Goal: Task Accomplishment & Management: Manage account settings

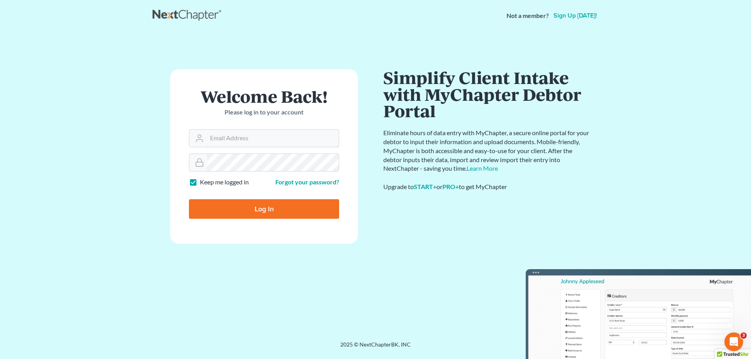
type input "amy@northgabankruptcy.com"
click at [258, 207] on input "Log In" at bounding box center [264, 209] width 150 height 20
type input "Thinking..."
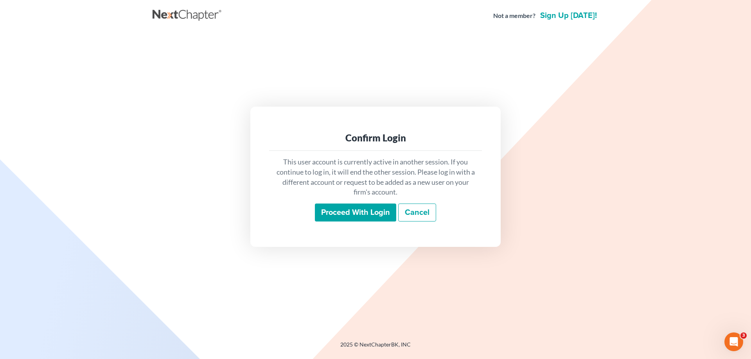
click at [367, 211] on input "Proceed with login" at bounding box center [355, 213] width 81 height 18
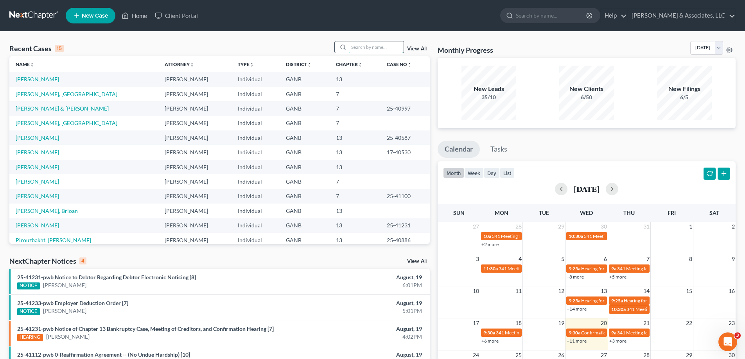
click at [362, 47] on input "search" at bounding box center [376, 46] width 55 height 11
type input "[PERSON_NAME]"
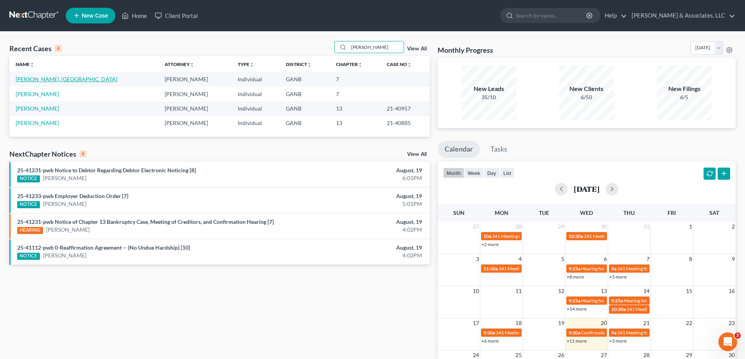
click at [22, 79] on link "[PERSON_NAME], [GEOGRAPHIC_DATA]" at bounding box center [67, 79] width 102 height 7
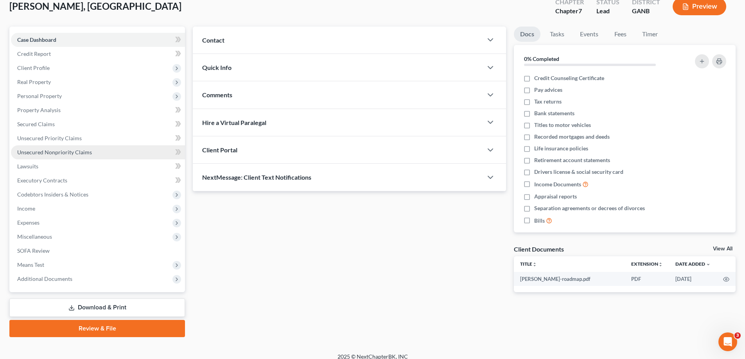
scroll to position [56, 0]
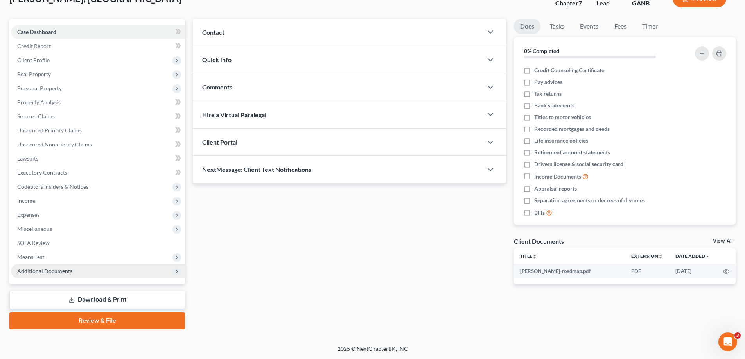
click at [34, 267] on span "Additional Documents" at bounding box center [98, 271] width 174 height 14
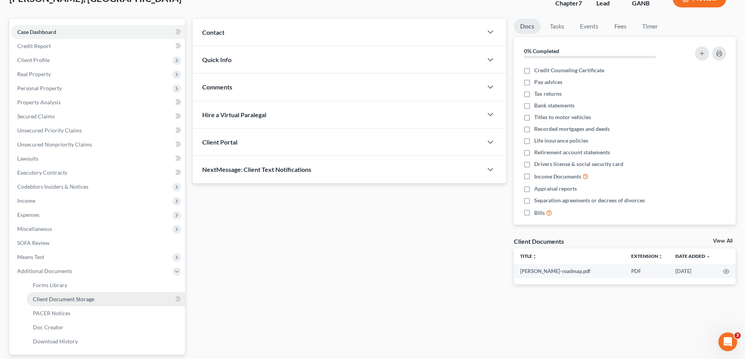
click at [42, 298] on span "Client Document Storage" at bounding box center [63, 299] width 61 height 7
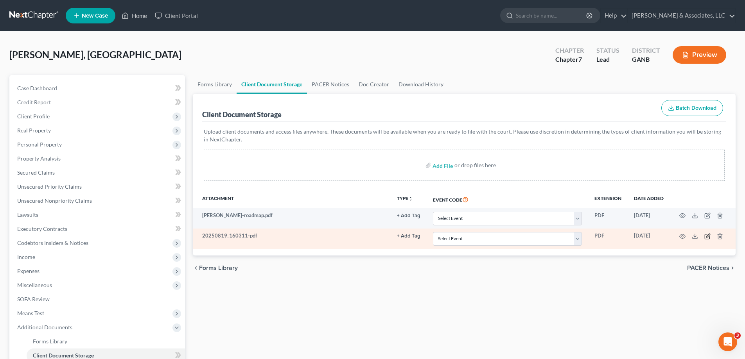
click at [707, 238] on icon "button" at bounding box center [707, 236] width 6 height 6
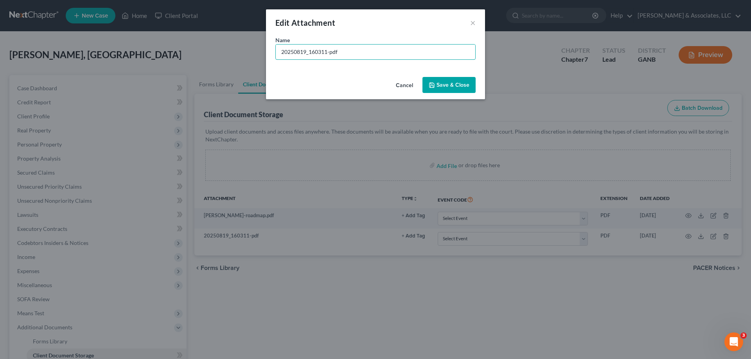
drag, startPoint x: 346, startPoint y: 48, endPoint x: 180, endPoint y: 40, distance: 165.6
click at [180, 40] on div "Edit Attachment × Name * 20250819_160311-pdf Cancel Save & Close" at bounding box center [375, 179] width 751 height 359
type input "DL"
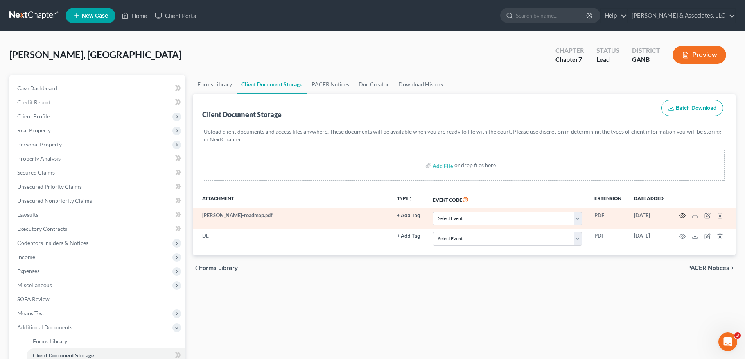
click at [683, 214] on icon "button" at bounding box center [682, 216] width 6 height 6
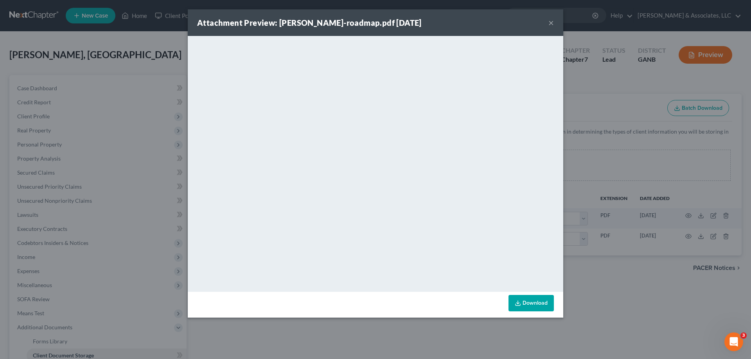
click at [550, 23] on button "×" at bounding box center [550, 22] width 5 height 9
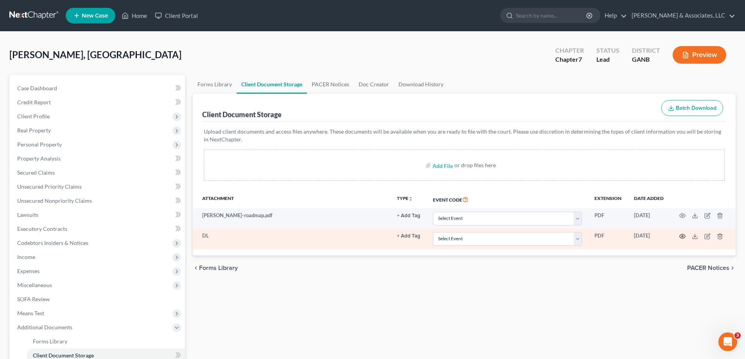
click at [682, 236] on circle "button" at bounding box center [682, 237] width 2 height 2
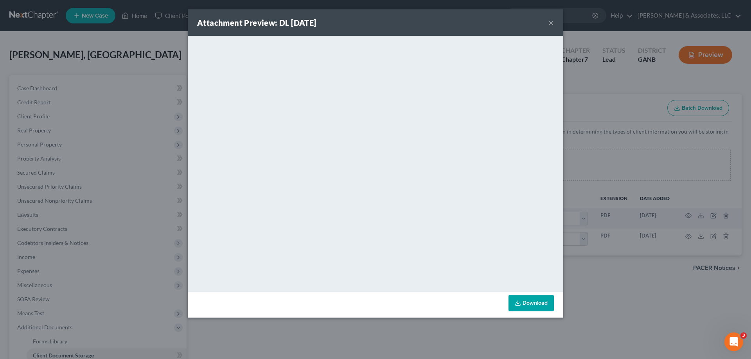
click at [553, 23] on div "Attachment Preview: DL [DATE] ×" at bounding box center [375, 22] width 375 height 27
click at [549, 21] on button "×" at bounding box center [550, 22] width 5 height 9
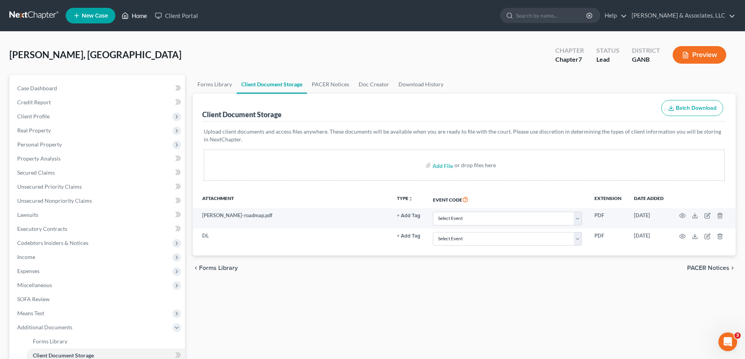
click at [138, 14] on link "Home" at bounding box center [134, 16] width 33 height 14
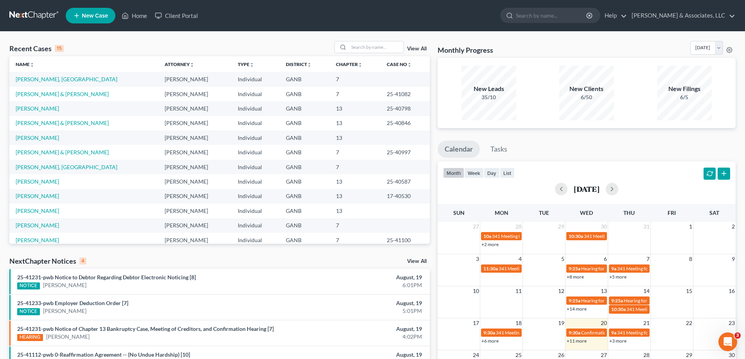
click at [420, 261] on link "View All" at bounding box center [417, 261] width 20 height 5
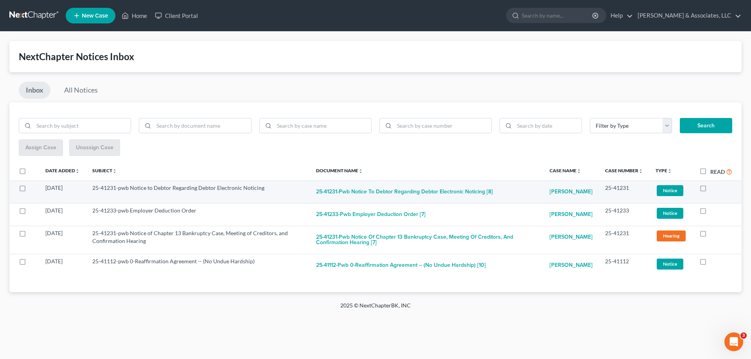
click at [710, 190] on label at bounding box center [710, 190] width 0 height 0
click at [713, 189] on input "checkbox" at bounding box center [715, 186] width 5 height 5
checkbox input "true"
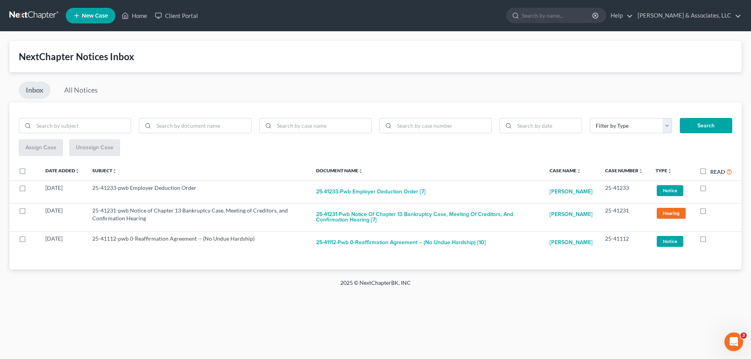
click at [710, 190] on label at bounding box center [710, 190] width 0 height 0
click at [713, 189] on input "checkbox" at bounding box center [715, 186] width 5 height 5
checkbox input "true"
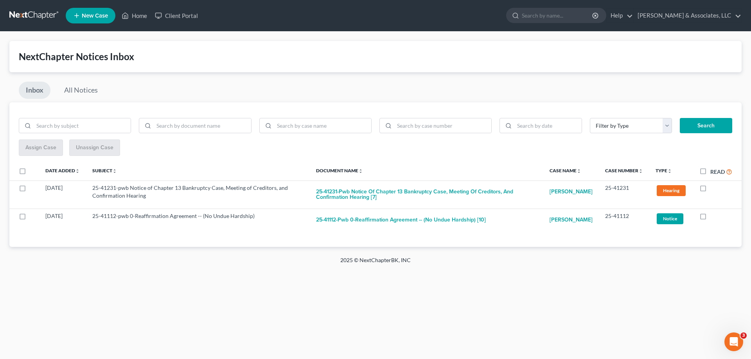
click at [710, 190] on label at bounding box center [710, 190] width 0 height 0
click at [713, 189] on input "checkbox" at bounding box center [715, 186] width 5 height 5
checkbox input "true"
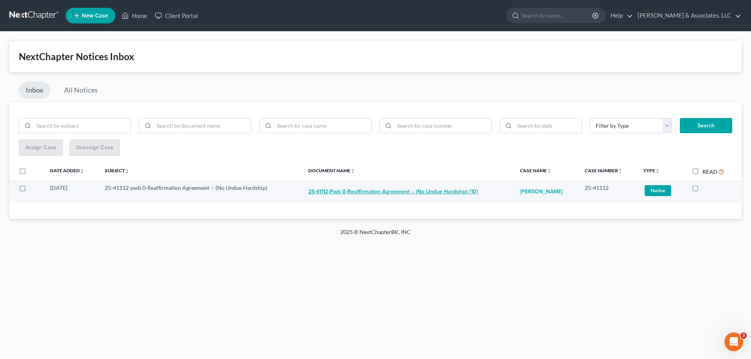
click at [354, 191] on button "25-41112-pwb 0-Reaffirmation Agreement -- (No Undue Hardship) [10]" at bounding box center [393, 192] width 170 height 16
checkbox input "true"
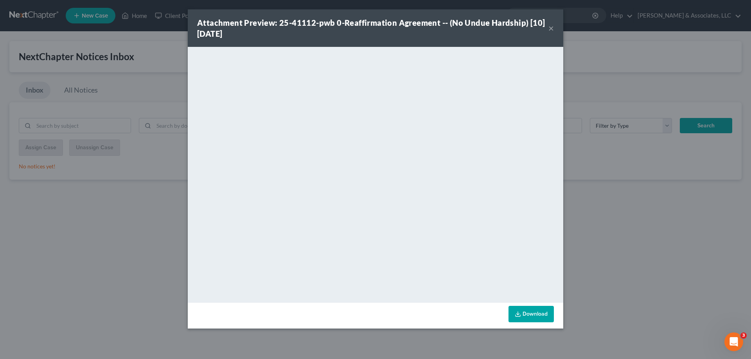
click at [548, 28] on button "×" at bounding box center [550, 27] width 5 height 9
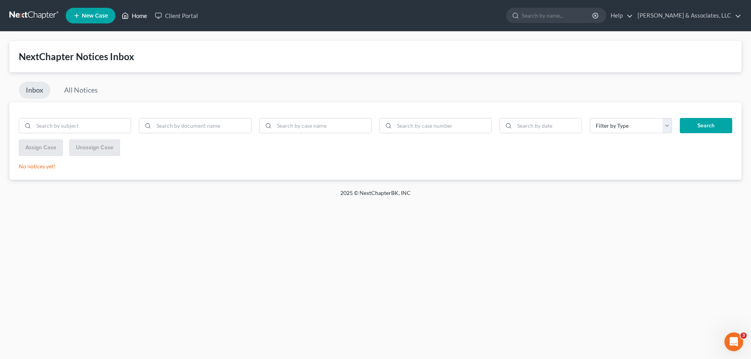
click at [140, 16] on link "Home" at bounding box center [134, 16] width 33 height 14
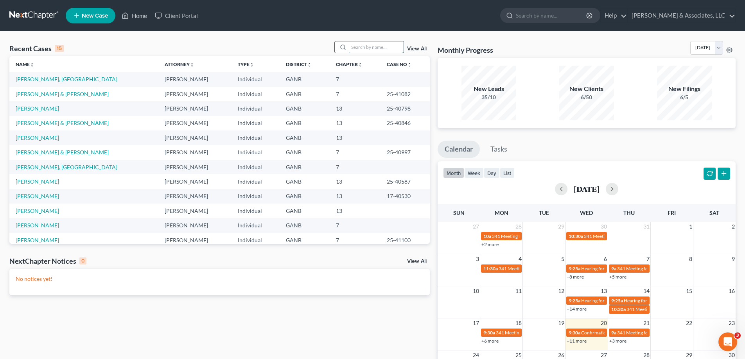
click at [365, 49] on input "search" at bounding box center [376, 46] width 55 height 11
type input "[PERSON_NAME]"
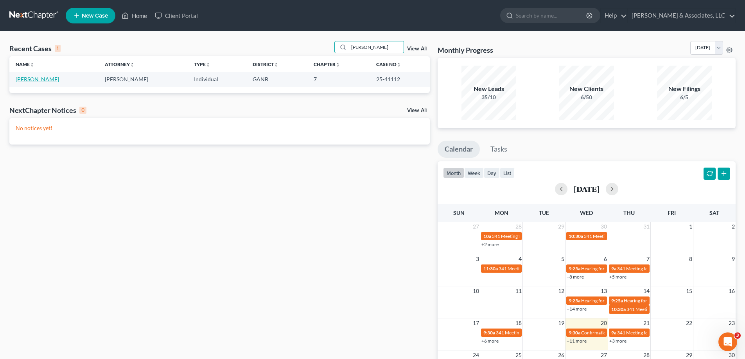
click at [33, 79] on link "[PERSON_NAME]" at bounding box center [37, 79] width 43 height 7
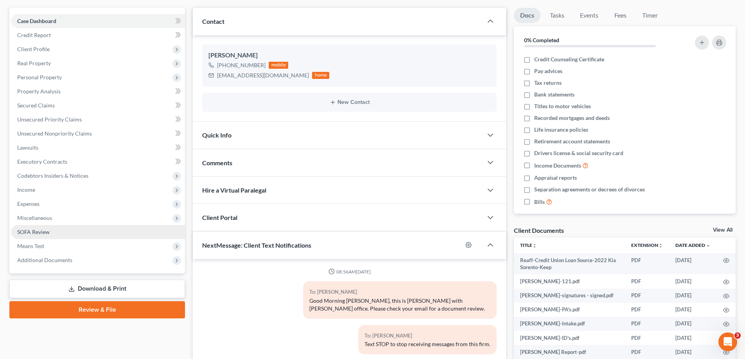
scroll to position [78, 0]
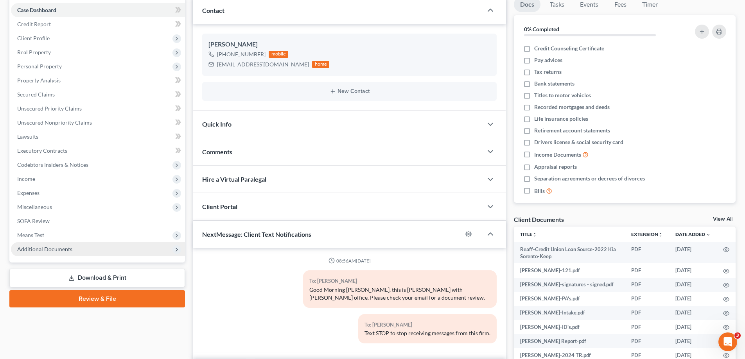
click at [59, 252] on span "Additional Documents" at bounding box center [44, 249] width 55 height 7
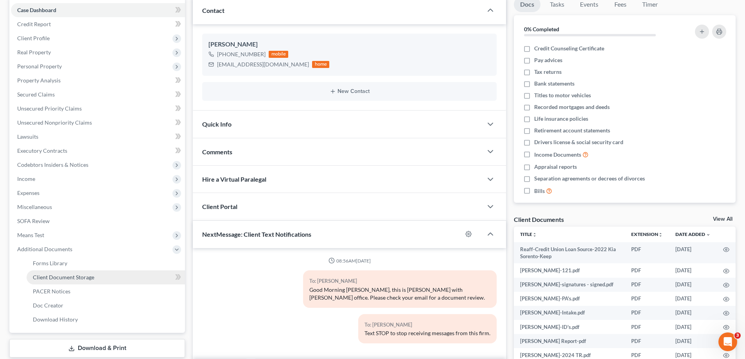
click at [47, 281] on link "Client Document Storage" at bounding box center [106, 278] width 158 height 14
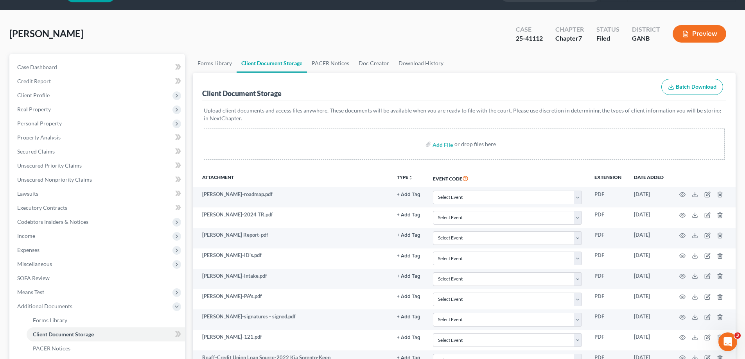
scroll to position [39, 0]
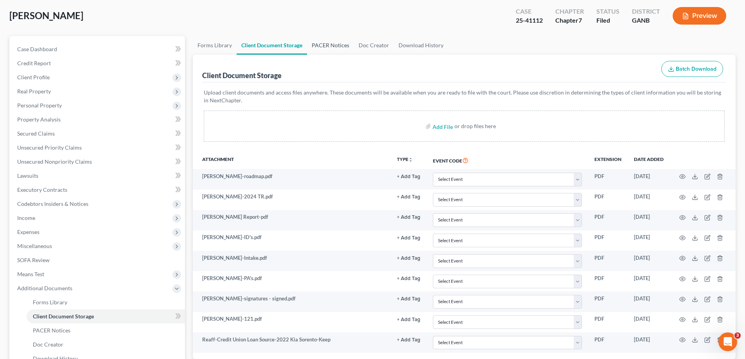
click at [321, 43] on link "PACER Notices" at bounding box center [330, 45] width 47 height 19
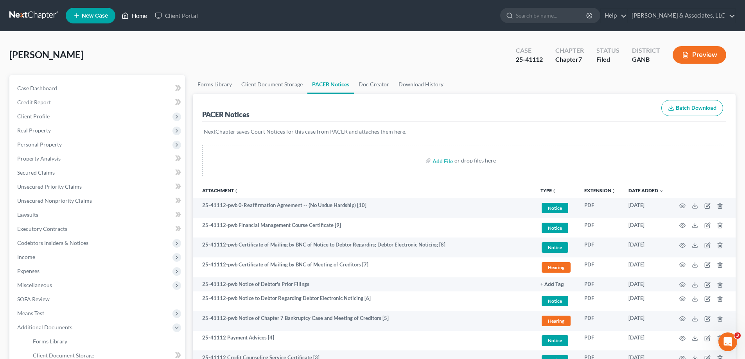
click at [134, 15] on link "Home" at bounding box center [134, 16] width 33 height 14
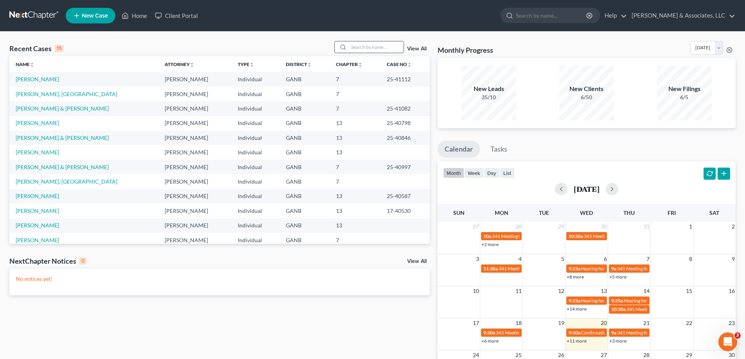
click at [379, 47] on input "search" at bounding box center [376, 46] width 55 height 11
drag, startPoint x: 733, startPoint y: 27, endPoint x: 708, endPoint y: 25, distance: 24.3
click at [733, 27] on nav "Home New Case Client Portal [PERSON_NAME] & Associates, LLC [PERSON_NAME][EMAIL…" at bounding box center [372, 15] width 745 height 31
click at [461, 2] on nav "Home New Case Client Portal [PERSON_NAME] & Associates, LLC [PERSON_NAME][EMAIL…" at bounding box center [372, 15] width 745 height 31
click at [384, 48] on input "search" at bounding box center [376, 46] width 55 height 11
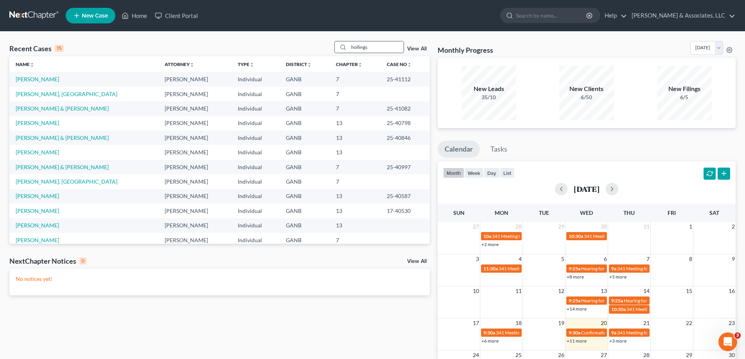
type input "hollings"
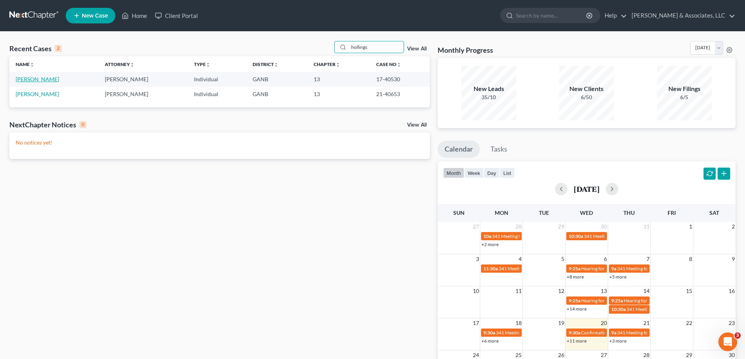
click at [54, 80] on link "[PERSON_NAME]" at bounding box center [37, 79] width 43 height 7
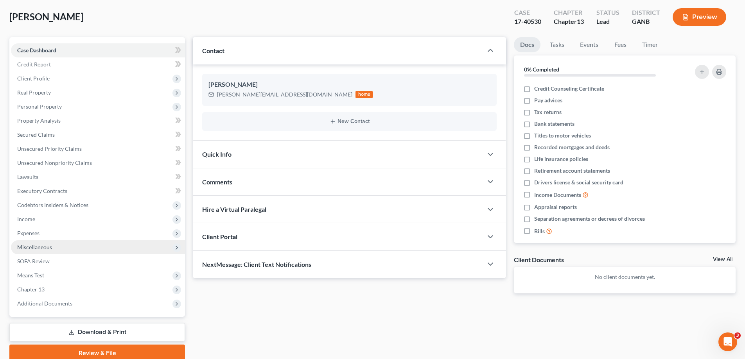
scroll to position [70, 0]
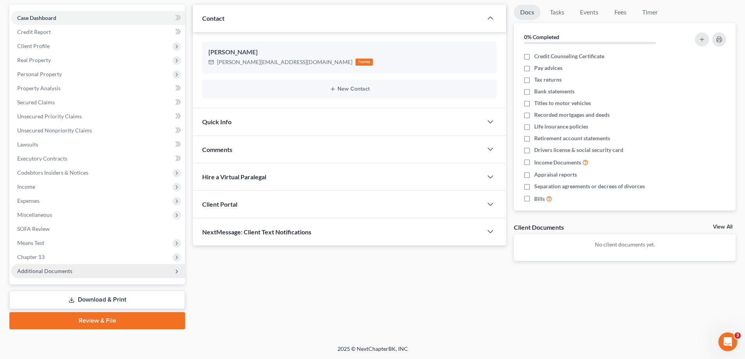
click at [38, 270] on span "Additional Documents" at bounding box center [44, 271] width 55 height 7
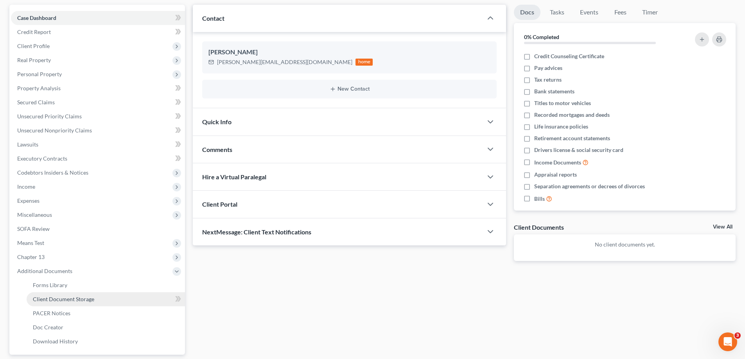
click at [40, 298] on span "Client Document Storage" at bounding box center [63, 299] width 61 height 7
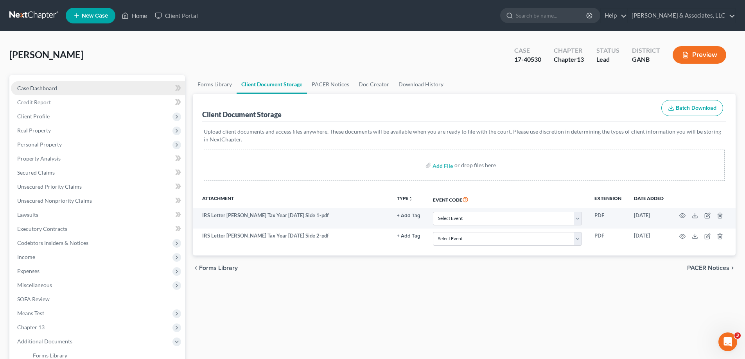
click at [54, 87] on span "Case Dashboard" at bounding box center [37, 88] width 40 height 7
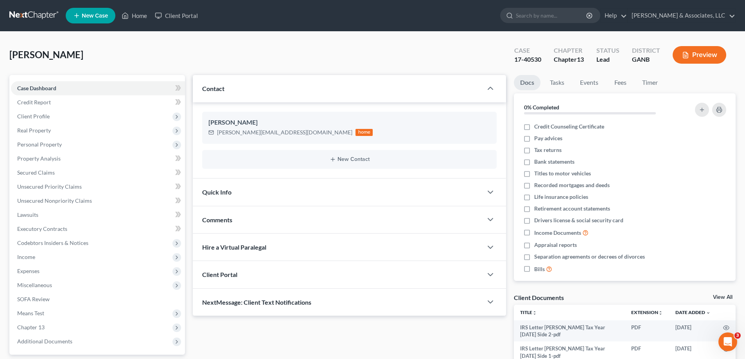
click at [214, 220] on span "Comments" at bounding box center [217, 219] width 30 height 7
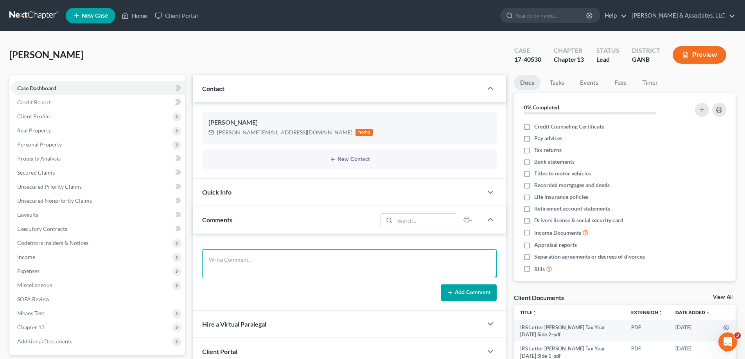
click at [222, 253] on textarea at bounding box center [349, 263] width 294 height 29
paste textarea "From: [PERSON_NAME] Sent: [DATE] 8:44 AM To: '[PERSON_NAME]' <[EMAIL_ADDRESS][D…"
type textarea "From: [PERSON_NAME] Sent: [DATE] 8:44 AM To: '[PERSON_NAME]' <[EMAIL_ADDRESS][D…"
click at [481, 294] on button "Add Comment" at bounding box center [469, 293] width 56 height 16
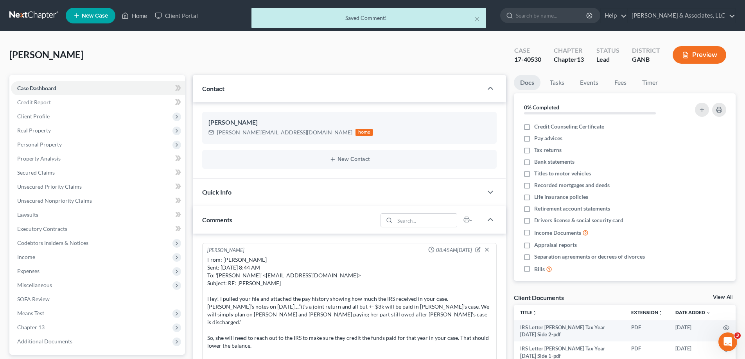
scroll to position [0, 0]
click at [47, 90] on span "Case Dashboard" at bounding box center [36, 88] width 39 height 7
click at [138, 15] on div "× Saved Comment!" at bounding box center [368, 20] width 745 height 24
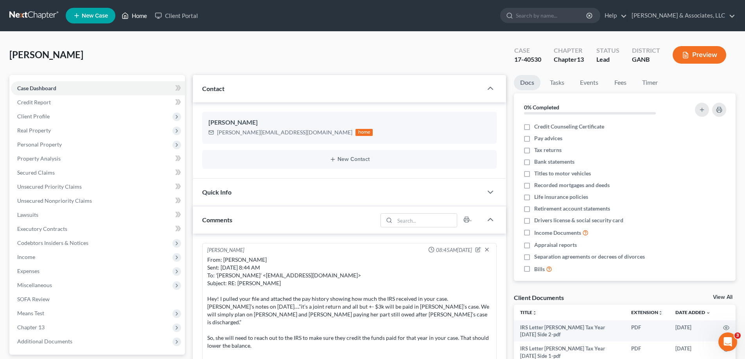
click at [144, 15] on link "Home" at bounding box center [134, 16] width 33 height 14
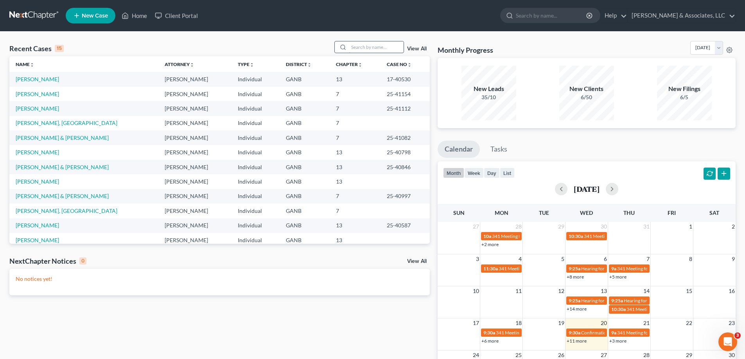
click at [363, 48] on input "search" at bounding box center [376, 46] width 55 height 11
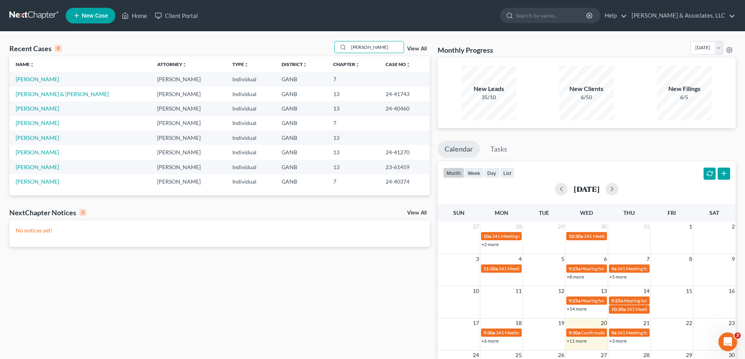
type input "[PERSON_NAME]"
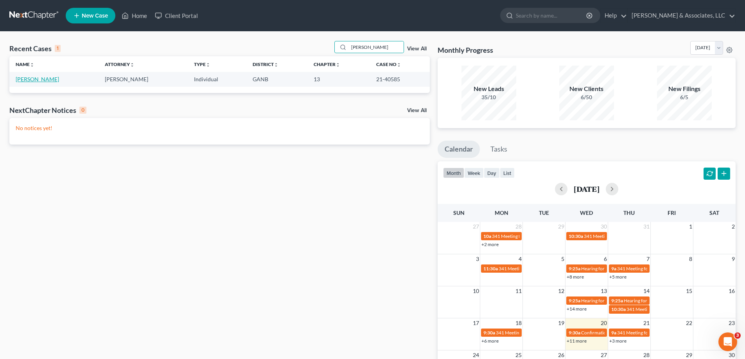
click at [19, 79] on link "[PERSON_NAME]" at bounding box center [37, 79] width 43 height 7
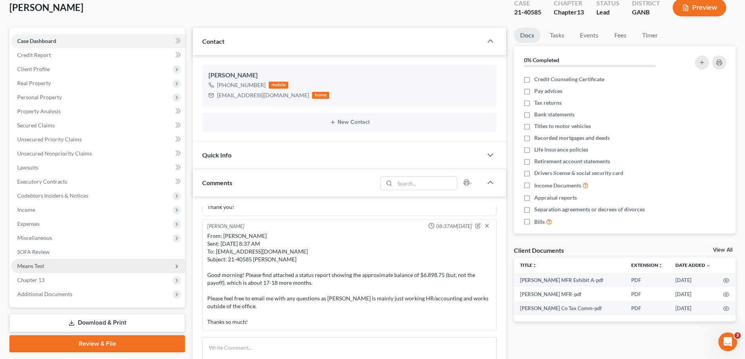
scroll to position [117, 0]
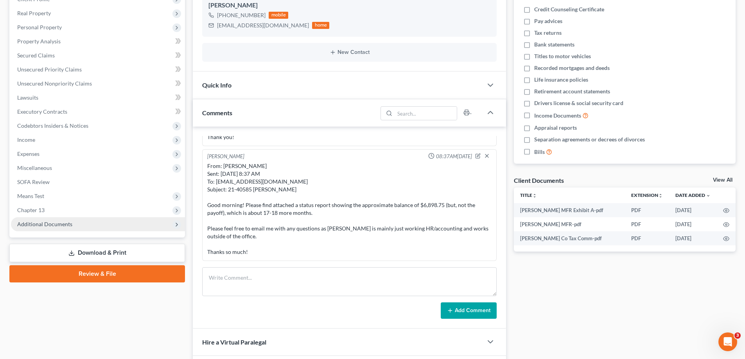
click at [53, 225] on span "Additional Documents" at bounding box center [44, 224] width 55 height 7
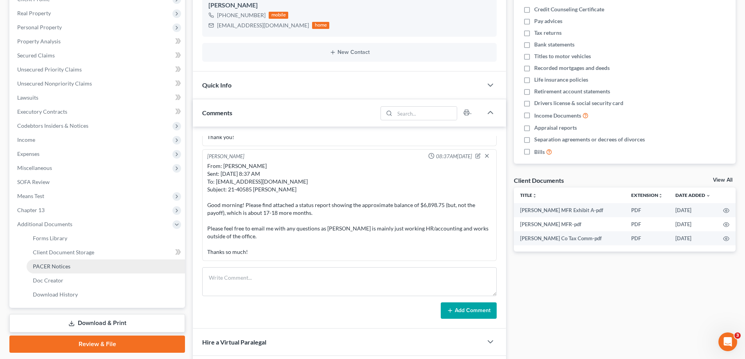
click at [60, 271] on link "PACER Notices" at bounding box center [106, 267] width 158 height 14
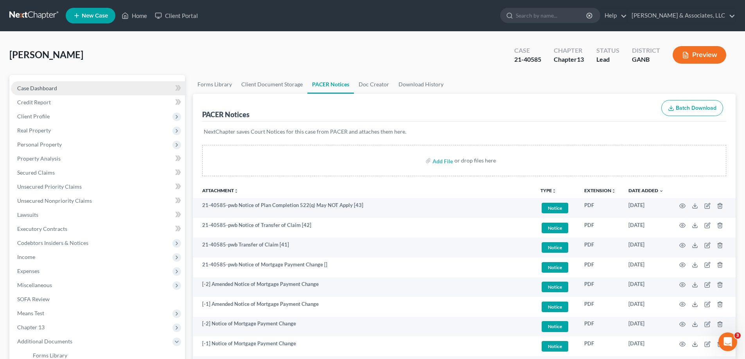
click at [53, 90] on span "Case Dashboard" at bounding box center [37, 88] width 40 height 7
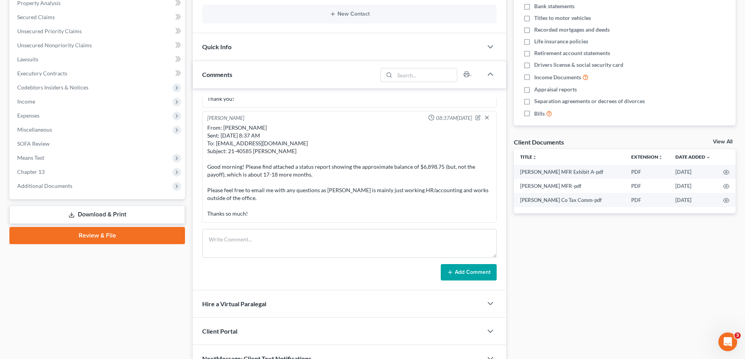
scroll to position [156, 0]
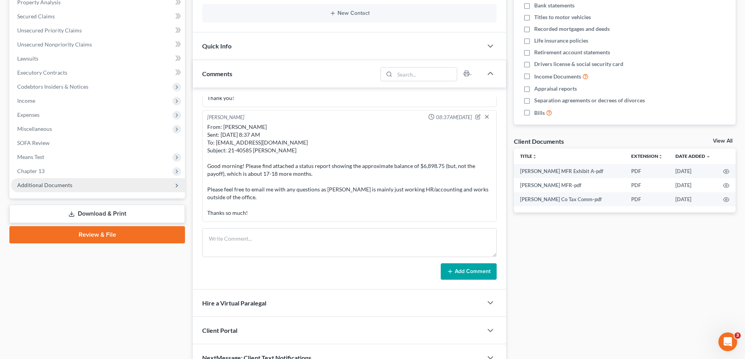
click at [61, 185] on span "Additional Documents" at bounding box center [44, 185] width 55 height 7
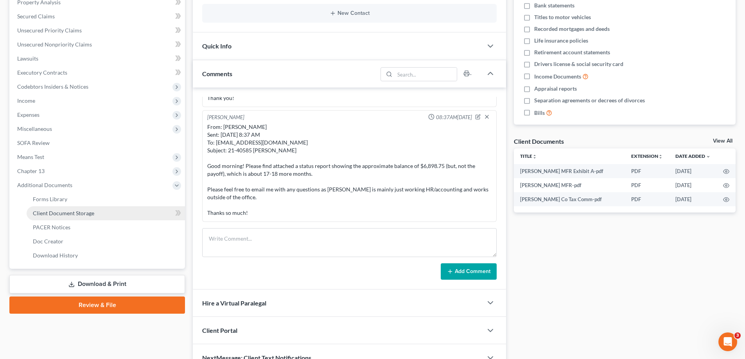
click at [55, 213] on span "Client Document Storage" at bounding box center [63, 213] width 61 height 7
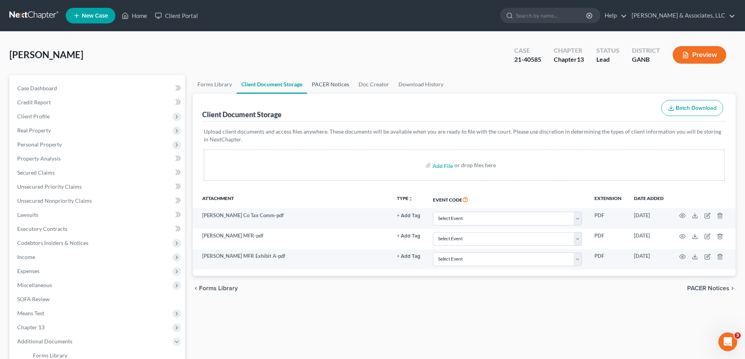
click at [339, 83] on link "PACER Notices" at bounding box center [330, 84] width 47 height 19
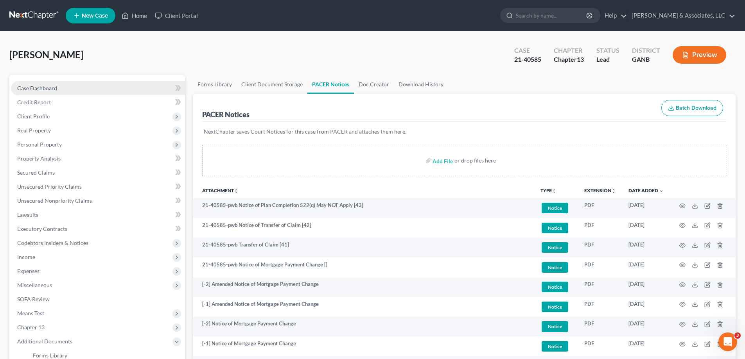
click at [42, 91] on span "Case Dashboard" at bounding box center [37, 88] width 40 height 7
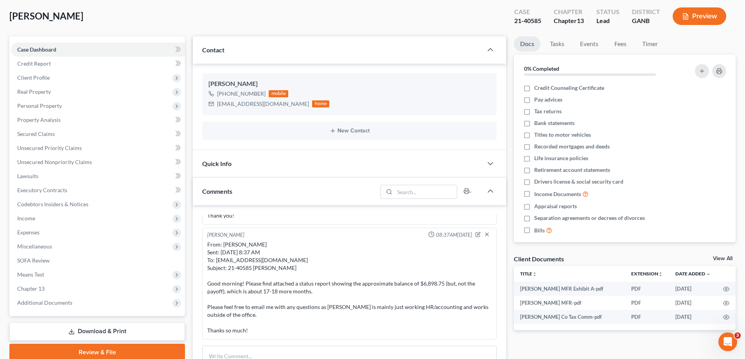
scroll to position [117, 0]
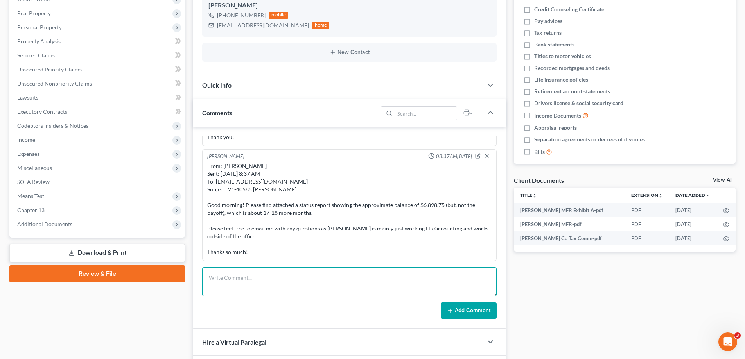
click at [246, 279] on textarea at bounding box center [349, 281] width 294 height 29
type textarea "FMC cert on docket [DATE]"
click at [473, 311] on button "Add Comment" at bounding box center [469, 311] width 56 height 16
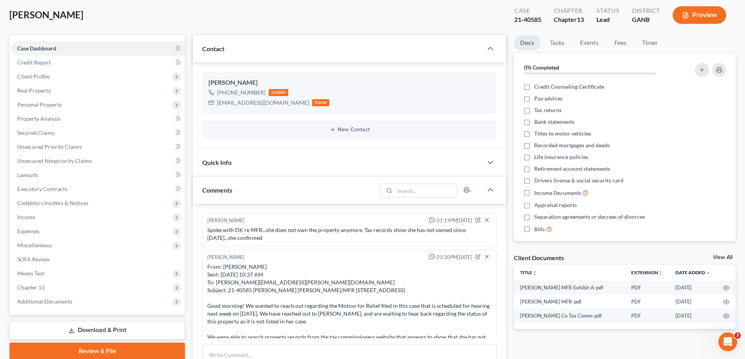
scroll to position [0, 0]
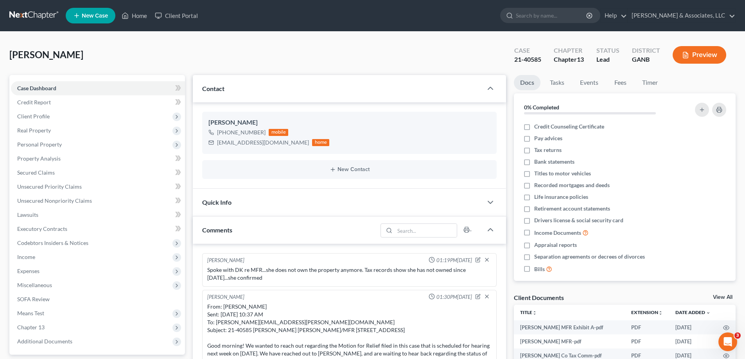
click at [740, 36] on div "[PERSON_NAME] Upgraded Case 21-40585 Chapter Chapter 13 Status Lead District GA…" at bounding box center [372, 288] width 745 height 513
click at [140, 16] on link "Home" at bounding box center [134, 16] width 33 height 14
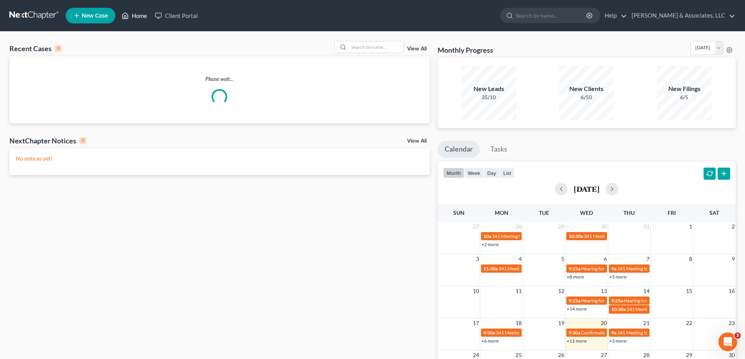
click at [140, 16] on link "Home" at bounding box center [134, 16] width 33 height 14
click at [363, 46] on input "search" at bounding box center [376, 46] width 55 height 11
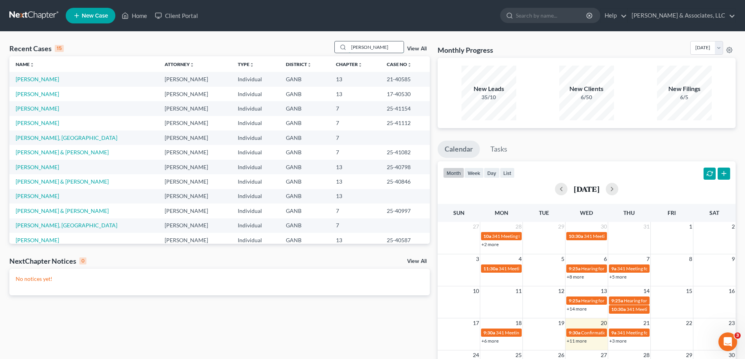
type input "[PERSON_NAME]"
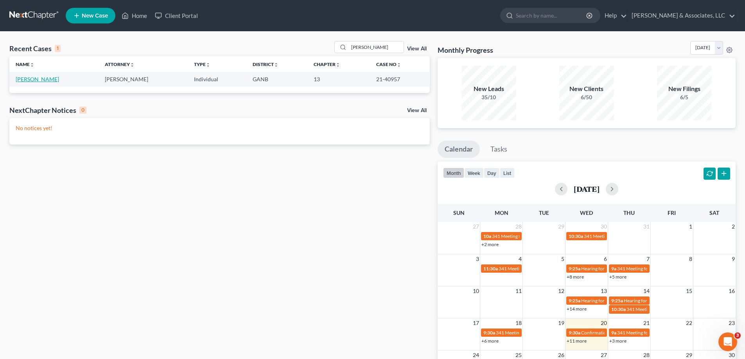
click at [24, 78] on link "[PERSON_NAME]" at bounding box center [37, 79] width 43 height 7
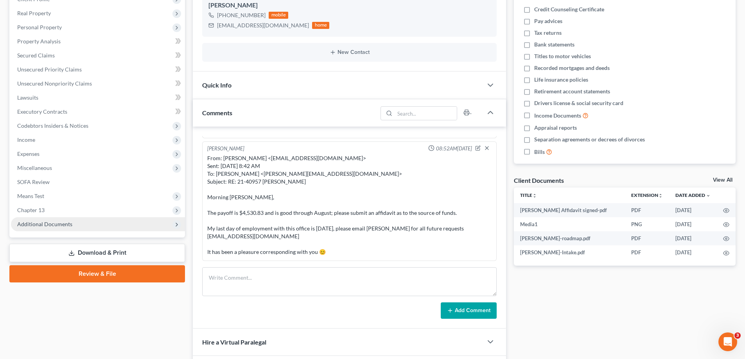
scroll to position [984, 0]
click at [47, 223] on span "Additional Documents" at bounding box center [44, 224] width 55 height 7
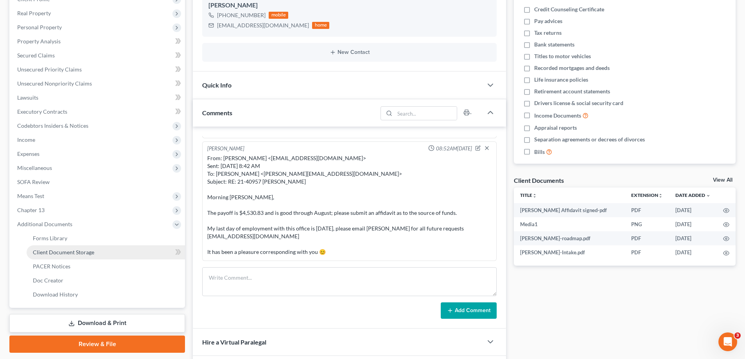
click at [44, 254] on span "Client Document Storage" at bounding box center [63, 252] width 61 height 7
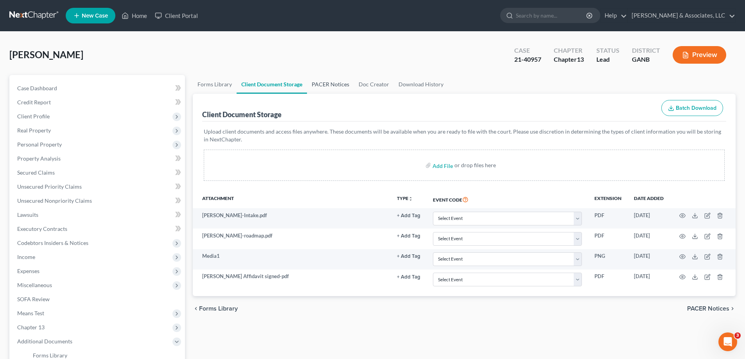
drag, startPoint x: 333, startPoint y: 81, endPoint x: 332, endPoint y: 92, distance: 10.6
click at [332, 81] on link "PACER Notices" at bounding box center [330, 84] width 47 height 19
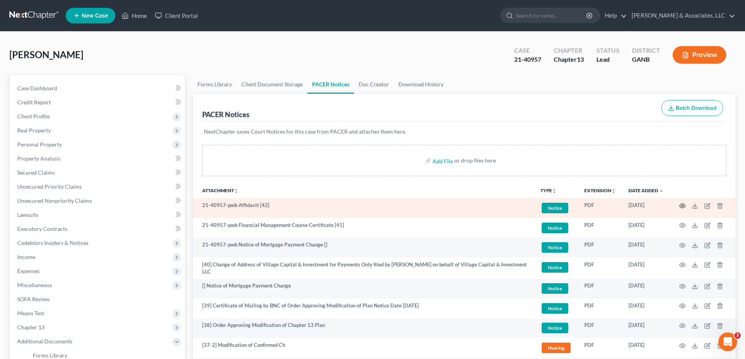
click at [682, 204] on icon "button" at bounding box center [682, 206] width 6 height 6
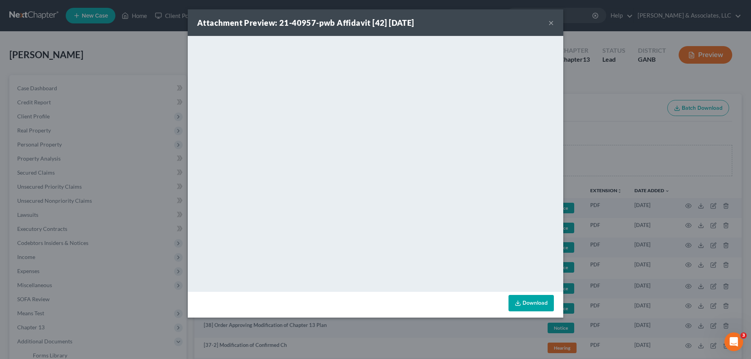
drag, startPoint x: 551, startPoint y: 21, endPoint x: 525, endPoint y: 21, distance: 25.8
click at [551, 21] on button "×" at bounding box center [550, 22] width 5 height 9
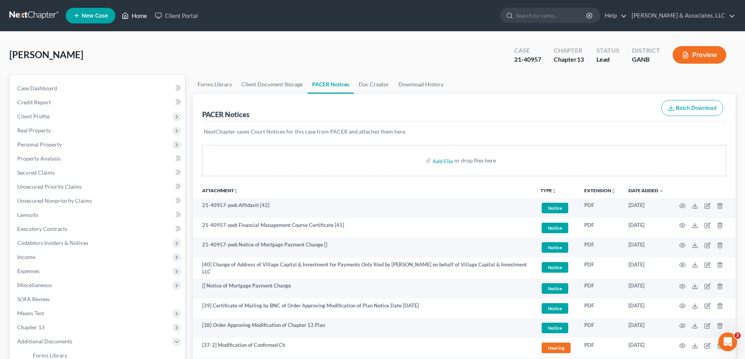
click at [140, 14] on link "Home" at bounding box center [134, 16] width 33 height 14
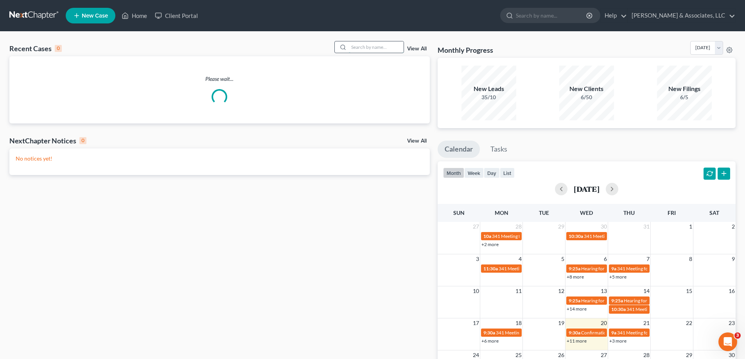
click at [373, 47] on input "search" at bounding box center [376, 46] width 55 height 11
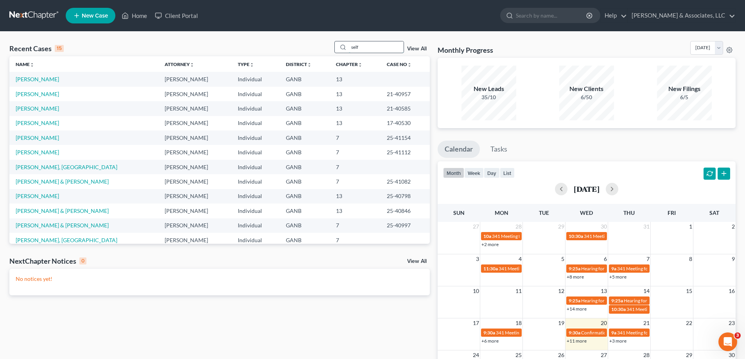
type input "self"
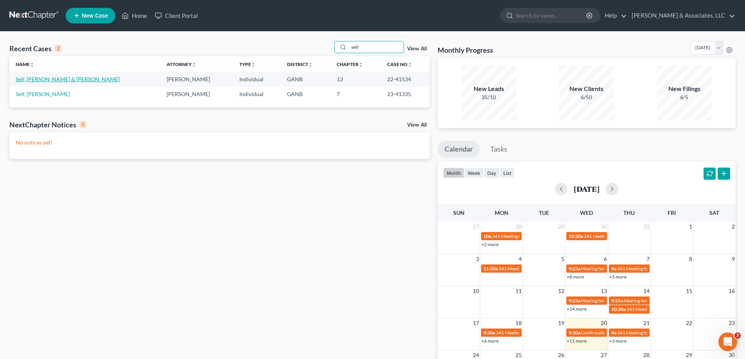
click at [40, 81] on link "Self, [PERSON_NAME] & [PERSON_NAME]" at bounding box center [68, 79] width 104 height 7
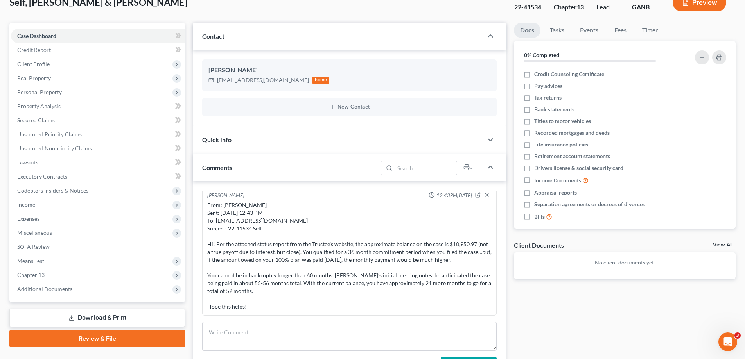
scroll to position [117, 0]
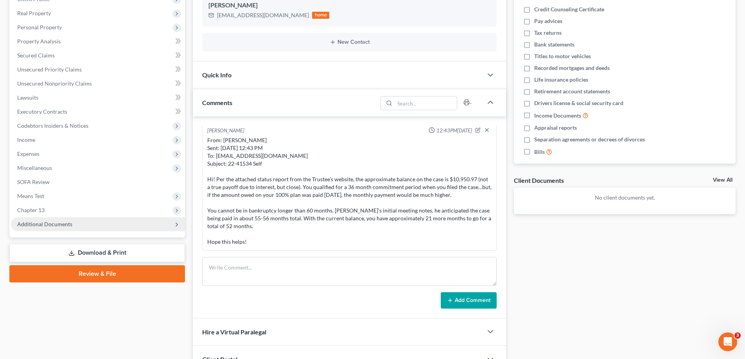
click at [54, 222] on span "Additional Documents" at bounding box center [44, 224] width 55 height 7
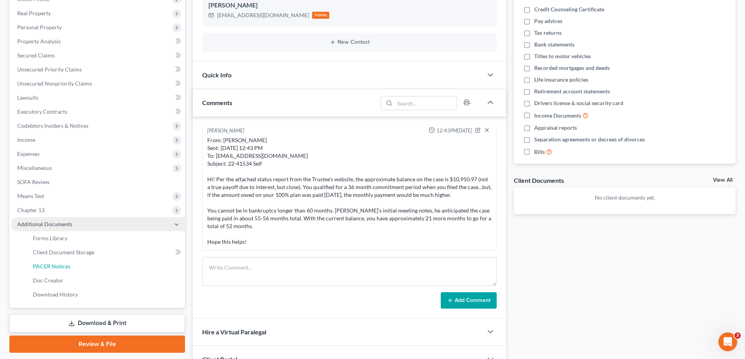
drag, startPoint x: 69, startPoint y: 269, endPoint x: 104, endPoint y: 226, distance: 55.3
click at [69, 269] on span "PACER Notices" at bounding box center [52, 266] width 38 height 7
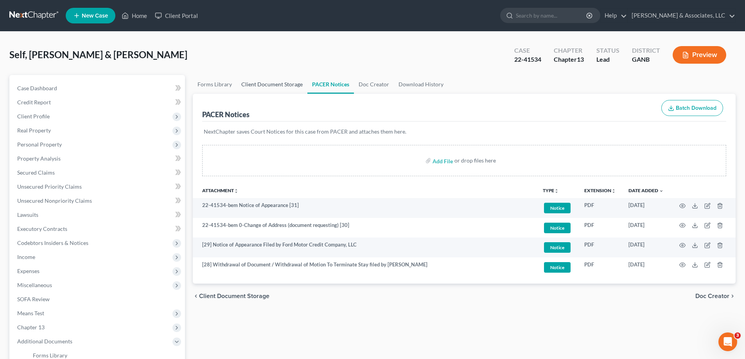
click at [261, 84] on link "Client Document Storage" at bounding box center [272, 84] width 71 height 19
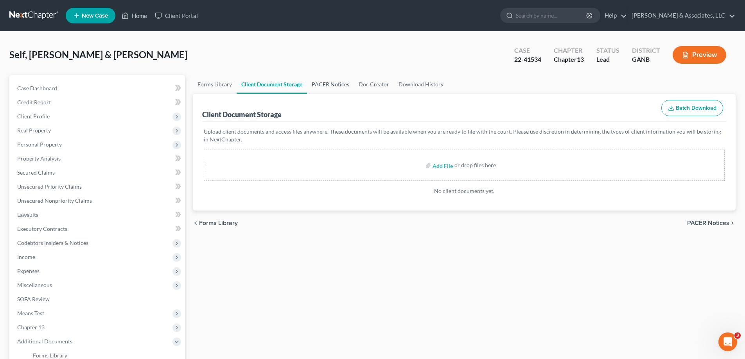
click at [328, 85] on link "PACER Notices" at bounding box center [330, 84] width 47 height 19
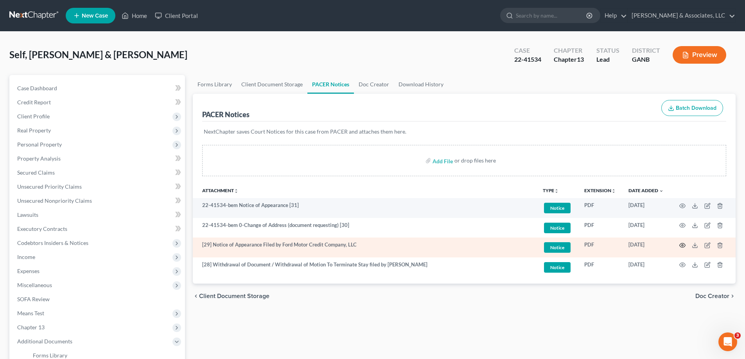
click at [682, 244] on icon "button" at bounding box center [682, 245] width 6 height 6
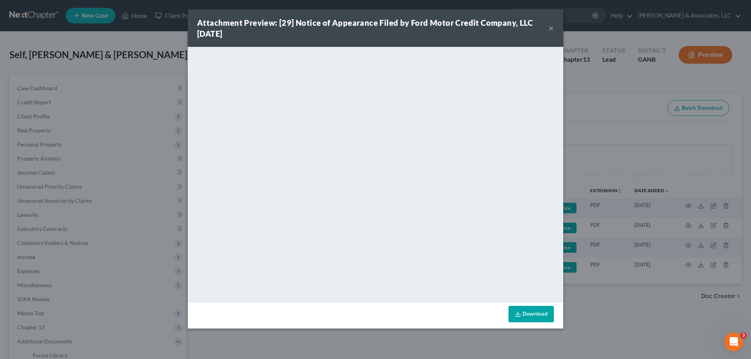
click at [549, 27] on button "×" at bounding box center [550, 27] width 5 height 9
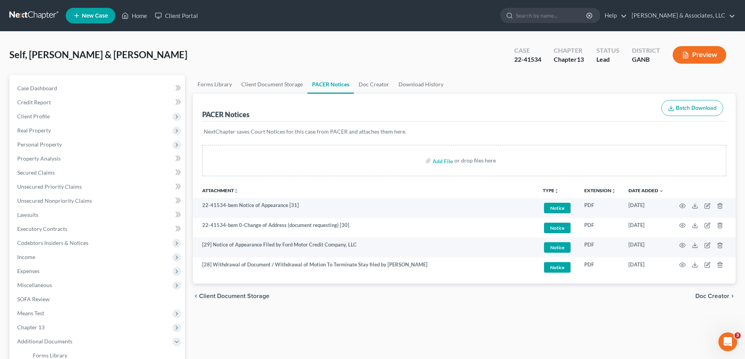
click at [730, 4] on nav "Home New Case Client Portal [PERSON_NAME] & Associates, LLC [PERSON_NAME][EMAIL…" at bounding box center [372, 15] width 745 height 31
click at [324, 11] on ul "New Case Home Client Portal - No Result - See all results Or Press Enter... Hel…" at bounding box center [401, 15] width 670 height 20
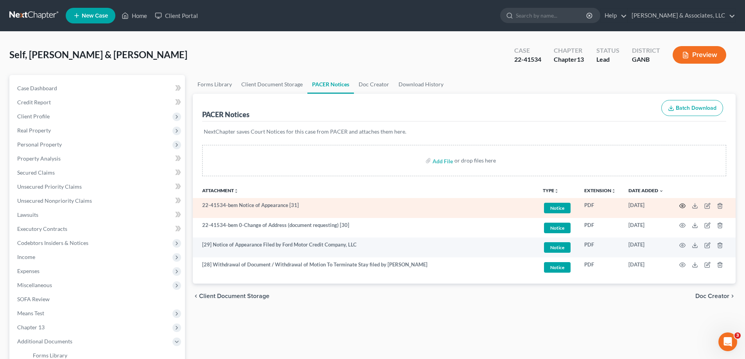
click at [682, 204] on icon "button" at bounding box center [683, 206] width 6 height 4
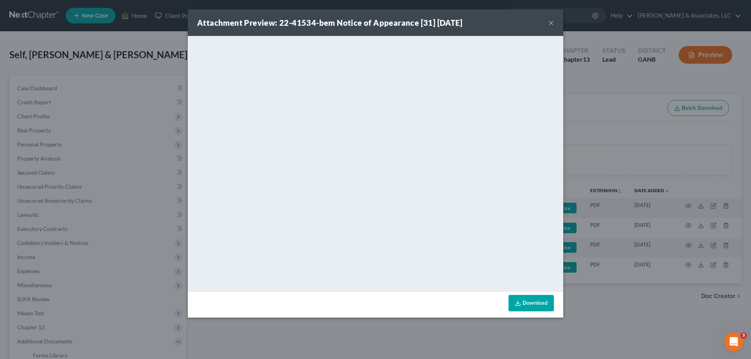
click at [550, 22] on button "×" at bounding box center [550, 22] width 5 height 9
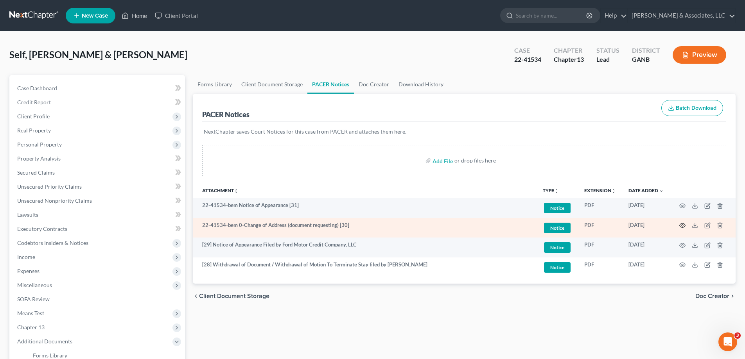
click at [681, 226] on circle "button" at bounding box center [682, 226] width 2 height 2
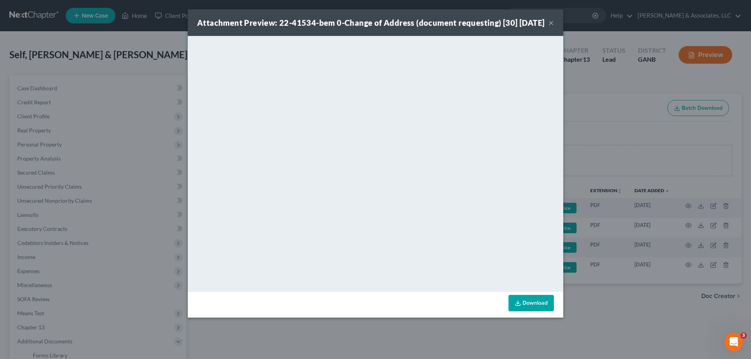
click at [551, 27] on button "×" at bounding box center [550, 22] width 5 height 9
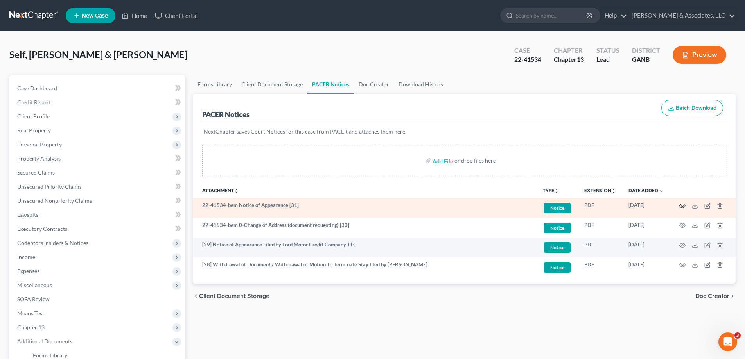
click at [683, 206] on icon "button" at bounding box center [682, 206] width 6 height 6
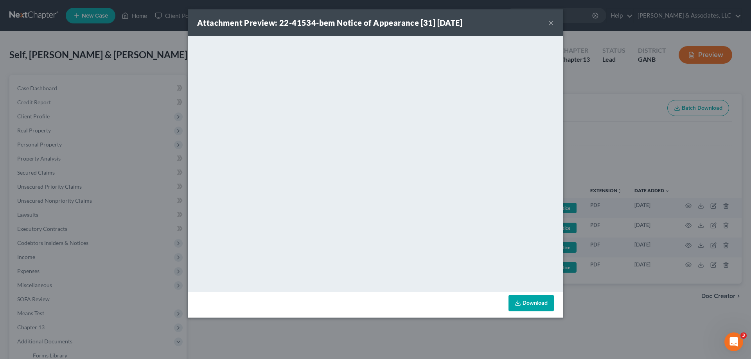
click at [549, 23] on button "×" at bounding box center [550, 22] width 5 height 9
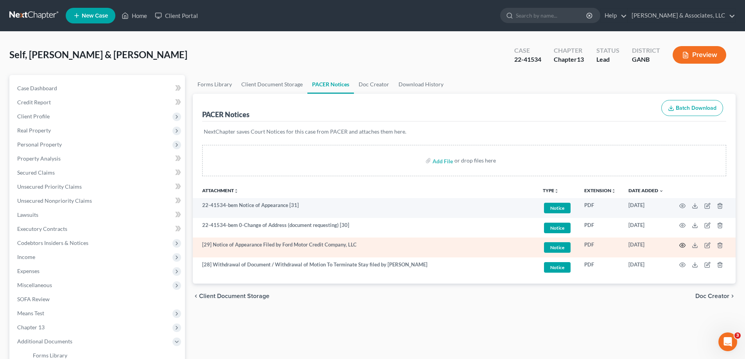
click at [682, 245] on circle "button" at bounding box center [682, 246] width 2 height 2
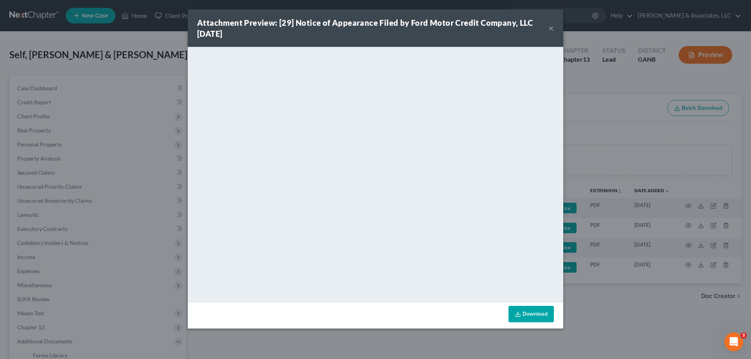
click at [550, 29] on button "×" at bounding box center [550, 27] width 5 height 9
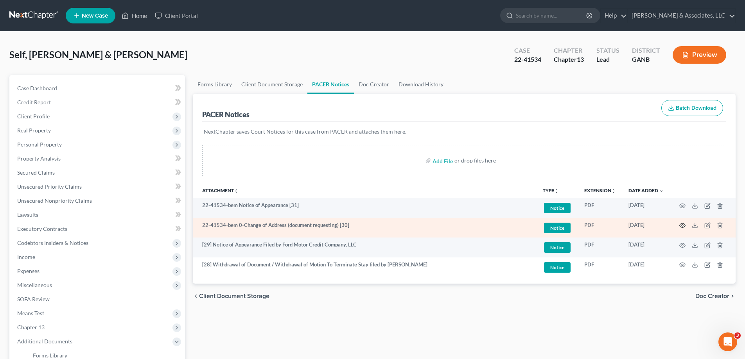
click at [683, 225] on circle "button" at bounding box center [682, 226] width 2 height 2
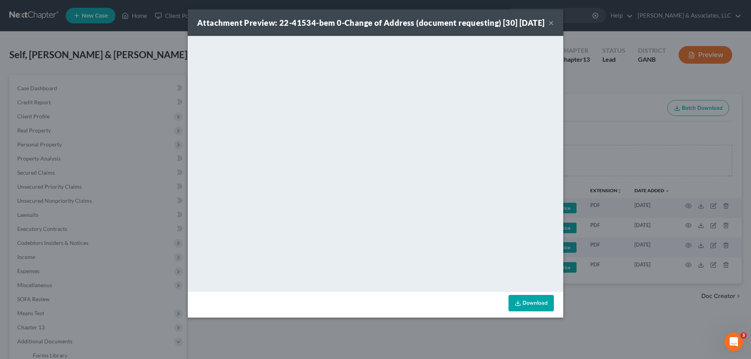
click at [551, 26] on button "×" at bounding box center [550, 22] width 5 height 9
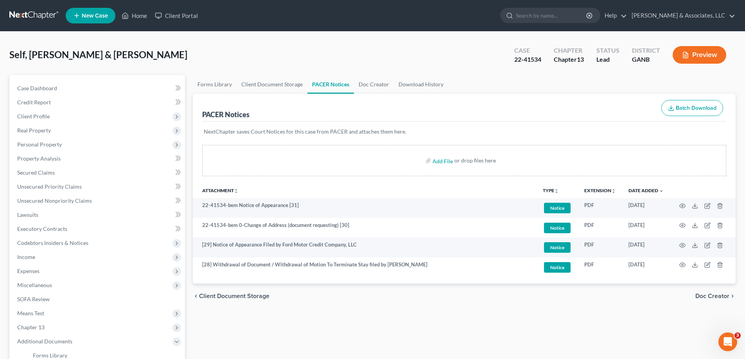
click at [732, 5] on nav "Home New Case Client Portal [PERSON_NAME] & Associates, LLC [PERSON_NAME][EMAIL…" at bounding box center [372, 15] width 745 height 31
click at [141, 15] on link "Home" at bounding box center [134, 16] width 33 height 14
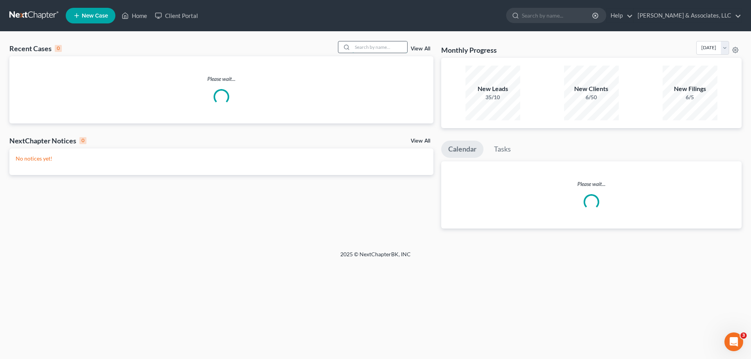
click at [373, 43] on input "search" at bounding box center [379, 46] width 55 height 11
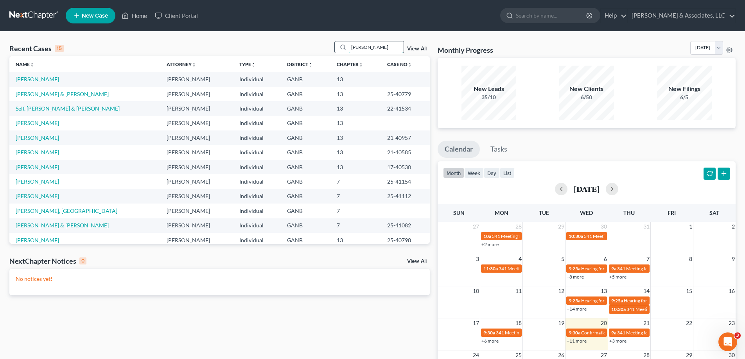
type input "[PERSON_NAME]"
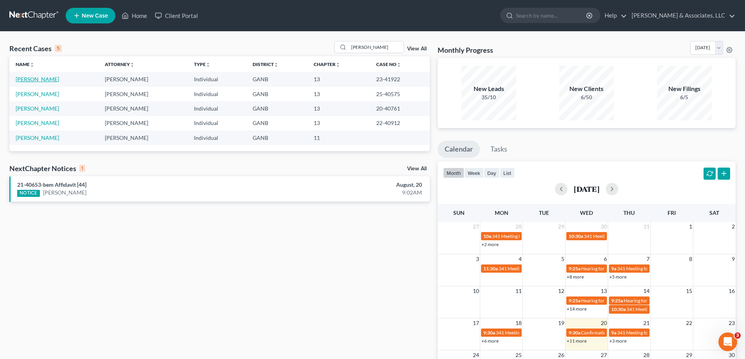
click at [44, 79] on link "[PERSON_NAME]" at bounding box center [37, 79] width 43 height 7
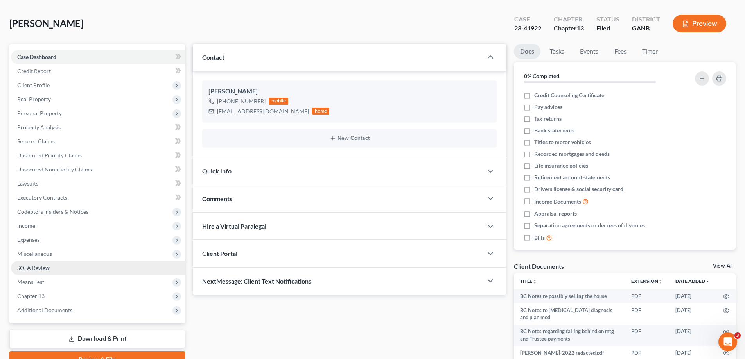
scroll to position [78, 0]
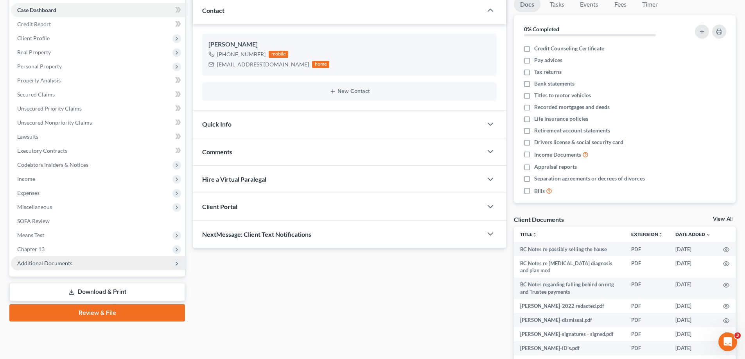
click at [48, 265] on span "Additional Documents" at bounding box center [44, 263] width 55 height 7
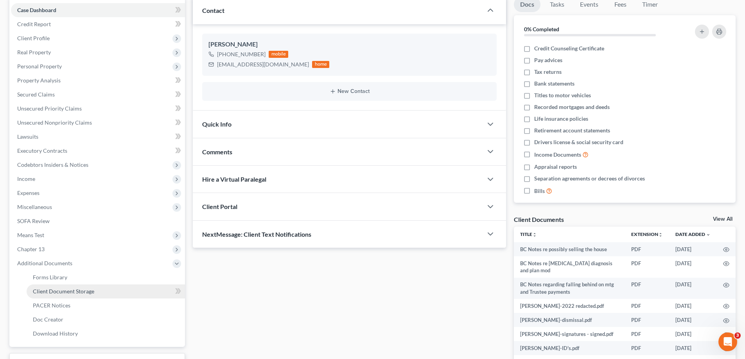
click at [57, 293] on span "Client Document Storage" at bounding box center [63, 291] width 61 height 7
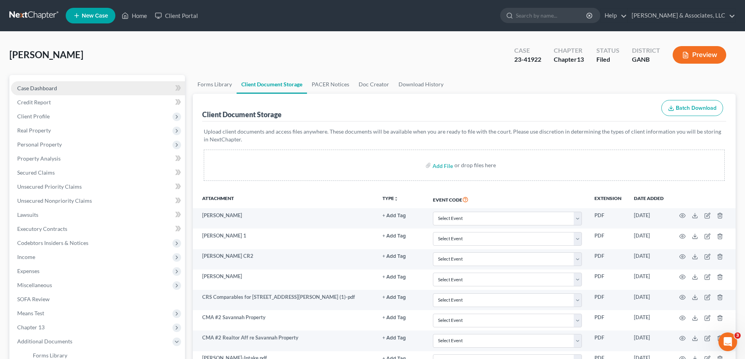
click at [54, 86] on span "Case Dashboard" at bounding box center [37, 88] width 40 height 7
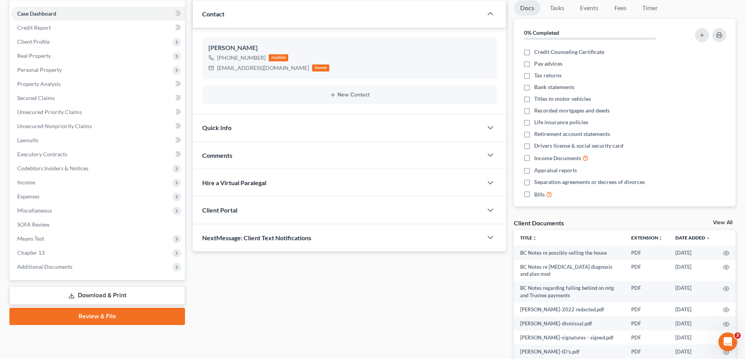
scroll to position [117, 0]
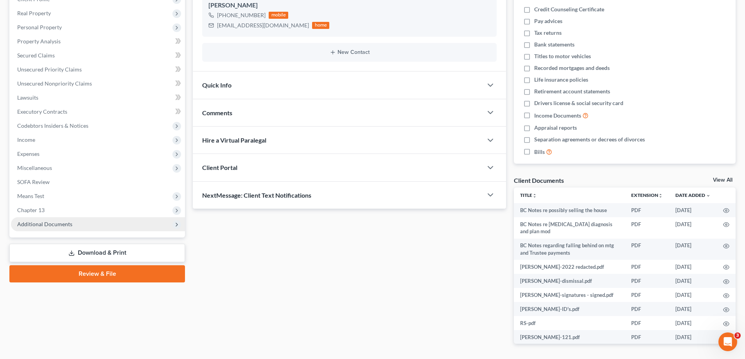
click at [56, 225] on span "Additional Documents" at bounding box center [44, 224] width 55 height 7
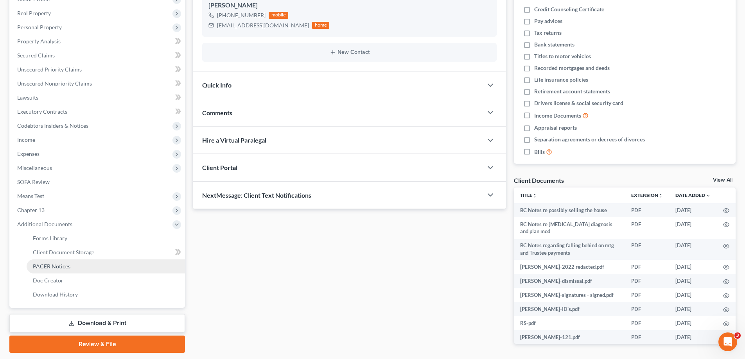
click at [58, 265] on span "PACER Notices" at bounding box center [52, 266] width 38 height 7
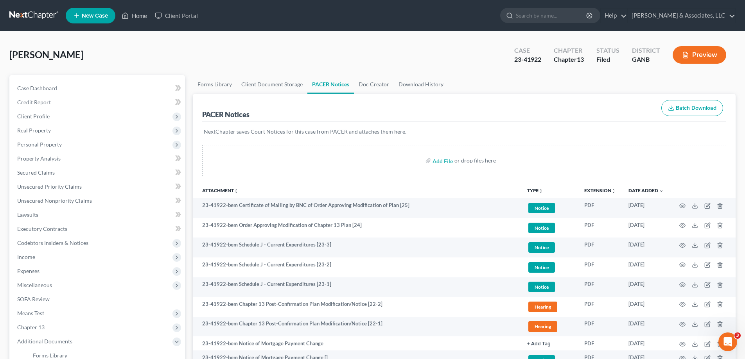
click at [714, 29] on nav "Home New Case Client Portal [PERSON_NAME] & Associates, LLC [PERSON_NAME][EMAIL…" at bounding box center [372, 15] width 745 height 31
click at [140, 16] on link "Home" at bounding box center [134, 16] width 33 height 14
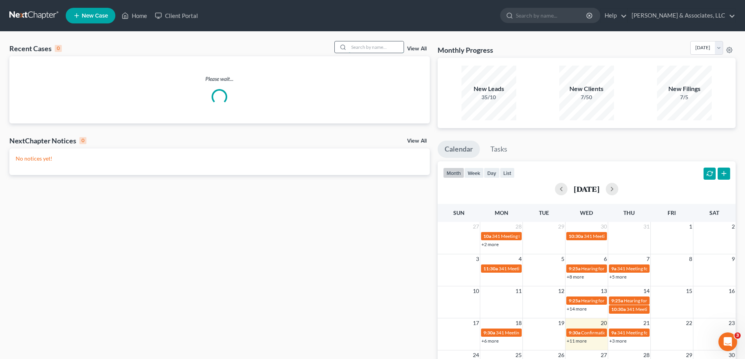
click at [362, 47] on input "search" at bounding box center [376, 46] width 55 height 11
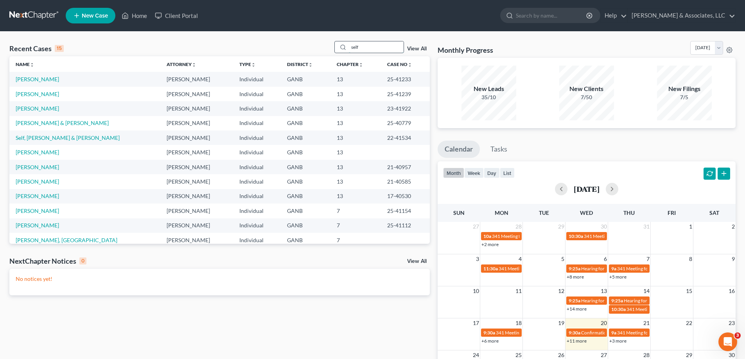
type input "self"
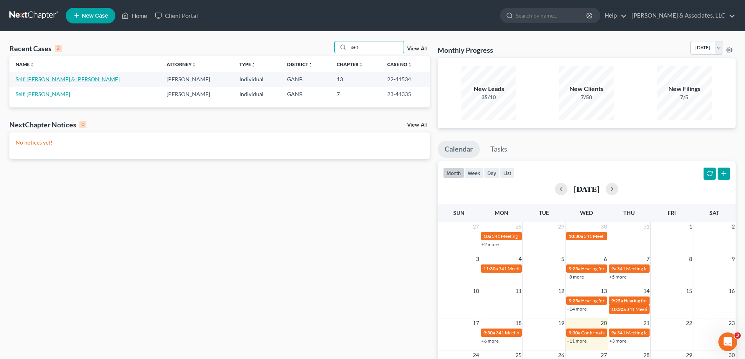
click at [36, 81] on link "Self, [PERSON_NAME] & [PERSON_NAME]" at bounding box center [68, 79] width 104 height 7
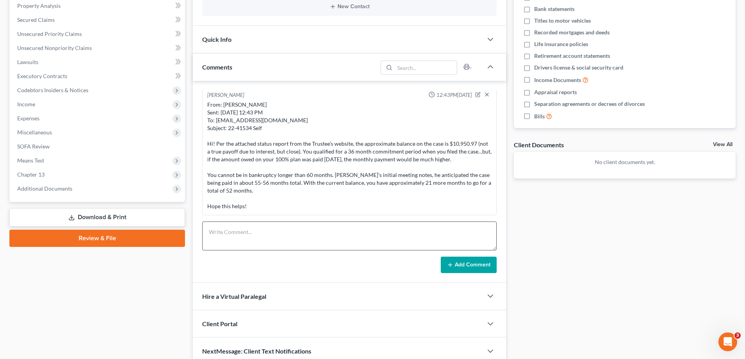
scroll to position [156, 0]
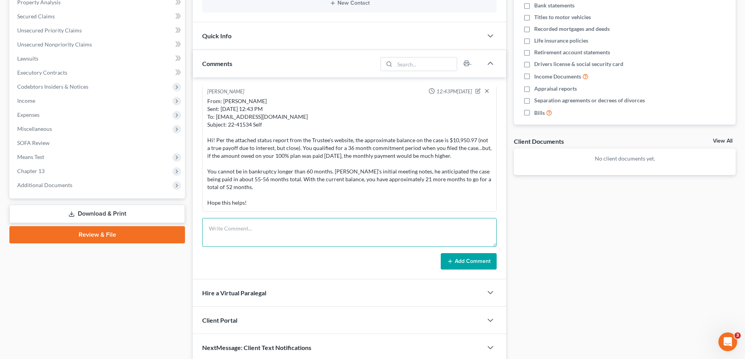
click at [241, 233] on textarea at bounding box center [349, 232] width 294 height 29
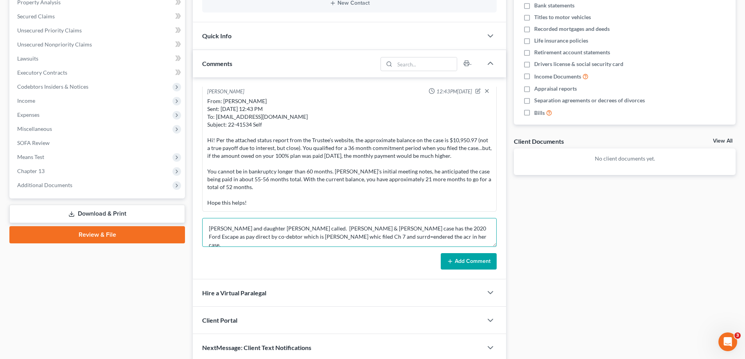
click at [274, 238] on textarea "[PERSON_NAME] and daughter [PERSON_NAME] called. [PERSON_NAME] & [PERSON_NAME] …" at bounding box center [349, 232] width 294 height 29
type textarea "[PERSON_NAME] and daughter [PERSON_NAME] called. [PERSON_NAME] & [PERSON_NAME] …"
click at [480, 262] on button "Add Comment" at bounding box center [469, 261] width 56 height 16
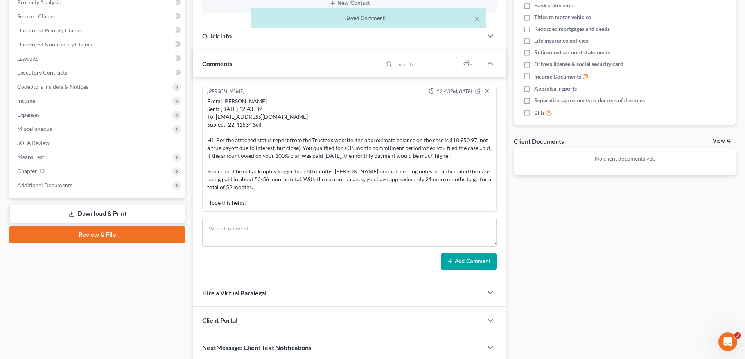
scroll to position [76, 0]
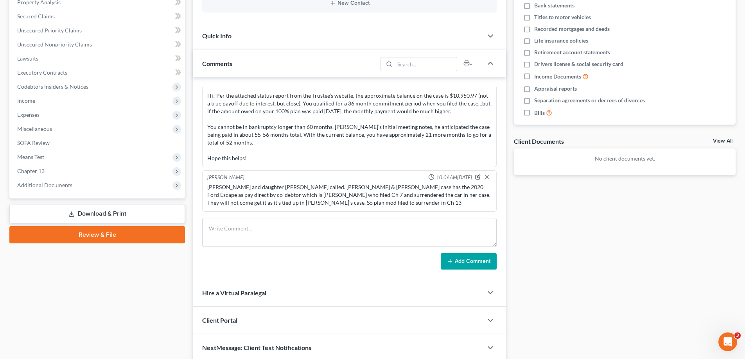
click at [475, 176] on icon "button" at bounding box center [477, 176] width 5 height 5
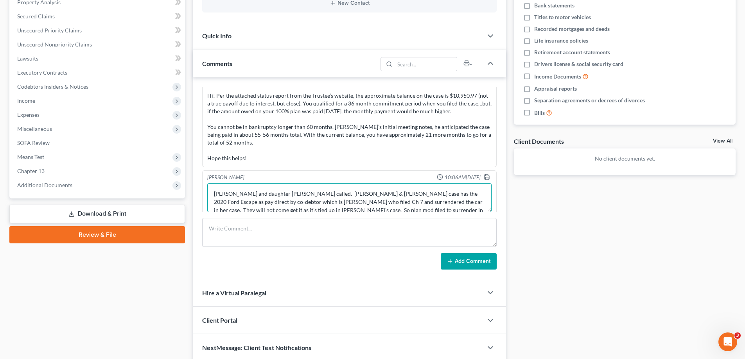
click at [410, 202] on textarea "[PERSON_NAME] and daughter [PERSON_NAME] called. [PERSON_NAME] & [PERSON_NAME] …" at bounding box center [349, 197] width 284 height 29
type textarea "[PERSON_NAME] and daughter [PERSON_NAME] called. [PERSON_NAME] & [PERSON_NAME] …"
click at [484, 177] on icon "button" at bounding box center [487, 177] width 6 height 6
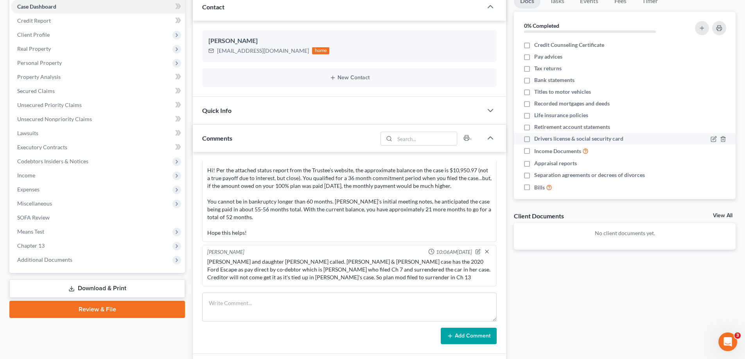
scroll to position [0, 0]
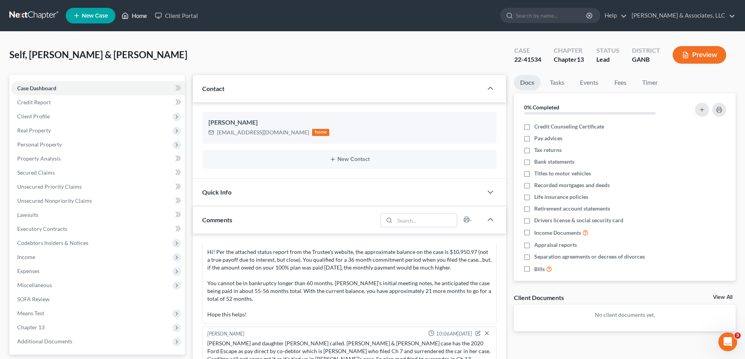
click at [138, 14] on link "Home" at bounding box center [134, 16] width 33 height 14
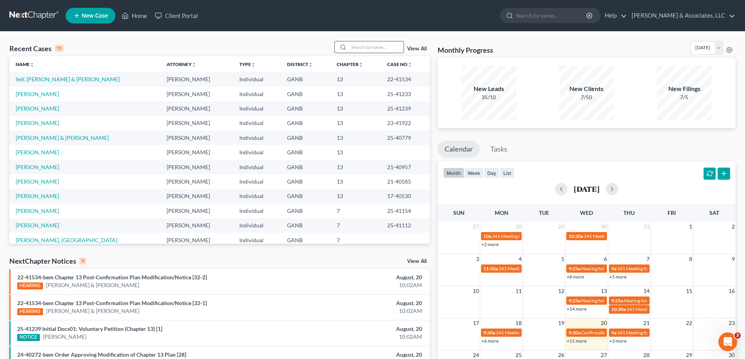
click at [364, 48] on input "search" at bounding box center [376, 46] width 55 height 11
type input "flowers"
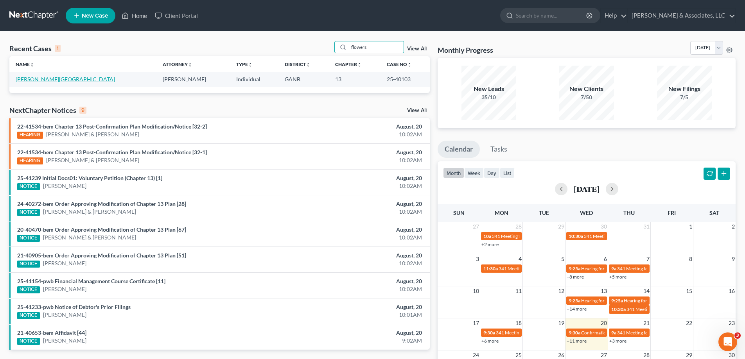
click at [28, 81] on link "[PERSON_NAME][GEOGRAPHIC_DATA]" at bounding box center [65, 79] width 99 height 7
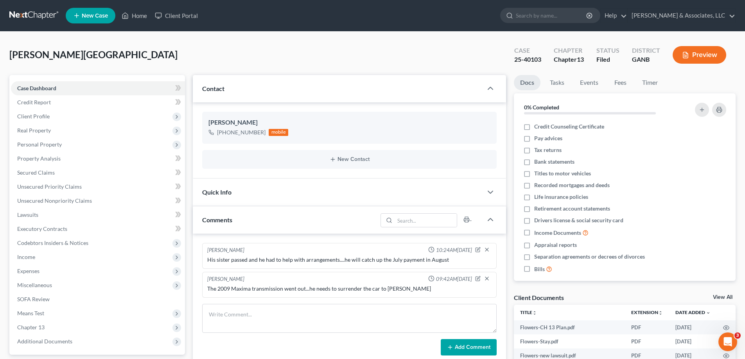
scroll to position [425, 0]
drag, startPoint x: 722, startPoint y: 34, endPoint x: 742, endPoint y: 46, distance: 23.0
click at [722, 34] on div "[PERSON_NAME] Upgraded Case 25-40103 Chapter Chapter 13 Status Filed District G…" at bounding box center [372, 335] width 745 height 607
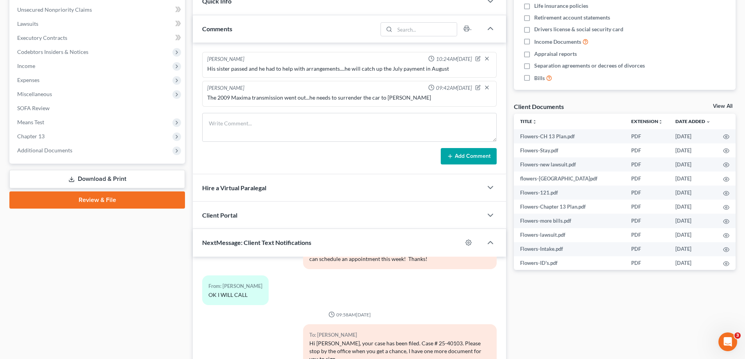
scroll to position [195, 0]
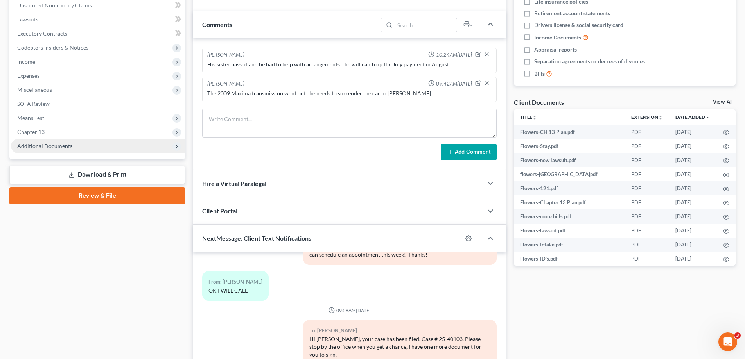
click at [45, 145] on span "Additional Documents" at bounding box center [44, 146] width 55 height 7
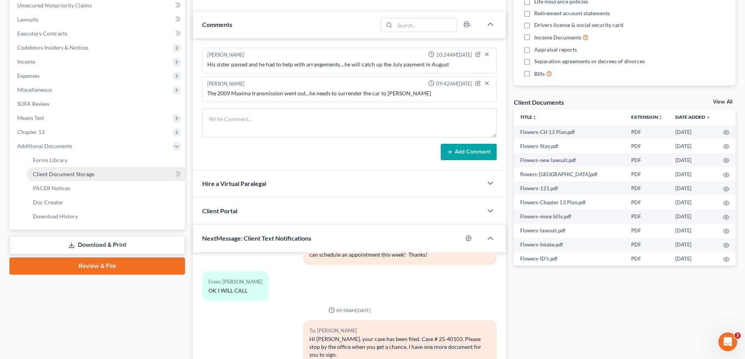
click at [42, 170] on link "Client Document Storage" at bounding box center [106, 174] width 158 height 14
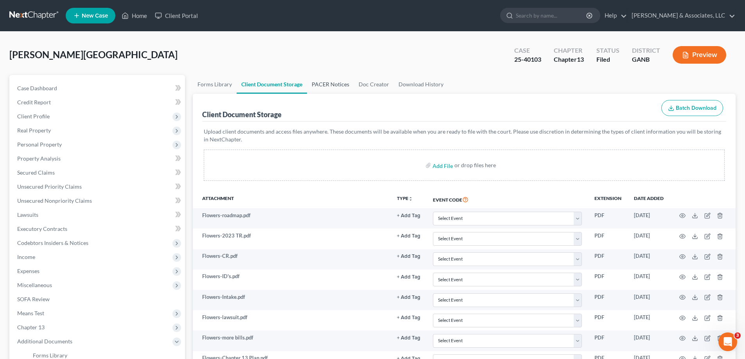
click at [317, 82] on link "PACER Notices" at bounding box center [330, 84] width 47 height 19
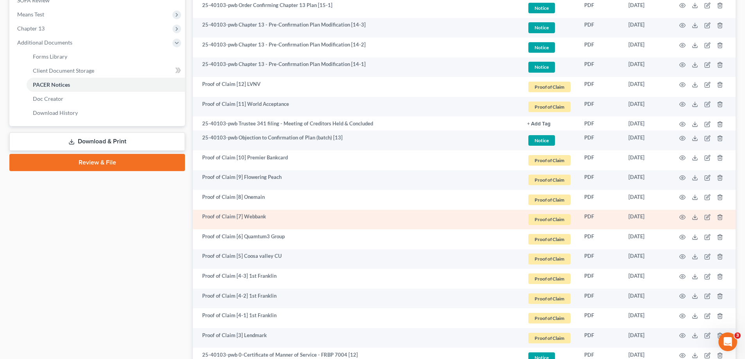
scroll to position [313, 0]
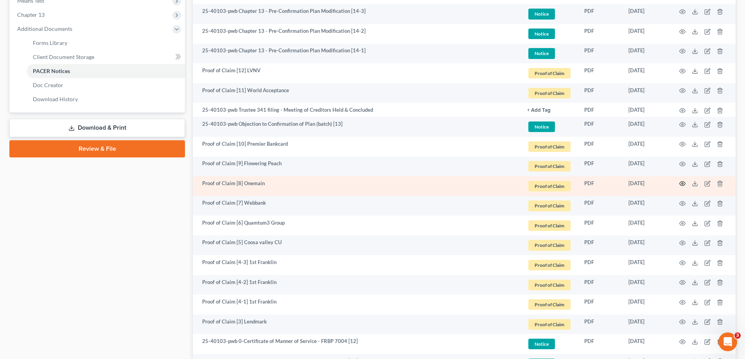
click at [681, 183] on circle "button" at bounding box center [682, 184] width 2 height 2
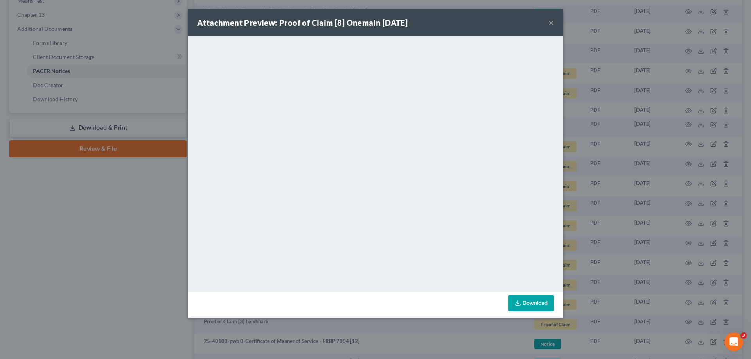
drag, startPoint x: 552, startPoint y: 23, endPoint x: 730, endPoint y: 11, distance: 178.3
click at [552, 23] on button "×" at bounding box center [550, 22] width 5 height 9
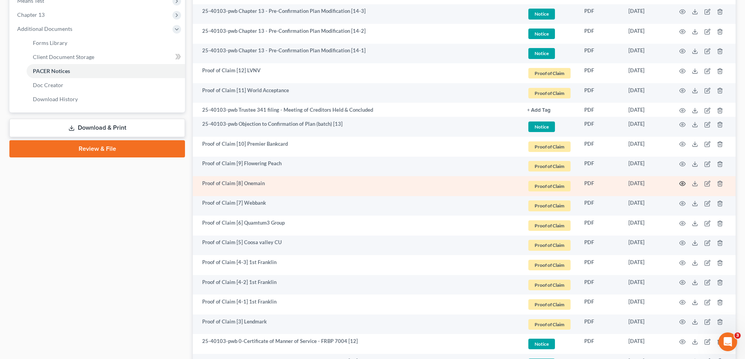
click at [683, 184] on icon "button" at bounding box center [682, 184] width 6 height 6
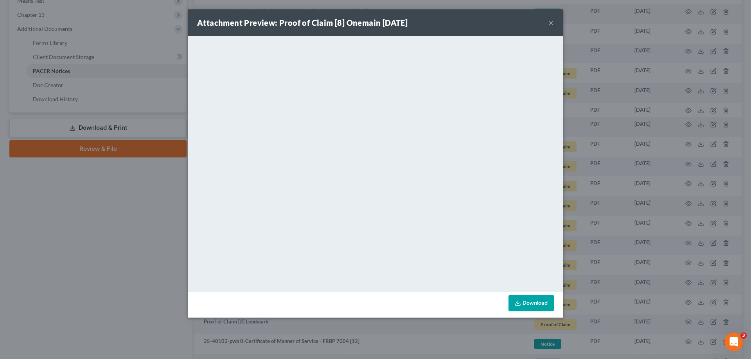
drag, startPoint x: 550, startPoint y: 23, endPoint x: 541, endPoint y: 41, distance: 19.1
click at [549, 23] on button "×" at bounding box center [550, 22] width 5 height 9
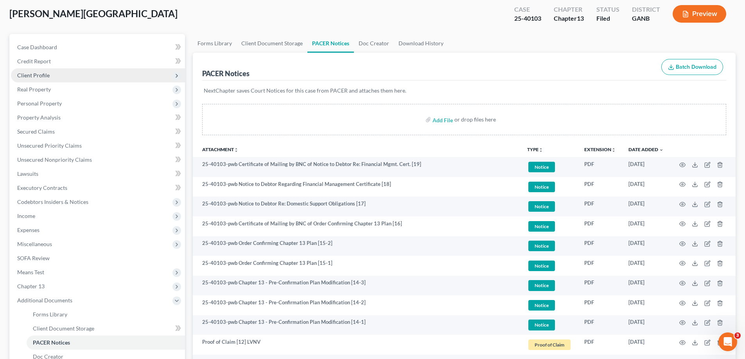
scroll to position [0, 0]
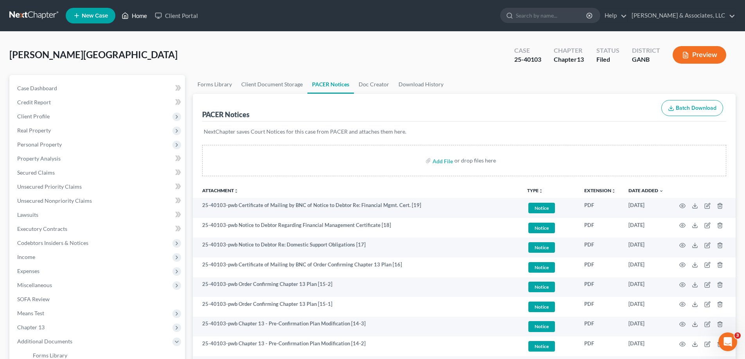
click at [140, 14] on link "Home" at bounding box center [134, 16] width 33 height 14
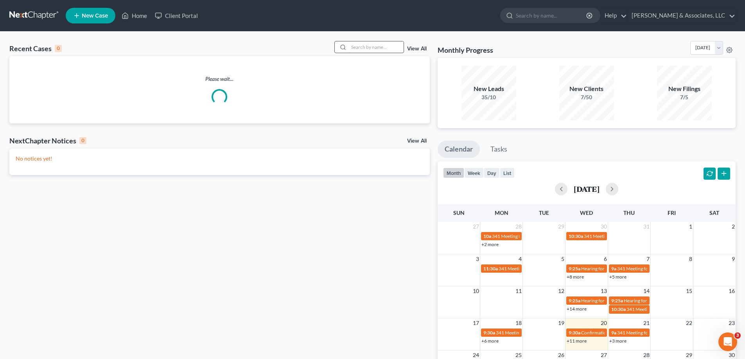
click at [395, 48] on input "search" at bounding box center [376, 46] width 55 height 11
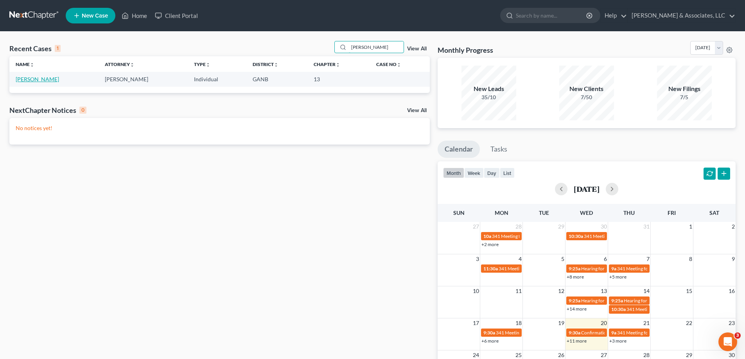
type input "[PERSON_NAME]"
click at [35, 78] on link "[PERSON_NAME]" at bounding box center [37, 79] width 43 height 7
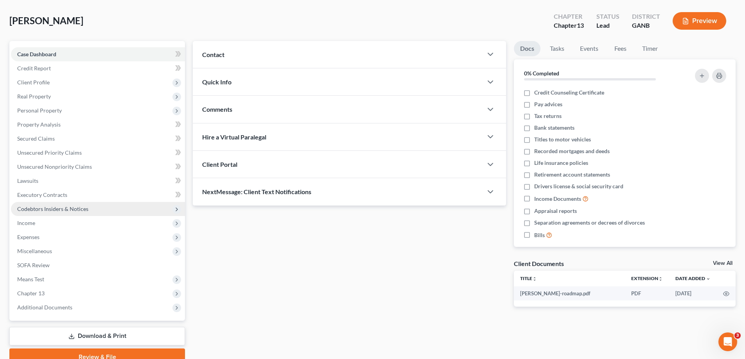
scroll to position [39, 0]
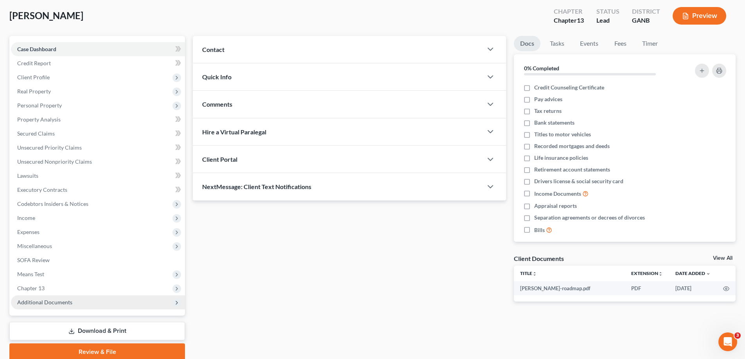
click at [40, 299] on span "Additional Documents" at bounding box center [44, 302] width 55 height 7
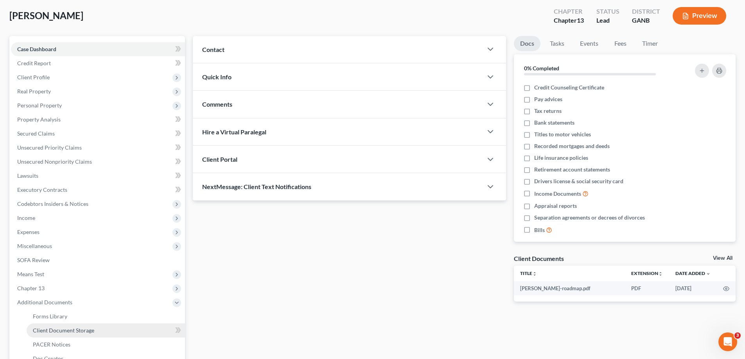
click at [48, 330] on span "Client Document Storage" at bounding box center [63, 330] width 61 height 7
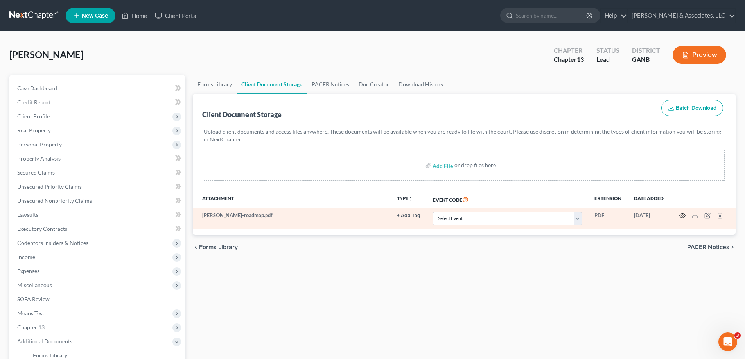
click at [683, 213] on icon "button" at bounding box center [682, 216] width 6 height 6
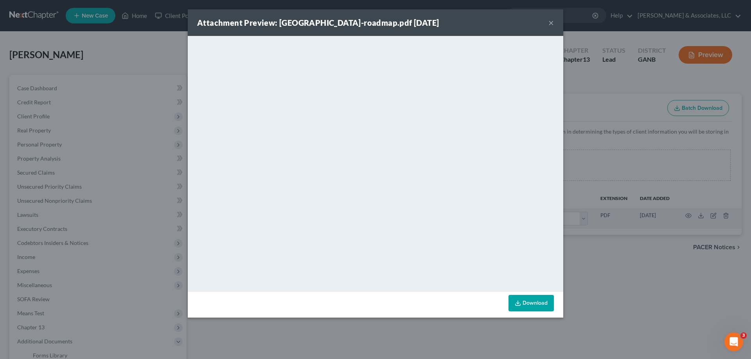
click at [550, 22] on button "×" at bounding box center [550, 22] width 5 height 9
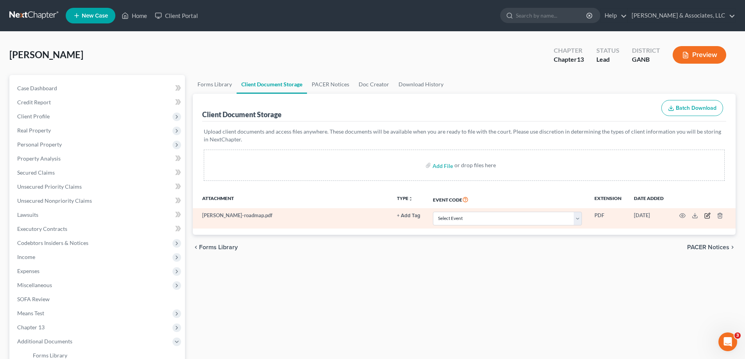
click at [707, 217] on icon "button" at bounding box center [707, 216] width 6 height 6
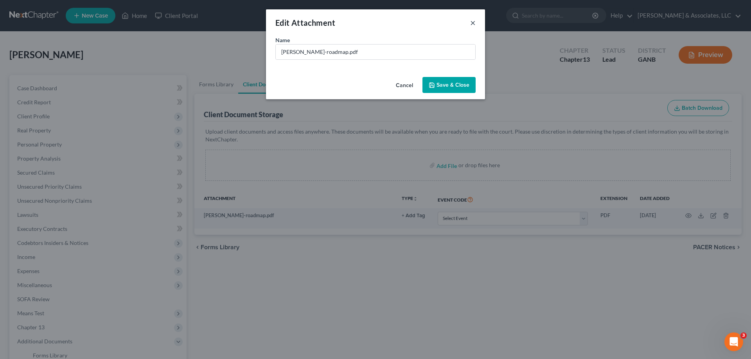
click at [473, 22] on button "×" at bounding box center [472, 22] width 5 height 9
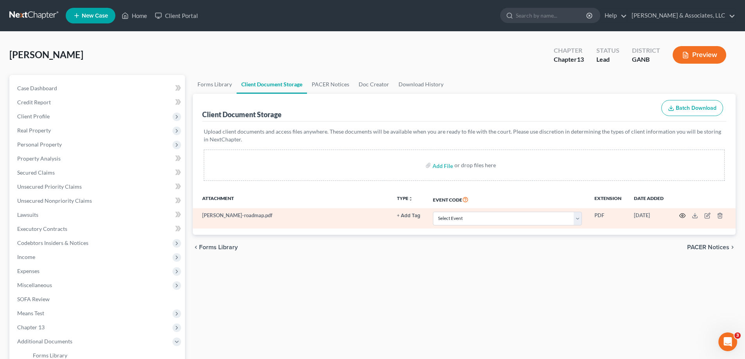
click at [681, 215] on icon "button" at bounding box center [682, 216] width 6 height 6
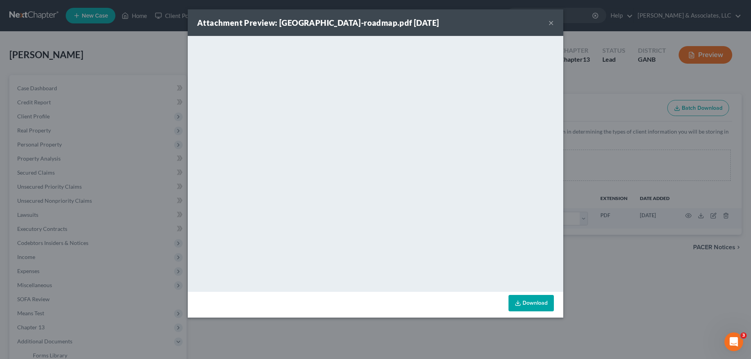
drag, startPoint x: 549, startPoint y: 24, endPoint x: 462, endPoint y: 39, distance: 88.4
click at [549, 24] on button "×" at bounding box center [550, 22] width 5 height 9
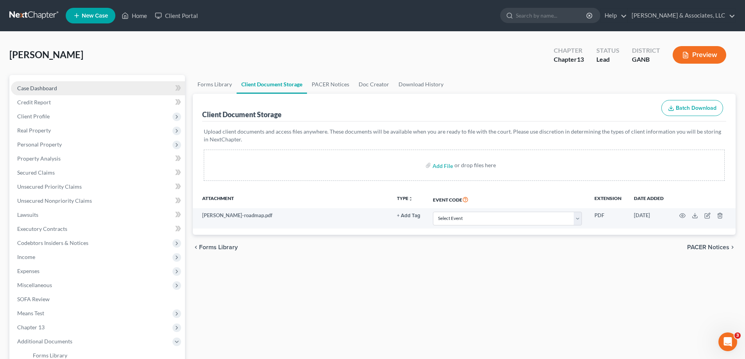
click at [36, 87] on span "Case Dashboard" at bounding box center [37, 88] width 40 height 7
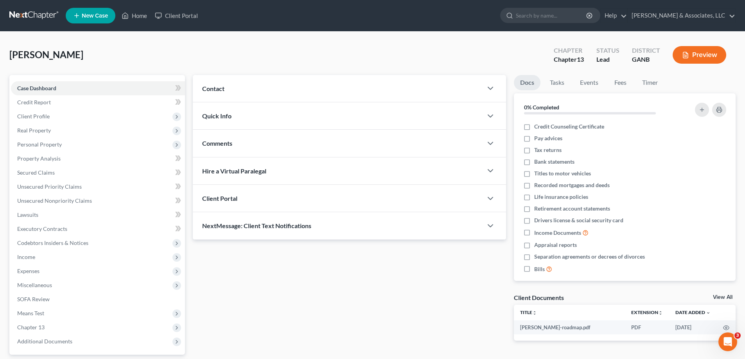
click at [306, 86] on div "Contact" at bounding box center [338, 88] width 290 height 27
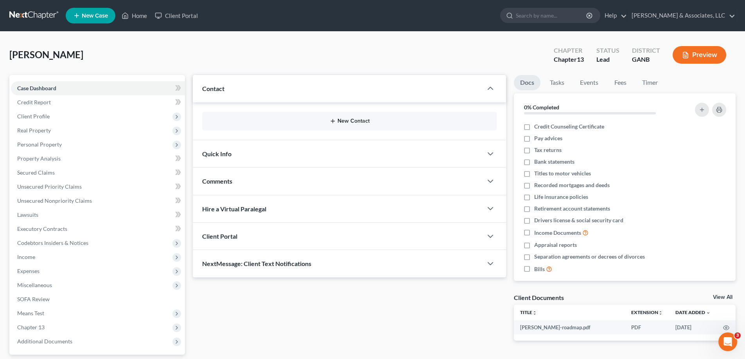
click at [374, 122] on button "New Contact" at bounding box center [349, 121] width 282 height 6
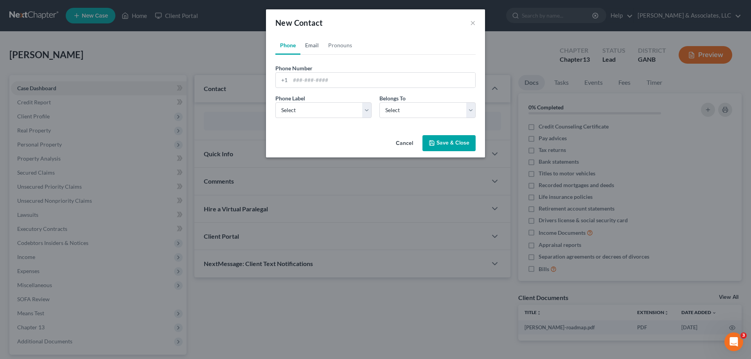
click at [317, 44] on link "Email" at bounding box center [311, 45] width 23 height 19
click at [300, 78] on input "email" at bounding box center [382, 80] width 185 height 15
type input "[EMAIL_ADDRESS][DOMAIN_NAME]"
drag, startPoint x: 311, startPoint y: 107, endPoint x: 310, endPoint y: 117, distance: 10.3
click at [311, 107] on select "Select Home Work Other" at bounding box center [323, 110] width 96 height 16
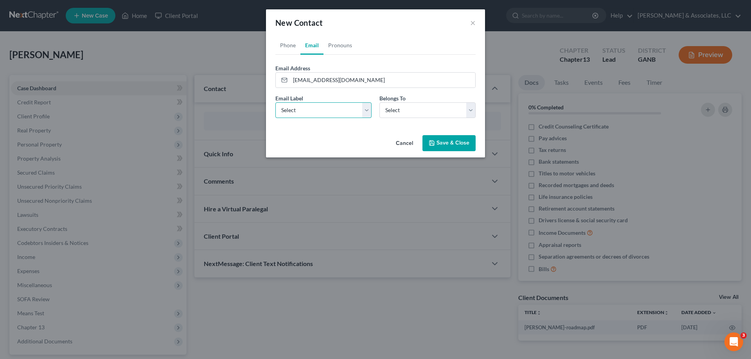
select select "0"
click at [275, 102] on select "Select Home Work Other" at bounding box center [323, 110] width 96 height 16
click at [419, 109] on select "Select Client Other" at bounding box center [427, 110] width 96 height 16
select select "0"
click at [379, 102] on select "Select Client Other" at bounding box center [427, 110] width 96 height 16
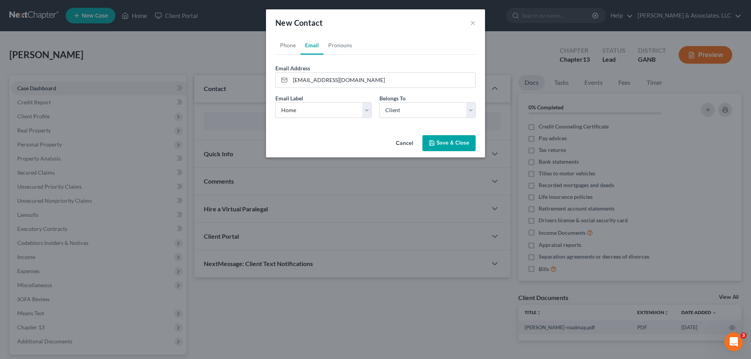
click at [444, 140] on button "Save & Close" at bounding box center [448, 143] width 53 height 16
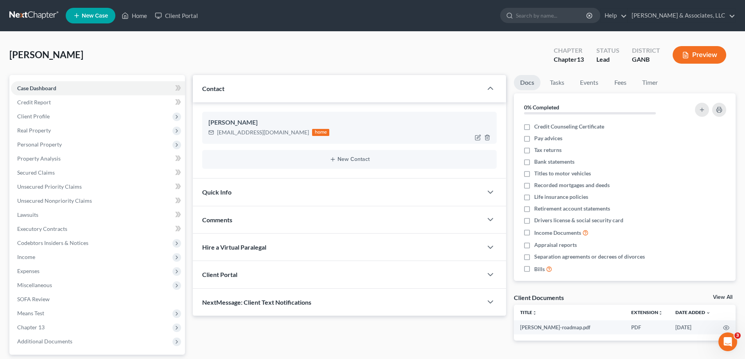
drag, startPoint x: 227, startPoint y: 130, endPoint x: 226, endPoint y: 134, distance: 4.0
click at [226, 134] on div "[EMAIL_ADDRESS][DOMAIN_NAME]" at bounding box center [263, 133] width 92 height 8
drag, startPoint x: 217, startPoint y: 133, endPoint x: 275, endPoint y: 135, distance: 58.3
click at [275, 135] on div "[EMAIL_ADDRESS][DOMAIN_NAME] home" at bounding box center [268, 132] width 121 height 10
copy div "[EMAIL_ADDRESS][DOMAIN_NAME]"
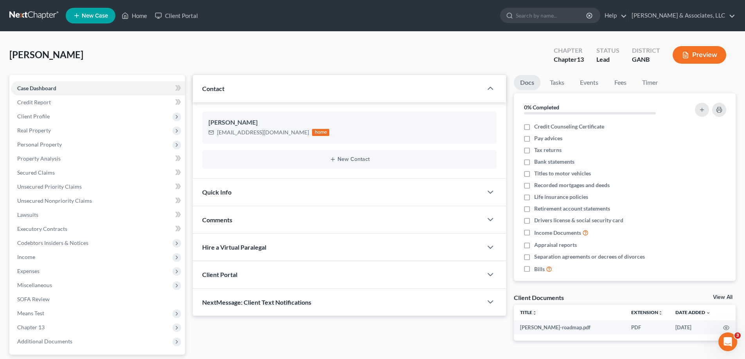
drag, startPoint x: 216, startPoint y: 219, endPoint x: 743, endPoint y: 131, distance: 534.6
click at [217, 219] on span "Comments" at bounding box center [217, 219] width 30 height 7
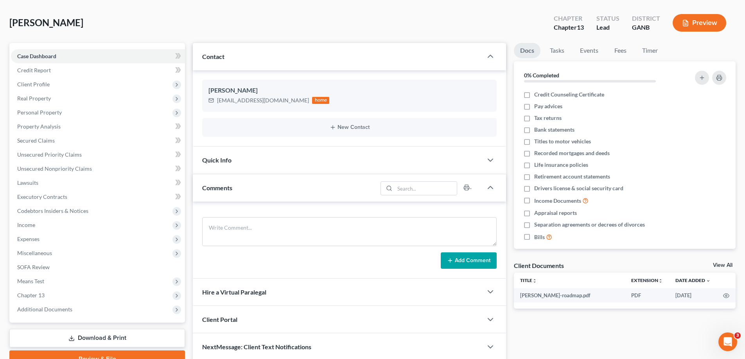
scroll to position [70, 0]
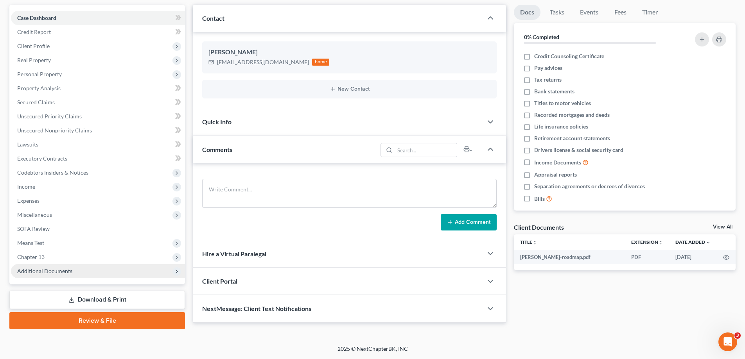
click at [49, 273] on span "Additional Documents" at bounding box center [44, 271] width 55 height 7
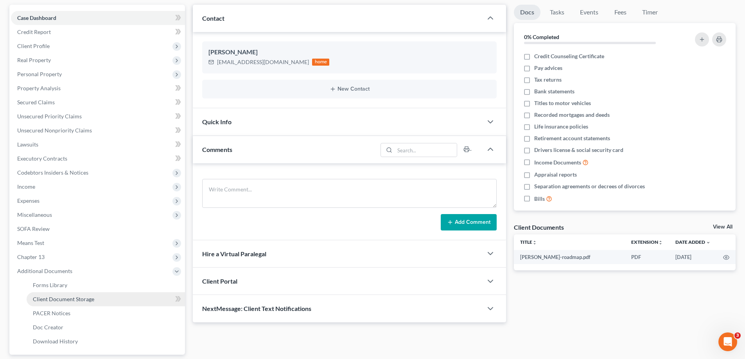
click at [47, 298] on span "Client Document Storage" at bounding box center [63, 299] width 61 height 7
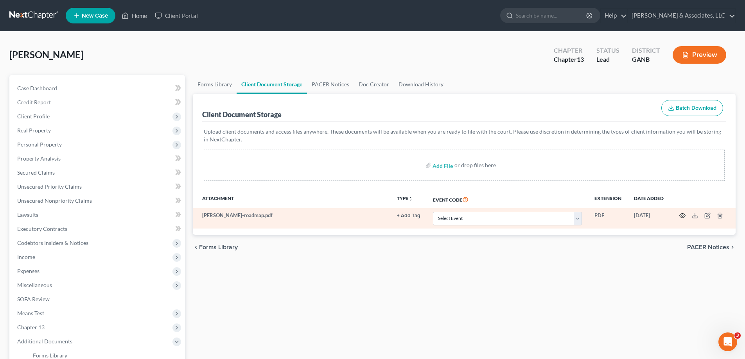
click at [683, 214] on icon "button" at bounding box center [683, 216] width 6 height 4
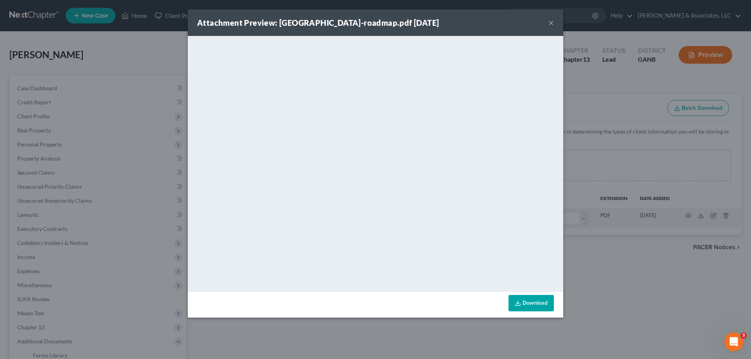
click at [552, 21] on button "×" at bounding box center [550, 22] width 5 height 9
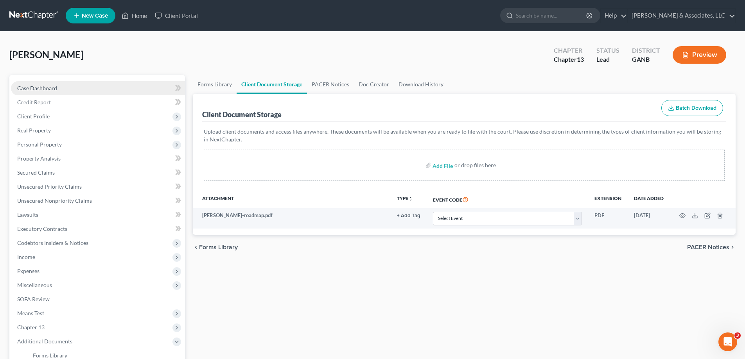
click at [29, 88] on span "Case Dashboard" at bounding box center [37, 88] width 40 height 7
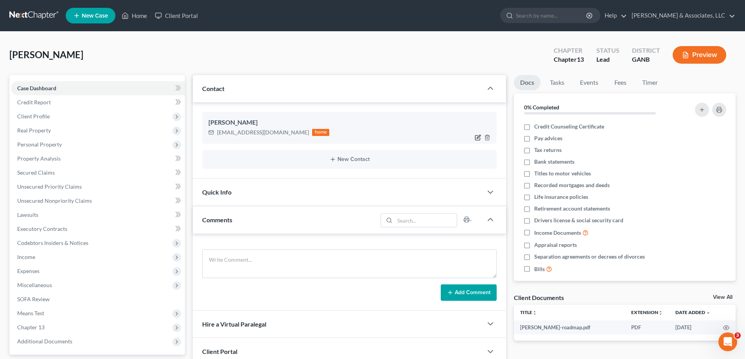
click at [478, 137] on icon "button" at bounding box center [479, 137] width 4 height 4
select select "0"
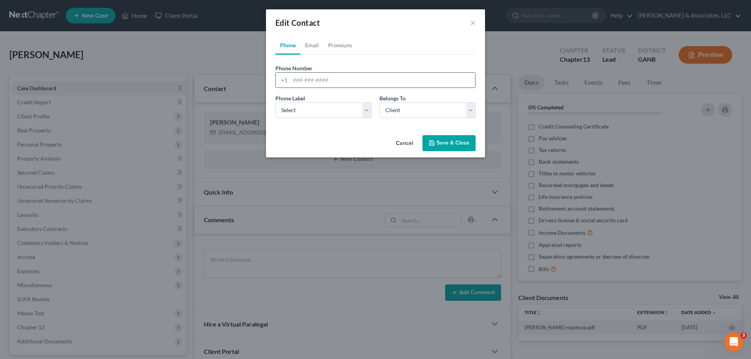
click at [307, 78] on input "tel" at bounding box center [382, 80] width 185 height 15
type input "[PHONE_NUMBER]"
click at [299, 113] on select "Select Mobile Home Work Other" at bounding box center [323, 110] width 96 height 16
select select "0"
click at [275, 102] on select "Select Mobile Home Work Other" at bounding box center [323, 110] width 96 height 16
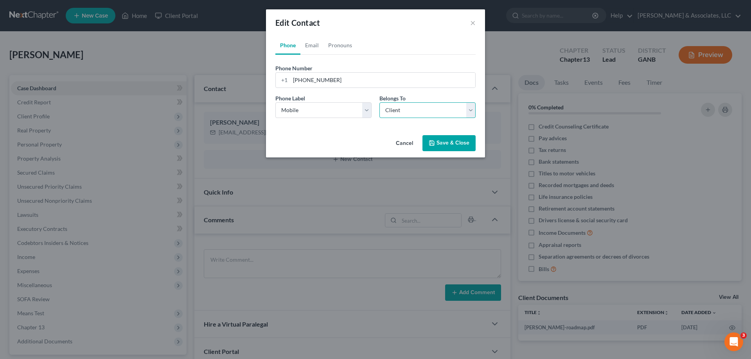
click at [395, 110] on select "Select Client Other" at bounding box center [427, 110] width 96 height 16
click at [379, 102] on select "Select Client Other" at bounding box center [427, 110] width 96 height 16
click at [452, 145] on button "Save & Close" at bounding box center [448, 143] width 53 height 16
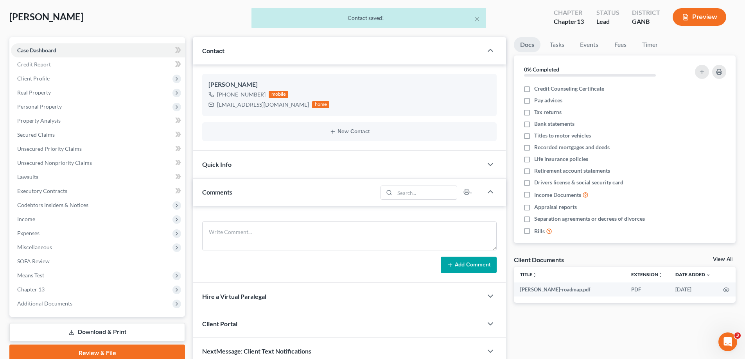
scroll to position [74, 0]
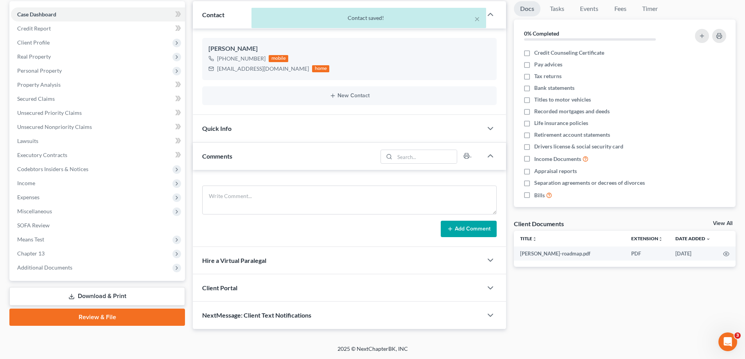
click at [287, 313] on span "NextMessage: Client Text Notifications" at bounding box center [256, 315] width 109 height 7
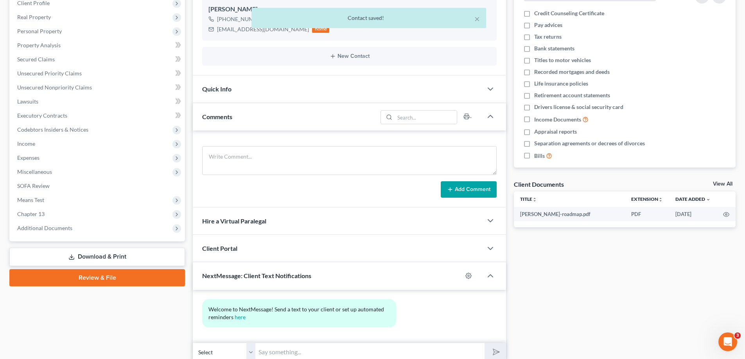
scroll to position [146, 0]
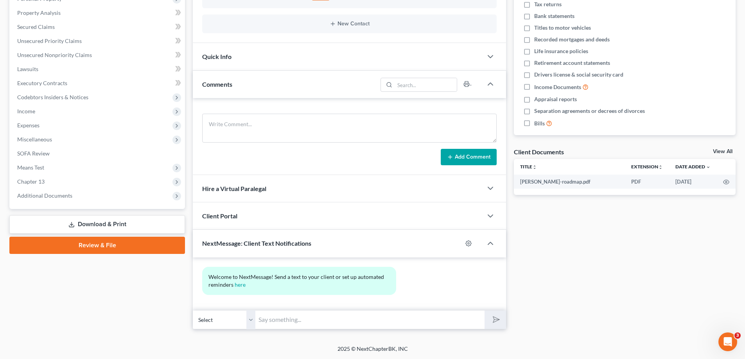
click at [295, 316] on input "text" at bounding box center [369, 319] width 229 height 19
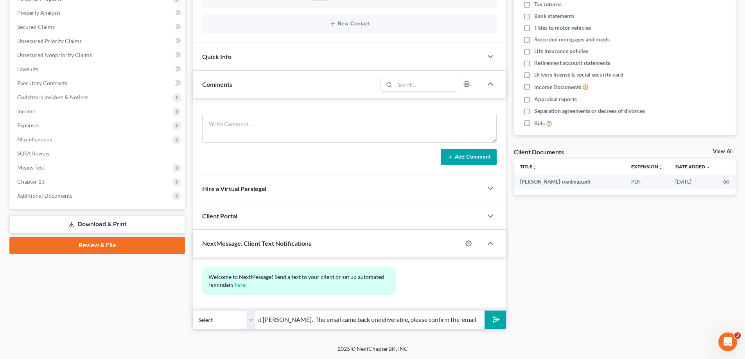
scroll to position [0, 82]
type input "Hey! This is [PERSON_NAME] at [PERSON_NAME]. The email came back undeliverable,…"
click at [495, 321] on icon "submit" at bounding box center [494, 319] width 11 height 11
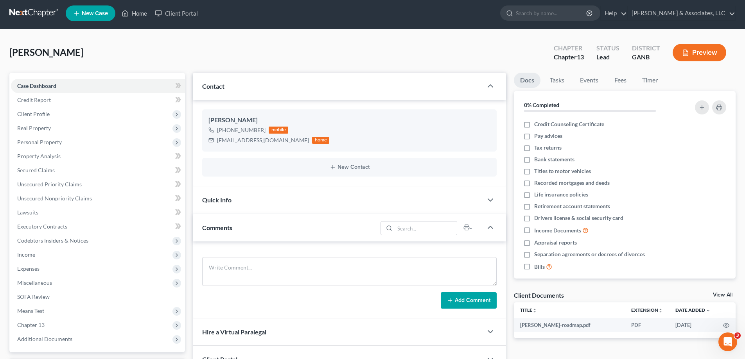
scroll to position [0, 0]
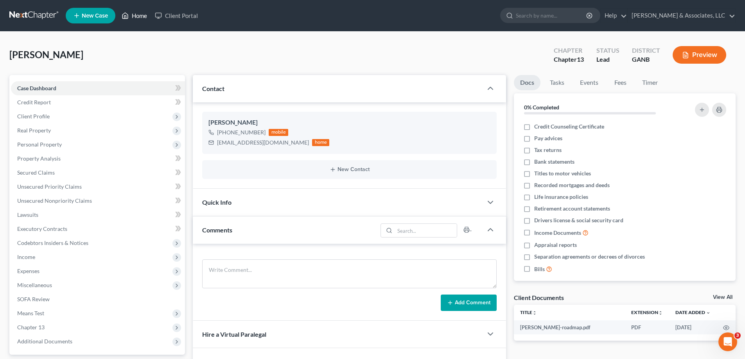
drag, startPoint x: 143, startPoint y: 16, endPoint x: 194, endPoint y: 25, distance: 52.1
click at [143, 16] on link "Home" at bounding box center [134, 16] width 33 height 14
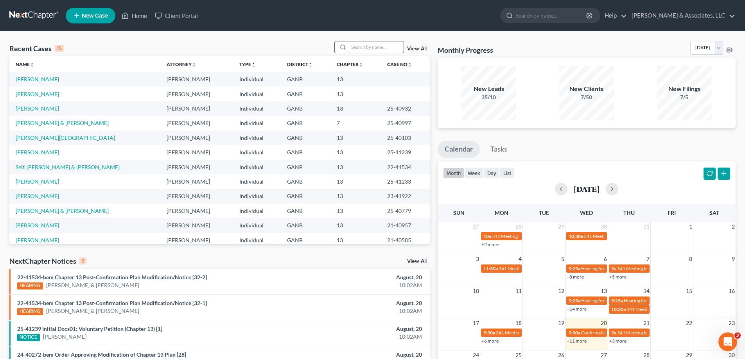
click at [358, 49] on input "search" at bounding box center [376, 46] width 55 height 11
type input "[PERSON_NAME]"
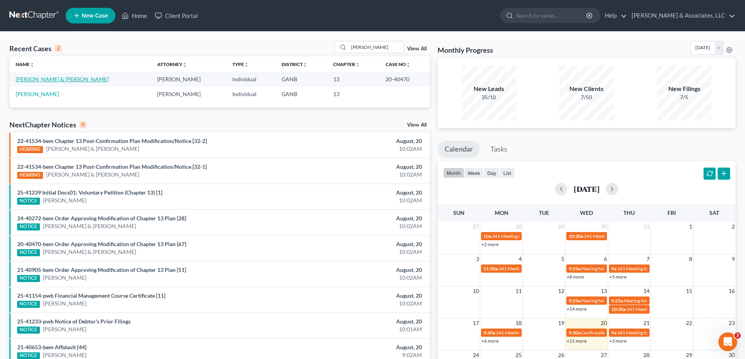
click at [49, 78] on link "[PERSON_NAME] & [PERSON_NAME]" at bounding box center [62, 79] width 93 height 7
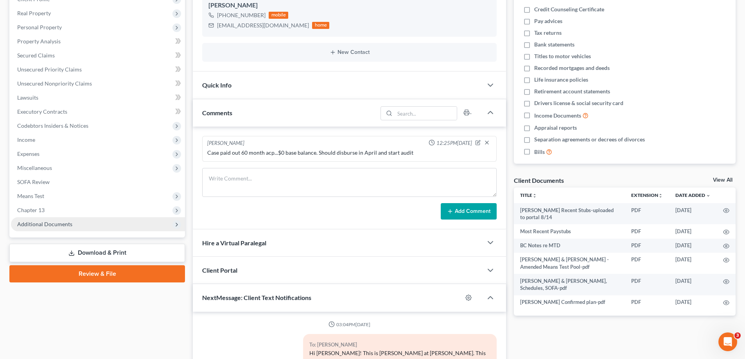
scroll to position [42, 0]
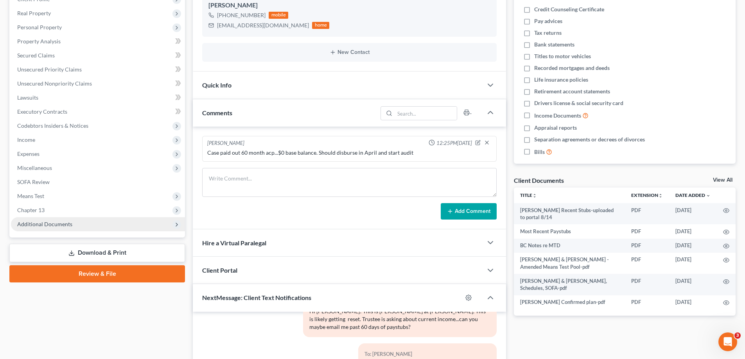
click at [65, 221] on span "Additional Documents" at bounding box center [44, 224] width 55 height 7
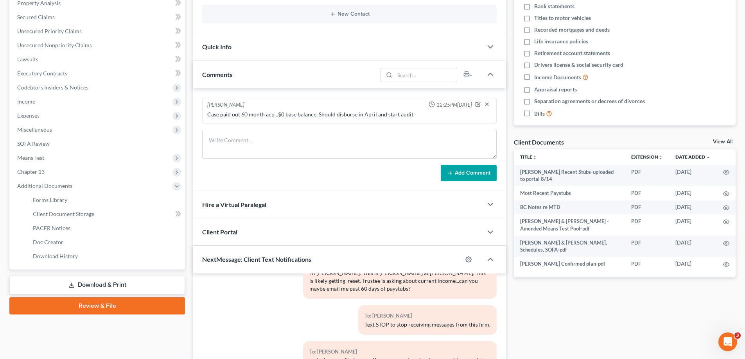
scroll to position [156, 0]
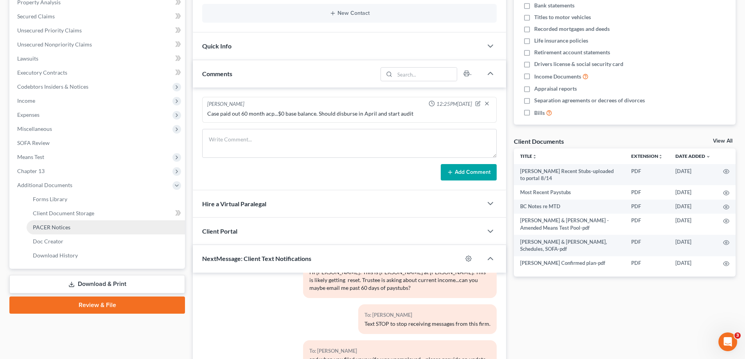
click at [57, 228] on span "PACER Notices" at bounding box center [52, 227] width 38 height 7
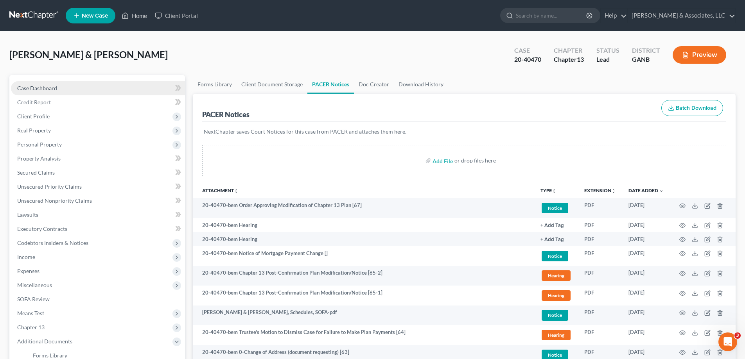
click at [43, 90] on span "Case Dashboard" at bounding box center [37, 88] width 40 height 7
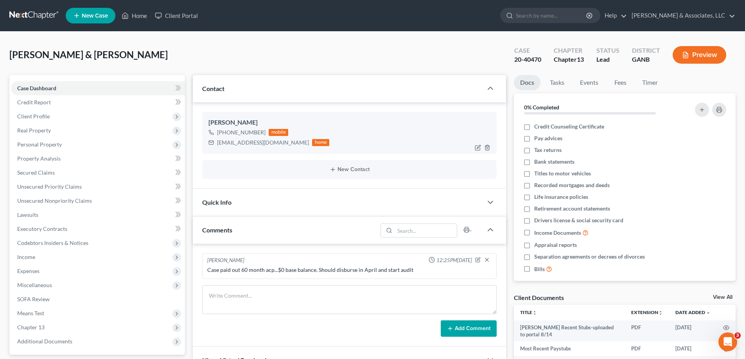
scroll to position [42, 0]
click at [43, 86] on span "Case Dashboard" at bounding box center [36, 88] width 39 height 7
drag, startPoint x: 137, startPoint y: 16, endPoint x: 253, endPoint y: 2, distance: 116.6
click at [137, 16] on link "Home" at bounding box center [134, 16] width 33 height 14
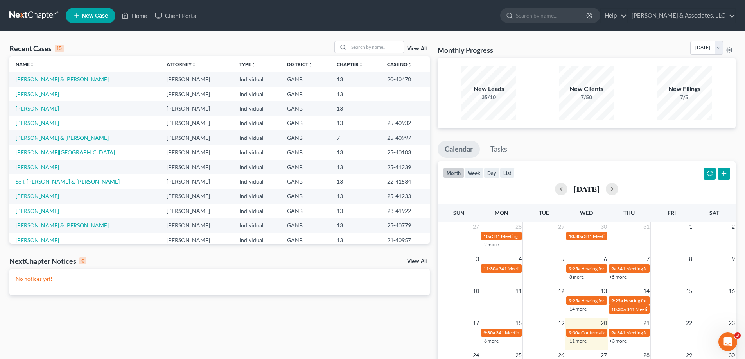
click at [21, 109] on link "[PERSON_NAME]" at bounding box center [37, 108] width 43 height 7
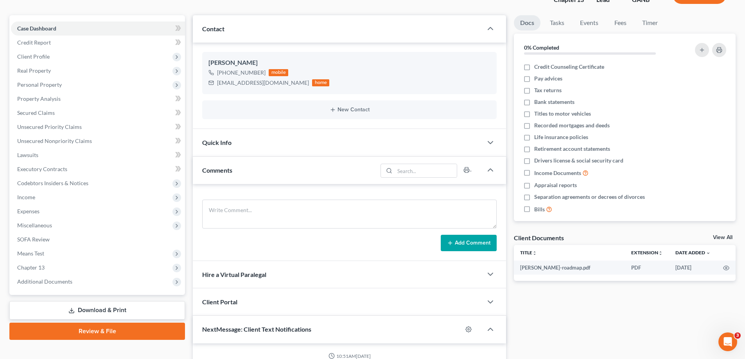
scroll to position [156, 0]
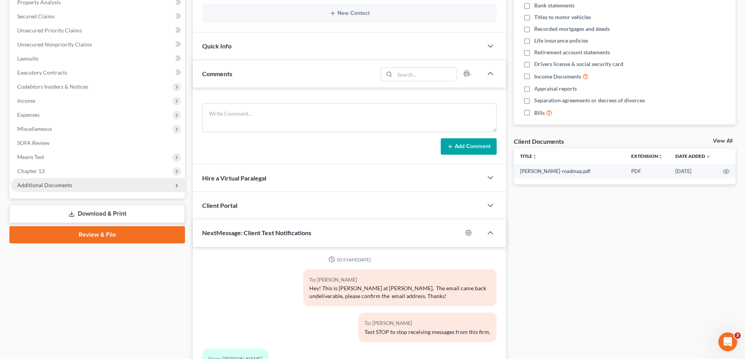
click at [56, 187] on span "Additional Documents" at bounding box center [44, 185] width 55 height 7
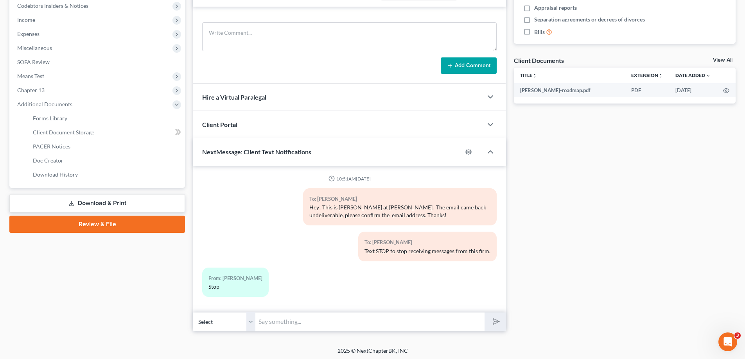
scroll to position [239, 0]
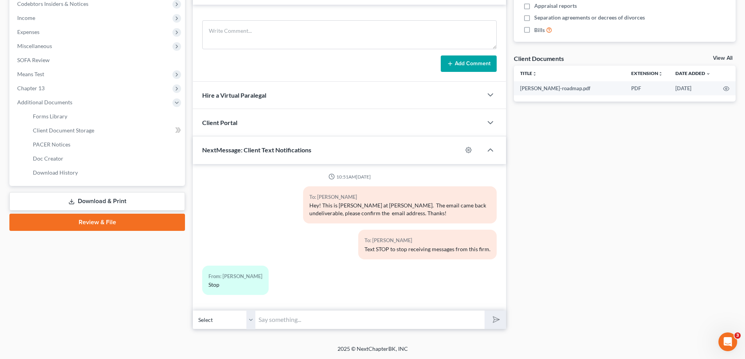
click at [265, 317] on input "text" at bounding box center [369, 319] width 229 height 19
type input "J"
type input "I just spoke to you on the phone!"
click at [484, 311] on button "submit" at bounding box center [495, 320] width 22 height 18
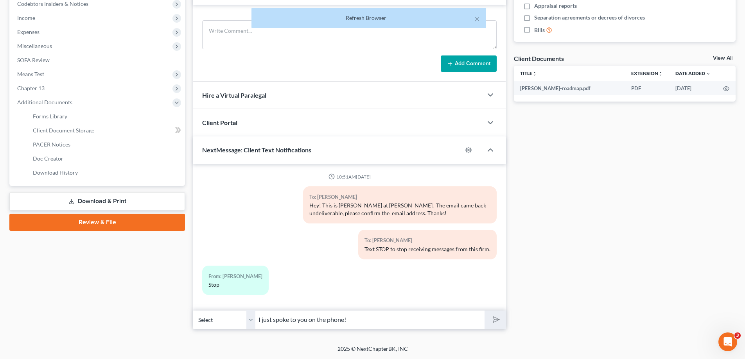
click at [371, 20] on div "Refresh Browser" at bounding box center [369, 18] width 222 height 8
click at [478, 18] on button "×" at bounding box center [476, 18] width 5 height 9
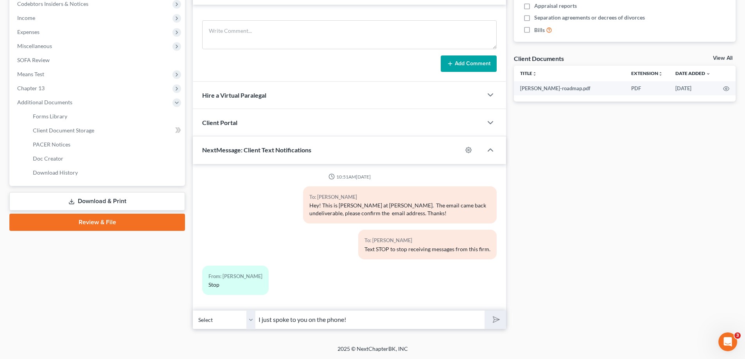
drag, startPoint x: 355, startPoint y: 318, endPoint x: 240, endPoint y: 318, distance: 115.3
click at [240, 318] on div "Select [PHONE_NUMBER] - [PERSON_NAME] I just spoke to you on the phone!" at bounding box center [349, 320] width 313 height 18
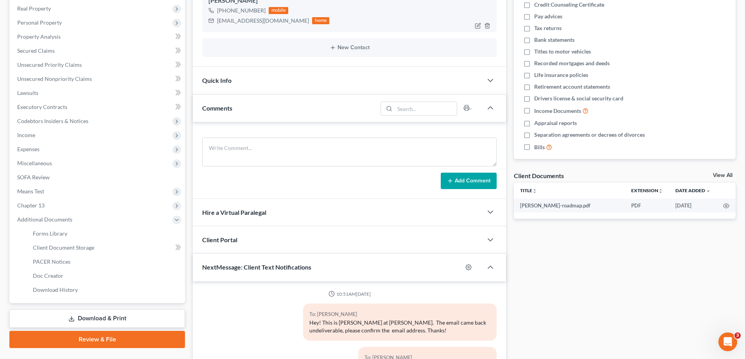
scroll to position [5, 0]
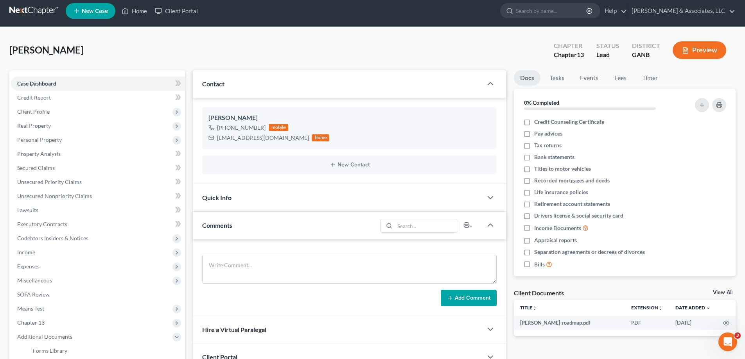
drag, startPoint x: 484, startPoint y: 14, endPoint x: 53, endPoint y: 20, distance: 431.3
click at [483, 14] on ul "New Case Home Client Portal - No Result - See all results Or Press Enter... Hel…" at bounding box center [401, 11] width 670 height 20
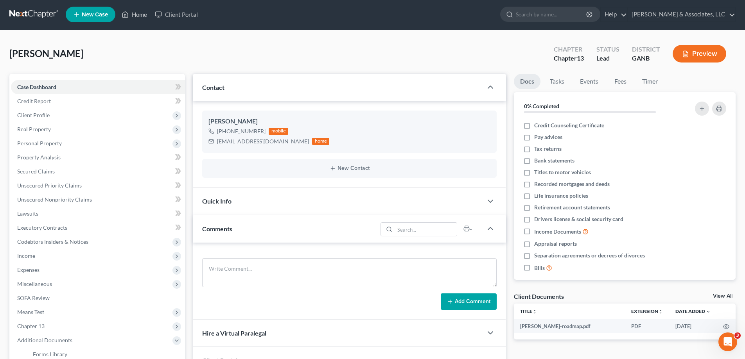
scroll to position [0, 0]
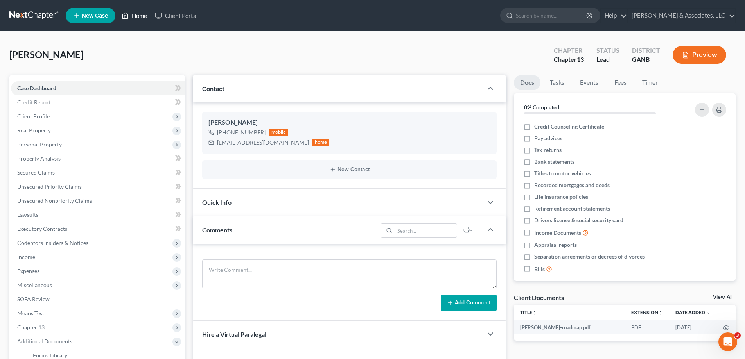
drag, startPoint x: 138, startPoint y: 12, endPoint x: 750, endPoint y: 109, distance: 620.3
click at [138, 12] on link "Home" at bounding box center [134, 16] width 33 height 14
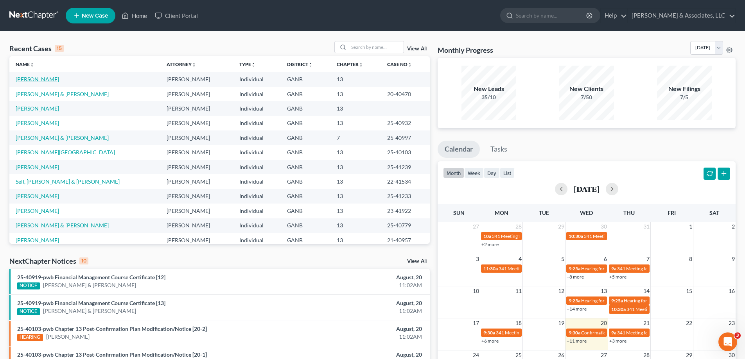
click at [27, 77] on link "[PERSON_NAME]" at bounding box center [37, 79] width 43 height 7
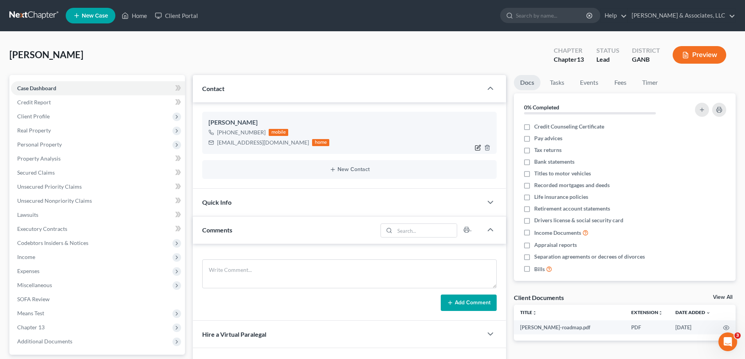
click at [477, 147] on icon "button" at bounding box center [478, 148] width 6 height 6
select select "0"
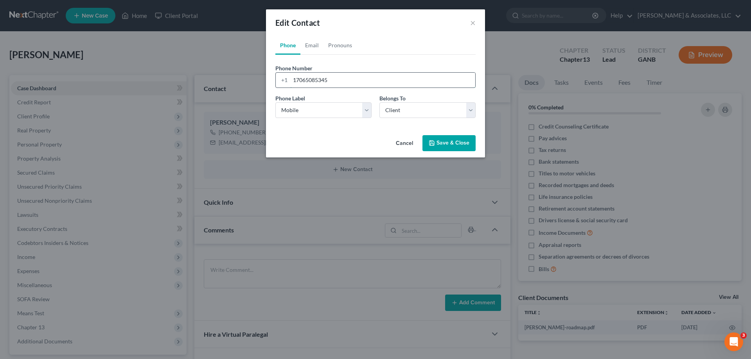
click at [340, 76] on input "17065085345" at bounding box center [382, 80] width 185 height 15
click at [317, 46] on link "Email" at bounding box center [311, 45] width 23 height 19
click at [329, 79] on input "[EMAIL_ADDRESS][DOMAIN_NAME]" at bounding box center [382, 80] width 185 height 15
type input "[EMAIL_ADDRESS][DOMAIN_NAME]"
drag, startPoint x: 450, startPoint y: 144, endPoint x: 468, endPoint y: 146, distance: 17.7
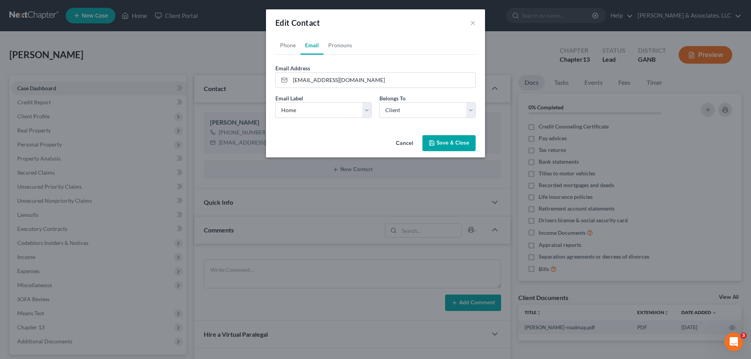
click at [451, 145] on button "Save & Close" at bounding box center [448, 143] width 53 height 16
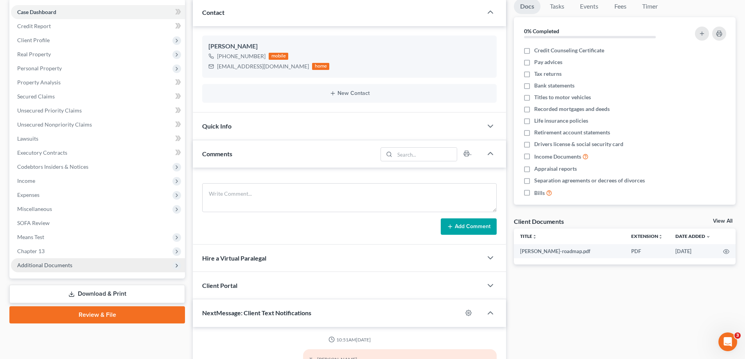
scroll to position [117, 0]
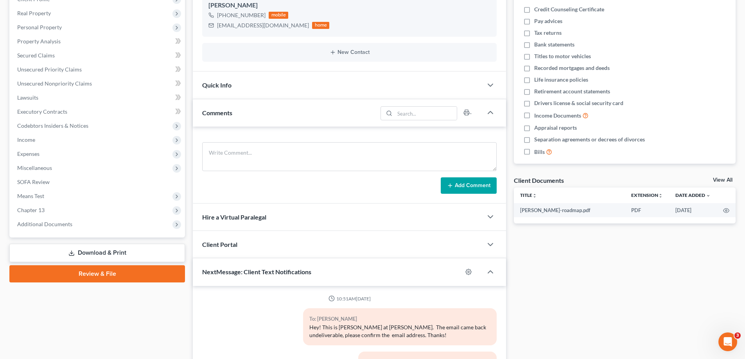
drag, startPoint x: 45, startPoint y: 224, endPoint x: 56, endPoint y: 234, distance: 14.7
click at [45, 224] on span "Additional Documents" at bounding box center [44, 224] width 55 height 7
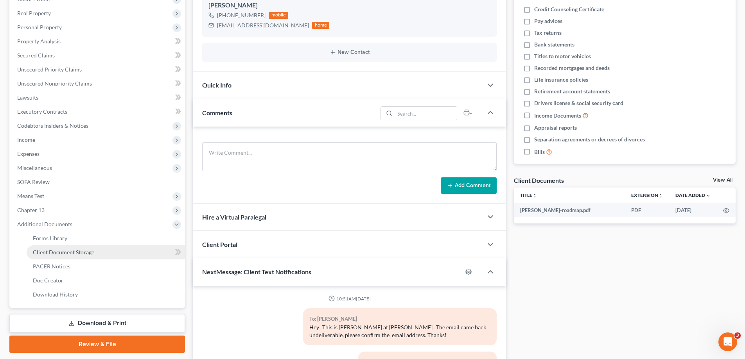
click at [42, 250] on span "Client Document Storage" at bounding box center [63, 252] width 61 height 7
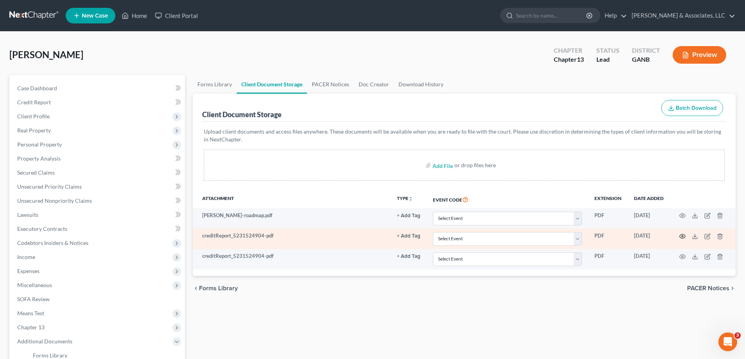
click at [681, 236] on icon "button" at bounding box center [682, 236] width 6 height 6
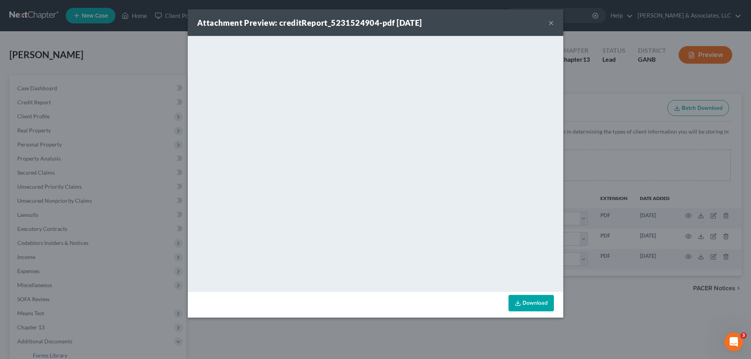
click at [552, 20] on button "×" at bounding box center [550, 22] width 5 height 9
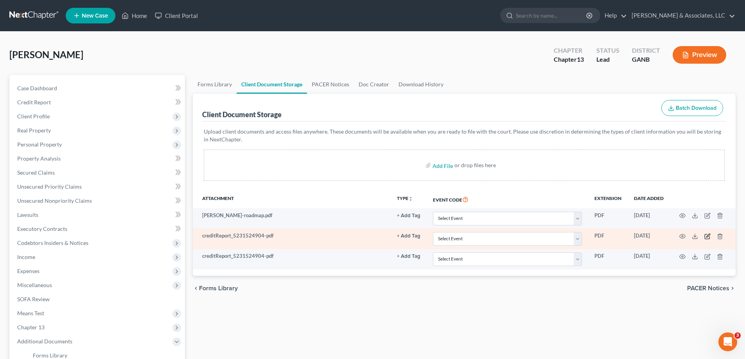
click at [708, 237] on icon "button" at bounding box center [708, 236] width 4 height 4
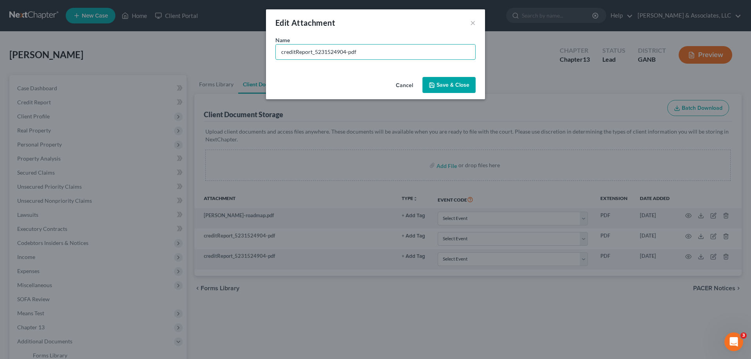
drag, startPoint x: 369, startPoint y: 54, endPoint x: 244, endPoint y: 50, distance: 125.2
click at [244, 50] on div "Edit Attachment × Name * creditReport_5231524904-pdf Cancel Save & Close" at bounding box center [375, 179] width 751 height 359
type input "J"
type input "C"
type input "Equifax-[PERSON_NAME]"
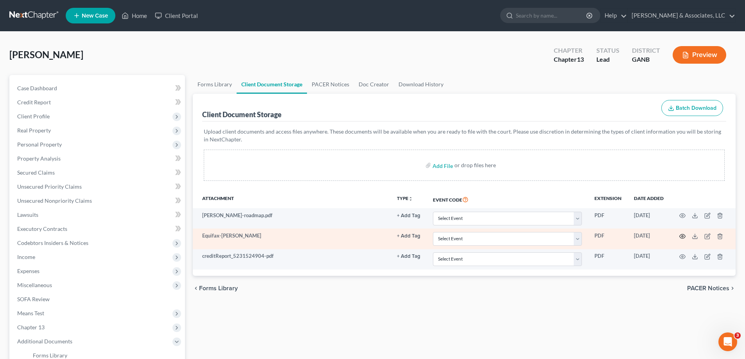
click at [683, 238] on icon "button" at bounding box center [682, 236] width 6 height 6
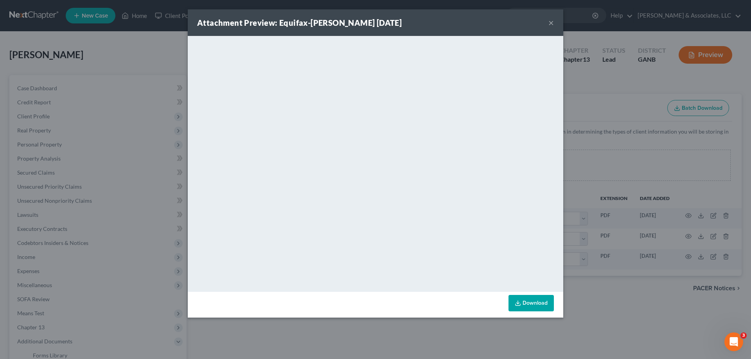
click at [550, 22] on button "×" at bounding box center [550, 22] width 5 height 9
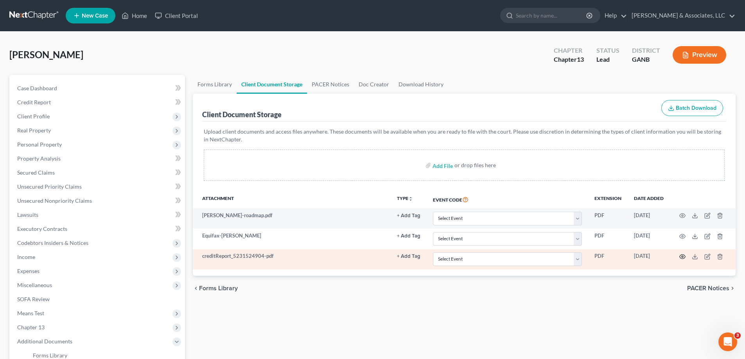
click at [680, 257] on icon "button" at bounding box center [682, 257] width 6 height 6
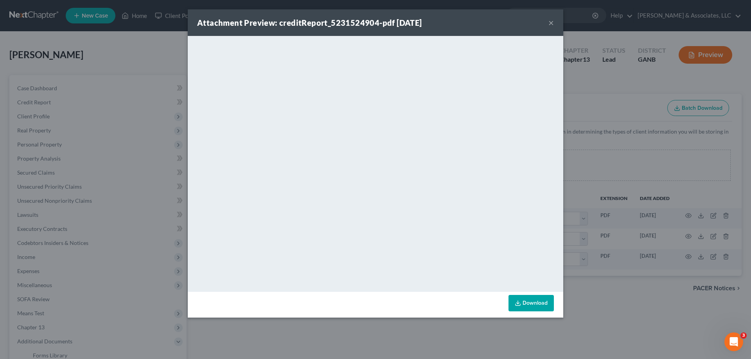
click at [550, 23] on button "×" at bounding box center [550, 22] width 5 height 9
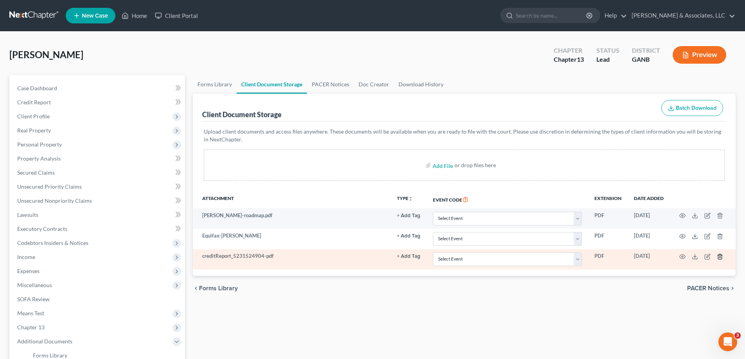
click at [721, 256] on icon "button" at bounding box center [720, 257] width 6 height 6
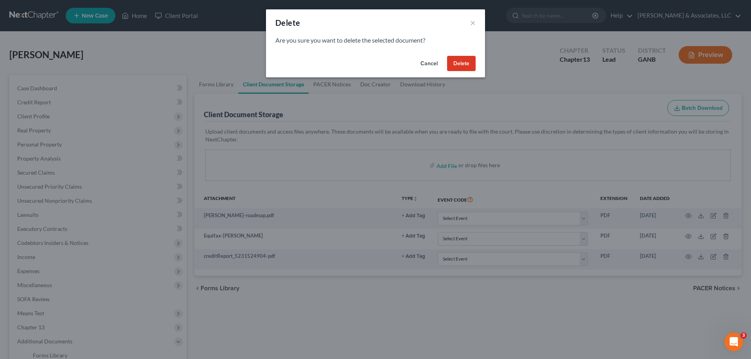
click at [455, 62] on button "Delete" at bounding box center [461, 64] width 29 height 16
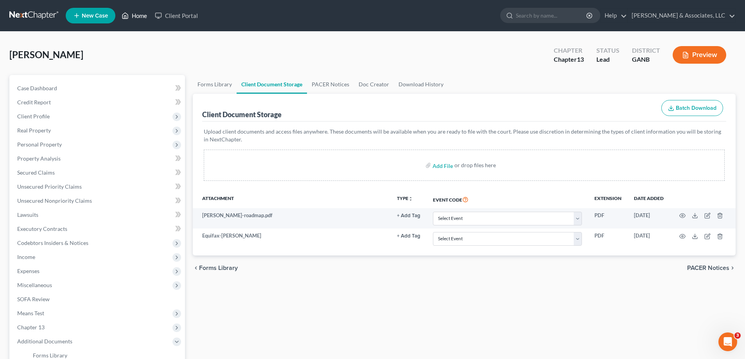
click at [141, 15] on link "Home" at bounding box center [134, 16] width 33 height 14
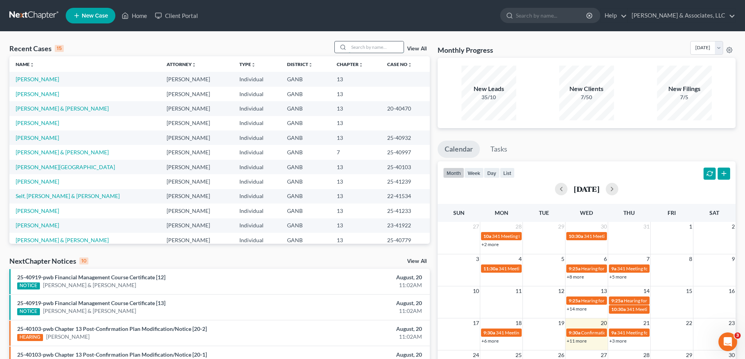
click at [351, 45] on input "search" at bounding box center [376, 46] width 55 height 11
click at [28, 96] on link "[PERSON_NAME]" at bounding box center [37, 94] width 43 height 7
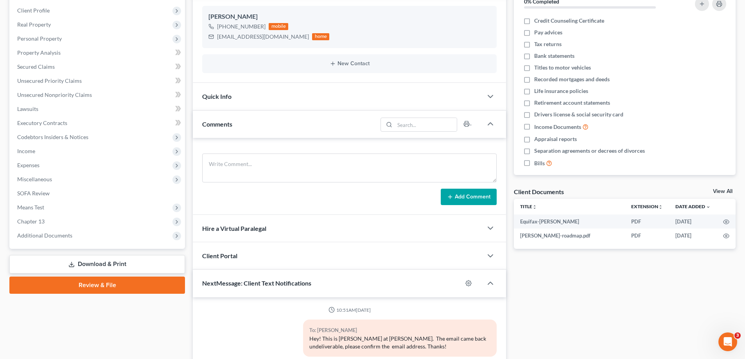
scroll to position [117, 0]
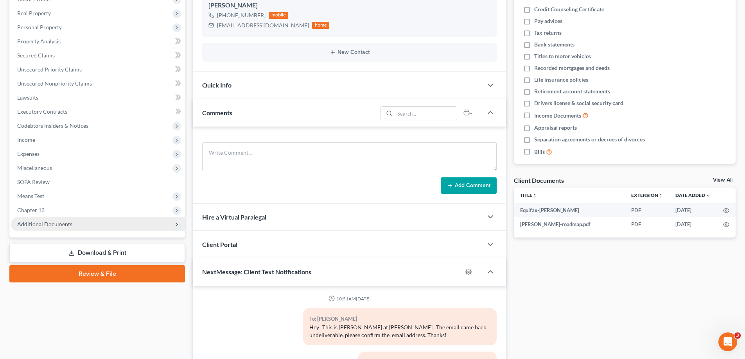
click at [51, 224] on span "Additional Documents" at bounding box center [44, 224] width 55 height 7
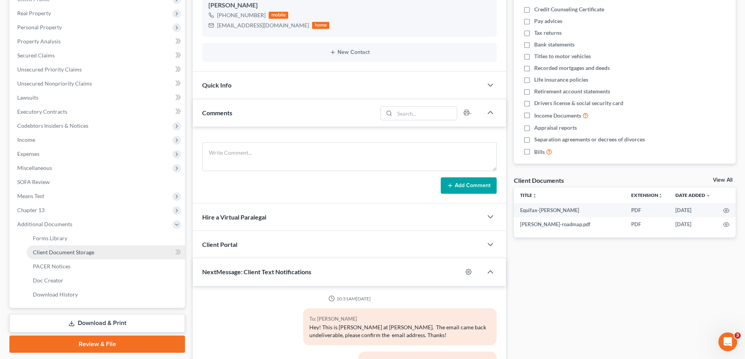
click at [48, 252] on span "Client Document Storage" at bounding box center [63, 252] width 61 height 7
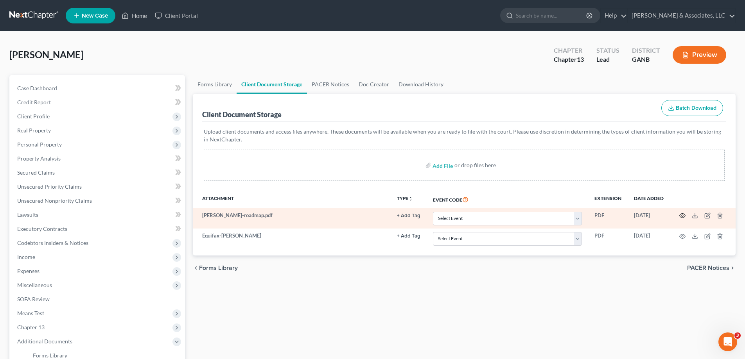
click at [681, 215] on icon "button" at bounding box center [682, 216] width 6 height 6
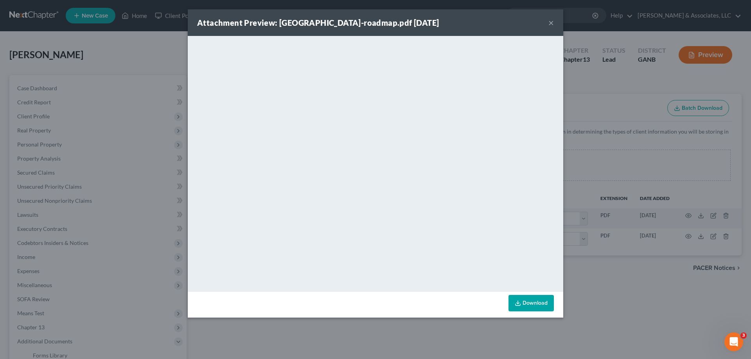
click at [550, 23] on button "×" at bounding box center [550, 22] width 5 height 9
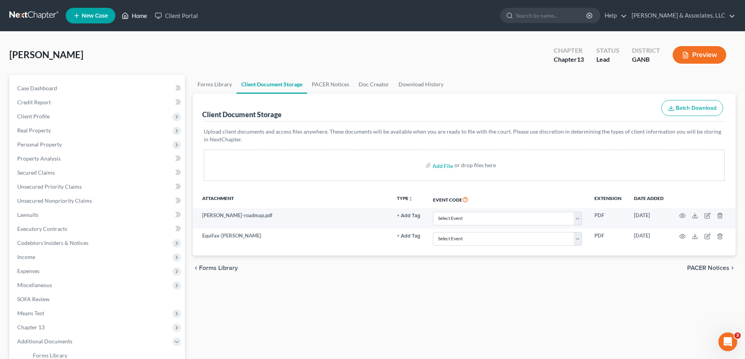
click at [142, 12] on link "Home" at bounding box center [134, 16] width 33 height 14
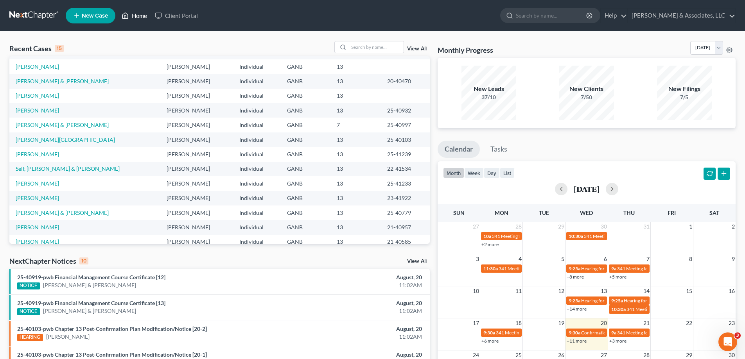
scroll to position [54, 0]
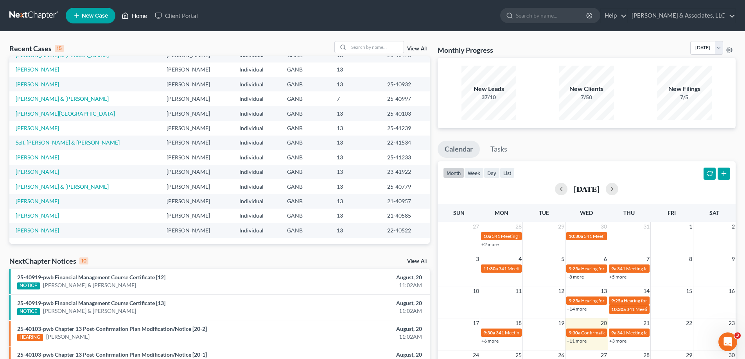
click at [136, 16] on link "Home" at bounding box center [134, 16] width 33 height 14
click at [368, 47] on input "search" at bounding box center [376, 46] width 55 height 11
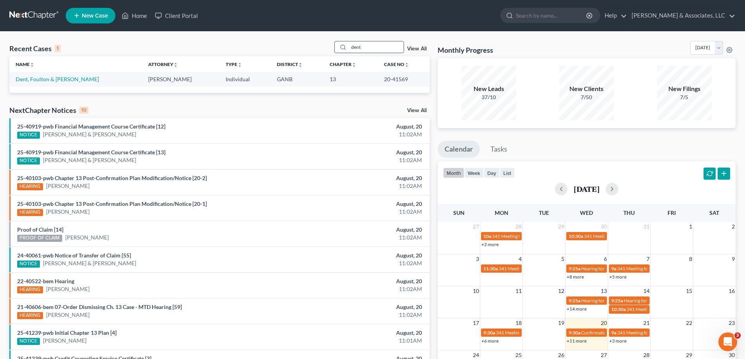
drag, startPoint x: 368, startPoint y: 48, endPoint x: 338, endPoint y: 47, distance: 30.1
click at [338, 47] on div "dent" at bounding box center [369, 47] width 70 height 12
type input "[PERSON_NAME]"
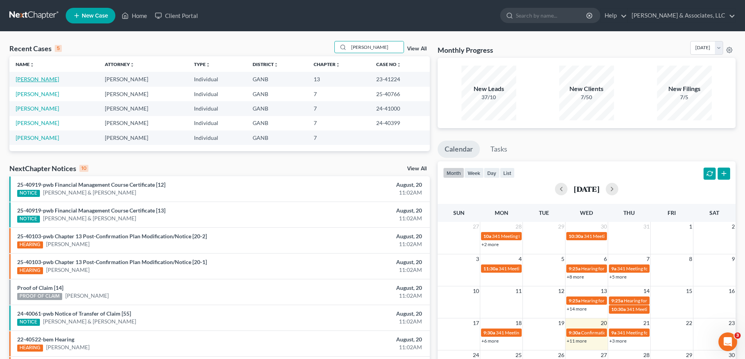
click at [41, 79] on link "[PERSON_NAME]" at bounding box center [37, 79] width 43 height 7
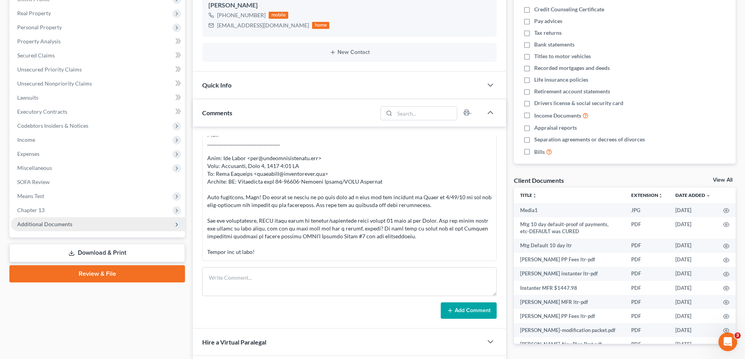
scroll to position [324, 0]
click at [45, 226] on span "Additional Documents" at bounding box center [44, 224] width 55 height 7
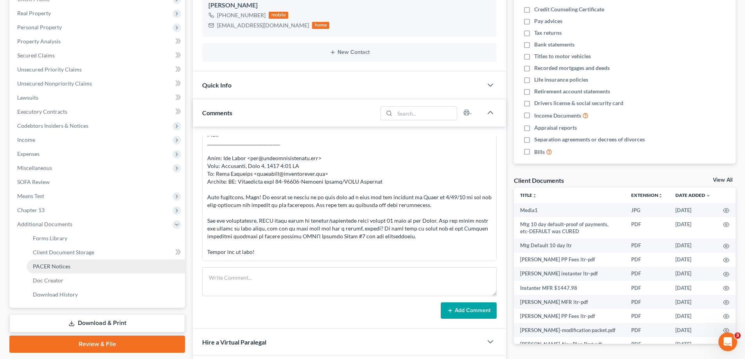
click at [54, 264] on span "PACER Notices" at bounding box center [52, 266] width 38 height 7
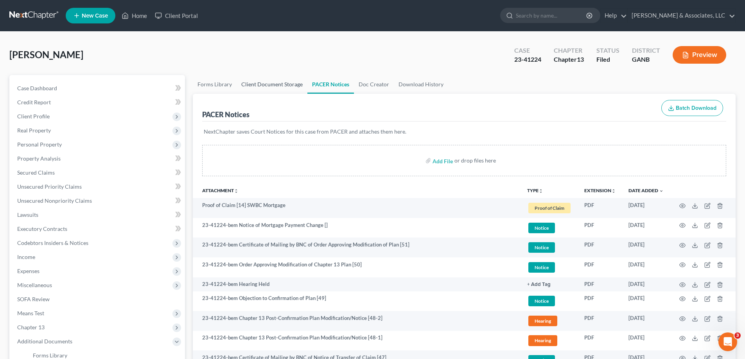
click at [267, 83] on link "Client Document Storage" at bounding box center [272, 84] width 71 height 19
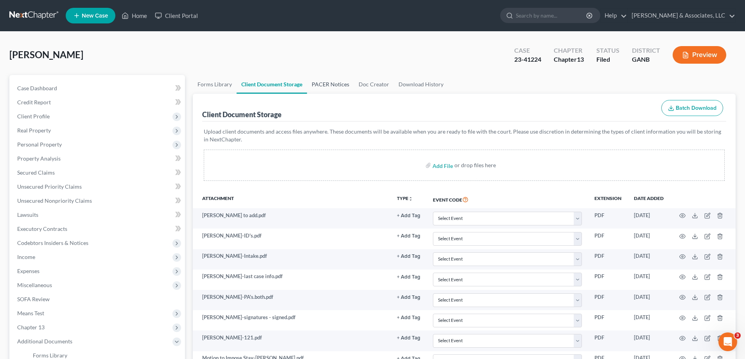
click at [329, 83] on link "PACER Notices" at bounding box center [330, 84] width 47 height 19
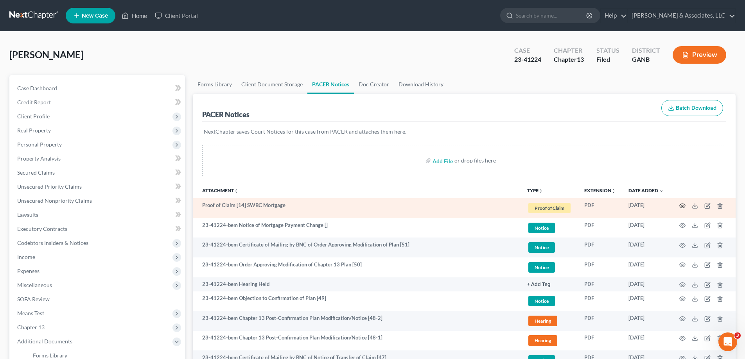
click at [682, 207] on circle "button" at bounding box center [682, 206] width 2 height 2
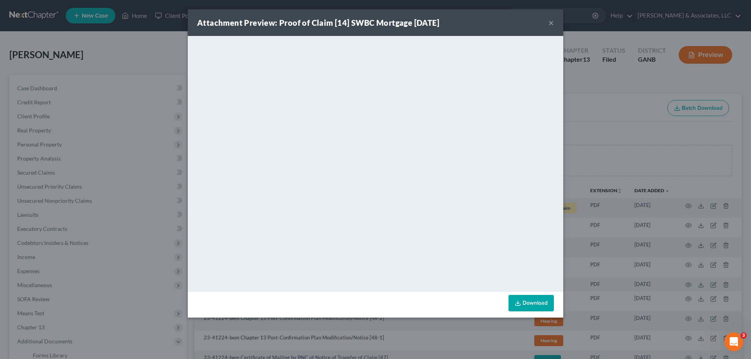
click at [551, 21] on button "×" at bounding box center [550, 22] width 5 height 9
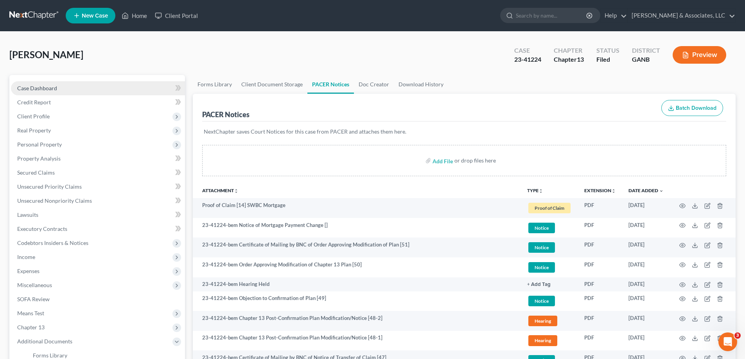
click at [35, 90] on span "Case Dashboard" at bounding box center [37, 88] width 40 height 7
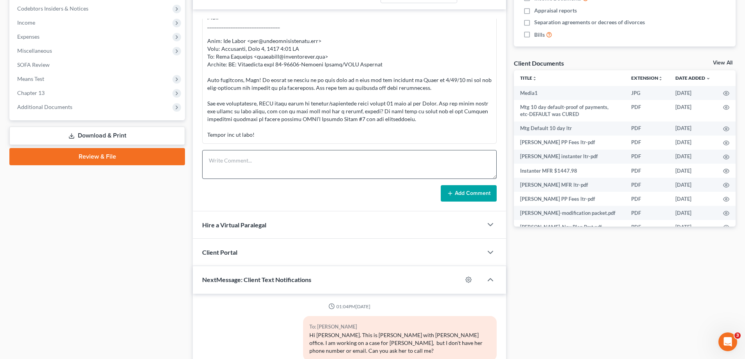
scroll to position [324, 0]
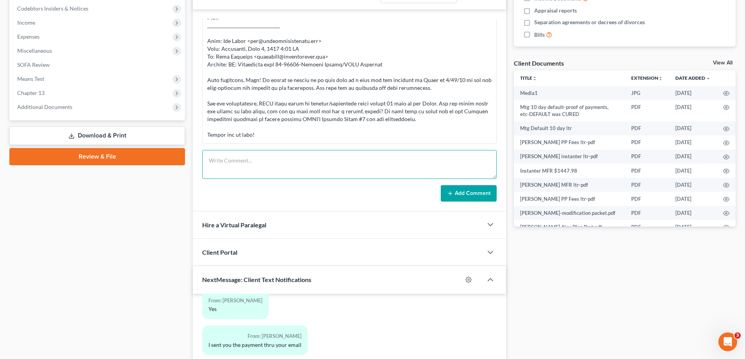
click at [240, 157] on textarea at bounding box center [349, 164] width 294 height 29
click at [247, 160] on textarea "Suppl. Claim for 6006.66 file" at bounding box center [349, 164] width 294 height 29
type textarea "Suppl. Claim for $6006.66 filed"
click at [459, 190] on button "Add Comment" at bounding box center [469, 193] width 56 height 16
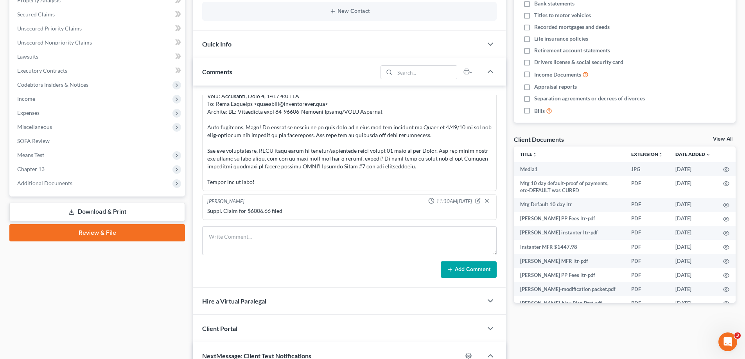
scroll to position [0, 0]
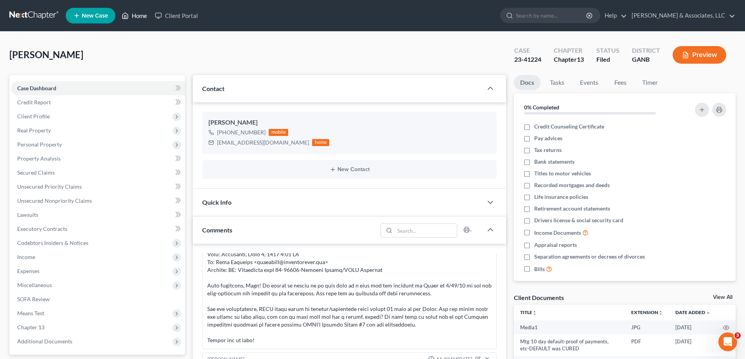
click at [139, 12] on link "Home" at bounding box center [134, 16] width 33 height 14
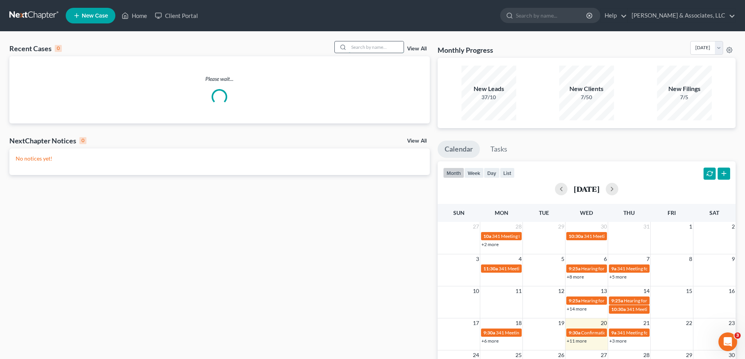
click at [371, 46] on input "search" at bounding box center [376, 46] width 55 height 11
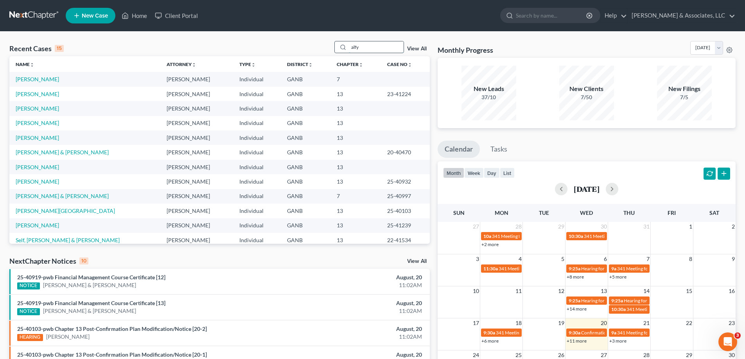
type input "alfy"
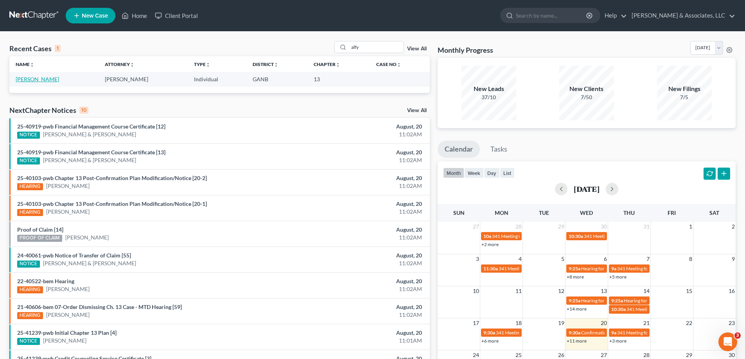
click at [24, 79] on link "[PERSON_NAME]" at bounding box center [37, 79] width 43 height 7
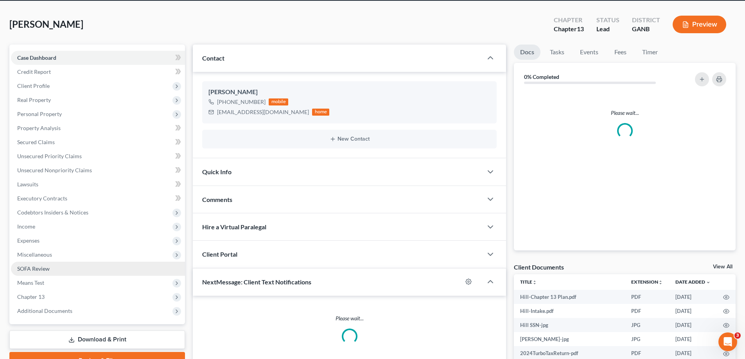
scroll to position [78, 0]
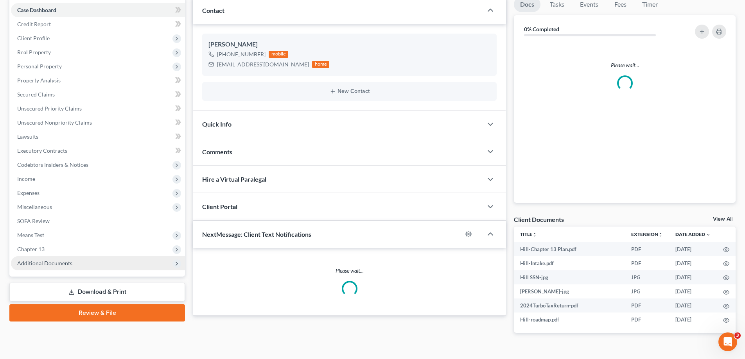
drag, startPoint x: 29, startPoint y: 261, endPoint x: 68, endPoint y: 263, distance: 38.4
click at [29, 261] on span "Additional Documents" at bounding box center [44, 263] width 55 height 7
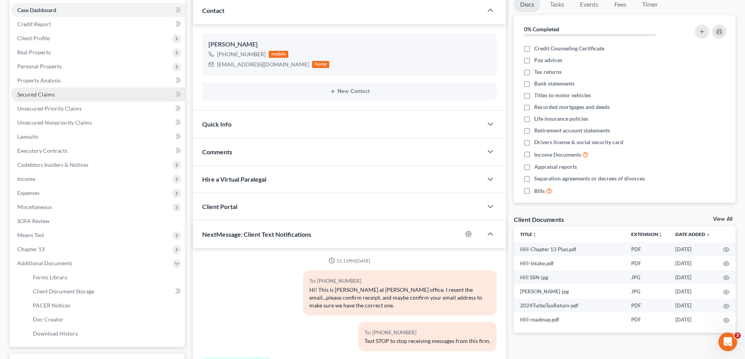
click at [44, 92] on span "Secured Claims" at bounding box center [36, 94] width 38 height 7
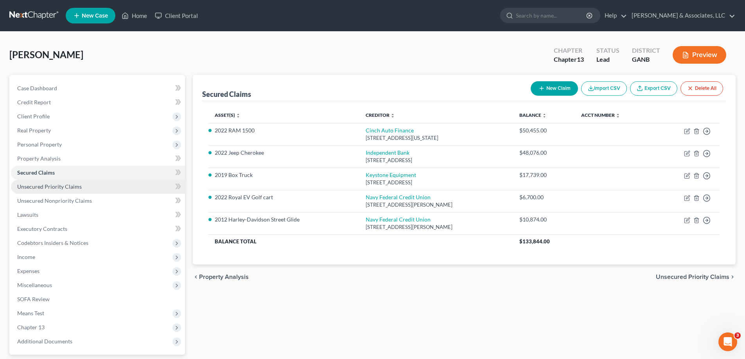
click at [51, 189] on span "Unsecured Priority Claims" at bounding box center [49, 186] width 65 height 7
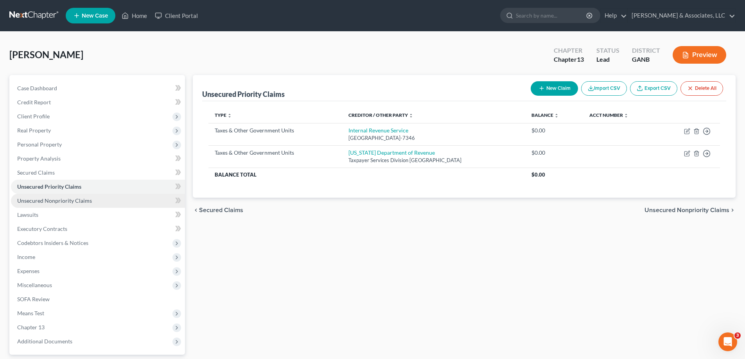
click at [71, 201] on span "Unsecured Nonpriority Claims" at bounding box center [54, 200] width 75 height 7
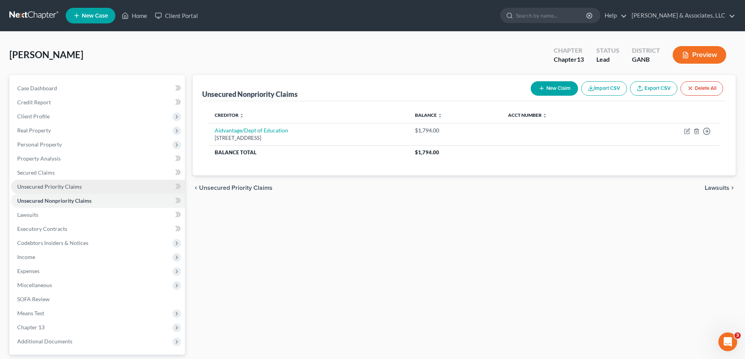
click at [34, 185] on span "Unsecured Priority Claims" at bounding box center [49, 186] width 65 height 7
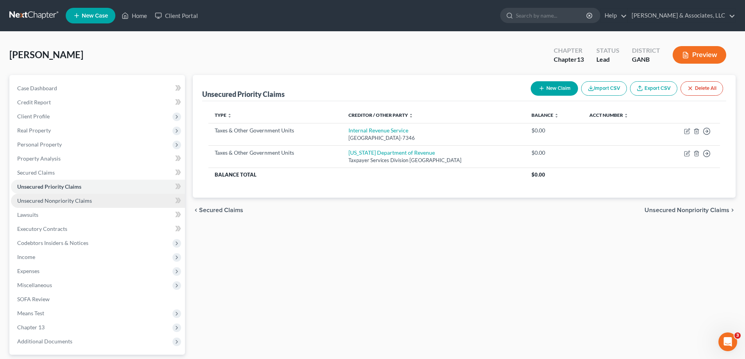
click at [36, 201] on span "Unsecured Nonpriority Claims" at bounding box center [54, 200] width 75 height 7
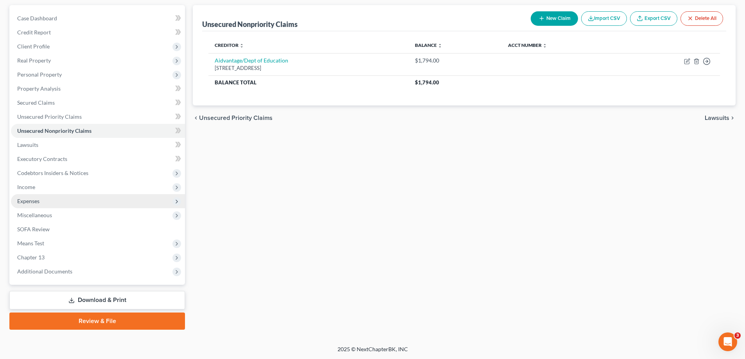
scroll to position [70, 0]
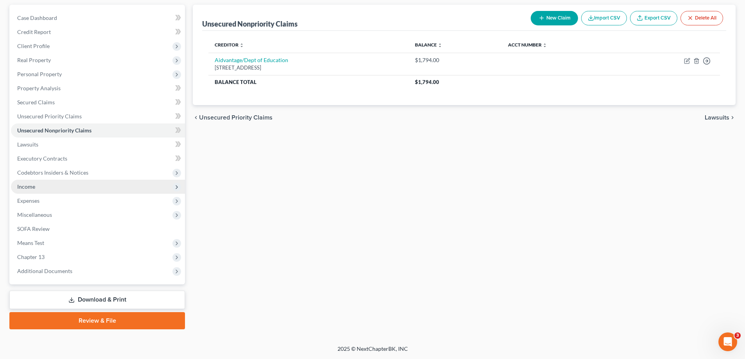
click at [32, 185] on span "Income" at bounding box center [26, 186] width 18 height 7
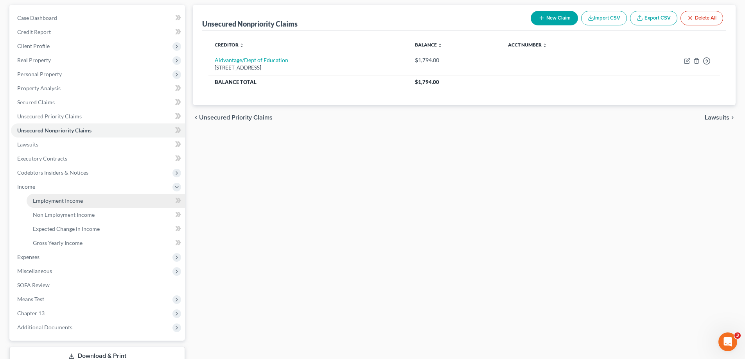
click at [70, 203] on span "Employment Income" at bounding box center [58, 200] width 50 height 7
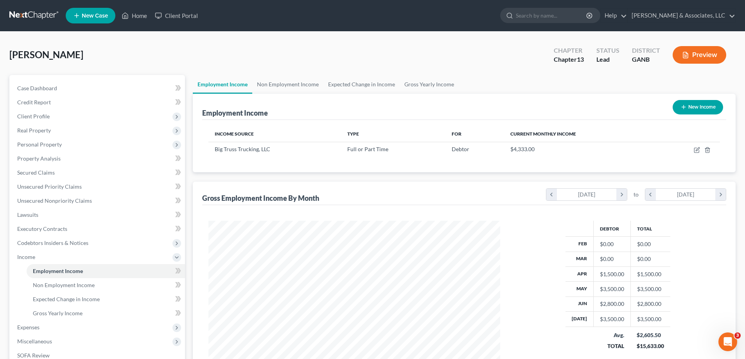
scroll to position [146, 307]
click at [46, 88] on span "Case Dashboard" at bounding box center [37, 88] width 40 height 7
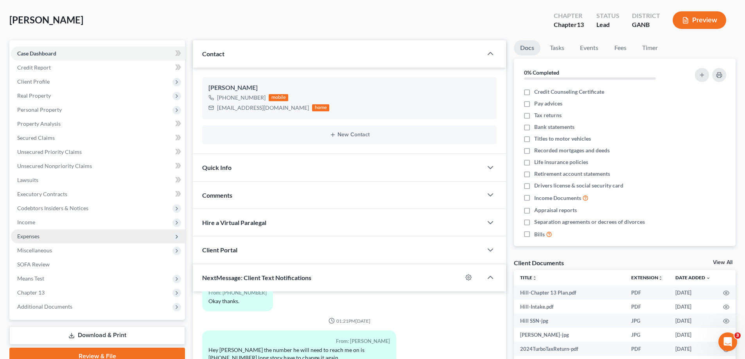
scroll to position [78, 0]
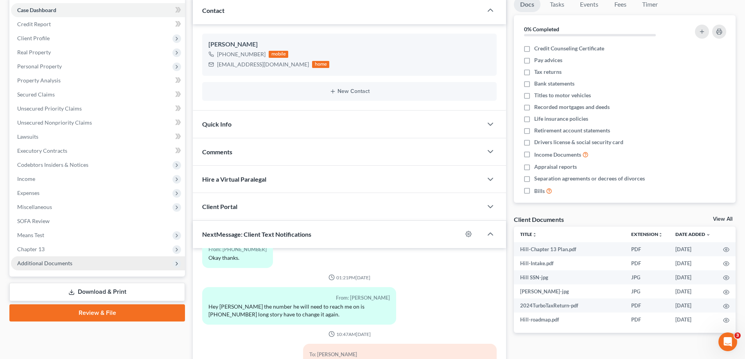
drag, startPoint x: 40, startPoint y: 263, endPoint x: 60, endPoint y: 263, distance: 19.9
click at [40, 263] on span "Additional Documents" at bounding box center [44, 263] width 55 height 7
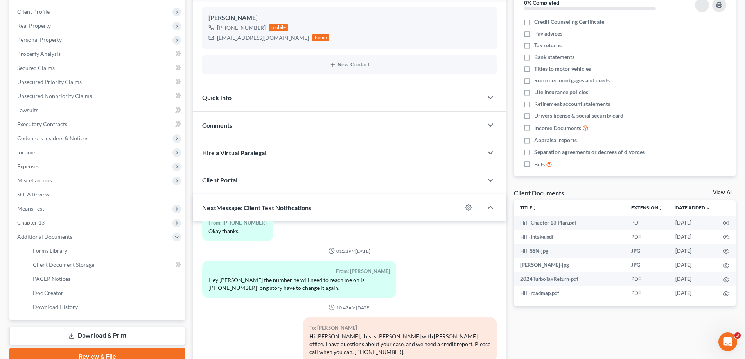
scroll to position [156, 0]
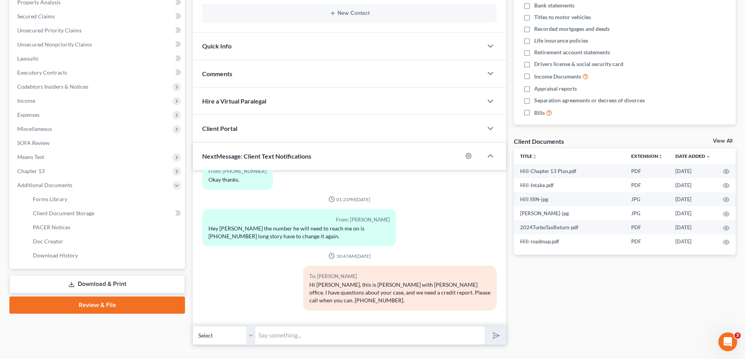
click at [474, 293] on div "Hi [PERSON_NAME], this is [PERSON_NAME] with [PERSON_NAME] office. I have quest…" at bounding box center [399, 292] width 181 height 23
click at [376, 254] on div "10:47AM[DATE]" at bounding box center [349, 256] width 294 height 7
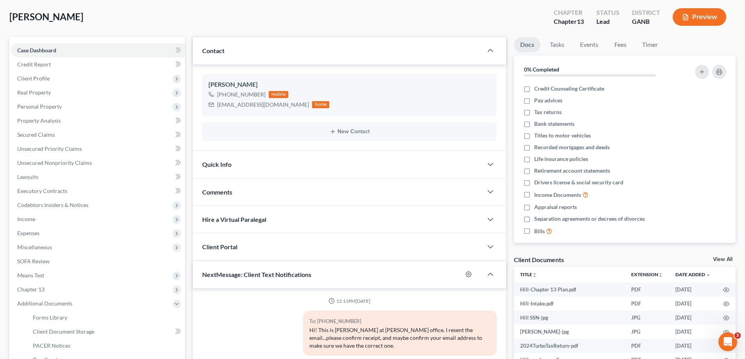
scroll to position [0, 0]
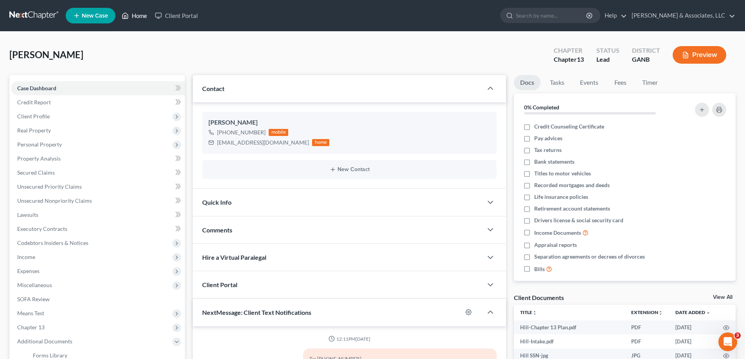
drag, startPoint x: 138, startPoint y: 15, endPoint x: 187, endPoint y: 34, distance: 52.9
click at [137, 16] on link "Home" at bounding box center [134, 16] width 33 height 14
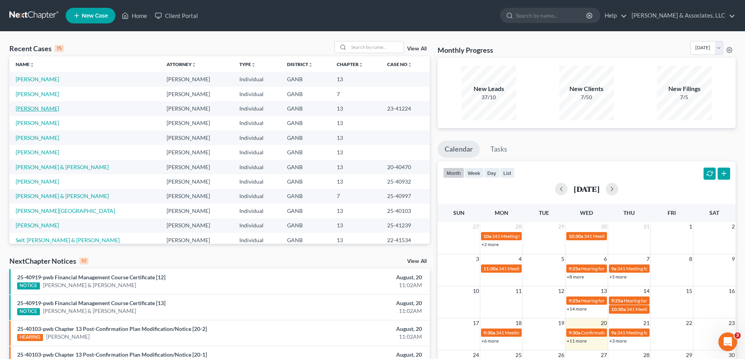
click at [37, 109] on link "[PERSON_NAME]" at bounding box center [37, 108] width 43 height 7
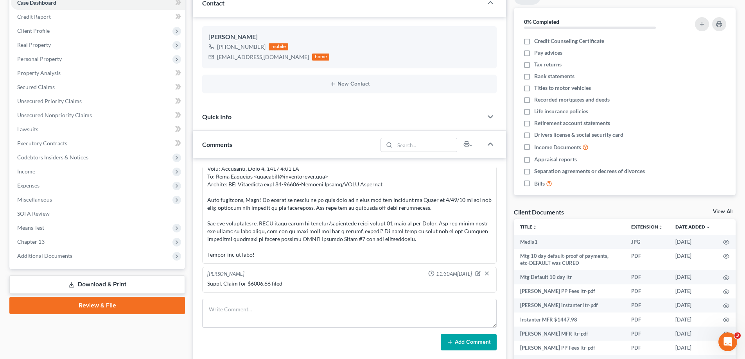
scroll to position [117, 0]
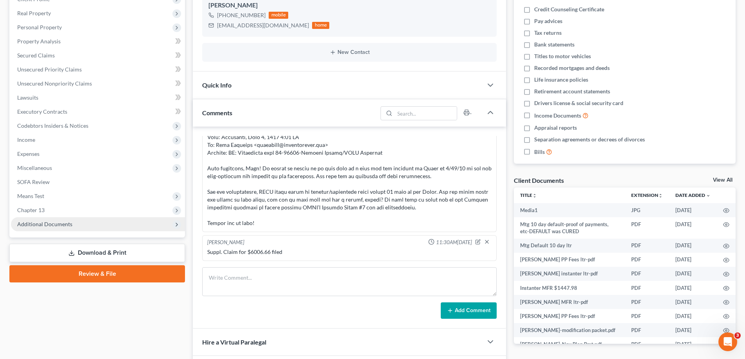
drag, startPoint x: 31, startPoint y: 224, endPoint x: 56, endPoint y: 229, distance: 24.9
click at [31, 225] on span "Additional Documents" at bounding box center [44, 224] width 55 height 7
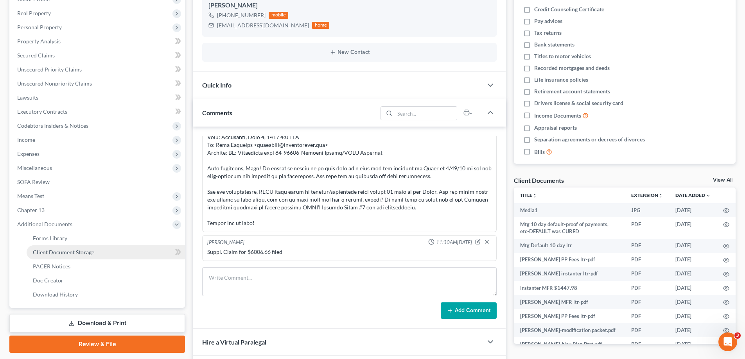
click at [51, 250] on span "Client Document Storage" at bounding box center [63, 252] width 61 height 7
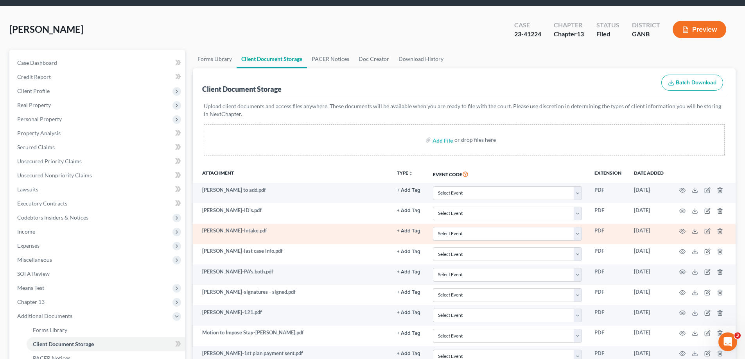
scroll to position [39, 0]
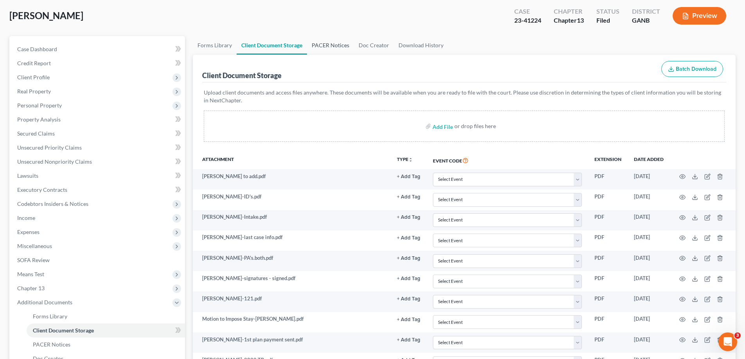
click at [333, 45] on link "PACER Notices" at bounding box center [330, 45] width 47 height 19
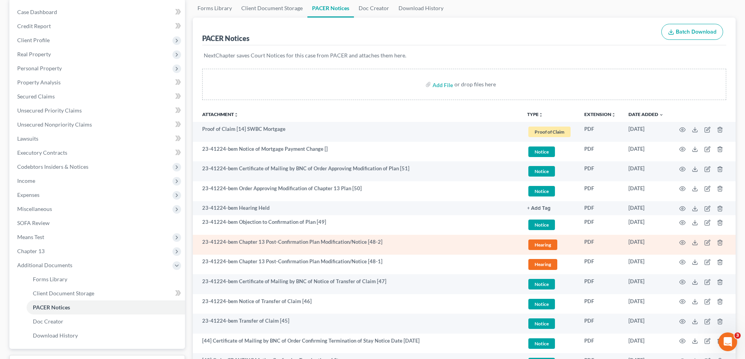
scroll to position [78, 0]
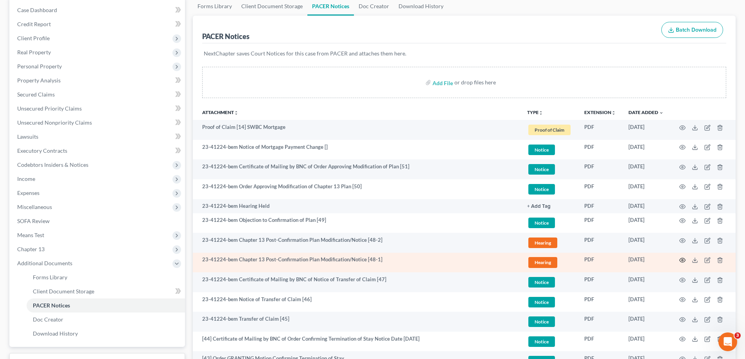
click at [682, 260] on circle "button" at bounding box center [682, 261] width 2 height 2
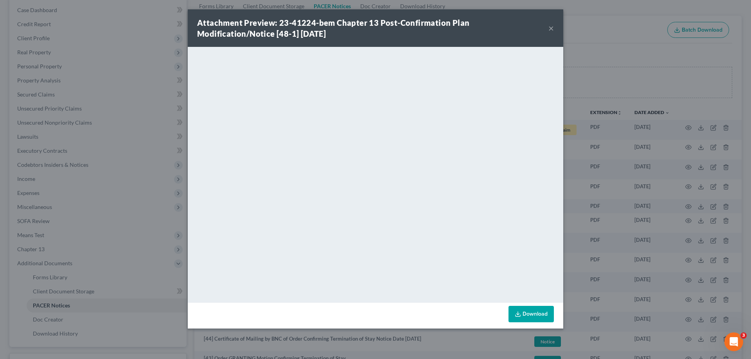
click at [551, 29] on button "×" at bounding box center [550, 27] width 5 height 9
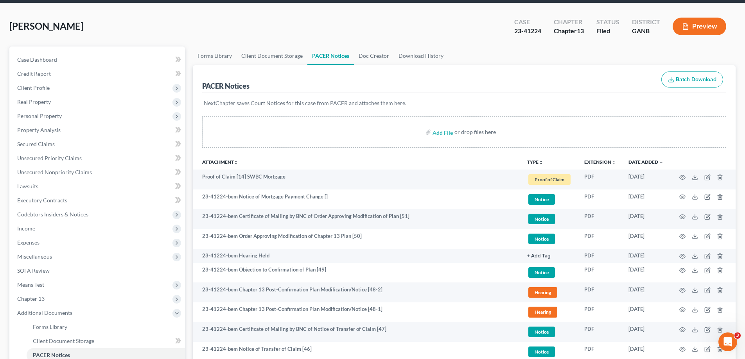
scroll to position [0, 0]
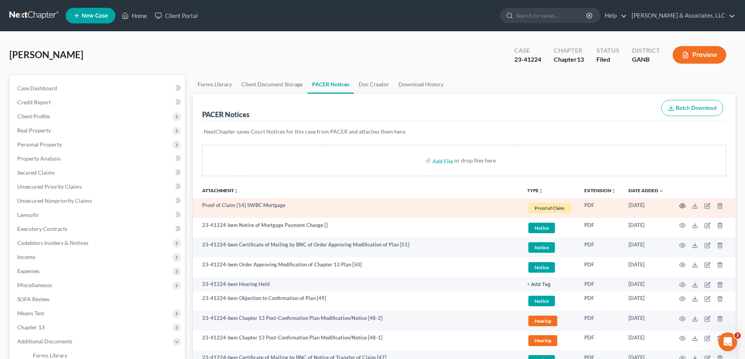
click at [683, 206] on circle "button" at bounding box center [682, 206] width 2 height 2
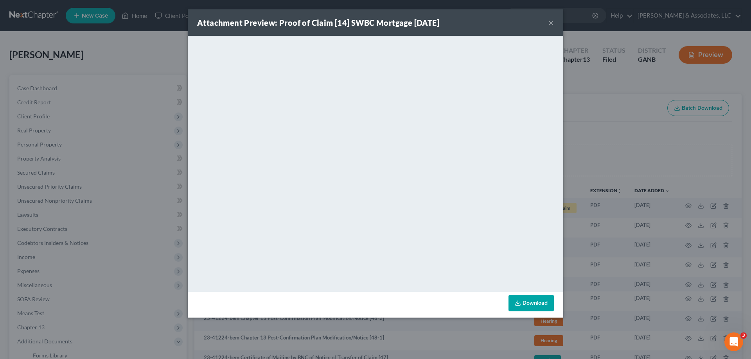
click at [551, 20] on button "×" at bounding box center [550, 22] width 5 height 9
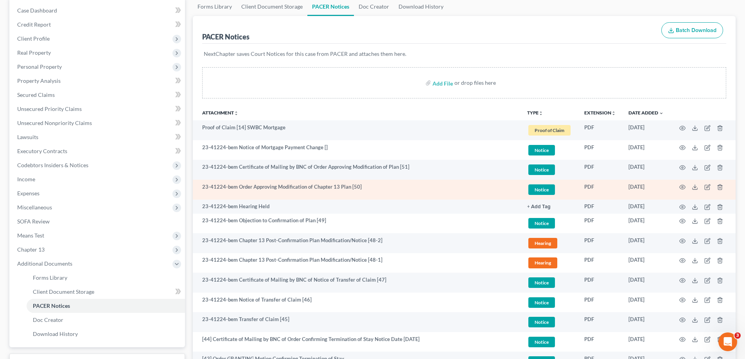
scroll to position [78, 0]
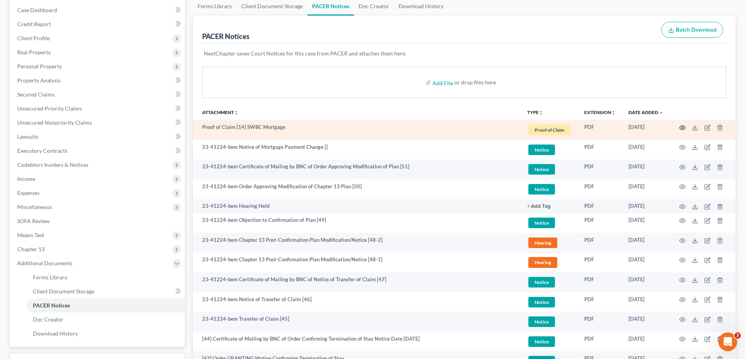
click at [682, 128] on icon "button" at bounding box center [682, 128] width 6 height 6
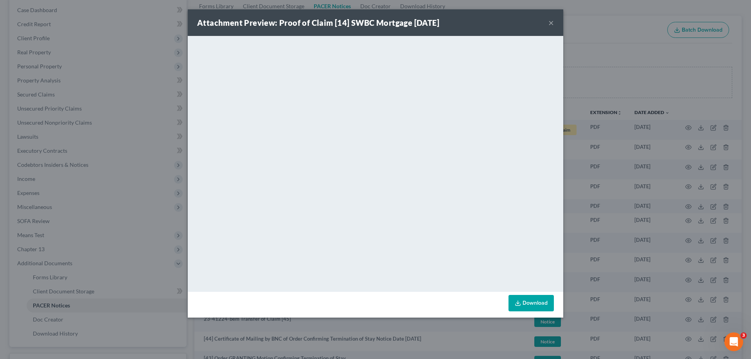
click at [552, 23] on button "×" at bounding box center [550, 22] width 5 height 9
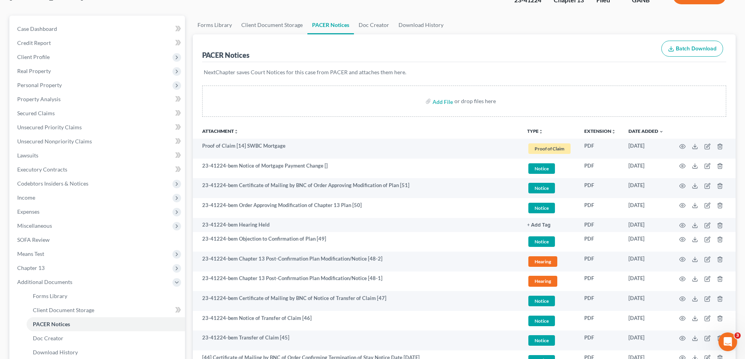
scroll to position [0, 0]
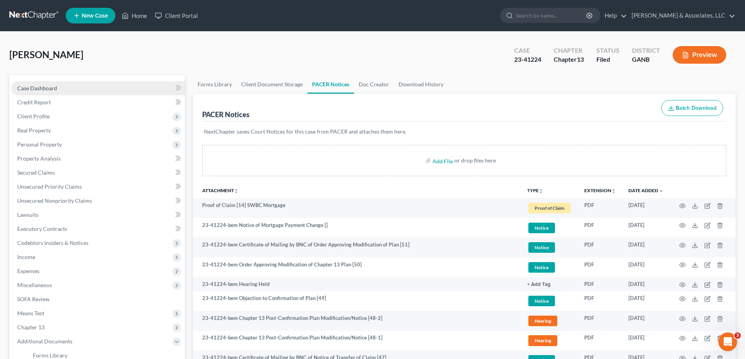
click at [37, 88] on span "Case Dashboard" at bounding box center [37, 88] width 40 height 7
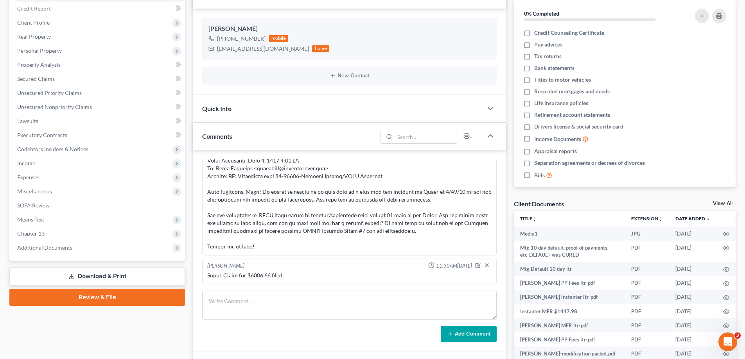
scroll to position [156, 0]
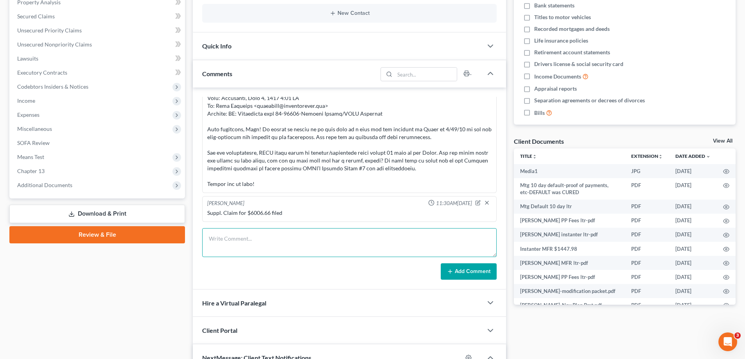
click at [339, 238] on textarea at bounding box center [349, 242] width 294 height 29
paste textarea "From: [PERSON_NAME] Sent: [DATE] 11:52 AM To: [EMAIL_ADDRESS][DOMAIN_NAME] Subj…"
type textarea "From: [PERSON_NAME] Sent: [DATE] 11:52 AM To: [EMAIL_ADDRESS][DOMAIN_NAME] Subj…"
click at [456, 270] on button "Add Comment" at bounding box center [469, 272] width 56 height 16
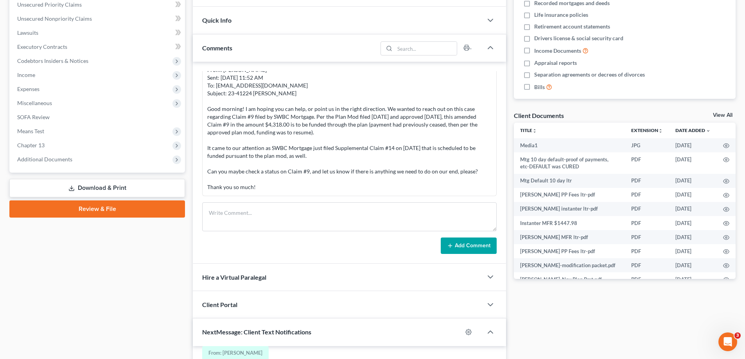
scroll to position [195, 0]
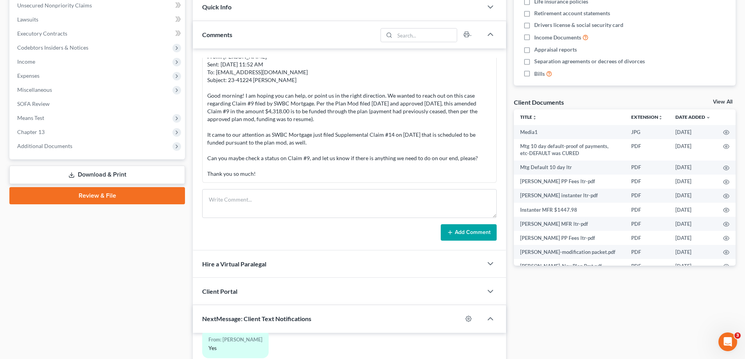
drag, startPoint x: 306, startPoint y: 144, endPoint x: 263, endPoint y: 164, distance: 47.6
click at [306, 144] on div "From: [PERSON_NAME] Sent: [DATE] 11:52 AM To: [EMAIL_ADDRESS][DOMAIN_NAME] Subj…" at bounding box center [349, 115] width 284 height 125
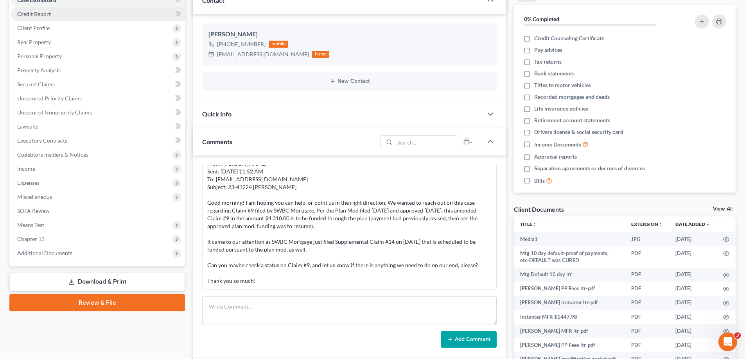
scroll to position [0, 0]
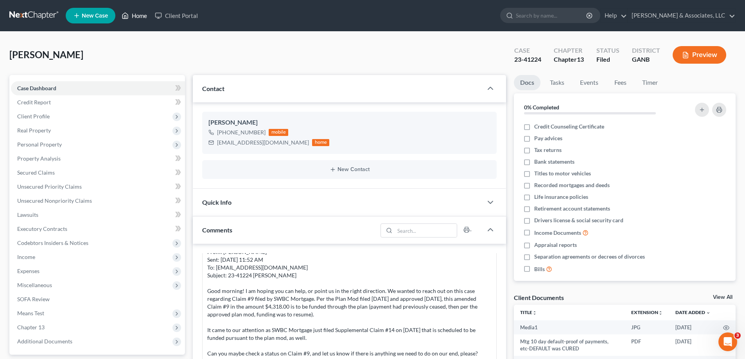
click at [141, 12] on link "Home" at bounding box center [134, 16] width 33 height 14
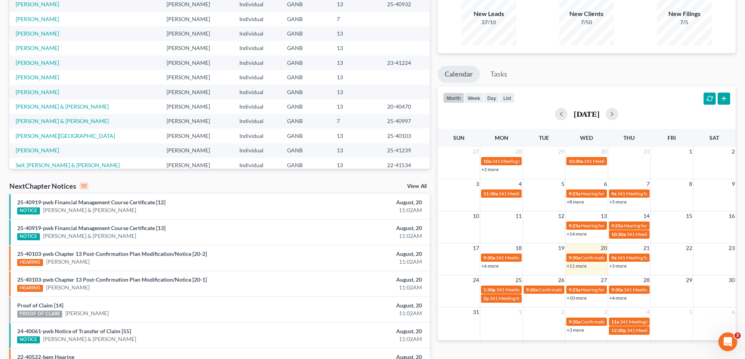
scroll to position [156, 0]
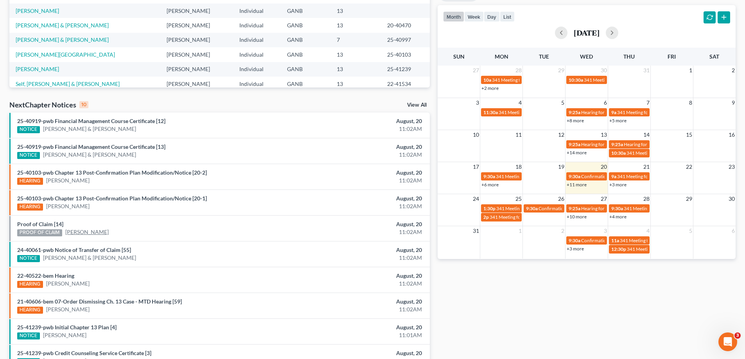
click at [88, 233] on link "[PERSON_NAME]" at bounding box center [86, 232] width 43 height 8
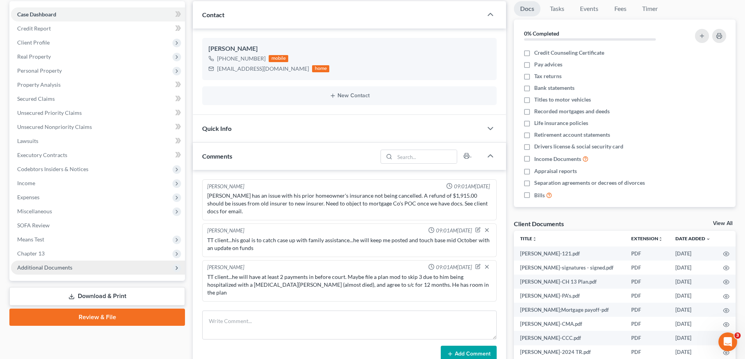
scroll to position [398, 0]
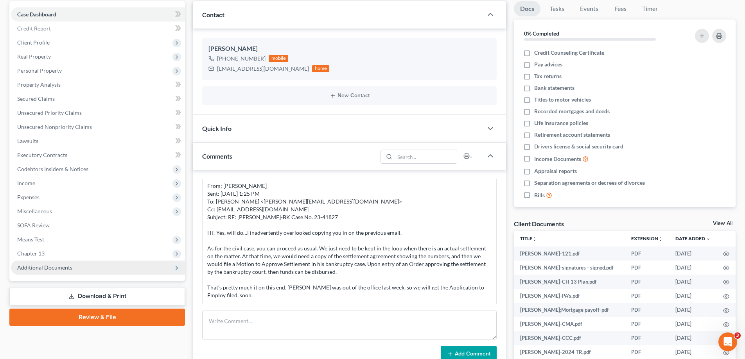
click at [53, 264] on span "Additional Documents" at bounding box center [44, 267] width 55 height 7
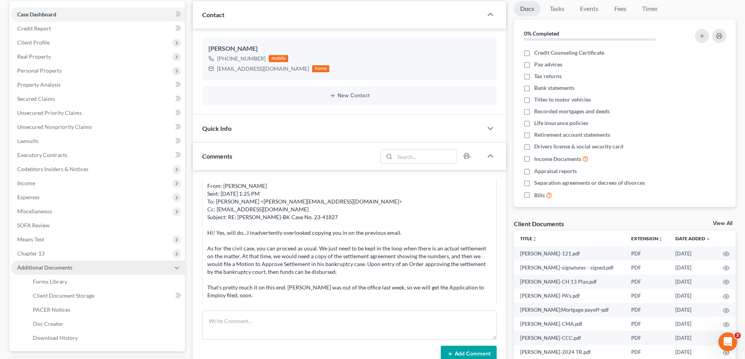
scroll to position [905, 0]
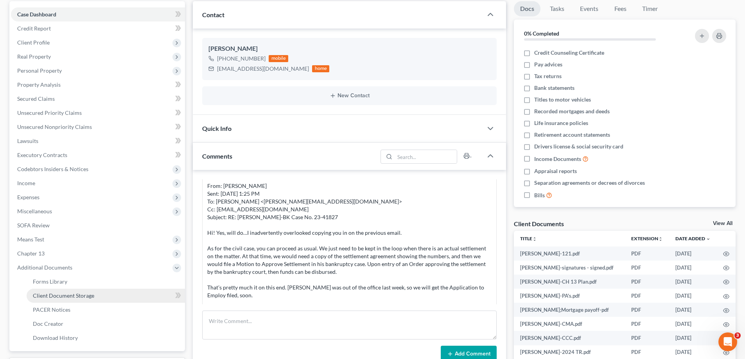
click at [45, 299] on span "Client Document Storage" at bounding box center [63, 295] width 61 height 7
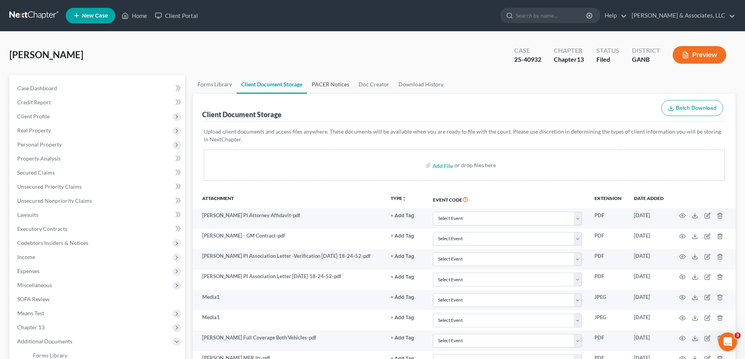
click at [330, 84] on link "PACER Notices" at bounding box center [330, 84] width 47 height 19
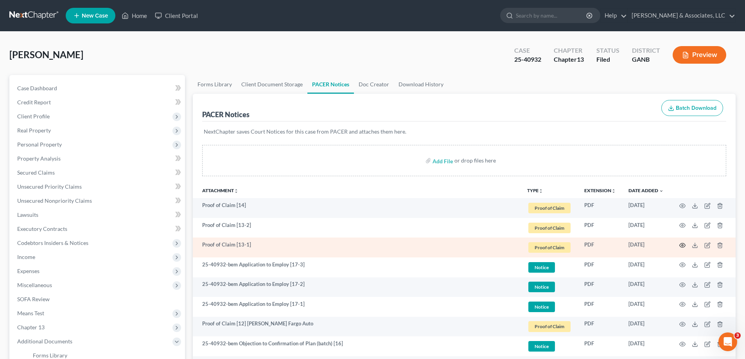
click at [681, 245] on icon "button" at bounding box center [682, 245] width 6 height 6
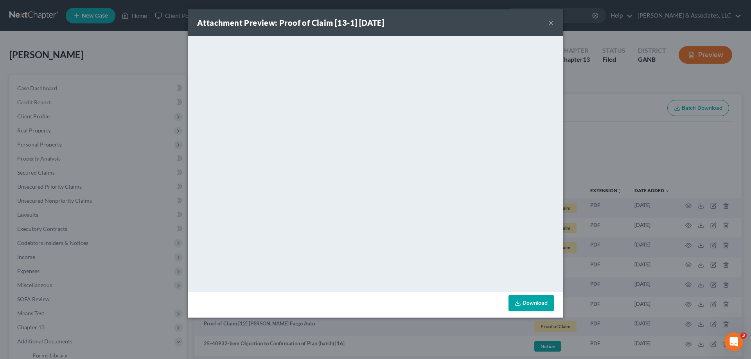
click at [550, 22] on button "×" at bounding box center [550, 22] width 5 height 9
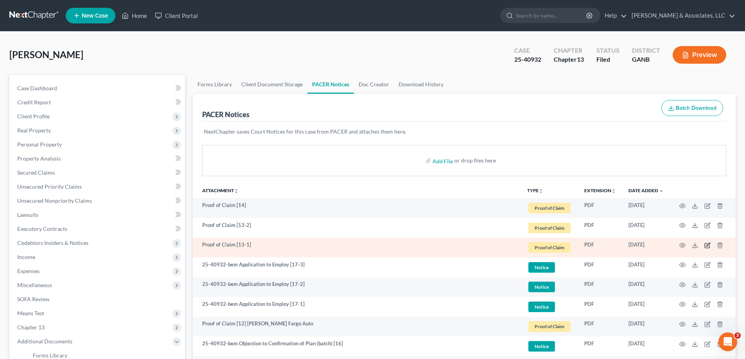
click at [708, 244] on icon "button" at bounding box center [708, 245] width 4 height 4
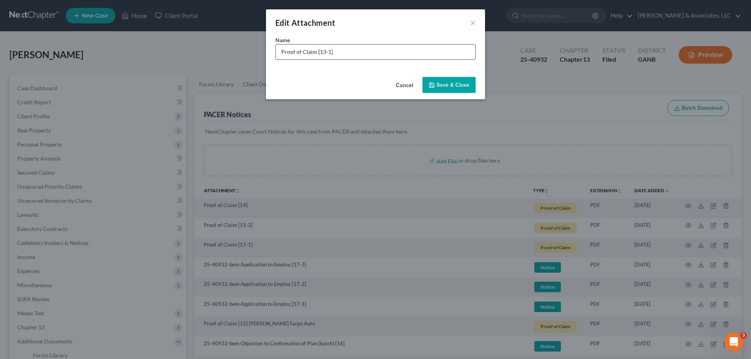
click at [350, 50] on input "Proof of Claim [13-1]" at bounding box center [375, 52] width 199 height 15
type input "Proof of Claim [13-1] Bank of America"
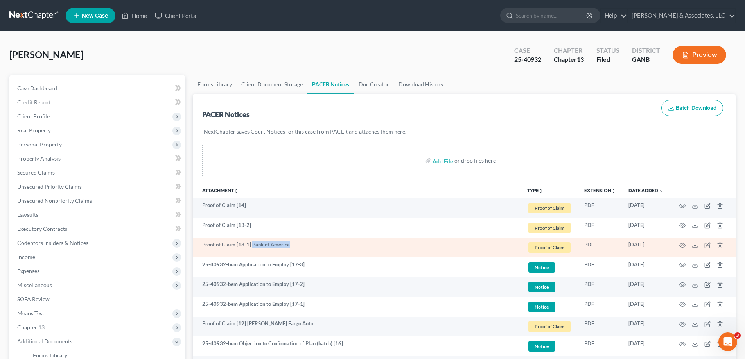
drag, startPoint x: 252, startPoint y: 243, endPoint x: 293, endPoint y: 246, distance: 41.1
click at [293, 246] on td "Proof of Claim [13-1] Bank of America" at bounding box center [357, 248] width 328 height 20
copy td "Bank of America"
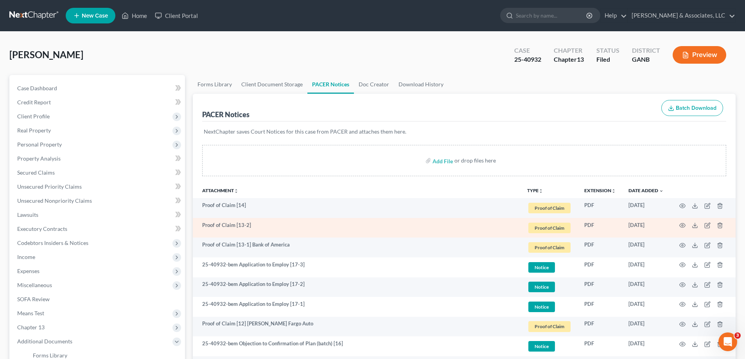
click at [265, 224] on td "Proof of Claim [13-2]" at bounding box center [357, 228] width 328 height 20
click at [707, 225] on icon "button" at bounding box center [707, 225] width 6 height 6
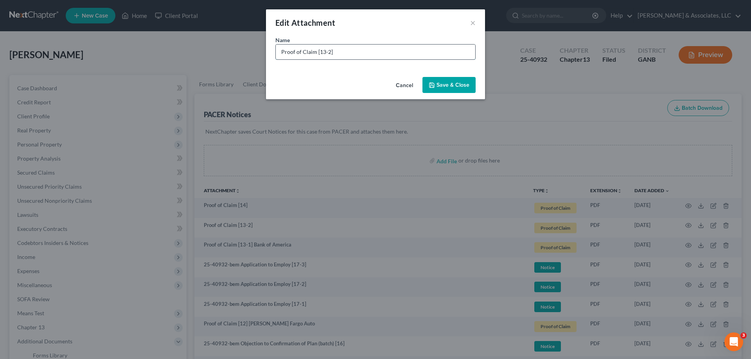
click at [341, 53] on input "Proof of Claim [13-2]" at bounding box center [375, 52] width 199 height 15
paste input "Bank of America"
type input "Proof of Claim [13-2] Bank of America"
click at [451, 83] on span "Save & Close" at bounding box center [452, 85] width 33 height 7
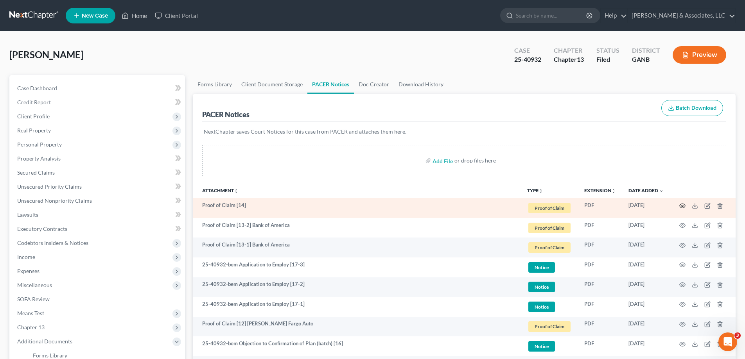
click at [682, 205] on circle "button" at bounding box center [682, 206] width 2 height 2
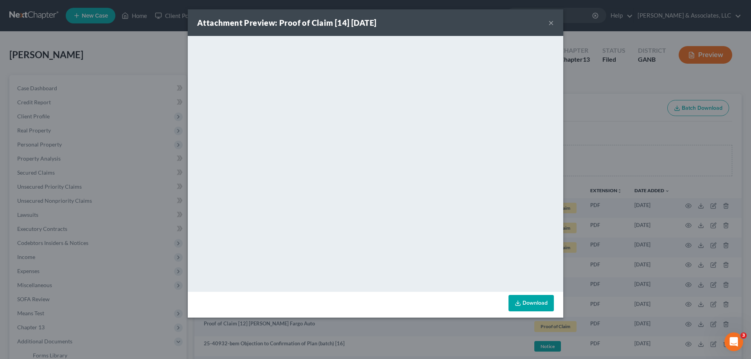
drag, startPoint x: 550, startPoint y: 20, endPoint x: 702, endPoint y: 176, distance: 217.3
click at [550, 21] on button "×" at bounding box center [550, 22] width 5 height 9
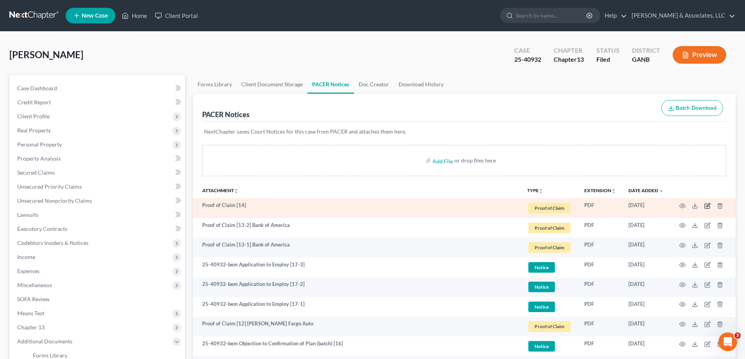
click at [705, 203] on icon "button" at bounding box center [707, 206] width 6 height 6
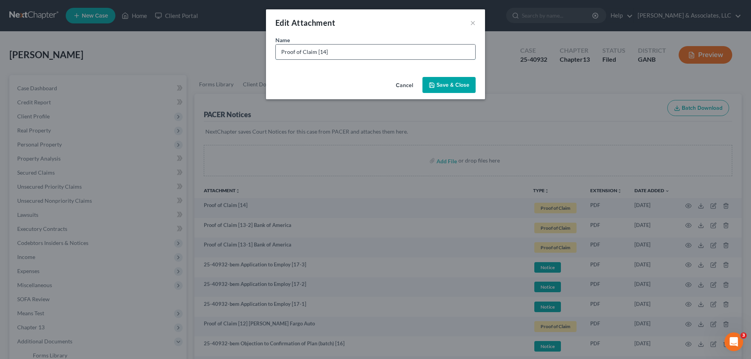
click at [351, 52] on input "Proof of Claim [14]" at bounding box center [375, 52] width 199 height 15
type input "Proof of Claim [14] Midland Credit"
click at [450, 77] on button "Save & Close" at bounding box center [448, 85] width 53 height 16
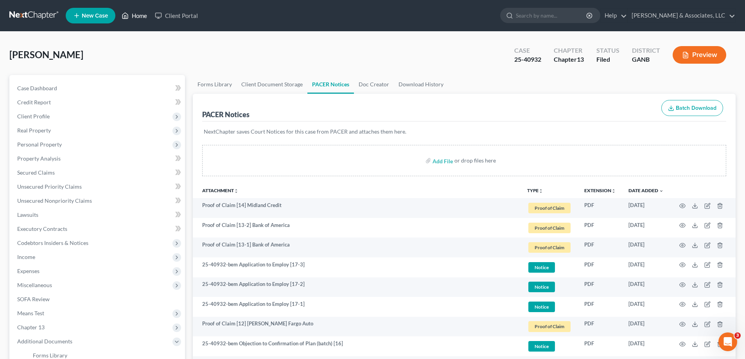
click at [136, 14] on link "Home" at bounding box center [134, 16] width 33 height 14
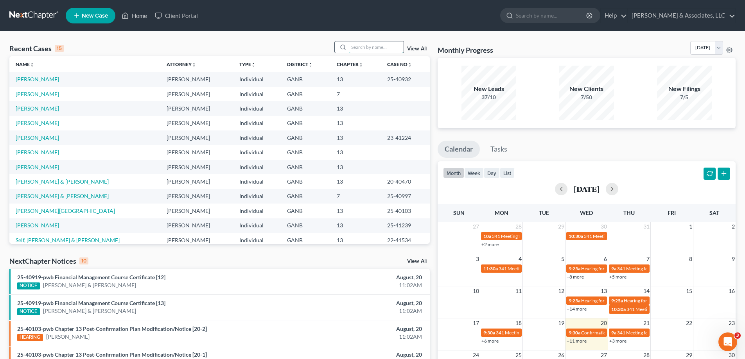
click at [350, 48] on input "search" at bounding box center [376, 46] width 55 height 11
click at [357, 47] on input "search" at bounding box center [376, 46] width 55 height 11
type input "rosenthal"
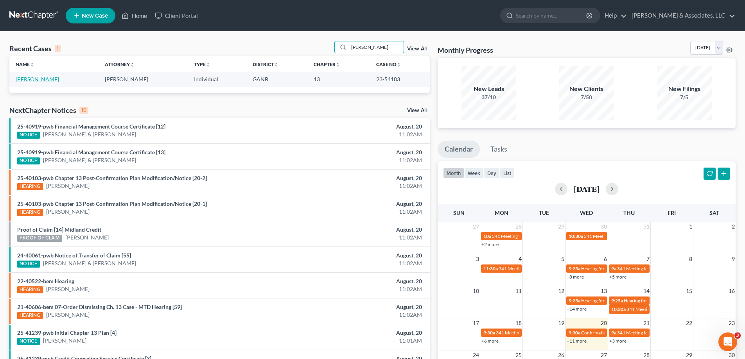
click at [45, 78] on link "Rosenthal, Lewis" at bounding box center [37, 79] width 43 height 7
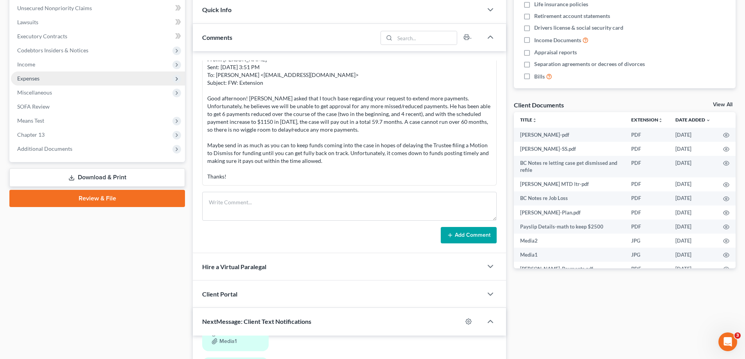
scroll to position [195, 0]
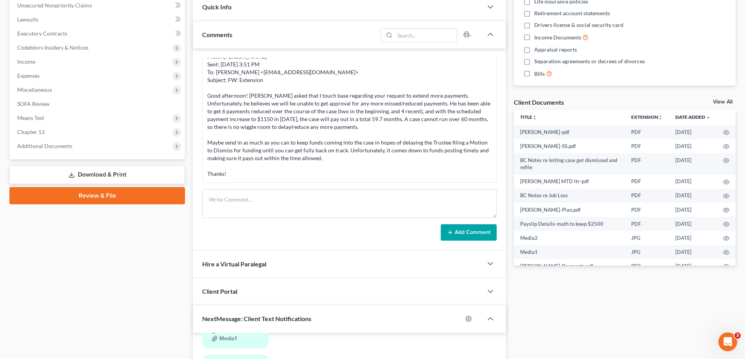
click at [56, 149] on span "Additional Documents" at bounding box center [98, 146] width 174 height 14
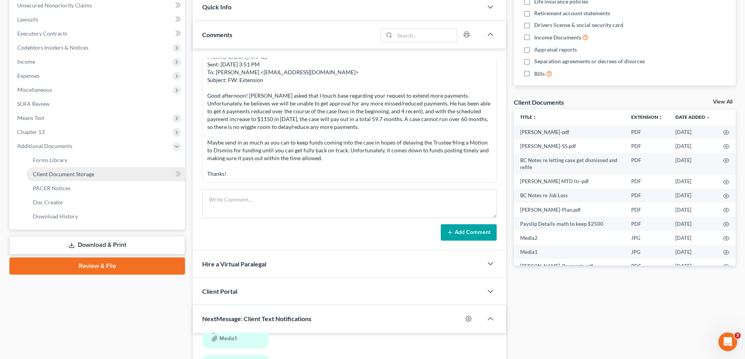
click at [59, 176] on span "Client Document Storage" at bounding box center [63, 174] width 61 height 7
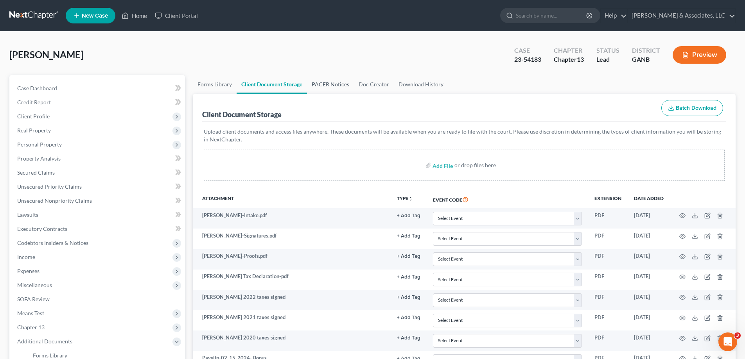
click at [325, 83] on link "PACER Notices" at bounding box center [330, 84] width 47 height 19
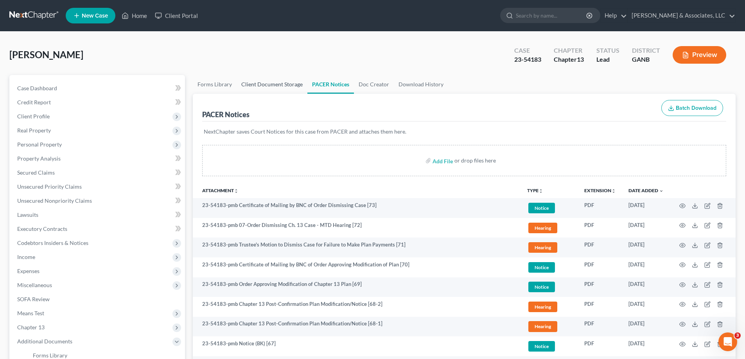
click at [249, 87] on link "Client Document Storage" at bounding box center [272, 84] width 71 height 19
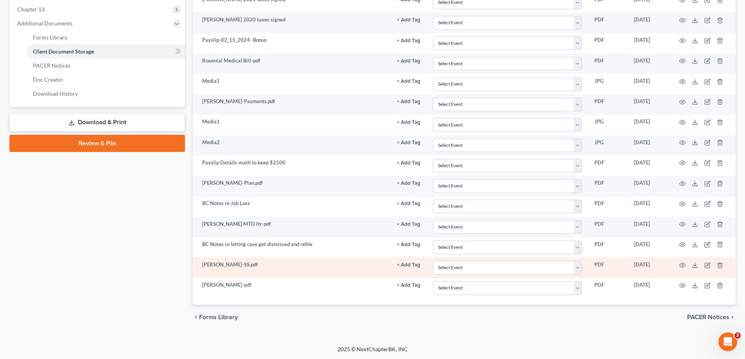
scroll to position [319, 0]
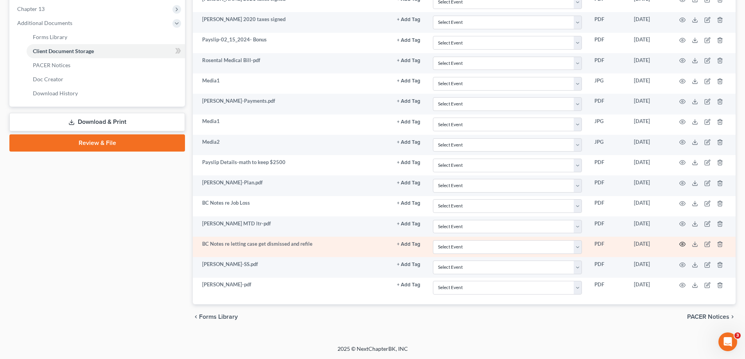
click at [682, 245] on circle "button" at bounding box center [682, 245] width 2 height 2
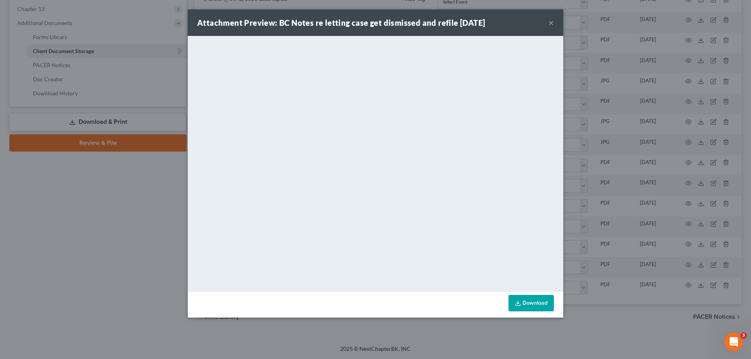
click at [550, 22] on button "×" at bounding box center [550, 22] width 5 height 9
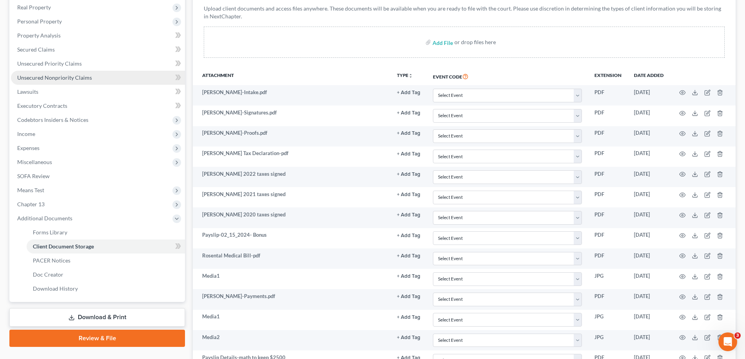
scroll to position [0, 0]
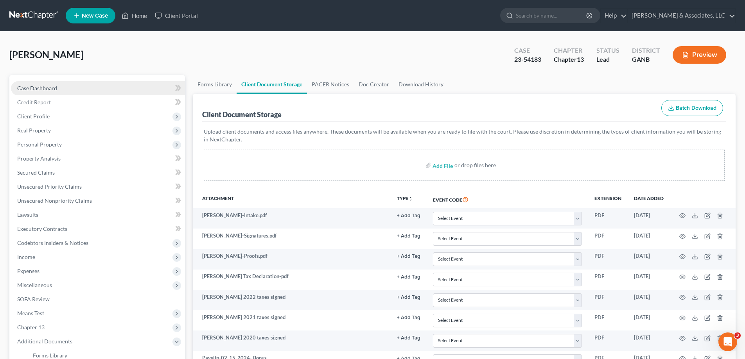
click at [41, 90] on span "Case Dashboard" at bounding box center [37, 88] width 40 height 7
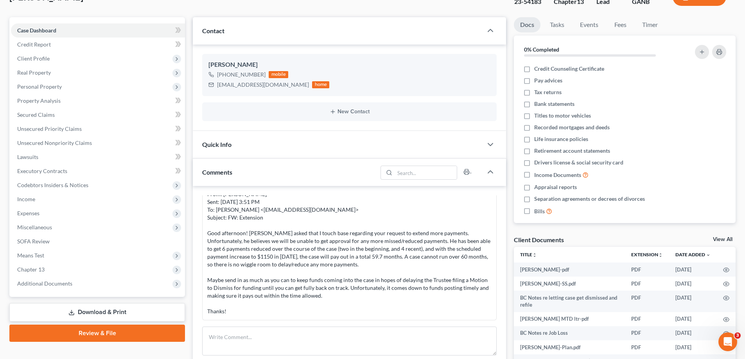
scroll to position [117, 0]
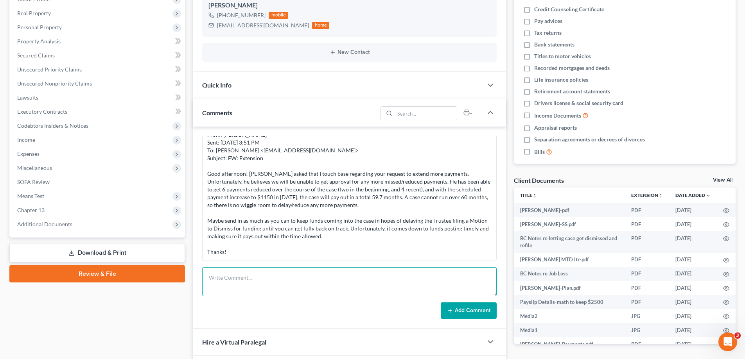
click at [218, 274] on textarea at bounding box center [349, 281] width 294 height 29
paste textarea "From: Amy Adams Sent: Thursday, July 31, 2025 3:04 PM To: Fred Rosenthal <rosen…"
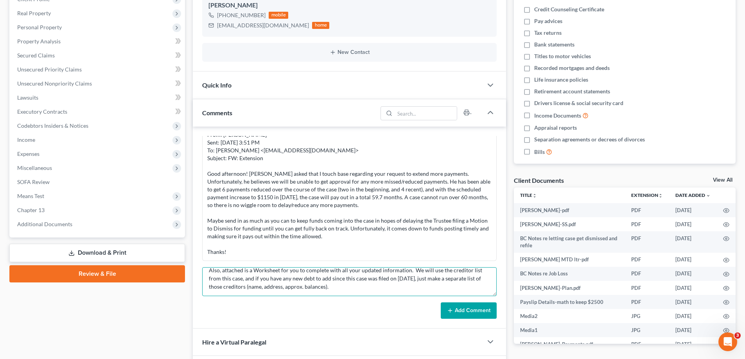
scroll to position [0, 0]
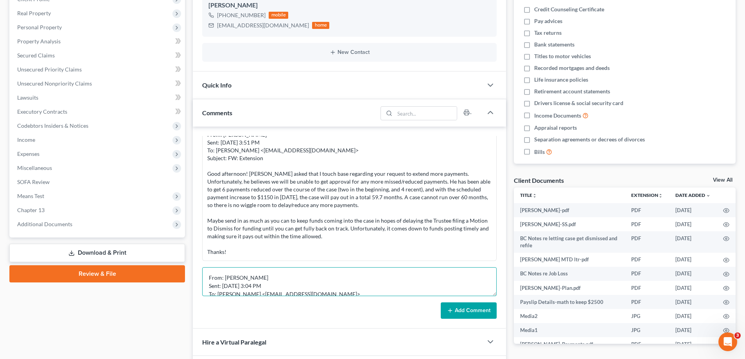
type textarea "From: Amy Adams Sent: Thursday, July 31, 2025 3:04 PM To: Fred Rosenthal <rosen…"
click at [489, 312] on button "Add Comment" at bounding box center [469, 311] width 56 height 16
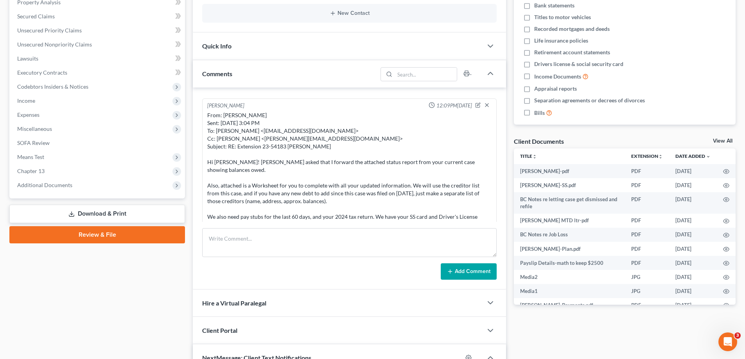
scroll to position [248, 0]
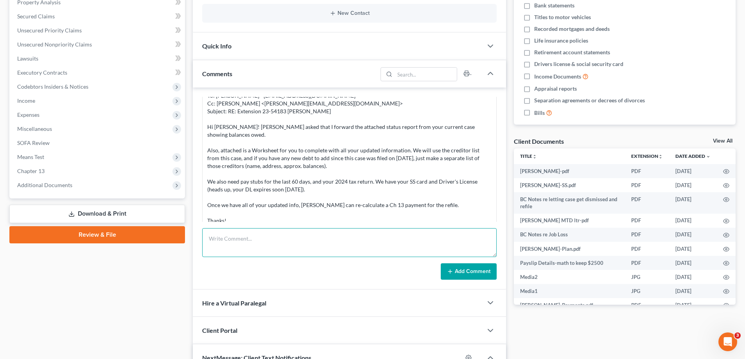
click at [263, 238] on textarea at bounding box center [349, 242] width 294 height 29
type textarea "Case dismissed 8/14/25"
click at [464, 273] on button "Add Comment" at bounding box center [469, 272] width 56 height 16
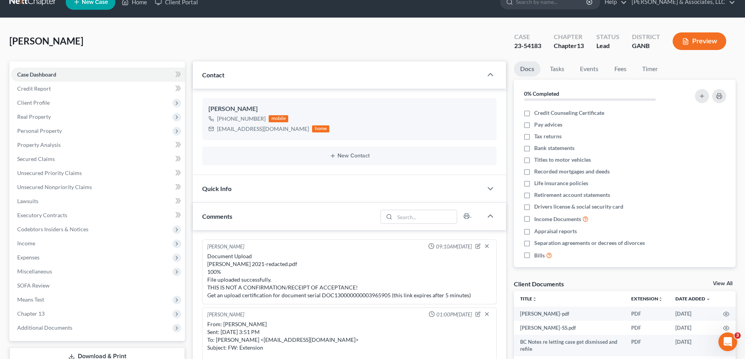
scroll to position [0, 0]
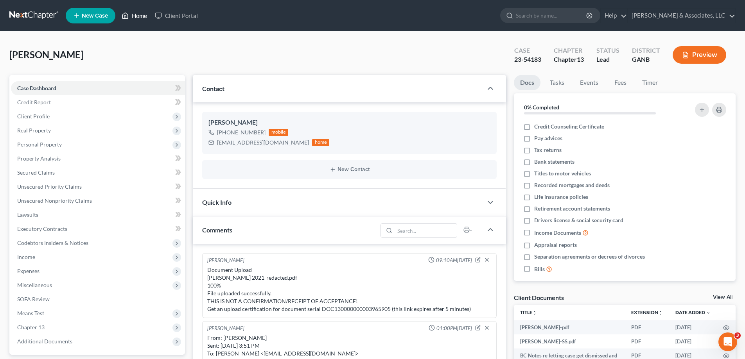
drag, startPoint x: 139, startPoint y: 16, endPoint x: 383, endPoint y: 48, distance: 246.1
click at [139, 16] on link "Home" at bounding box center [134, 16] width 33 height 14
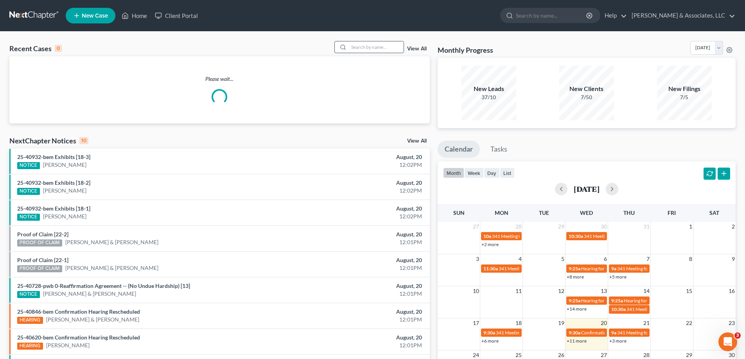
click at [352, 48] on input "search" at bounding box center [376, 46] width 55 height 11
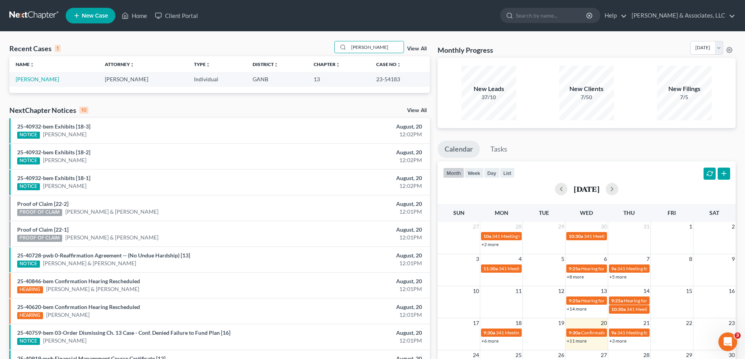
type input "rosen"
click at [88, 244] on li "Proof of Claim [22-1] PROOF OF CLAIM David Glaze & Sheila Glaze August, 20 12:0…" at bounding box center [219, 234] width 420 height 26
click at [90, 238] on link "David Glaze & Sheila Glaze" at bounding box center [111, 238] width 93 height 8
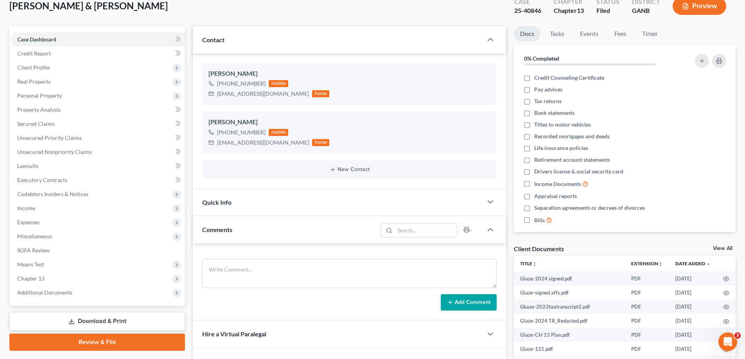
scroll to position [117, 0]
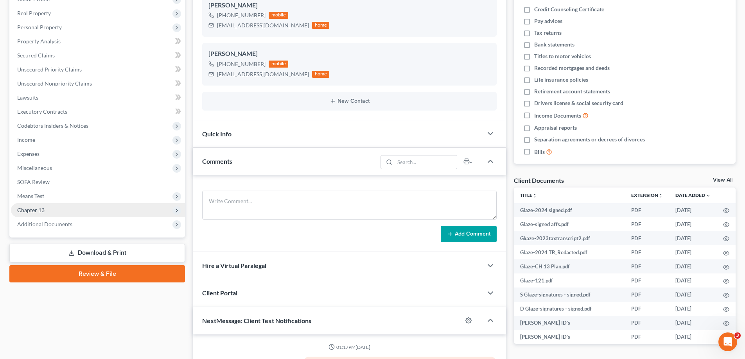
drag, startPoint x: 63, startPoint y: 224, endPoint x: 145, endPoint y: 213, distance: 82.4
click at [63, 224] on span "Additional Documents" at bounding box center [44, 224] width 55 height 7
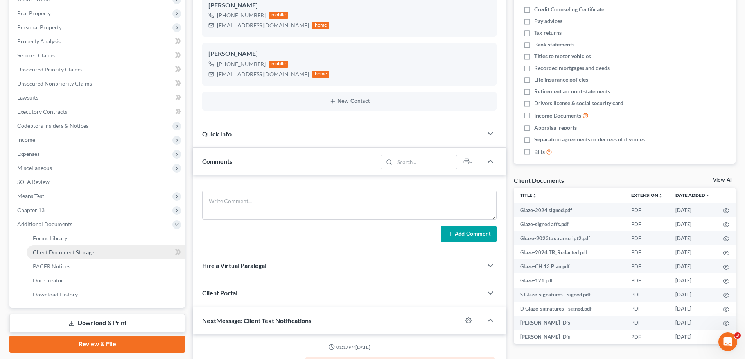
click at [64, 249] on span "Client Document Storage" at bounding box center [63, 252] width 61 height 7
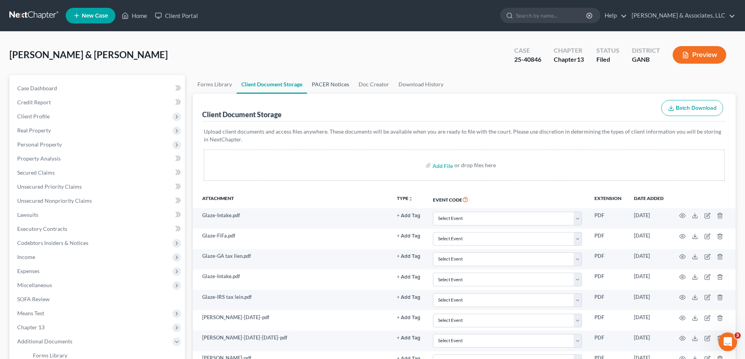
click at [316, 82] on link "PACER Notices" at bounding box center [330, 84] width 47 height 19
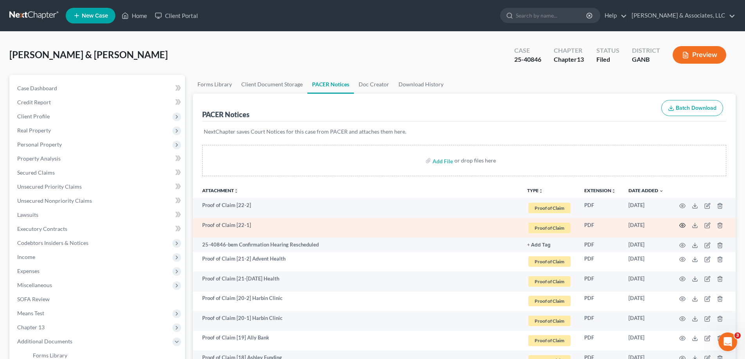
click at [681, 226] on icon "button" at bounding box center [682, 225] width 6 height 6
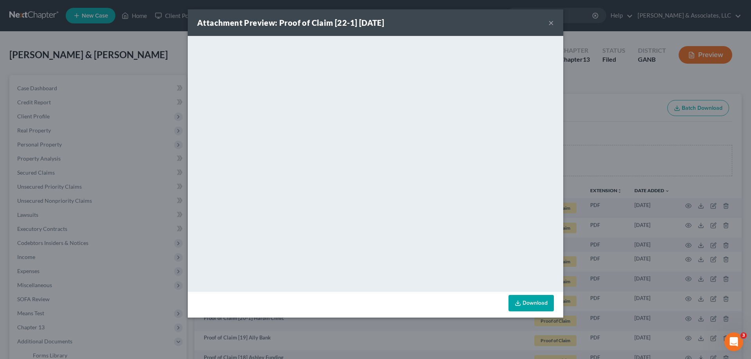
click at [551, 21] on button "×" at bounding box center [550, 22] width 5 height 9
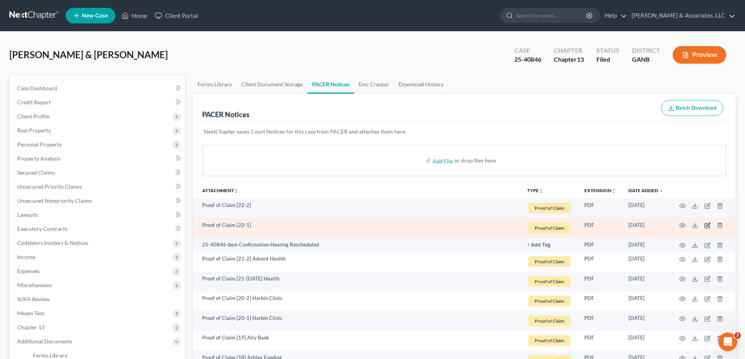
click at [707, 226] on icon "button" at bounding box center [707, 225] width 6 height 6
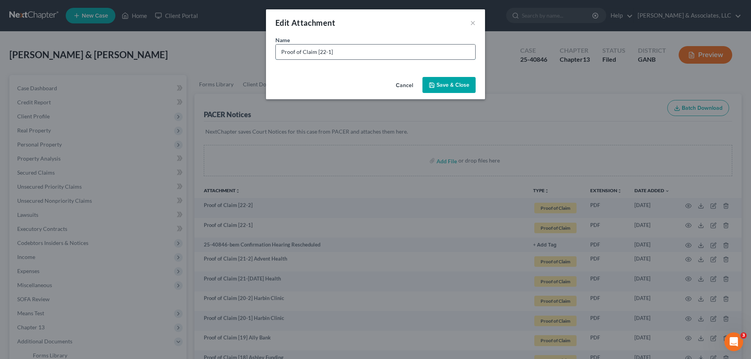
click at [364, 53] on input "Proof of Claim [22-1]" at bounding box center [375, 52] width 199 height 15
type input "Proof of Claim [22-1] Redmond Anesthesis"
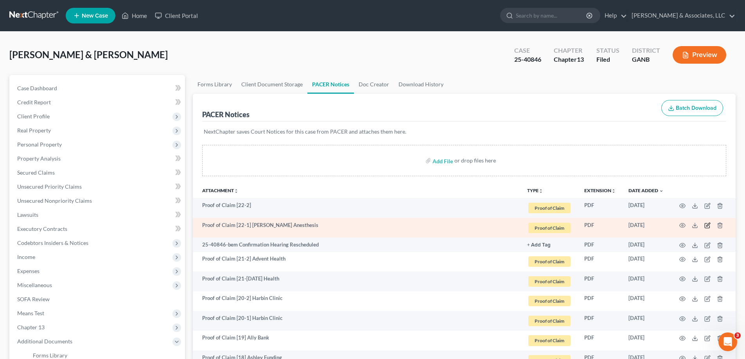
click at [704, 223] on icon "button" at bounding box center [707, 225] width 6 height 6
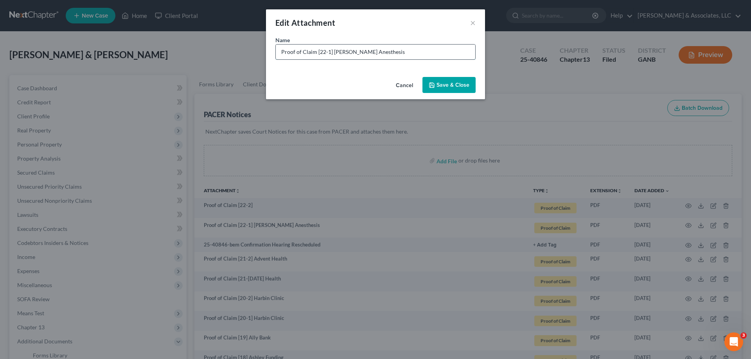
click at [394, 54] on input "Proof of Claim [22-1] Redmond Anesthesis" at bounding box center [375, 52] width 199 height 15
type input "Proof of Claim [22-1] Redmond Anesthesia"
click at [445, 86] on span "Save & Close" at bounding box center [452, 85] width 33 height 7
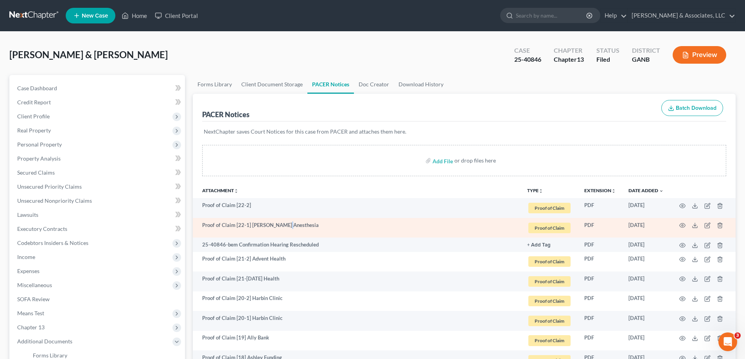
drag, startPoint x: 289, startPoint y: 222, endPoint x: 255, endPoint y: 226, distance: 34.3
click at [288, 222] on td "Proof of Claim [22-1] Redmond Anesthesia" at bounding box center [357, 228] width 328 height 20
click at [255, 226] on td "Proof of Claim [22-1] Redmond Anesthesia" at bounding box center [357, 228] width 328 height 20
drag, startPoint x: 250, startPoint y: 225, endPoint x: 313, endPoint y: 221, distance: 63.1
click at [313, 221] on td "Proof of Claim [22-1] Redmond Anesthesia" at bounding box center [357, 228] width 328 height 20
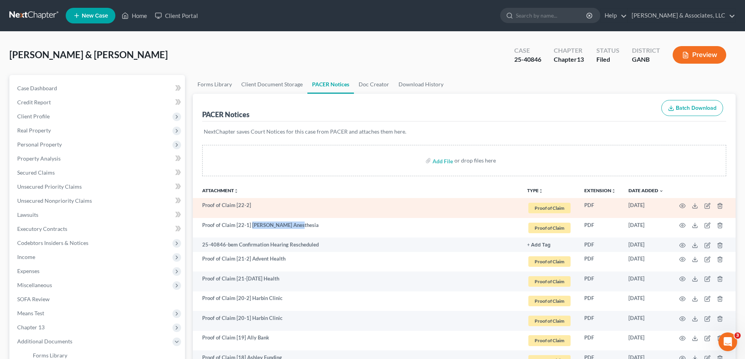
copy td "Redmond Anesthesia"
click at [394, 204] on td "Proof of Claim [22-2]" at bounding box center [357, 208] width 328 height 20
click at [429, 200] on td "Proof of Claim [22-2]" at bounding box center [357, 208] width 328 height 20
click at [429, 206] on td "Proof of Claim [22-2]" at bounding box center [357, 208] width 328 height 20
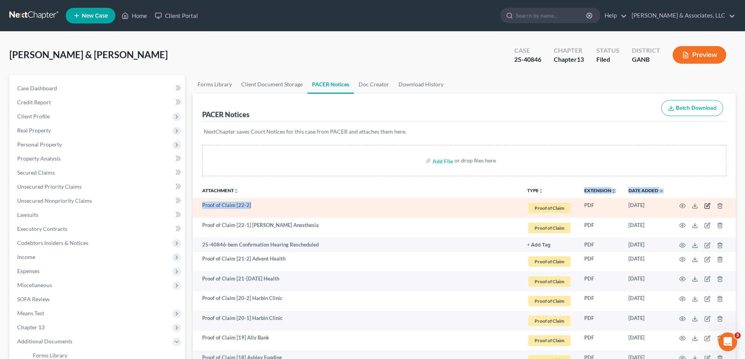
click at [707, 205] on icon "button" at bounding box center [708, 205] width 4 height 4
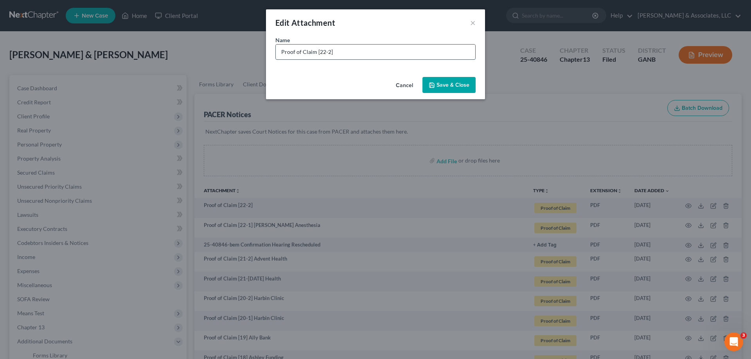
click at [349, 52] on input "Proof of Claim [22-2]" at bounding box center [375, 52] width 199 height 15
paste input "Redmond Anesthesia"
type input "Proof of Claim [22-2] Redmond Anesthesia"
click at [456, 84] on span "Save & Close" at bounding box center [452, 85] width 33 height 7
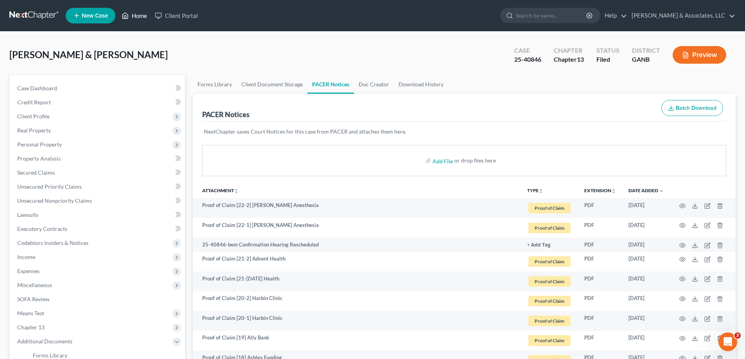
drag, startPoint x: 140, startPoint y: 16, endPoint x: 156, endPoint y: 73, distance: 59.6
click at [140, 16] on link "Home" at bounding box center [134, 16] width 33 height 14
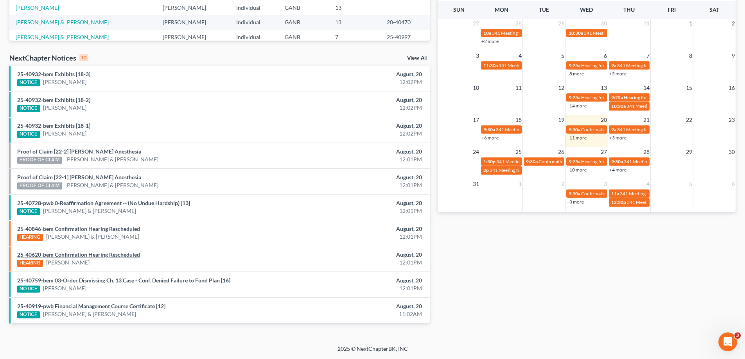
scroll to position [164, 0]
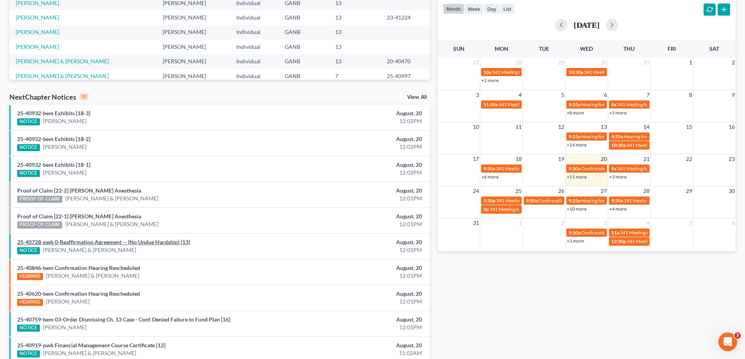
click at [98, 240] on link "25-40728-pwb 0-Reaffirmation Agreement -- (No Undue Hardship) [13]" at bounding box center [103, 242] width 173 height 7
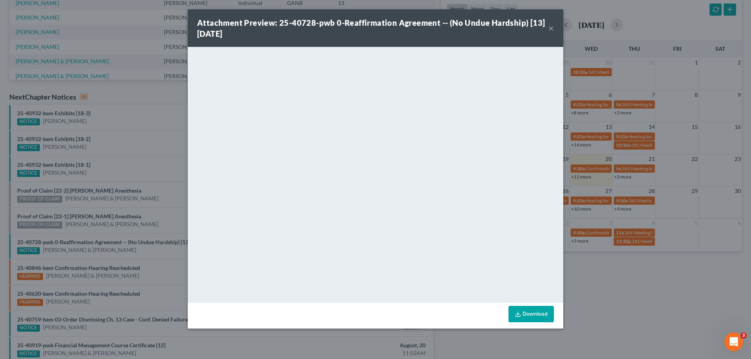
click at [550, 25] on button "×" at bounding box center [550, 27] width 5 height 9
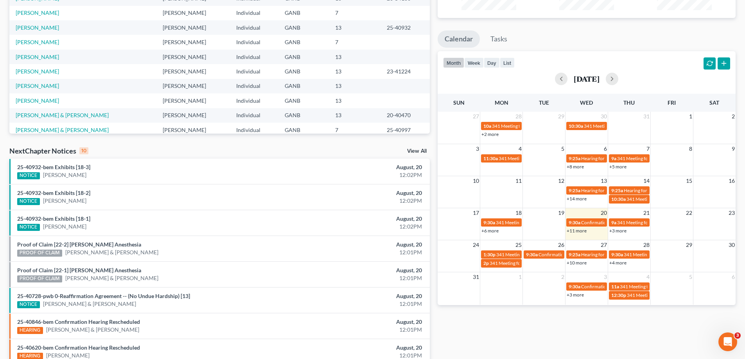
scroll to position [8, 0]
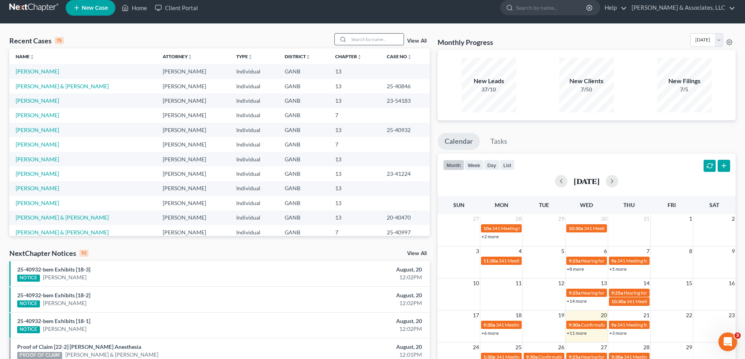
click at [373, 40] on input "search" at bounding box center [376, 39] width 55 height 11
type input "higgins"
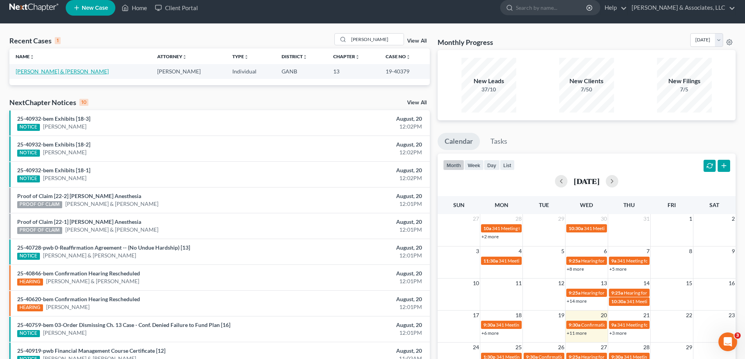
click at [46, 72] on link "Higgins, Henry & Marilyn" at bounding box center [62, 71] width 93 height 7
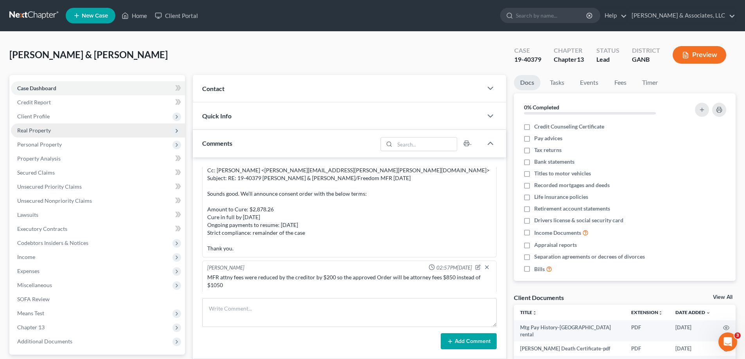
scroll to position [112, 0]
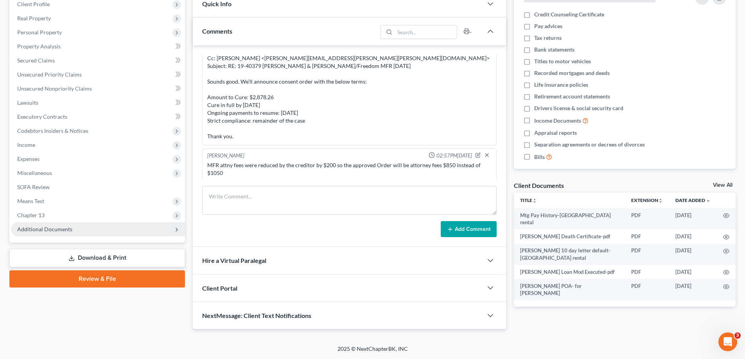
click at [44, 227] on span "Additional Documents" at bounding box center [44, 229] width 55 height 7
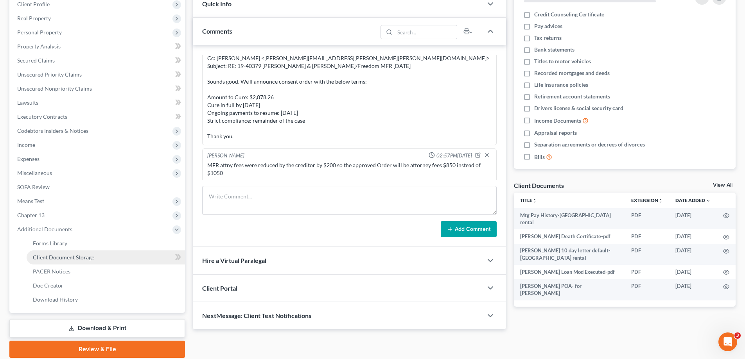
click at [51, 257] on span "Client Document Storage" at bounding box center [63, 257] width 61 height 7
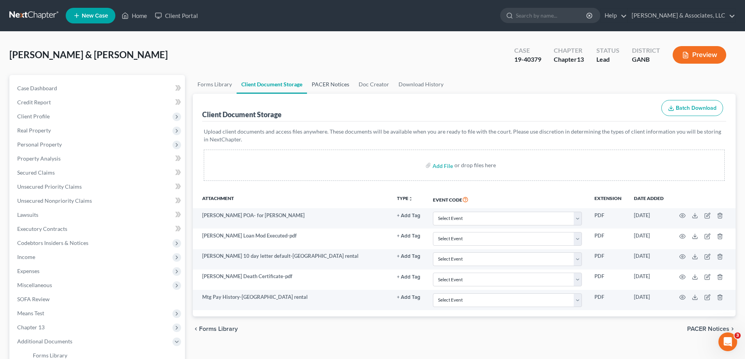
click at [338, 83] on link "PACER Notices" at bounding box center [330, 84] width 47 height 19
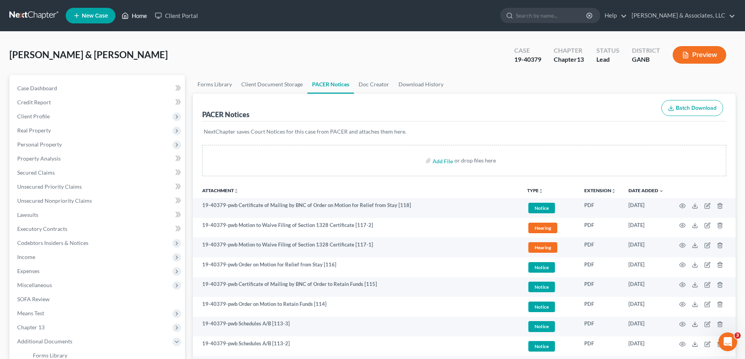
drag, startPoint x: 138, startPoint y: 17, endPoint x: 368, endPoint y: 59, distance: 233.3
click at [138, 16] on link "Home" at bounding box center [134, 16] width 33 height 14
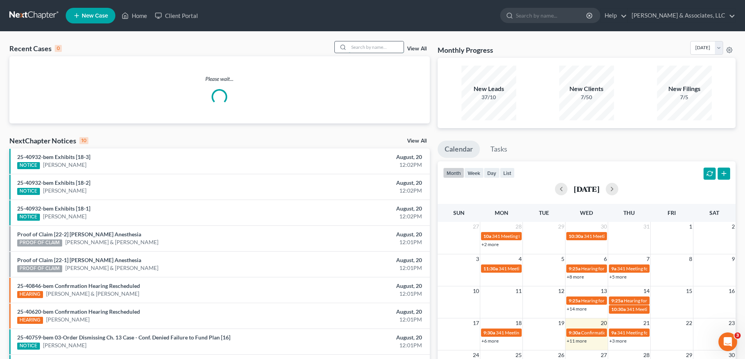
click at [366, 46] on input "search" at bounding box center [376, 46] width 55 height 11
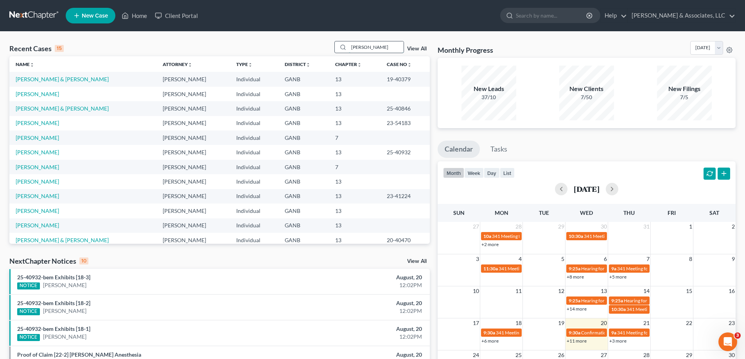
type input "thompson"
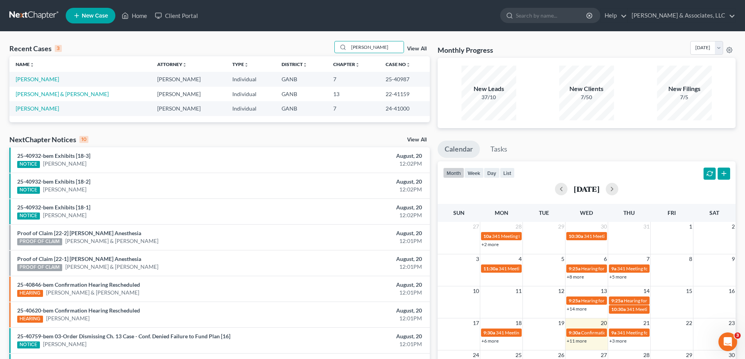
click at [93, 96] on td "Thompson, Demetrius & Lavada" at bounding box center [80, 94] width 142 height 14
click at [82, 95] on link "Thompson, Demetrius & Lavada" at bounding box center [62, 94] width 93 height 7
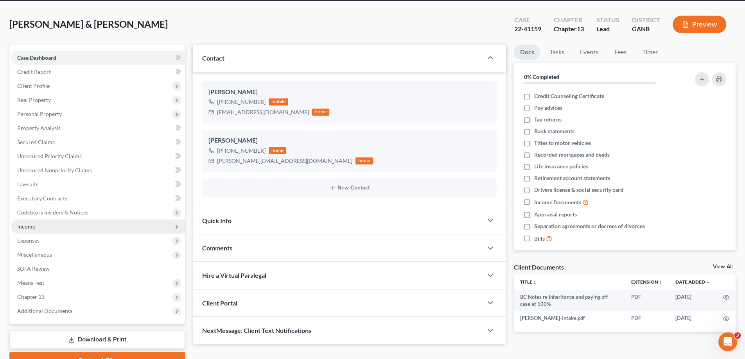
scroll to position [39, 0]
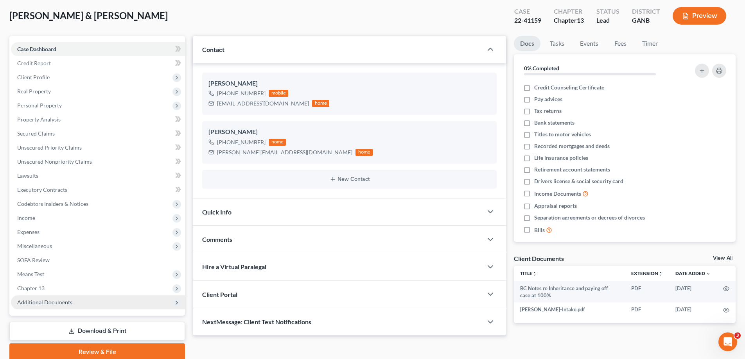
click at [61, 299] on span "Additional Documents" at bounding box center [44, 302] width 55 height 7
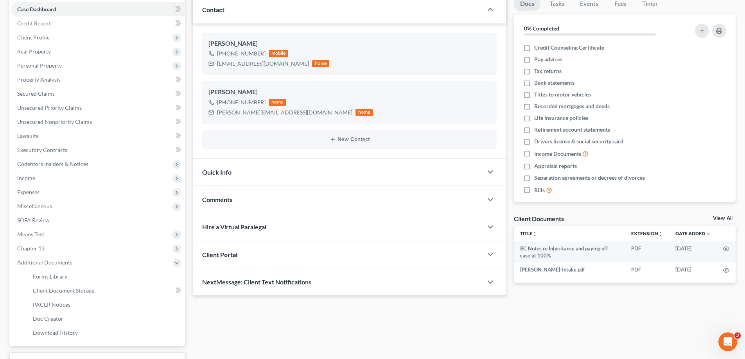
scroll to position [117, 0]
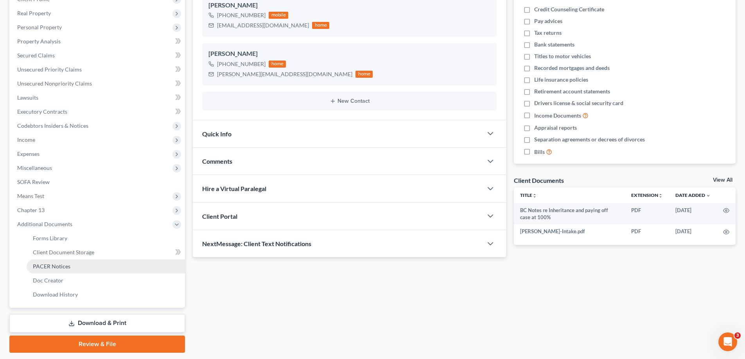
click at [55, 262] on link "PACER Notices" at bounding box center [106, 267] width 158 height 14
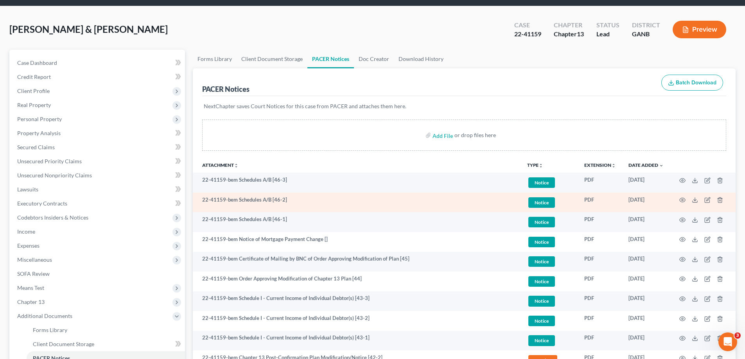
scroll to position [39, 0]
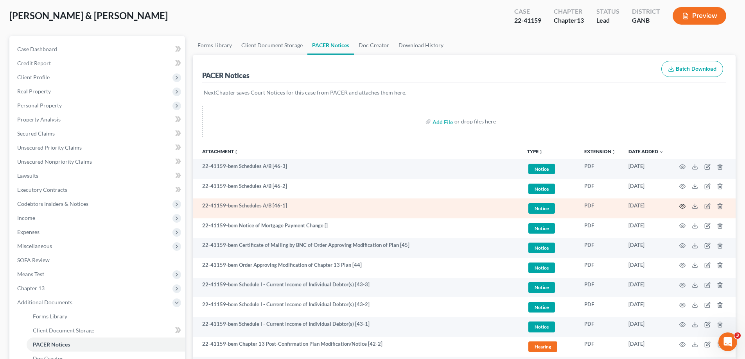
click at [683, 204] on icon "button" at bounding box center [682, 206] width 6 height 6
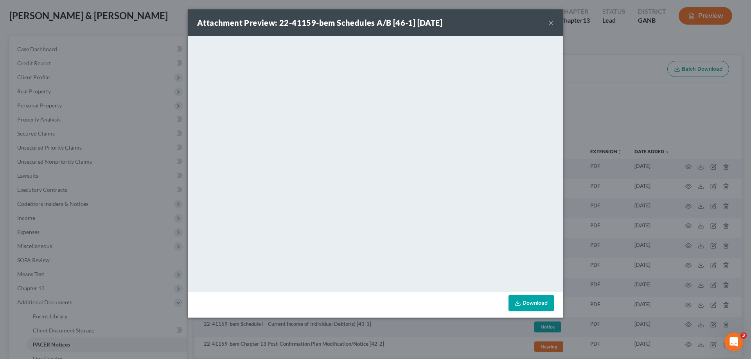
click at [550, 23] on button "×" at bounding box center [550, 22] width 5 height 9
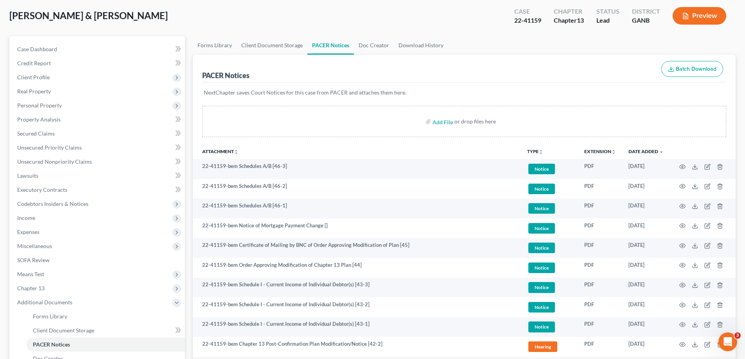
scroll to position [0, 0]
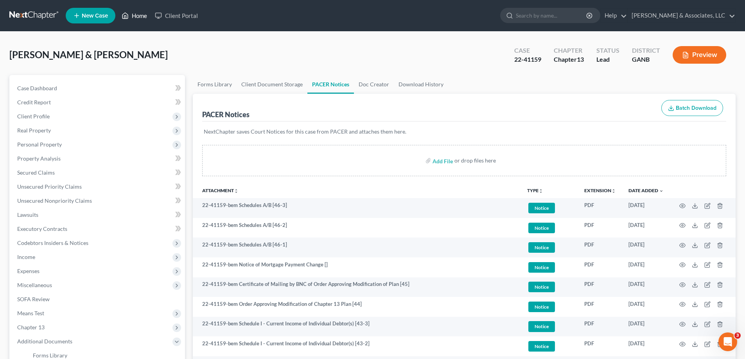
click at [145, 16] on link "Home" at bounding box center [134, 16] width 33 height 14
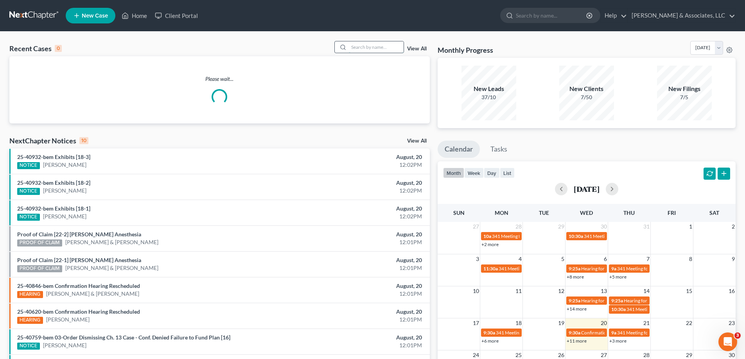
click at [401, 48] on input "search" at bounding box center [376, 46] width 55 height 11
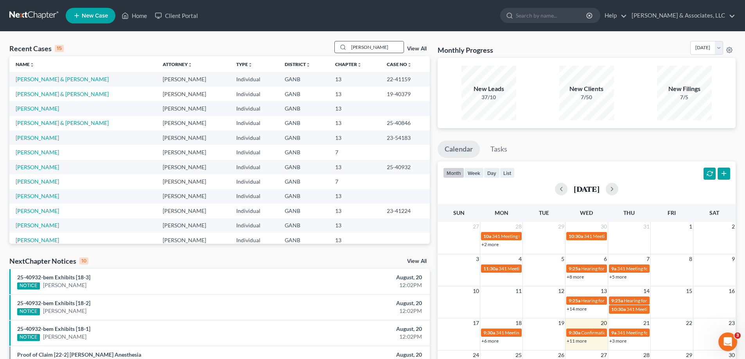
type input "prather"
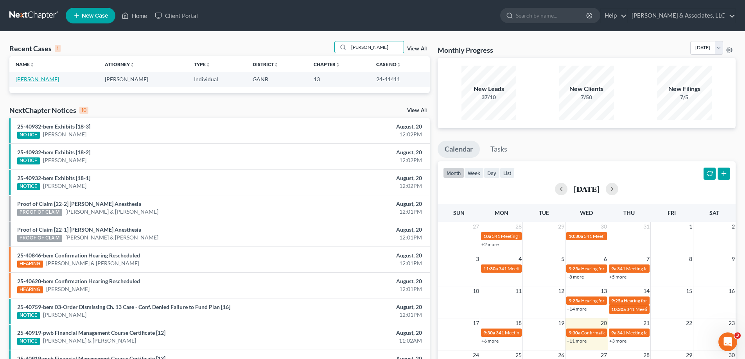
click at [26, 78] on link "Prather, Sandra" at bounding box center [37, 79] width 43 height 7
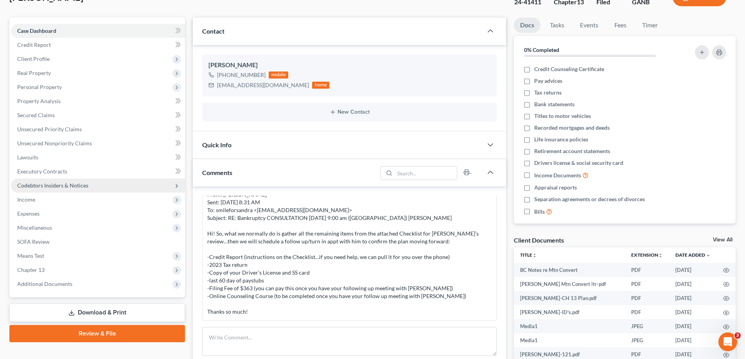
scroll to position [156, 0]
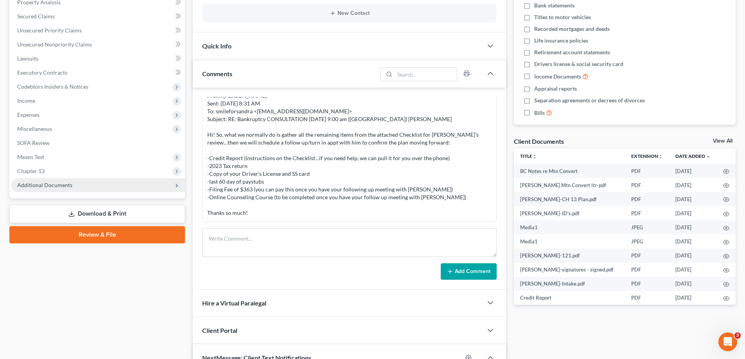
click at [62, 183] on span "Additional Documents" at bounding box center [44, 185] width 55 height 7
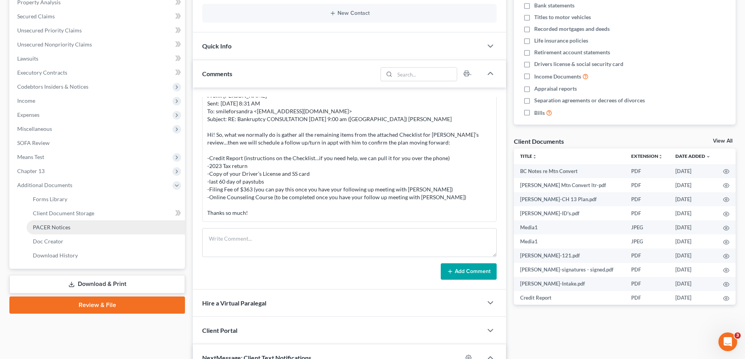
click at [44, 228] on span "PACER Notices" at bounding box center [52, 227] width 38 height 7
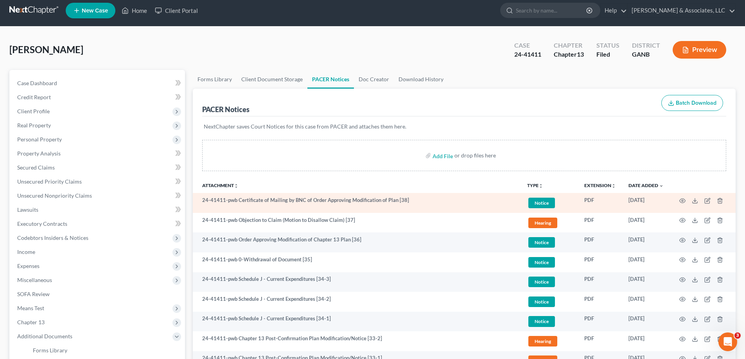
scroll to position [78, 0]
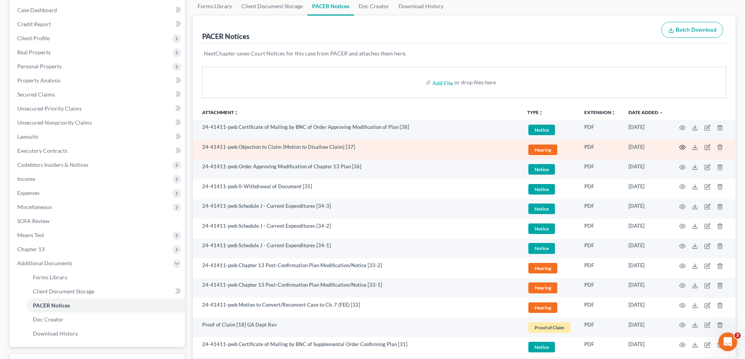
click at [684, 146] on icon "button" at bounding box center [683, 147] width 6 height 4
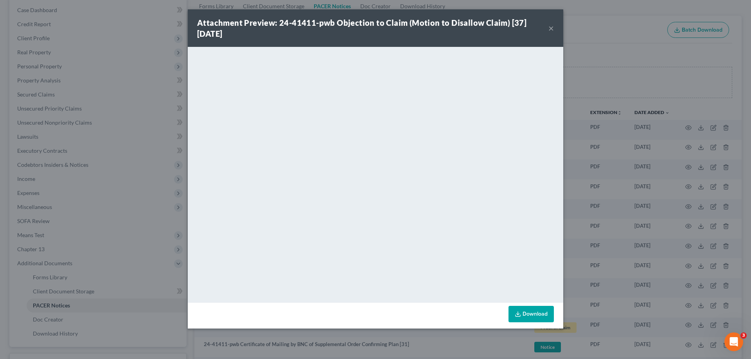
click at [550, 29] on button "×" at bounding box center [550, 27] width 5 height 9
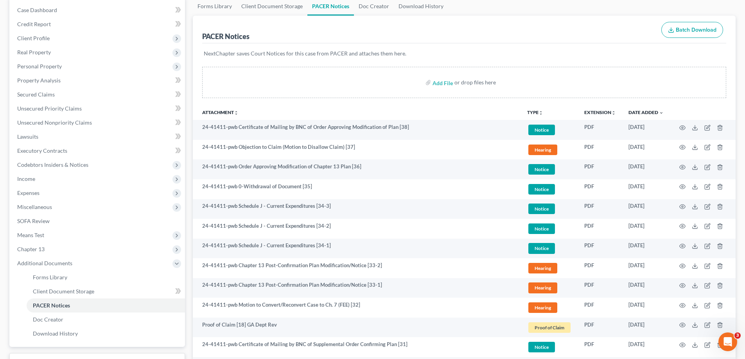
click at [498, 35] on div "PACER Notices Batch Download" at bounding box center [464, 30] width 524 height 28
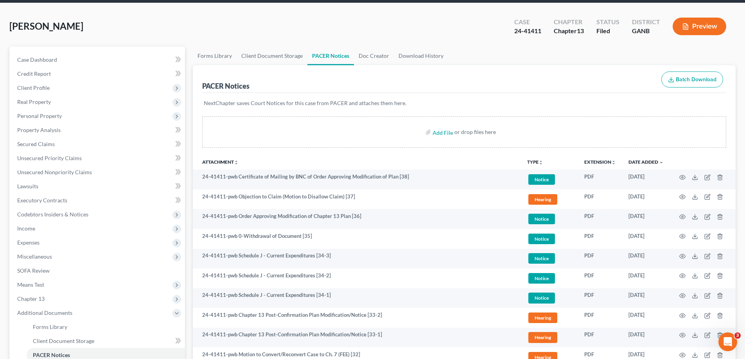
scroll to position [0, 0]
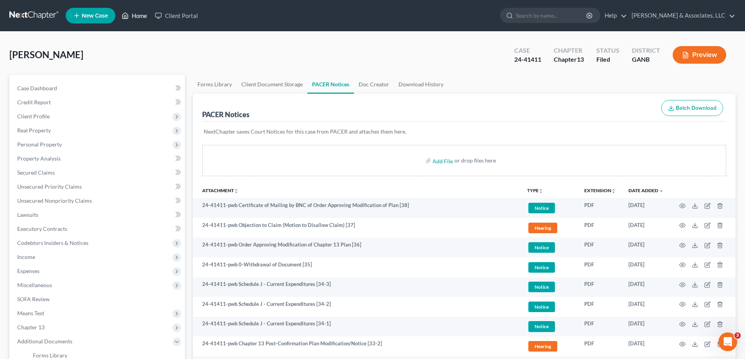
drag, startPoint x: 140, startPoint y: 15, endPoint x: 395, endPoint y: 47, distance: 257.7
click at [139, 15] on link "Home" at bounding box center [134, 16] width 33 height 14
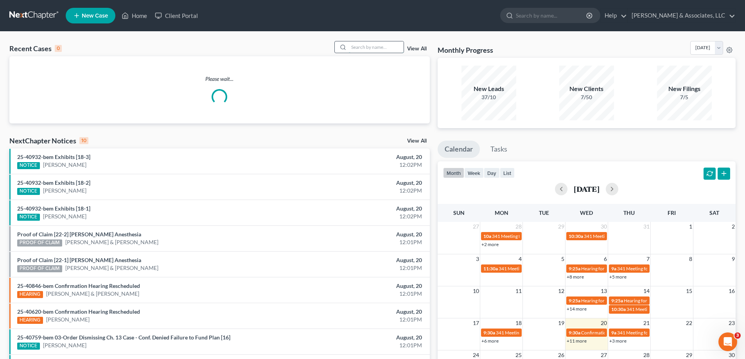
click at [371, 44] on input "search" at bounding box center [376, 46] width 55 height 11
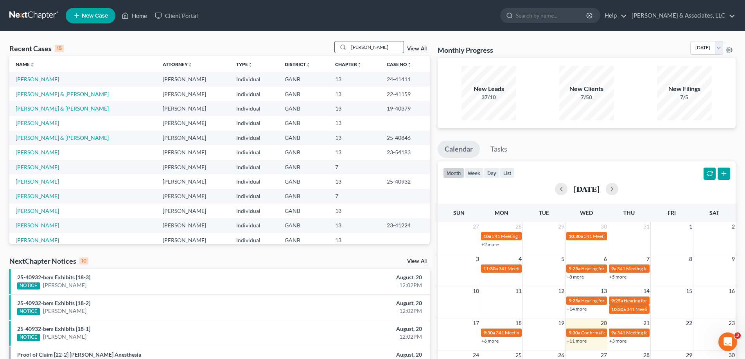
type input "tilley"
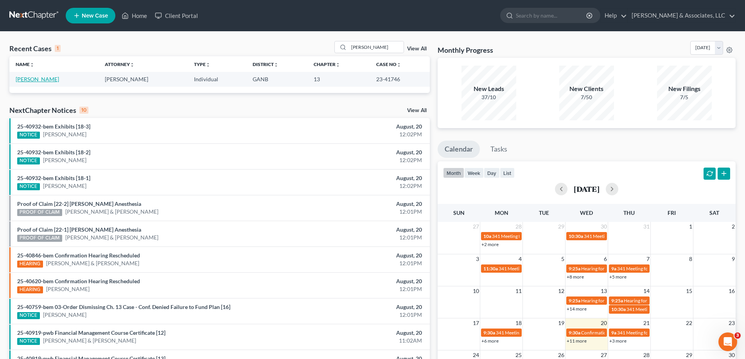
click at [26, 80] on link "Tilley, Gina" at bounding box center [37, 79] width 43 height 7
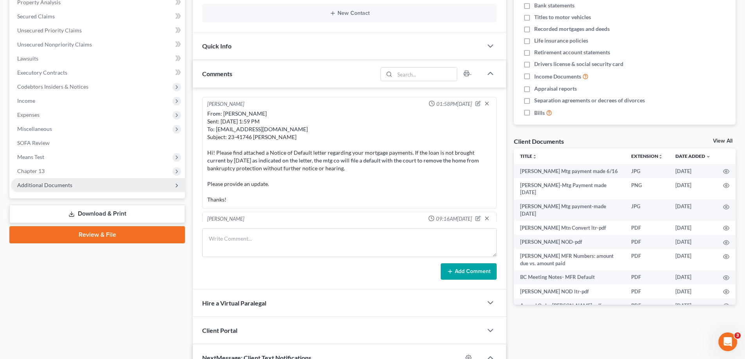
scroll to position [1141, 0]
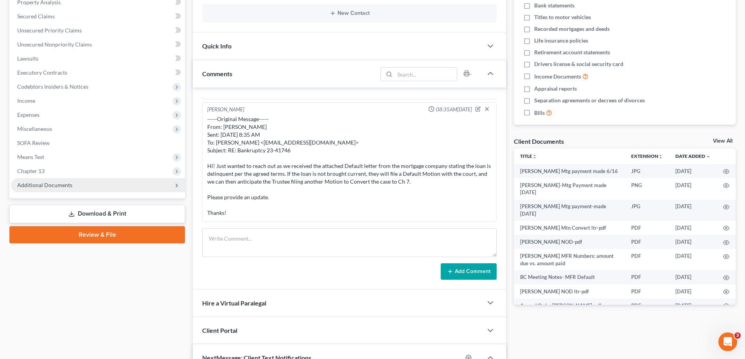
click at [39, 182] on span "Additional Documents" at bounding box center [44, 185] width 55 height 7
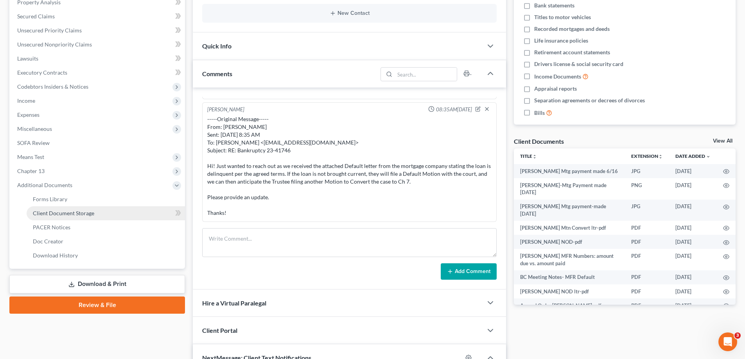
scroll to position [1850, 0]
click at [40, 212] on span "Client Document Storage" at bounding box center [63, 213] width 61 height 7
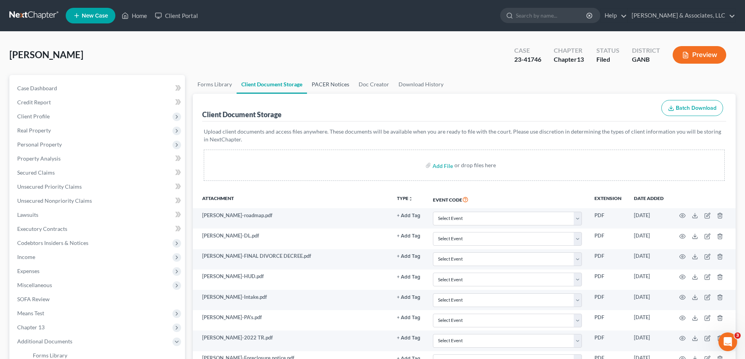
click at [328, 79] on link "PACER Notices" at bounding box center [330, 84] width 47 height 19
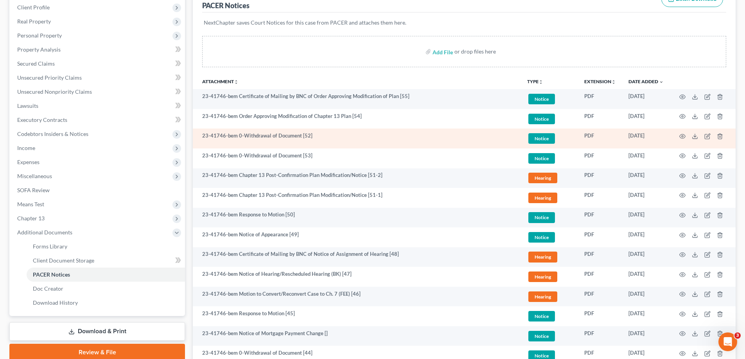
scroll to position [117, 0]
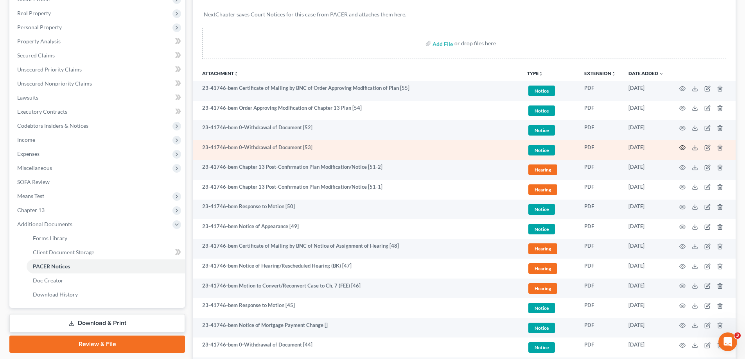
click at [683, 147] on icon "button" at bounding box center [682, 148] width 6 height 6
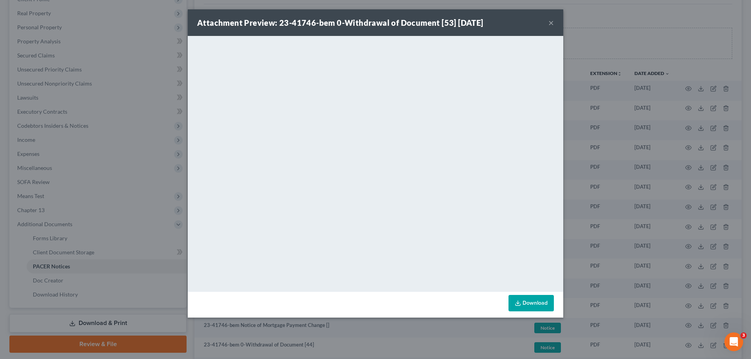
drag, startPoint x: 551, startPoint y: 22, endPoint x: 542, endPoint y: 38, distance: 18.7
click at [551, 22] on button "×" at bounding box center [550, 22] width 5 height 9
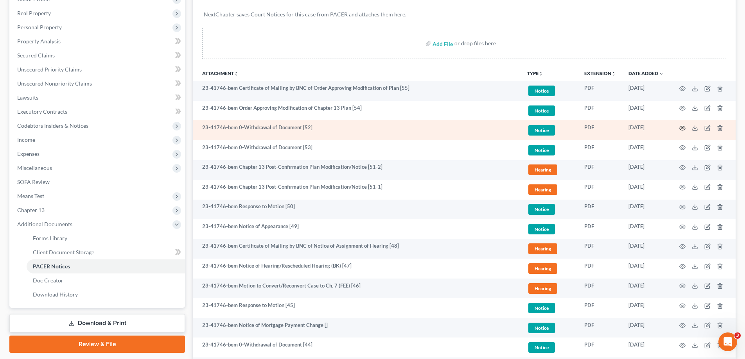
click at [681, 129] on icon "button" at bounding box center [682, 128] width 6 height 6
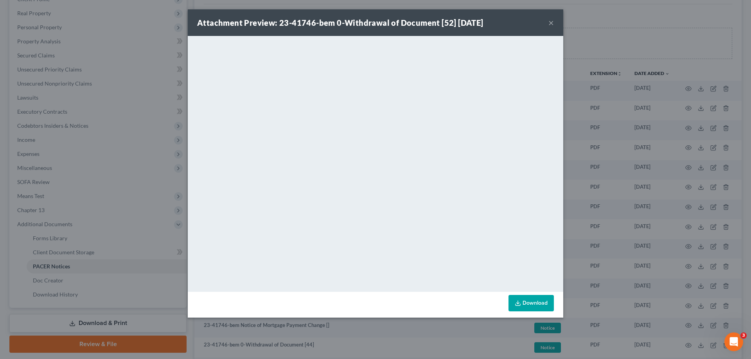
drag, startPoint x: 551, startPoint y: 20, endPoint x: 538, endPoint y: 37, distance: 22.3
click at [550, 21] on button "×" at bounding box center [550, 22] width 5 height 9
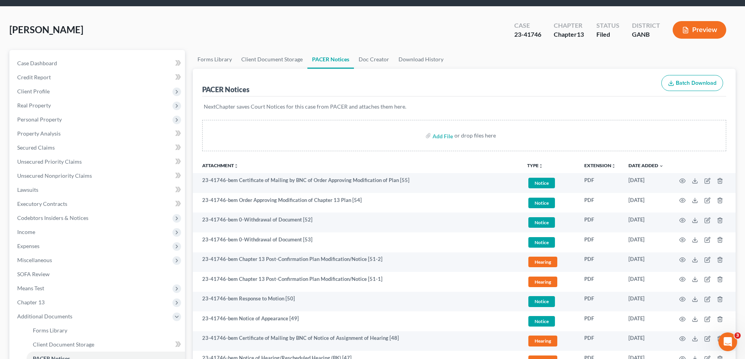
scroll to position [0, 0]
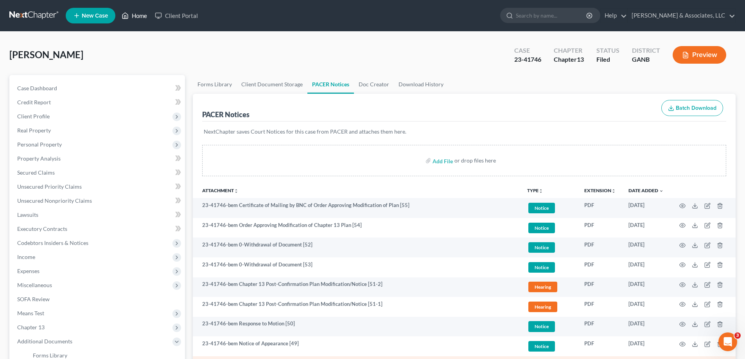
drag, startPoint x: 137, startPoint y: 16, endPoint x: 289, endPoint y: 356, distance: 373.1
click at [137, 16] on link "Home" at bounding box center [134, 16] width 33 height 14
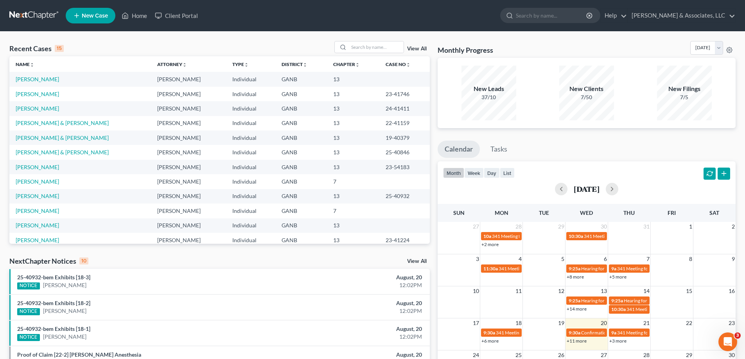
click at [720, 136] on div "Monthly Progress Bankruptcy Bankruptcy August 2025 July 2025 June 2025 May 2025…" at bounding box center [587, 290] width 306 height 498
click at [366, 46] on input "search" at bounding box center [376, 46] width 55 height 11
click at [362, 44] on input "search" at bounding box center [376, 46] width 55 height 11
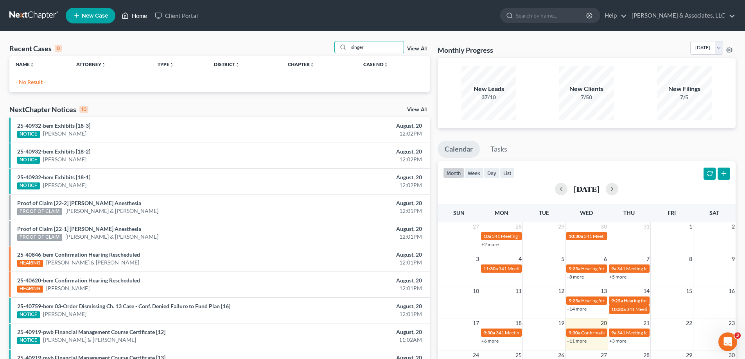
click at [138, 15] on link "Home" at bounding box center [134, 16] width 33 height 14
drag, startPoint x: 379, startPoint y: 48, endPoint x: 329, endPoint y: 47, distance: 50.1
click at [329, 47] on div "Recent Cases 0 singer View All" at bounding box center [219, 48] width 420 height 15
drag, startPoint x: 389, startPoint y: 10, endPoint x: 385, endPoint y: 12, distance: 4.6
click at [389, 10] on ul "New Case Home Client Portal - No Result - See all results Or Press Enter... Hel…" at bounding box center [401, 15] width 670 height 20
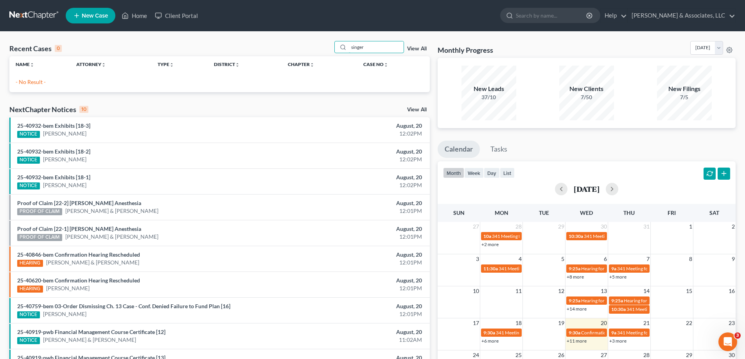
drag, startPoint x: 377, startPoint y: 48, endPoint x: 325, endPoint y: 47, distance: 51.6
click at [326, 47] on div "Recent Cases 0 singer View All" at bounding box center [219, 48] width 420 height 15
type input "raines"
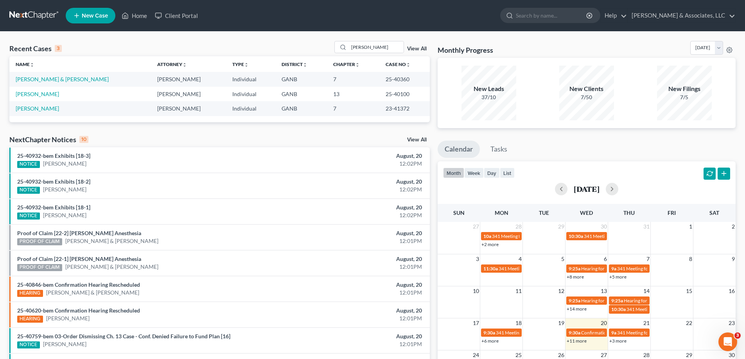
click at [321, 14] on ul "New Case Home Client Portal - No Result - See all results Or Press Enter... Hel…" at bounding box center [401, 15] width 670 height 20
click at [374, 46] on input "raines" at bounding box center [376, 46] width 55 height 11
click at [415, 138] on link "View All" at bounding box center [417, 139] width 20 height 5
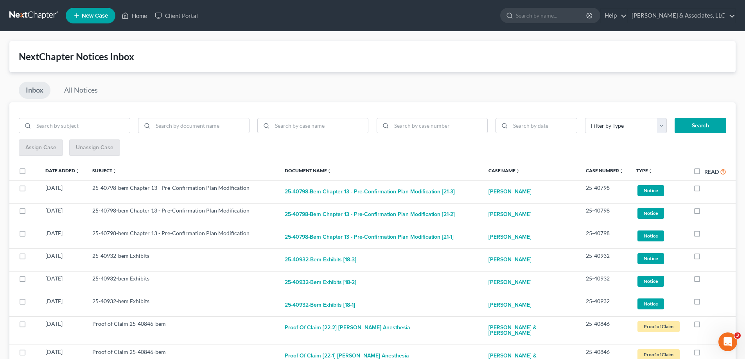
click at [736, 30] on nav "Home New Case Client Portal [PERSON_NAME] & Associates, LLC [PERSON_NAME][EMAIL…" at bounding box center [372, 15] width 745 height 31
click at [137, 11] on link "Home" at bounding box center [134, 16] width 33 height 14
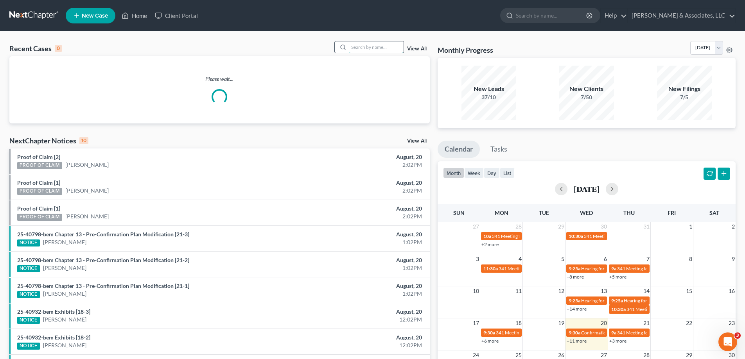
click at [360, 49] on input "search" at bounding box center [376, 46] width 55 height 11
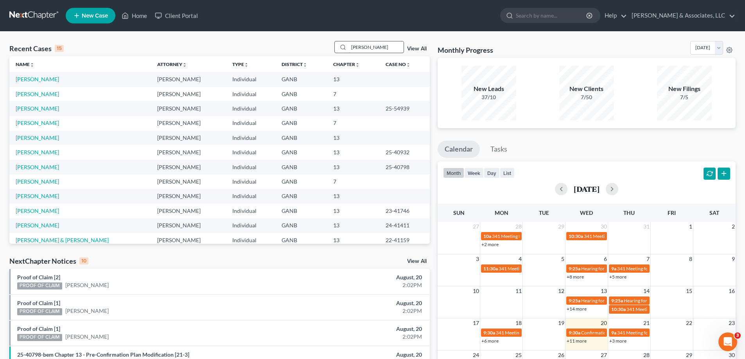
type input "tina"
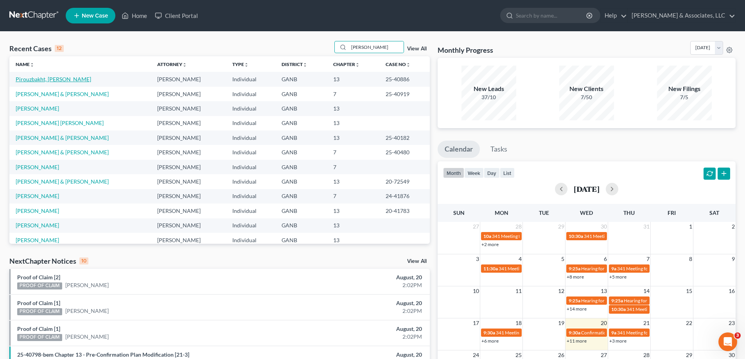
click at [26, 80] on link "Pirouzbakht, [PERSON_NAME]" at bounding box center [53, 79] width 75 height 7
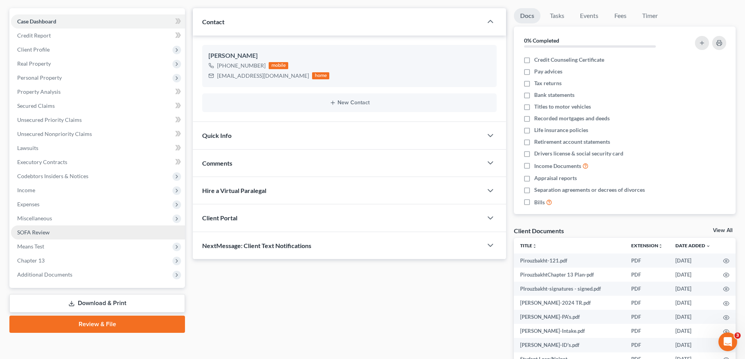
scroll to position [70, 0]
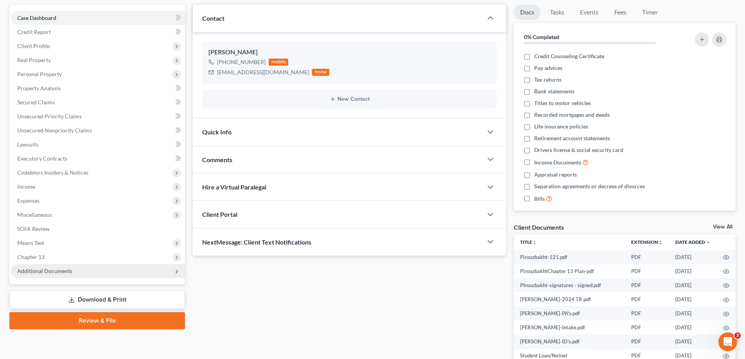
click at [48, 273] on span "Additional Documents" at bounding box center [44, 271] width 55 height 7
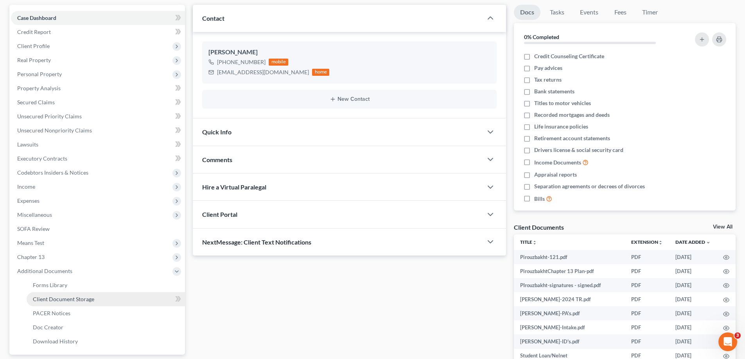
click at [68, 299] on span "Client Document Storage" at bounding box center [63, 299] width 61 height 7
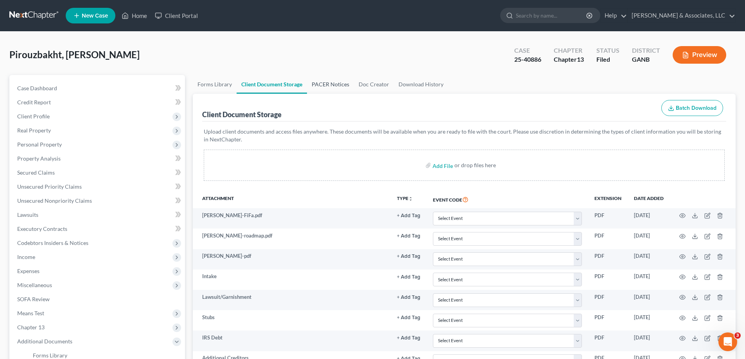
click at [326, 85] on link "PACER Notices" at bounding box center [330, 84] width 47 height 19
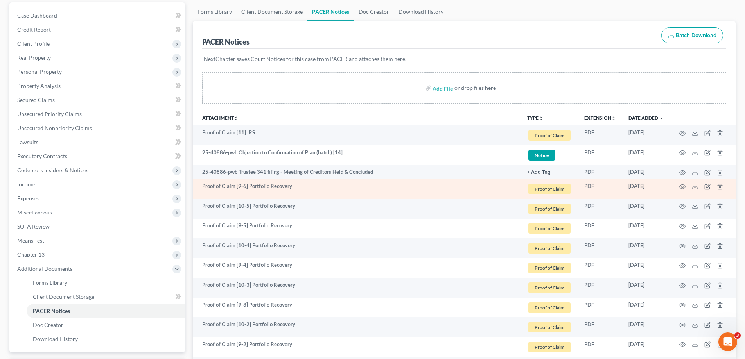
scroll to position [78, 0]
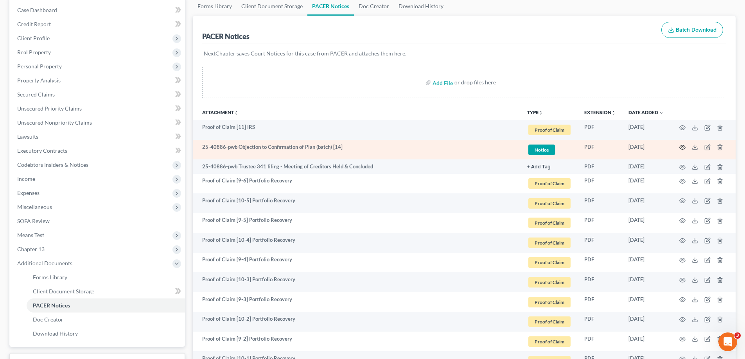
click at [681, 145] on icon "button" at bounding box center [682, 147] width 6 height 6
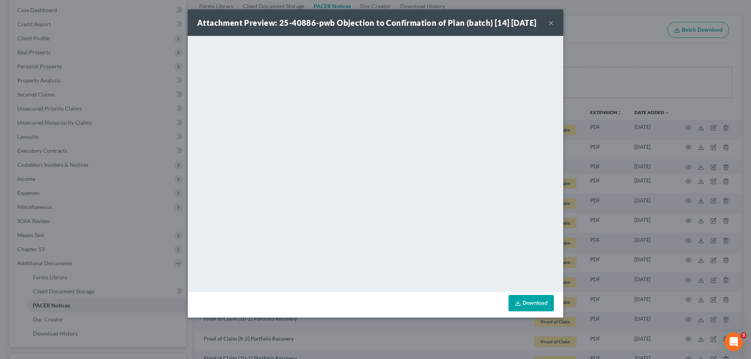
click at [549, 27] on button "×" at bounding box center [550, 22] width 5 height 9
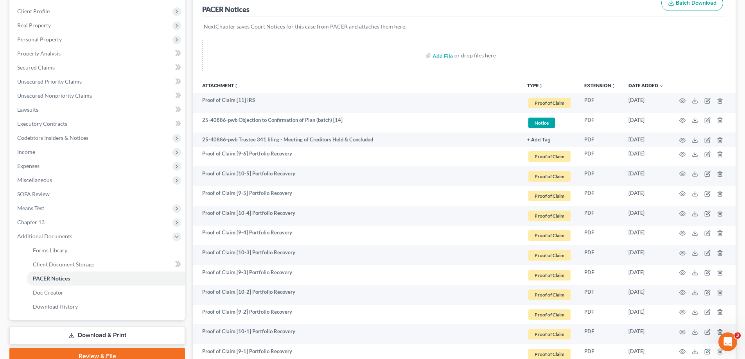
scroll to position [0, 0]
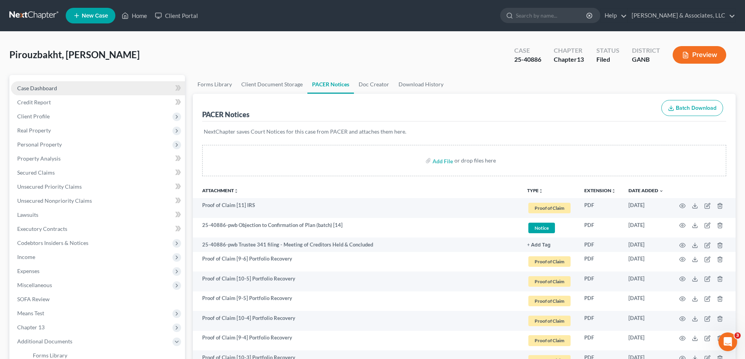
click at [42, 86] on span "Case Dashboard" at bounding box center [37, 88] width 40 height 7
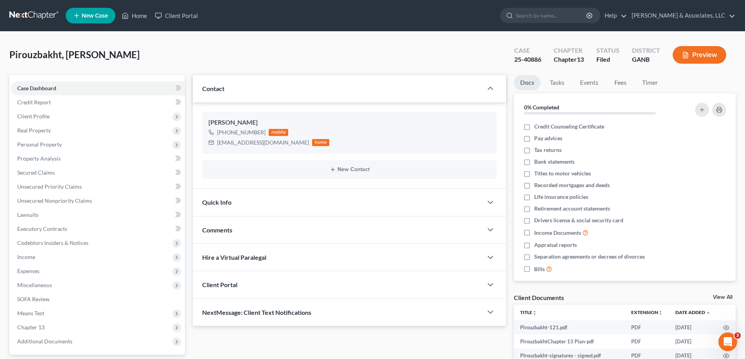
click at [218, 231] on span "Comments" at bounding box center [217, 229] width 30 height 7
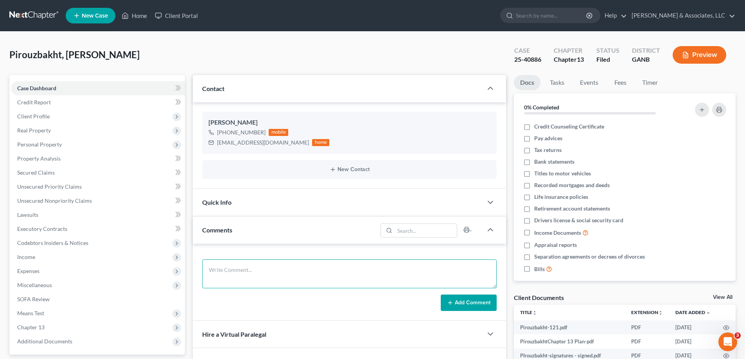
click at [217, 271] on textarea at bounding box center [349, 274] width 294 height 29
click at [350, 273] on textarea "She's on ST disability for a few weeks but can still keep payments current...ju…" at bounding box center [349, 274] width 294 height 29
click at [382, 271] on textarea "She's on ST disability for a few weeks but can still keep payments current...ju…" at bounding box center [349, 274] width 294 height 29
click at [432, 270] on textarea "She's on ST disability for a few weeks but can still keep payments current...ju…" at bounding box center [349, 274] width 294 height 29
click at [411, 267] on textarea "She's on ST disability for a few weeks but can still keep payments current...ju…" at bounding box center [349, 274] width 294 height 29
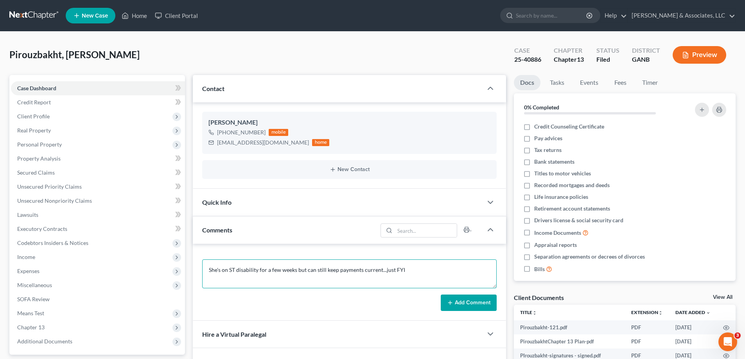
click at [405, 268] on textarea "She's on ST disability for a few weeks but can still keep payments current...ju…" at bounding box center [349, 274] width 294 height 29
type textarea "She's on ST disability for a few weeks but can still keep payments current...ju…"
click at [457, 302] on button "Add Comment" at bounding box center [469, 303] width 56 height 16
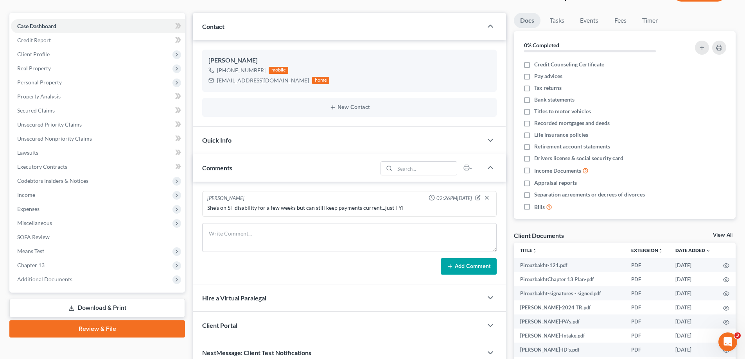
scroll to position [117, 0]
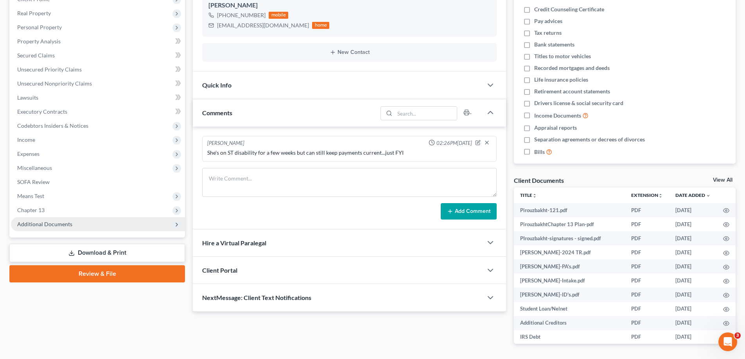
click at [59, 228] on span "Additional Documents" at bounding box center [98, 224] width 174 height 14
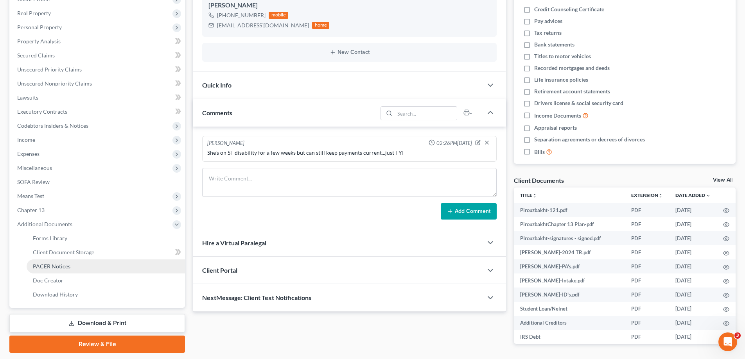
click at [57, 265] on span "PACER Notices" at bounding box center [52, 266] width 38 height 7
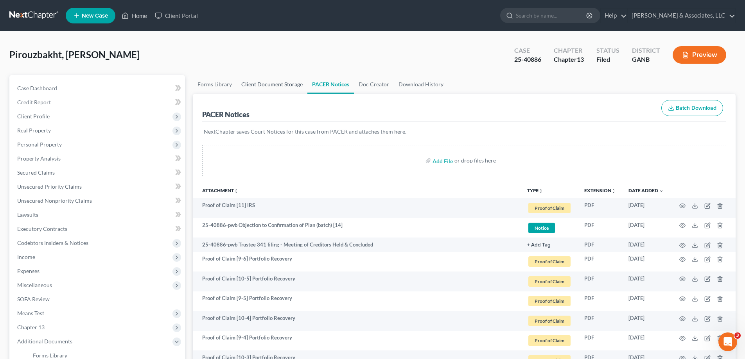
click at [281, 84] on link "Client Document Storage" at bounding box center [272, 84] width 71 height 19
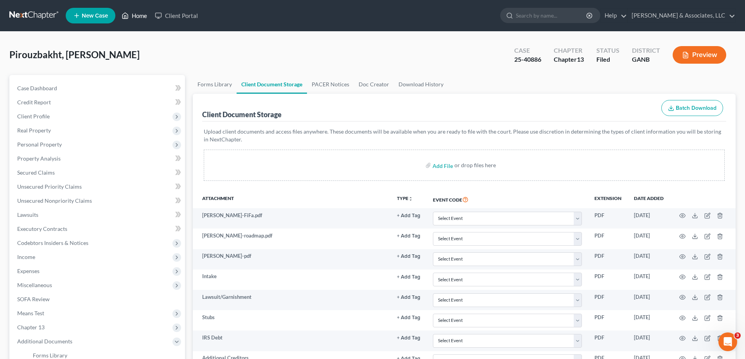
drag, startPoint x: 138, startPoint y: 14, endPoint x: 314, endPoint y: 35, distance: 177.6
click at [138, 14] on link "Home" at bounding box center [134, 16] width 33 height 14
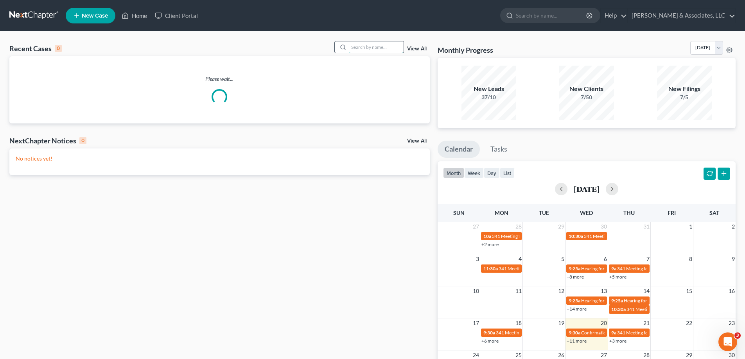
click at [362, 48] on input "search" at bounding box center [376, 46] width 55 height 11
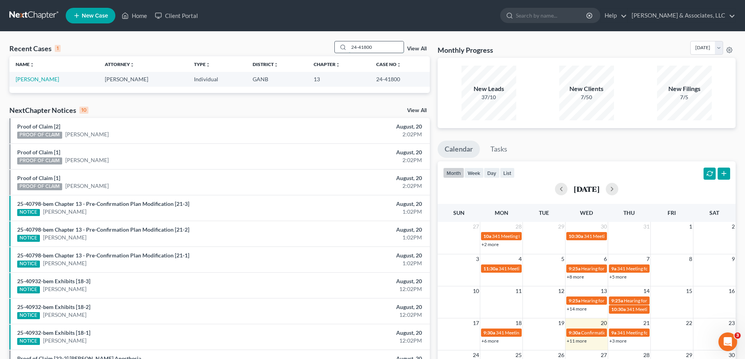
click at [381, 47] on input "24-41800" at bounding box center [376, 46] width 55 height 11
type input "24-41800"
click at [29, 77] on link "Williams, Sammy" at bounding box center [37, 79] width 43 height 7
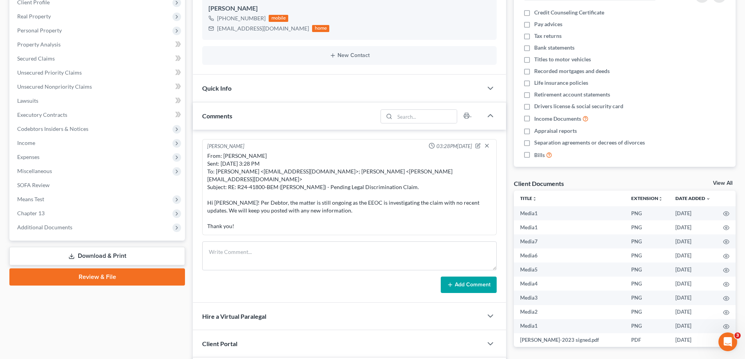
scroll to position [117, 0]
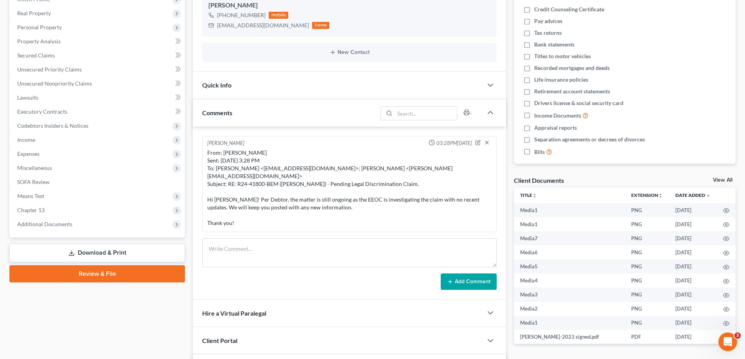
drag, startPoint x: 57, startPoint y: 224, endPoint x: 44, endPoint y: 237, distance: 17.7
click at [57, 224] on span "Additional Documents" at bounding box center [44, 224] width 55 height 7
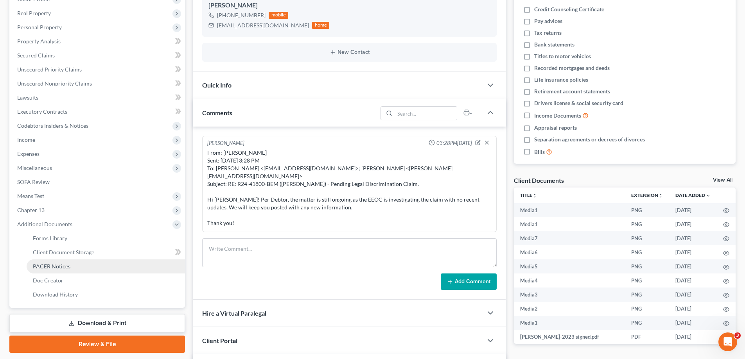
click at [42, 264] on span "PACER Notices" at bounding box center [52, 266] width 38 height 7
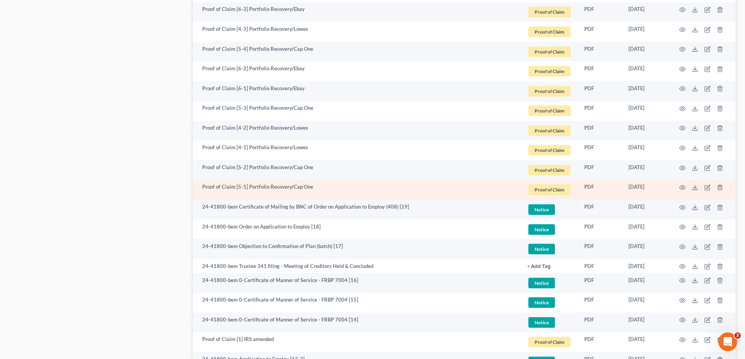
scroll to position [1329, 0]
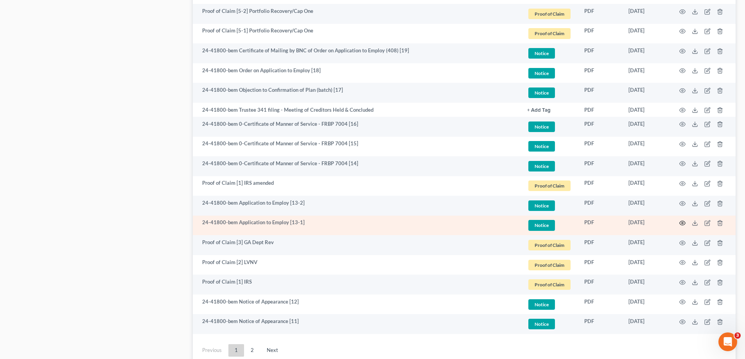
click at [683, 223] on icon "button" at bounding box center [682, 223] width 6 height 6
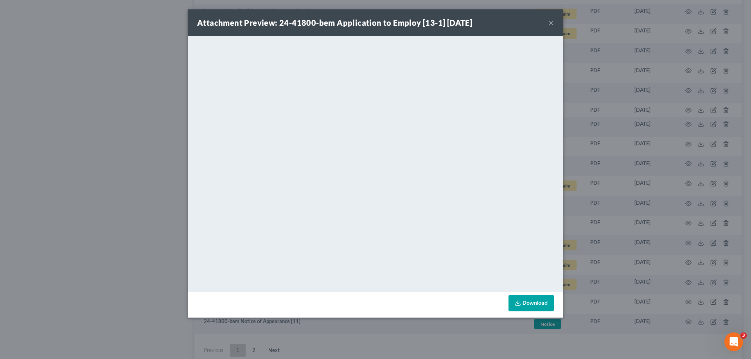
click at [549, 23] on button "×" at bounding box center [550, 22] width 5 height 9
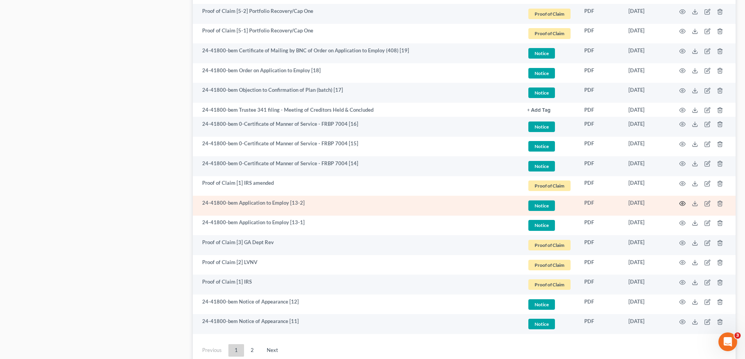
click at [683, 202] on icon "button" at bounding box center [682, 204] width 6 height 6
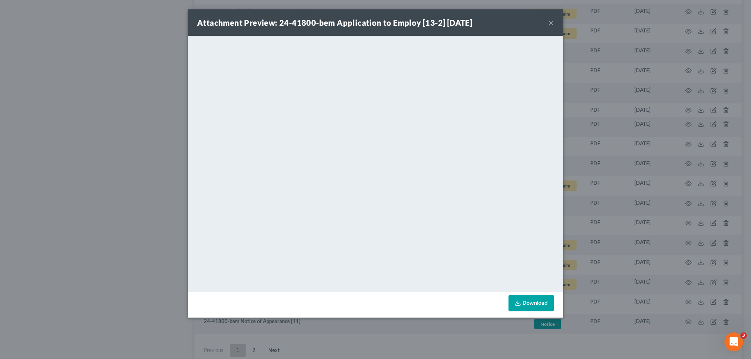
click at [549, 21] on button "×" at bounding box center [550, 22] width 5 height 9
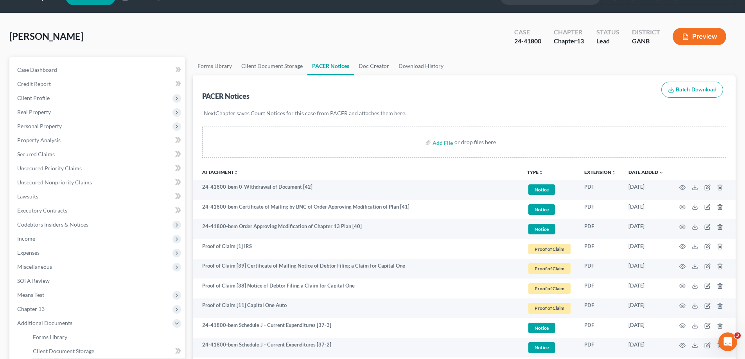
scroll to position [0, 0]
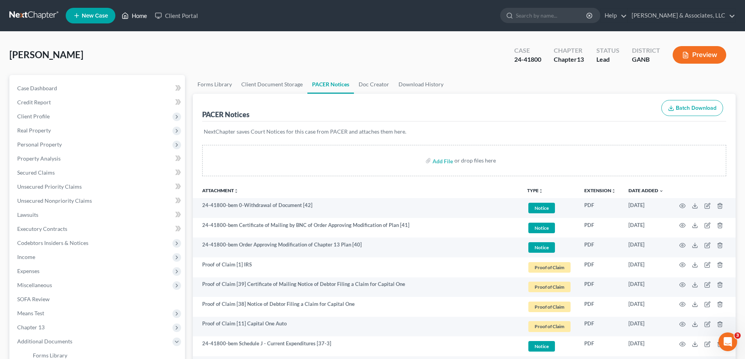
click at [138, 15] on link "Home" at bounding box center [134, 16] width 33 height 14
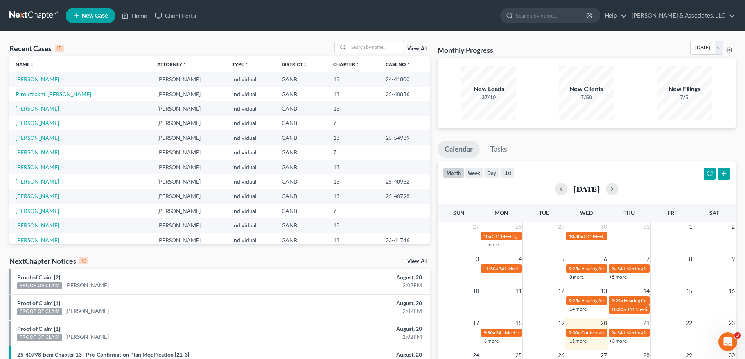
click at [497, 49] on div "Monthly Progress Bankruptcy Bankruptcy August 2025 July 2025 June 2025 May 2025…" at bounding box center [586, 49] width 298 height 17
click at [497, 47] on div "Monthly Progress Bankruptcy Bankruptcy August 2025 July 2025 June 2025 May 2025…" at bounding box center [586, 49] width 298 height 17
click at [495, 49] on div "Monthly Progress Bankruptcy Bankruptcy August 2025 July 2025 June 2025 May 2025…" at bounding box center [586, 49] width 298 height 17
click at [34, 94] on link "Pirouzbakht, [PERSON_NAME]" at bounding box center [53, 94] width 75 height 7
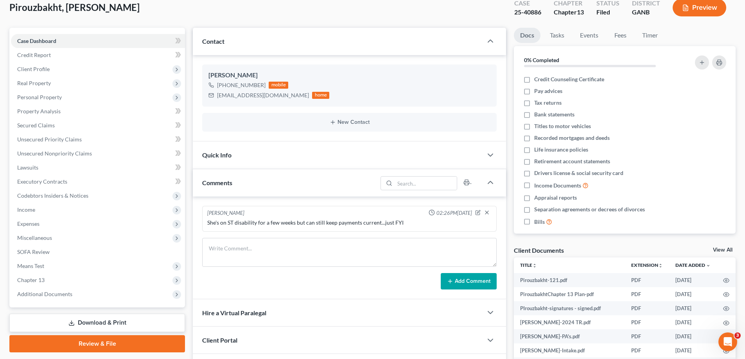
scroll to position [144, 0]
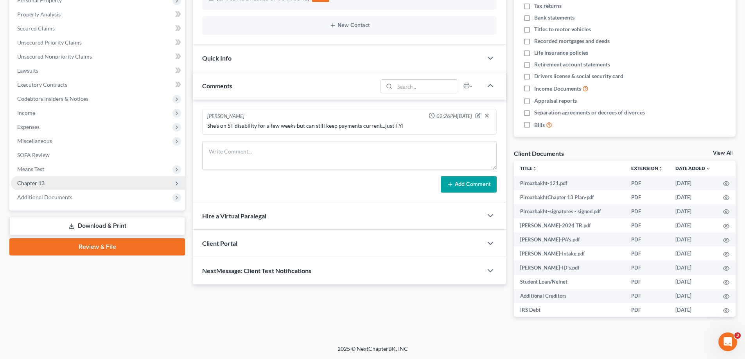
drag, startPoint x: 66, startPoint y: 196, endPoint x: 110, endPoint y: 177, distance: 47.8
click at [66, 196] on span "Additional Documents" at bounding box center [44, 197] width 55 height 7
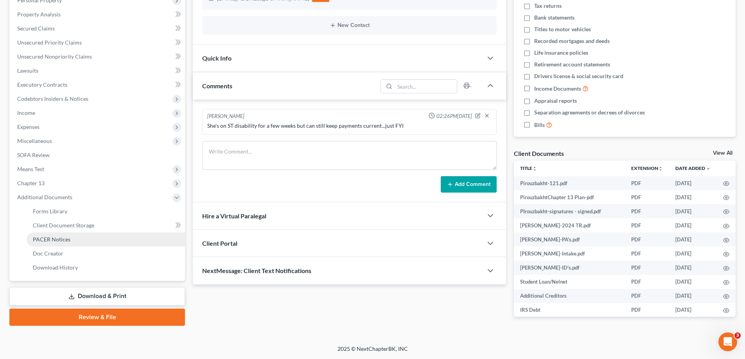
click at [61, 242] on span "PACER Notices" at bounding box center [52, 239] width 38 height 7
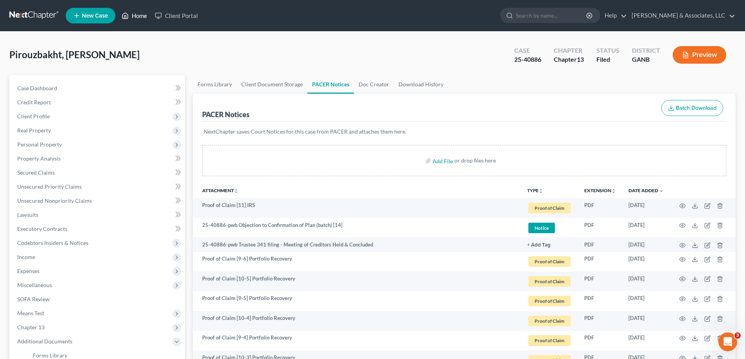
click at [135, 14] on link "Home" at bounding box center [134, 16] width 33 height 14
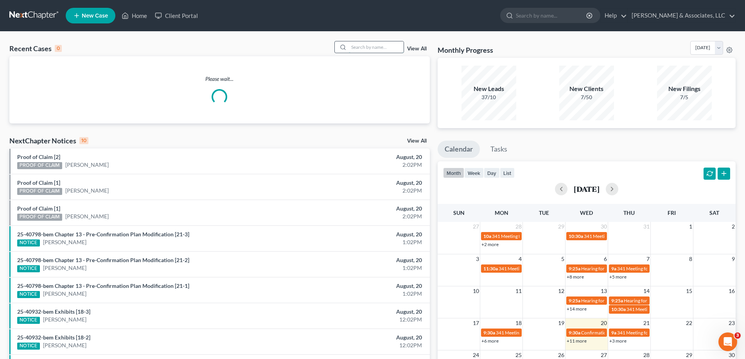
click at [362, 48] on input "search" at bounding box center [376, 46] width 55 height 11
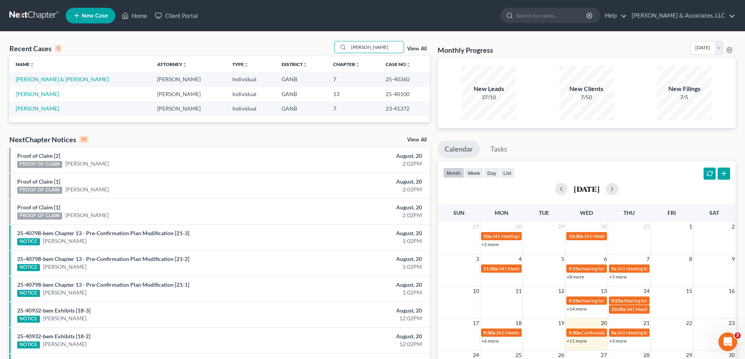
drag, startPoint x: 363, startPoint y: 47, endPoint x: 326, endPoint y: 44, distance: 36.9
click at [325, 46] on div "Recent Cases 3 raines View All" at bounding box center [219, 48] width 420 height 15
type input "hughes"
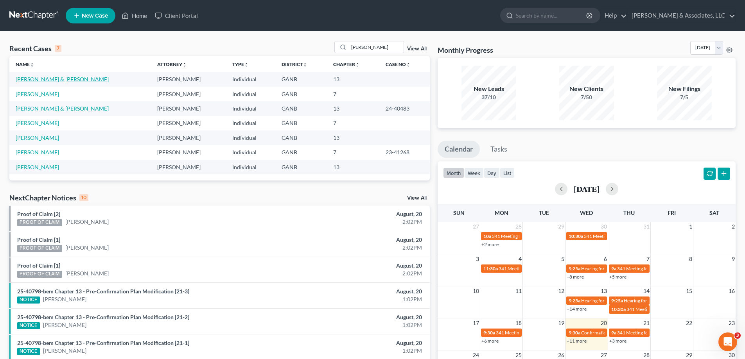
click at [30, 80] on link "Hughes, Fred & Cathy" at bounding box center [62, 79] width 93 height 7
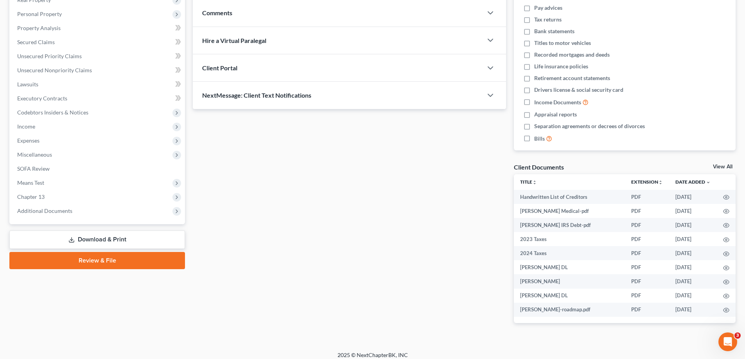
scroll to position [137, 0]
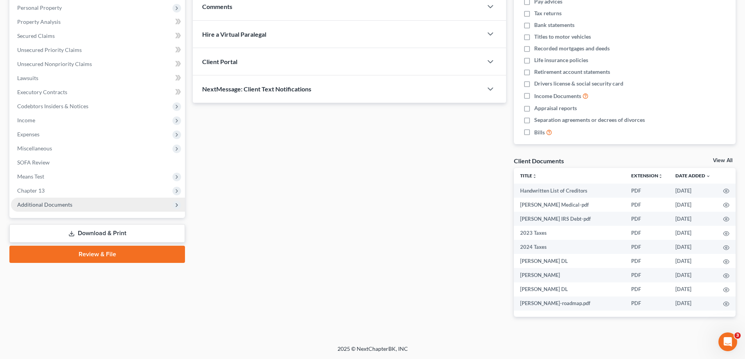
click at [48, 200] on span "Additional Documents" at bounding box center [98, 205] width 174 height 14
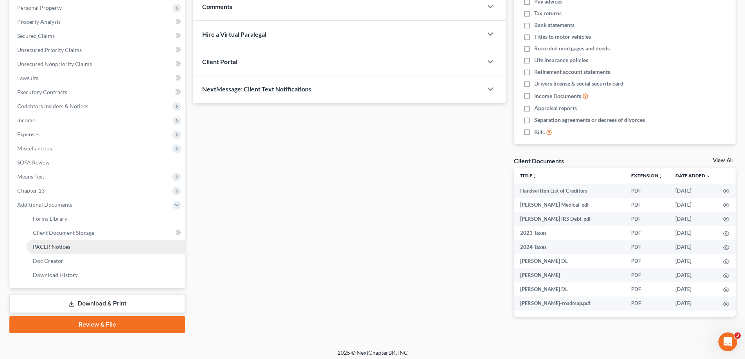
click at [54, 246] on span "PACER Notices" at bounding box center [52, 247] width 38 height 7
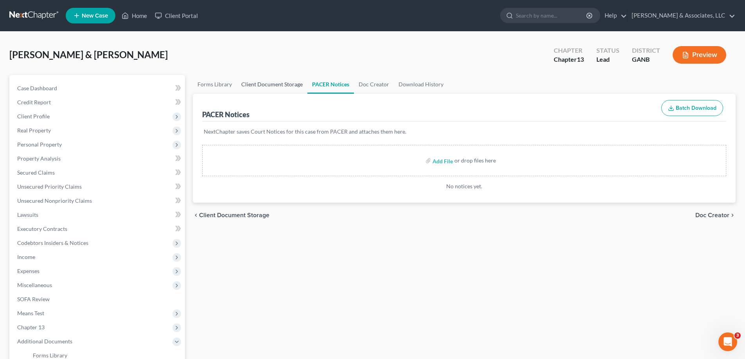
click at [277, 82] on link "Client Document Storage" at bounding box center [272, 84] width 71 height 19
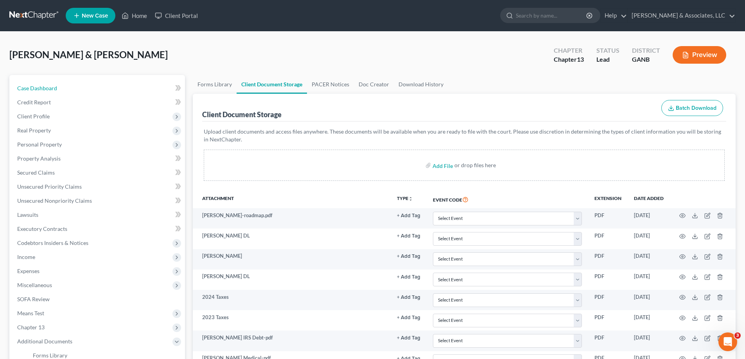
drag, startPoint x: 31, startPoint y: 86, endPoint x: 295, endPoint y: 105, distance: 264.2
click at [31, 86] on span "Case Dashboard" at bounding box center [37, 88] width 40 height 7
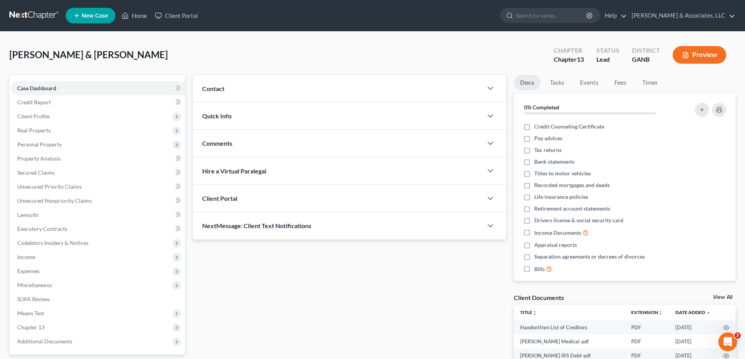
click at [213, 87] on span "Contact" at bounding box center [213, 88] width 22 height 7
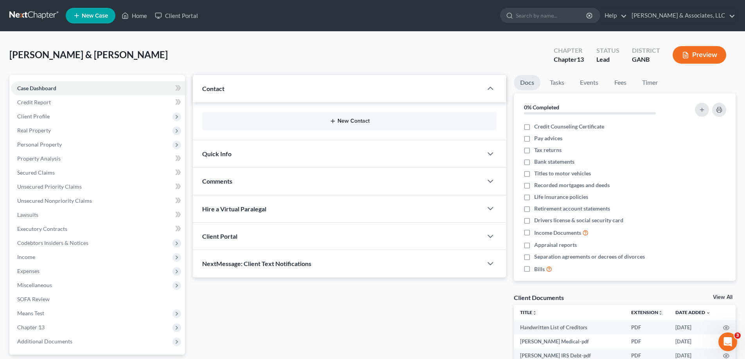
click at [367, 120] on button "New Contact" at bounding box center [349, 121] width 282 height 6
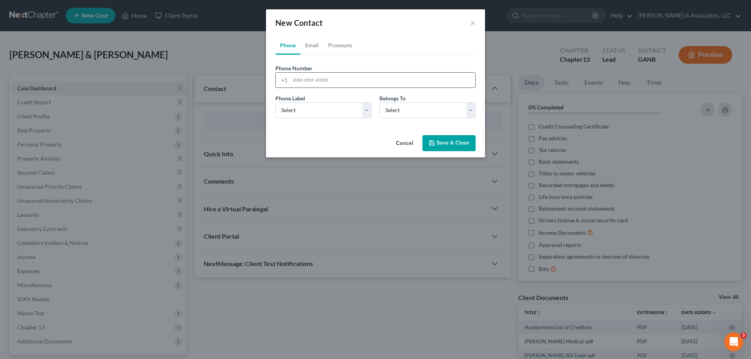
click at [300, 82] on input "tel" at bounding box center [382, 80] width 185 height 15
type input "770-548-9254"
drag, startPoint x: 290, startPoint y: 112, endPoint x: 291, endPoint y: 117, distance: 5.1
click at [290, 112] on select "Select Mobile Home Work Other" at bounding box center [323, 110] width 96 height 16
select select "0"
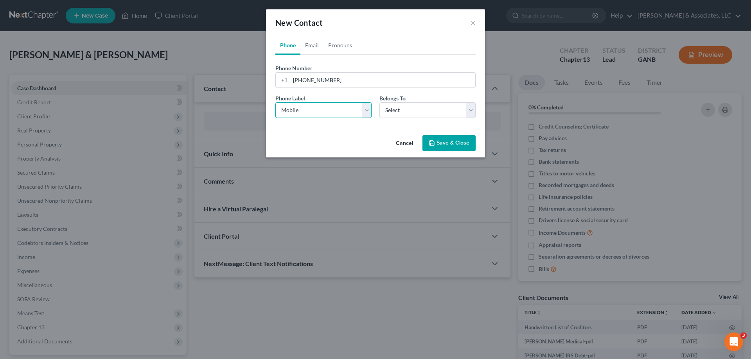
click at [275, 102] on select "Select Mobile Home Work Other" at bounding box center [323, 110] width 96 height 16
click at [309, 133] on div "Cancel Save & Close" at bounding box center [375, 145] width 219 height 26
drag, startPoint x: 367, startPoint y: 108, endPoint x: 332, endPoint y: 117, distance: 36.3
click at [367, 108] on select "Select Mobile Home Work Other" at bounding box center [323, 110] width 96 height 16
click at [275, 102] on select "Select Mobile Home Work Other" at bounding box center [323, 110] width 96 height 16
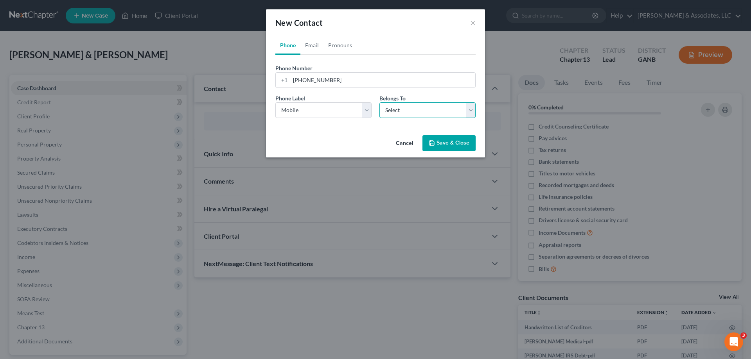
click at [402, 113] on select "Select Client Spouse Other" at bounding box center [427, 110] width 96 height 16
select select "0"
click at [379, 102] on select "Select Client Spouse Other" at bounding box center [427, 110] width 96 height 16
click at [441, 145] on button "Save & Close" at bounding box center [448, 143] width 53 height 16
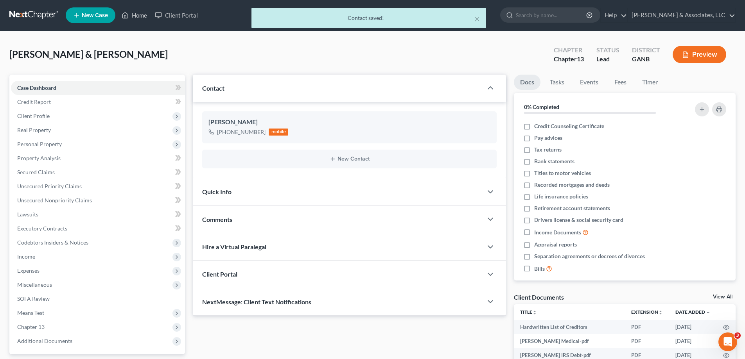
scroll to position [117, 0]
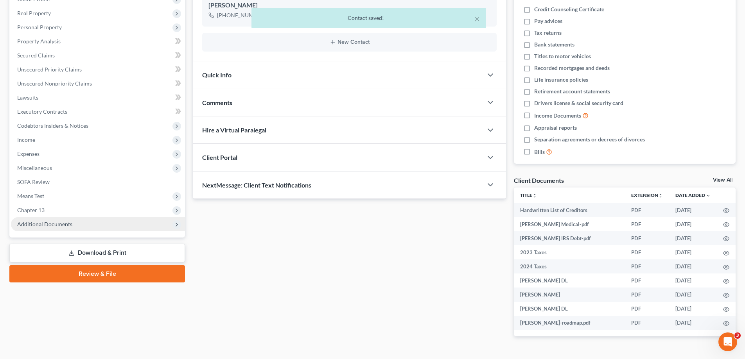
click at [40, 223] on span "Additional Documents" at bounding box center [44, 224] width 55 height 7
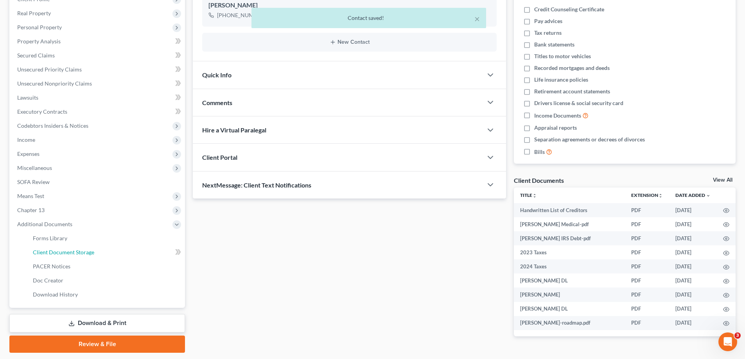
drag, startPoint x: 44, startPoint y: 248, endPoint x: 258, endPoint y: 170, distance: 228.1
click at [45, 248] on link "Client Document Storage" at bounding box center [106, 253] width 158 height 14
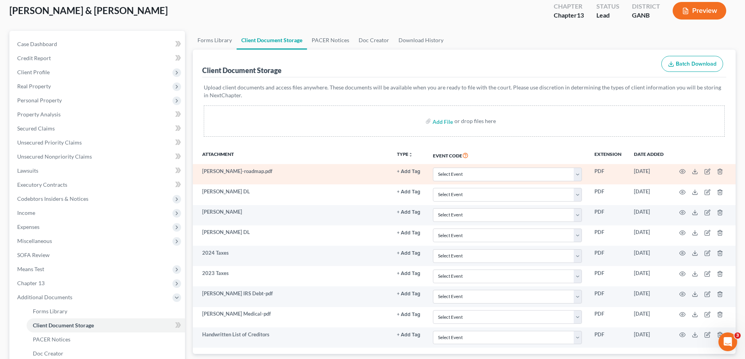
scroll to position [78, 0]
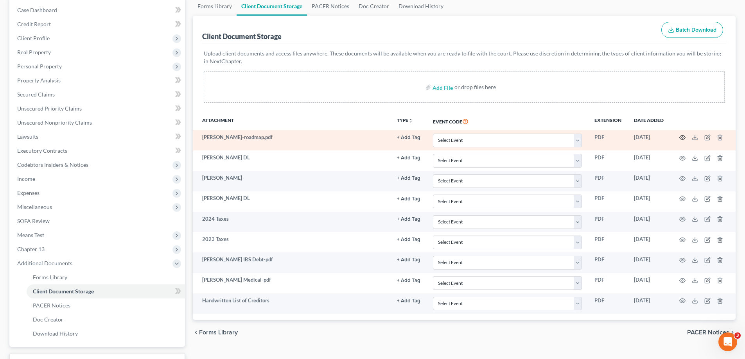
click at [680, 137] on icon "button" at bounding box center [682, 137] width 6 height 6
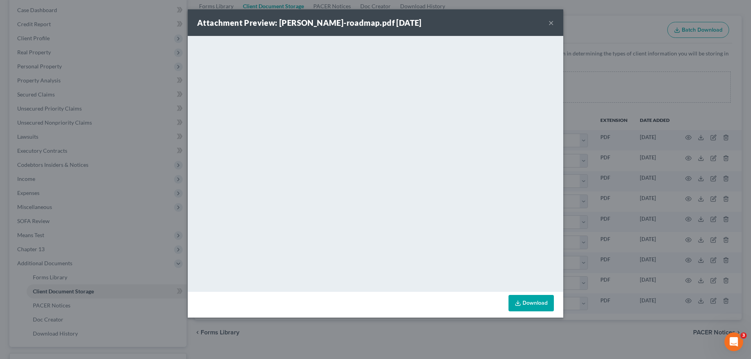
click at [551, 20] on button "×" at bounding box center [550, 22] width 5 height 9
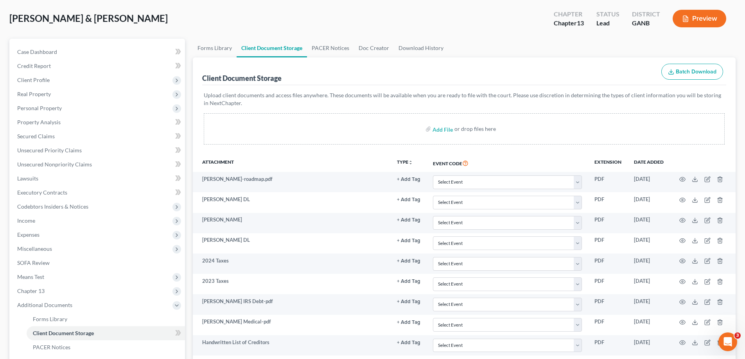
scroll to position [0, 0]
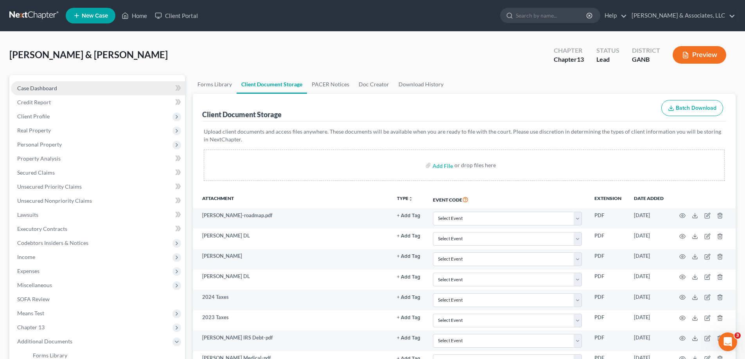
click at [29, 87] on span "Case Dashboard" at bounding box center [37, 88] width 40 height 7
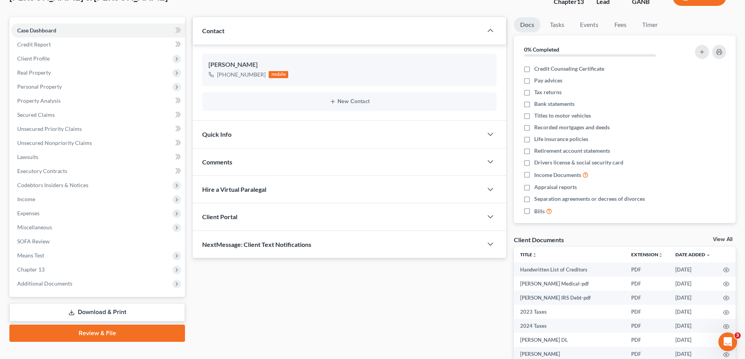
scroll to position [137, 0]
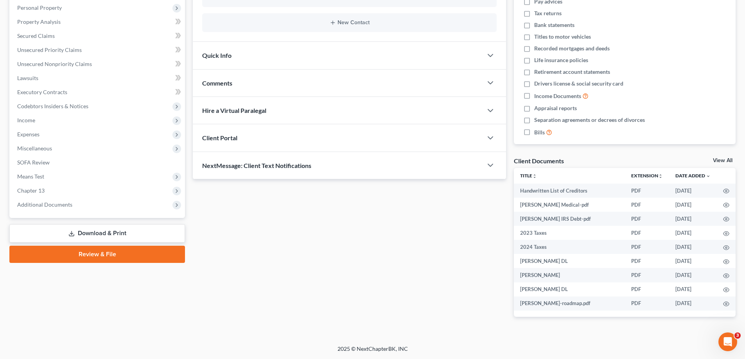
click at [270, 166] on span "NextMessage: Client Text Notifications" at bounding box center [256, 165] width 109 height 7
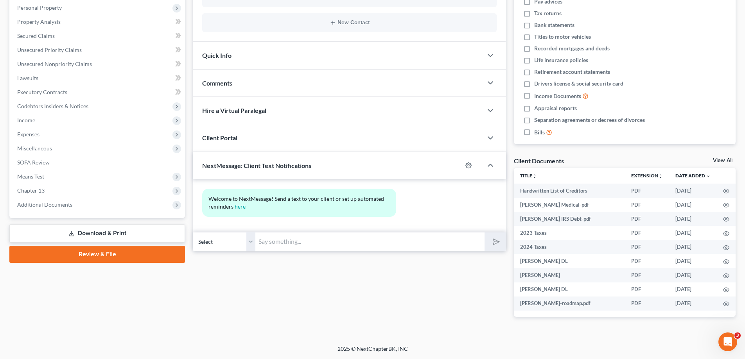
click at [267, 239] on input "text" at bounding box center [369, 241] width 229 height 19
click at [344, 244] on input "Hi! this" at bounding box center [369, 241] width 229 height 19
click at [343, 239] on input "Hi! This is Amy at Brian Cahn" at bounding box center [369, 241] width 229 height 19
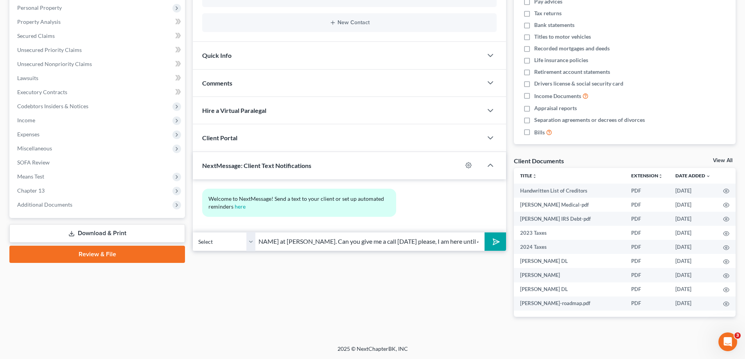
scroll to position [0, 60]
type input "Hi! This is Amy at Brian Cahn's. Can you give me a call today please, I am here…"
click at [494, 239] on icon "submit" at bounding box center [494, 241] width 11 height 11
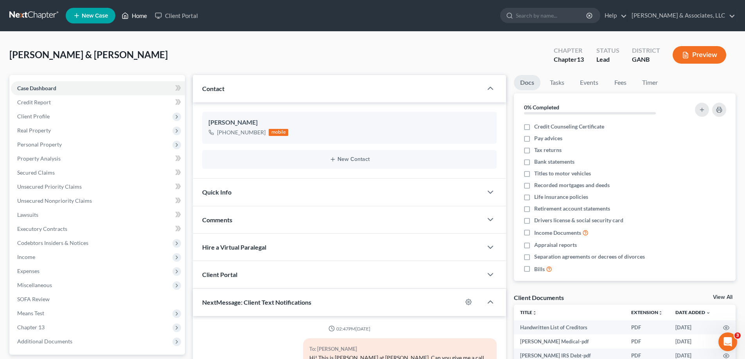
click at [132, 13] on link "Home" at bounding box center [134, 16] width 33 height 14
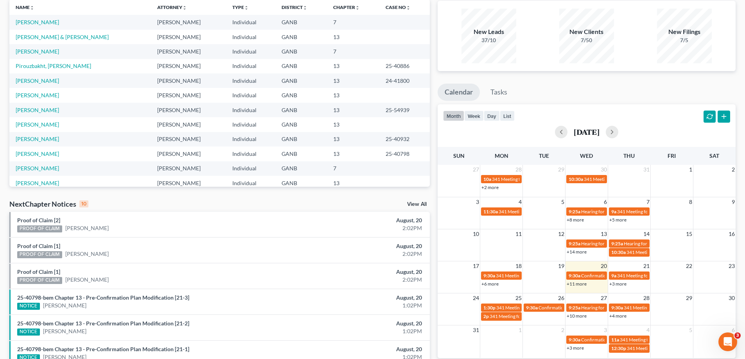
scroll to position [117, 0]
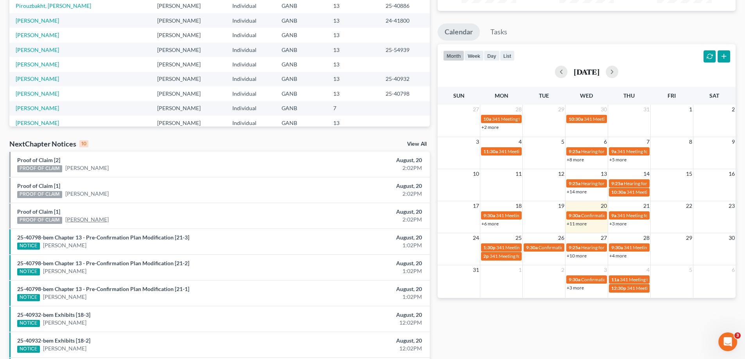
click at [74, 219] on link "[PERSON_NAME]" at bounding box center [86, 220] width 43 height 8
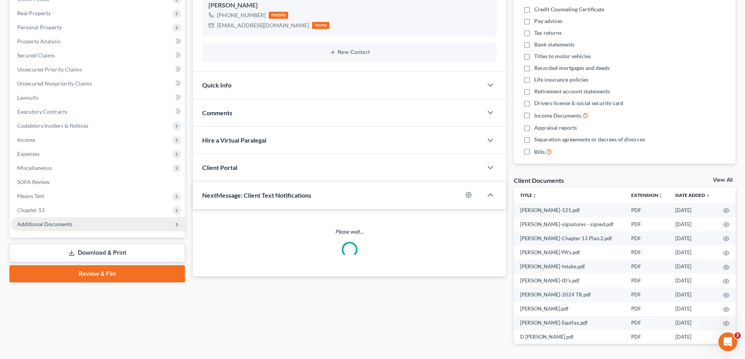
scroll to position [48, 0]
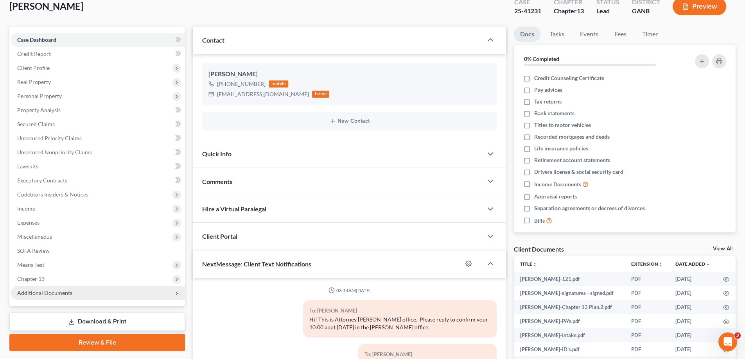
click at [38, 293] on span "Additional Documents" at bounding box center [44, 293] width 55 height 7
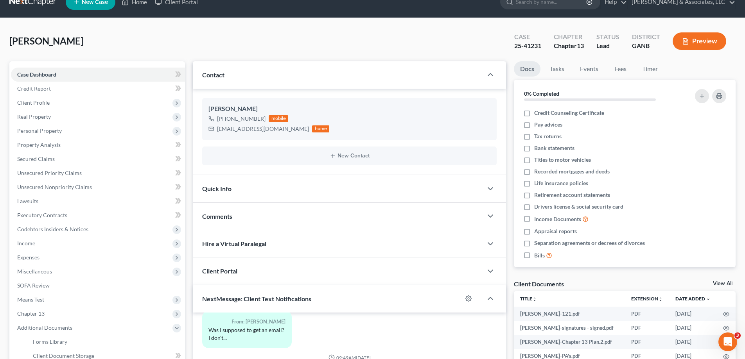
scroll to position [0, 0]
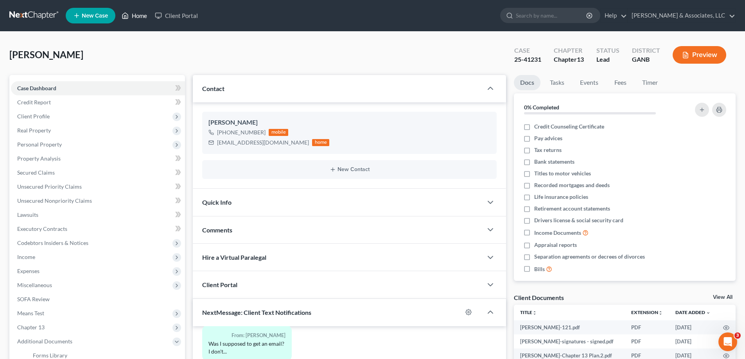
drag, startPoint x: 140, startPoint y: 14, endPoint x: 360, endPoint y: 52, distance: 223.5
click at [140, 14] on link "Home" at bounding box center [134, 16] width 33 height 14
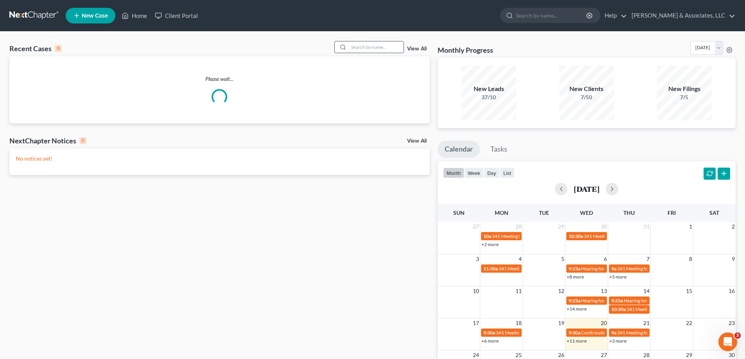
click at [359, 48] on input "search" at bounding box center [376, 46] width 55 height 11
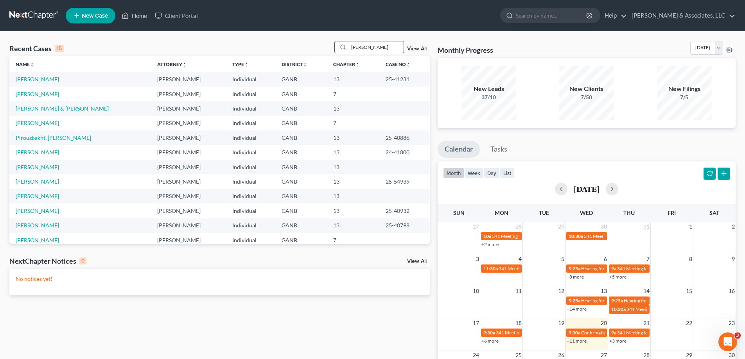
type input "allen"
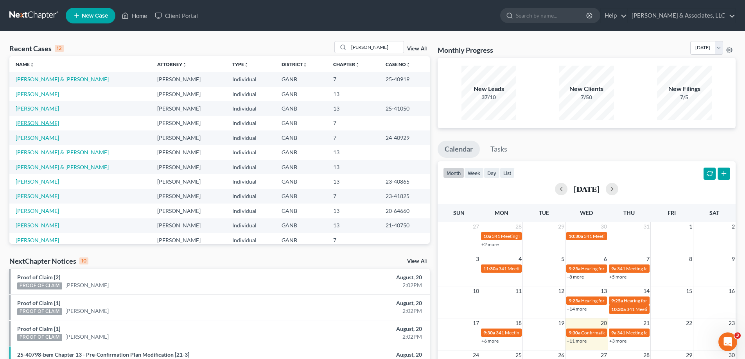
click at [38, 125] on link "Allen, Angelina" at bounding box center [37, 123] width 43 height 7
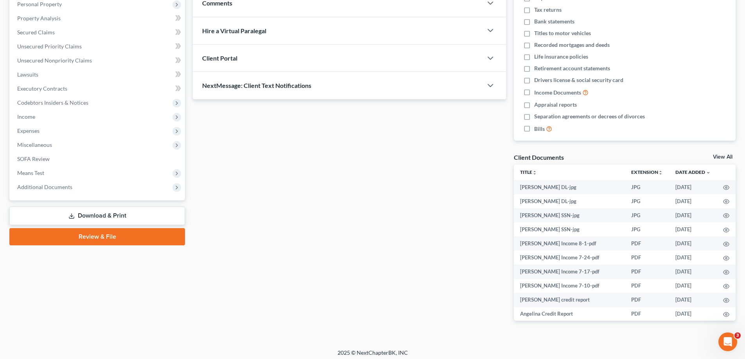
scroll to position [144, 0]
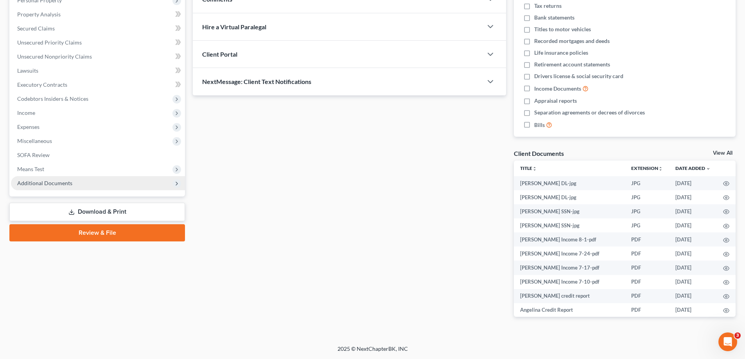
click at [43, 182] on span "Additional Documents" at bounding box center [44, 183] width 55 height 7
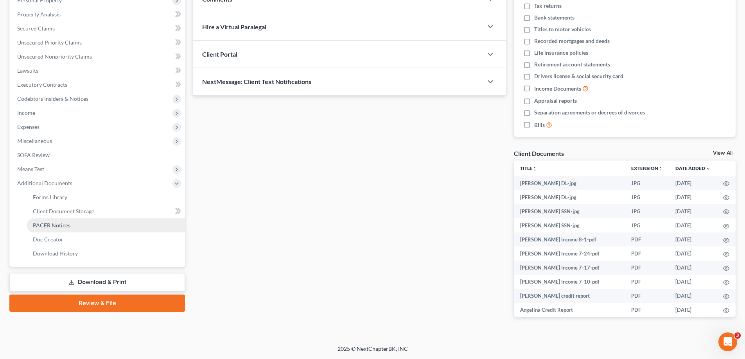
click at [56, 226] on span "PACER Notices" at bounding box center [52, 225] width 38 height 7
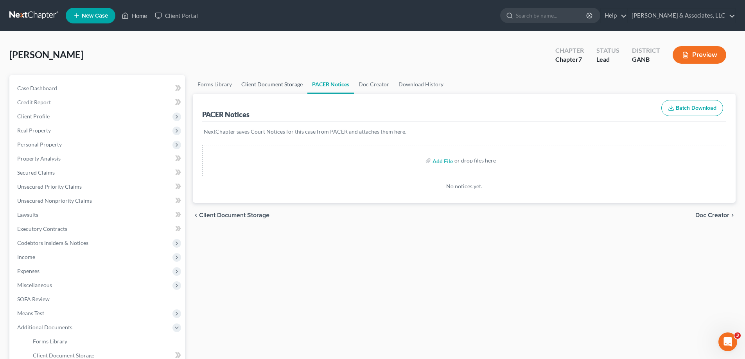
click at [251, 83] on link "Client Document Storage" at bounding box center [272, 84] width 71 height 19
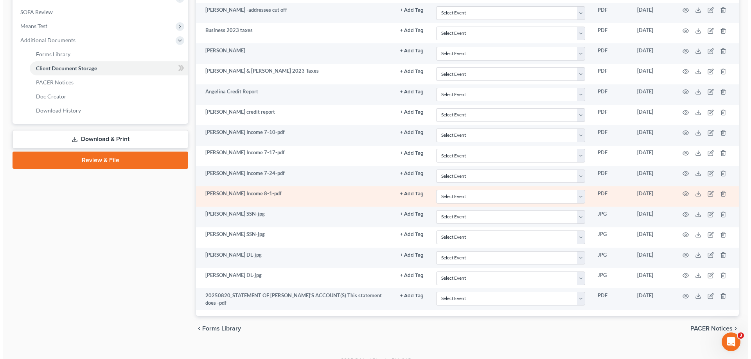
scroll to position [298, 0]
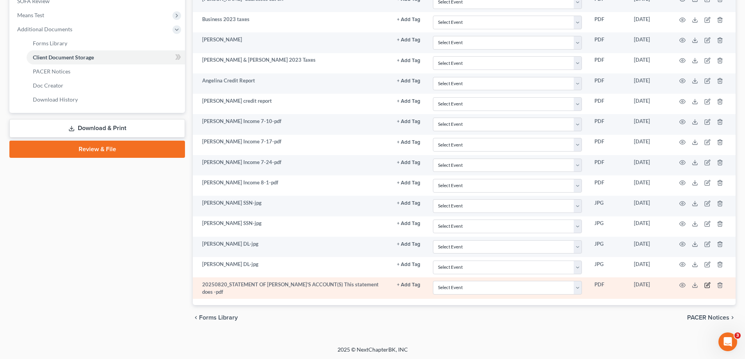
click at [706, 285] on icon "button" at bounding box center [707, 285] width 6 height 6
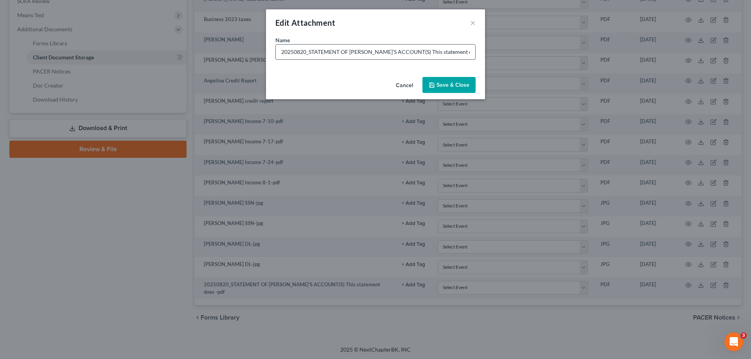
scroll to position [0, 4]
drag, startPoint x: 280, startPoint y: 52, endPoint x: 474, endPoint y: 57, distance: 194.4
click at [474, 57] on input "20250820_STATEMENT OF TAXPAYER’S ACCOUNT(S) This statement does -pdf" at bounding box center [375, 52] width 199 height 15
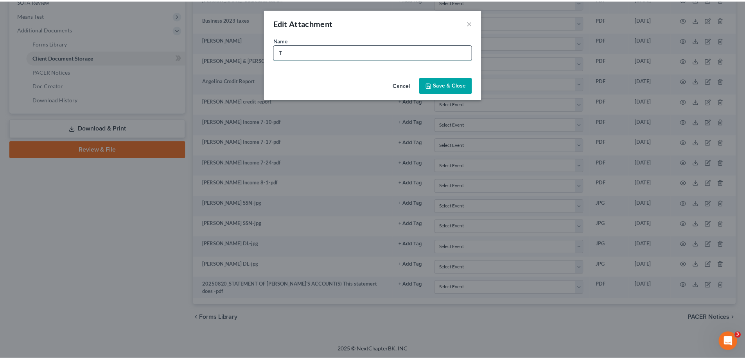
scroll to position [0, 0]
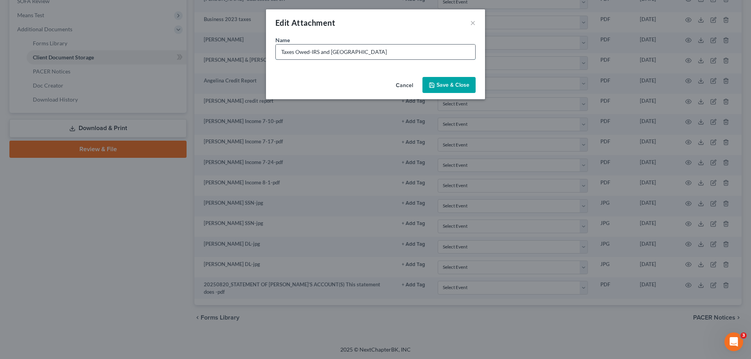
type input "Taxes Owed-IRS and GA"
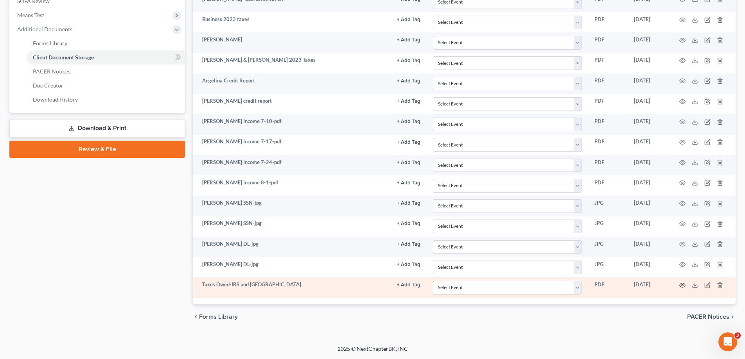
click at [683, 284] on icon "button" at bounding box center [682, 285] width 6 height 6
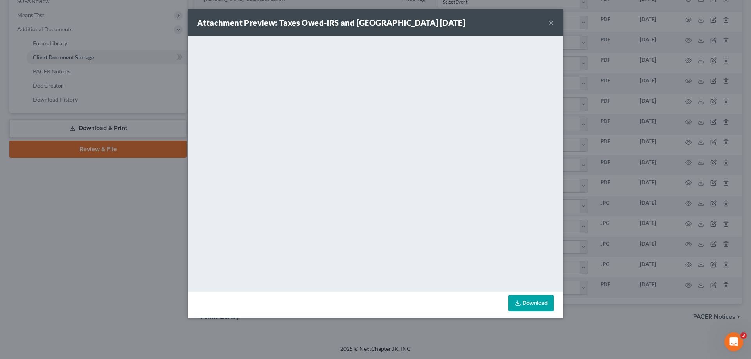
click at [550, 22] on button "×" at bounding box center [550, 22] width 5 height 9
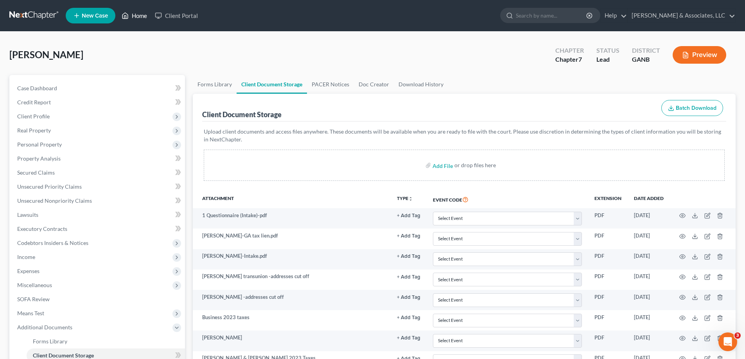
click at [139, 16] on link "Home" at bounding box center [134, 16] width 33 height 14
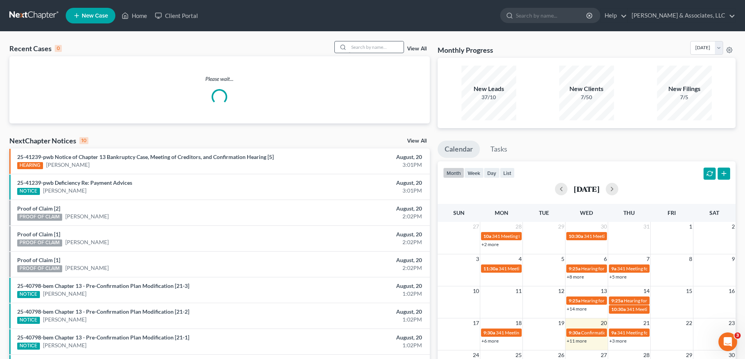
drag, startPoint x: 373, startPoint y: 55, endPoint x: 373, endPoint y: 49, distance: 5.5
click at [373, 54] on div "Recent Cases 0 View All" at bounding box center [219, 48] width 420 height 15
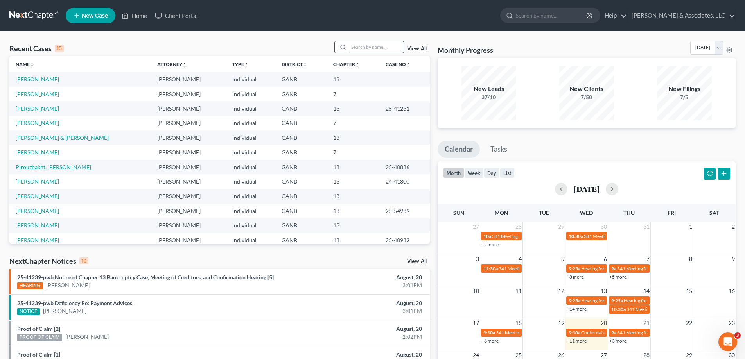
click at [373, 48] on input "search" at bounding box center [376, 46] width 55 height 11
type input "[PERSON_NAME]"
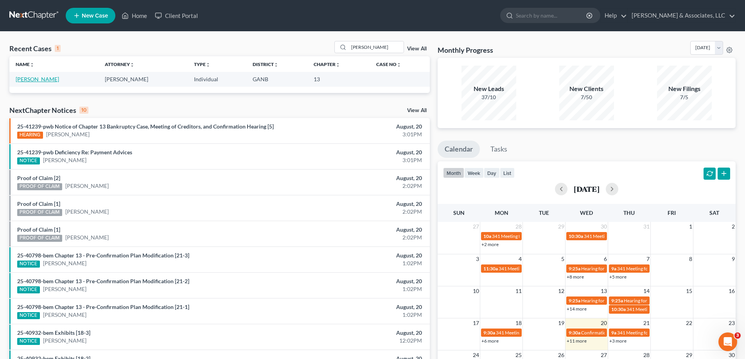
drag, startPoint x: 468, startPoint y: 142, endPoint x: 19, endPoint y: 77, distance: 453.6
click at [19, 77] on link "[PERSON_NAME]" at bounding box center [37, 79] width 43 height 7
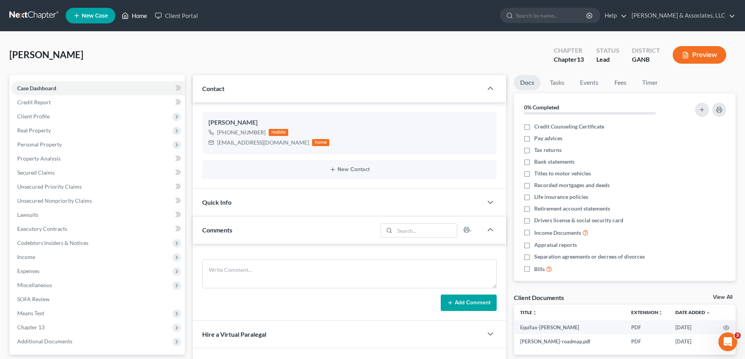
click at [135, 17] on link "Home" at bounding box center [134, 16] width 33 height 14
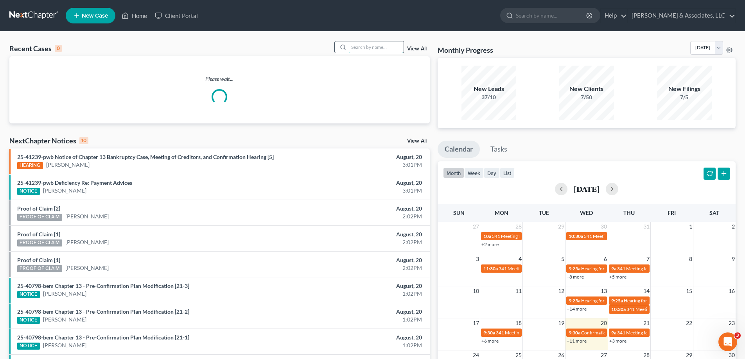
click at [368, 47] on input "search" at bounding box center [376, 46] width 55 height 11
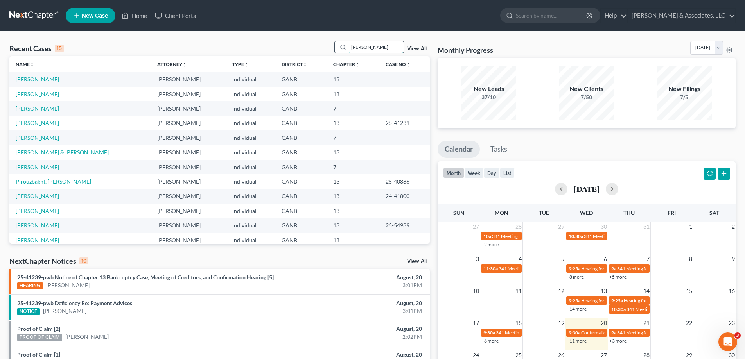
type input "hughes"
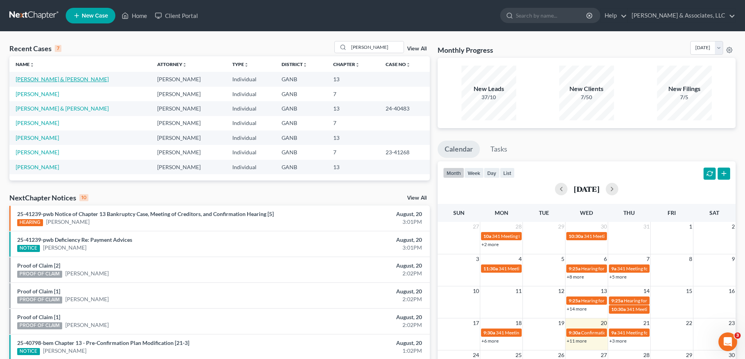
click at [53, 80] on link "Hughes, Fred & Cathy" at bounding box center [62, 79] width 93 height 7
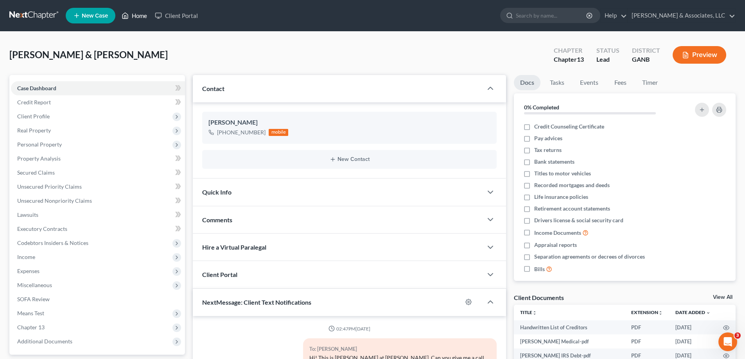
click at [141, 10] on link "Home" at bounding box center [134, 16] width 33 height 14
click at [140, 16] on link "Home" at bounding box center [134, 16] width 33 height 14
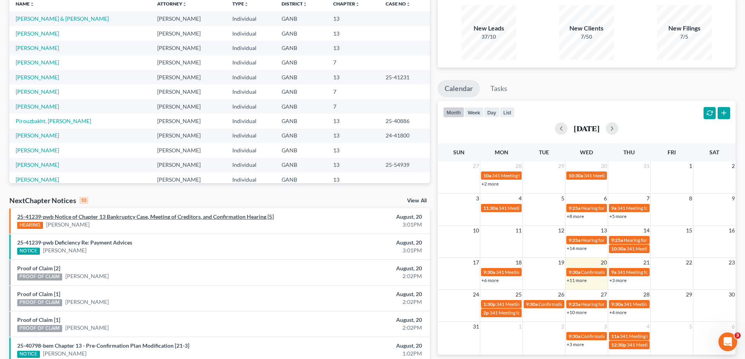
scroll to position [117, 0]
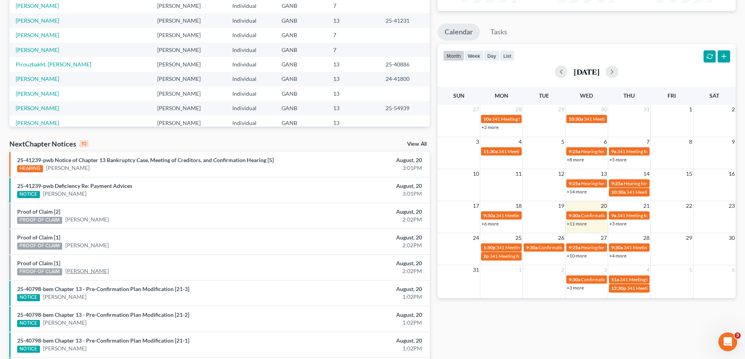
click at [83, 273] on link "[PERSON_NAME]" at bounding box center [86, 271] width 43 height 8
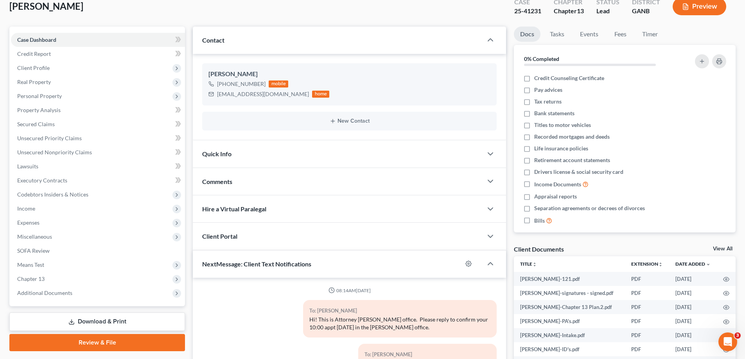
scroll to position [273, 0]
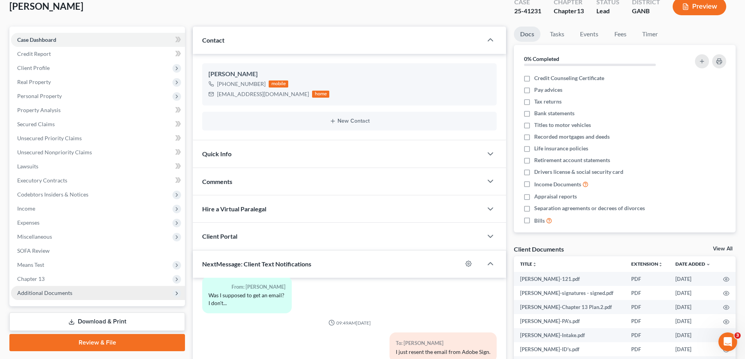
click at [58, 293] on span "Additional Documents" at bounding box center [44, 293] width 55 height 7
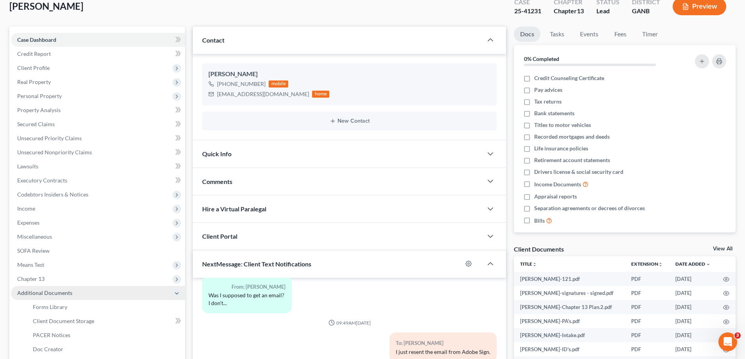
scroll to position [166, 0]
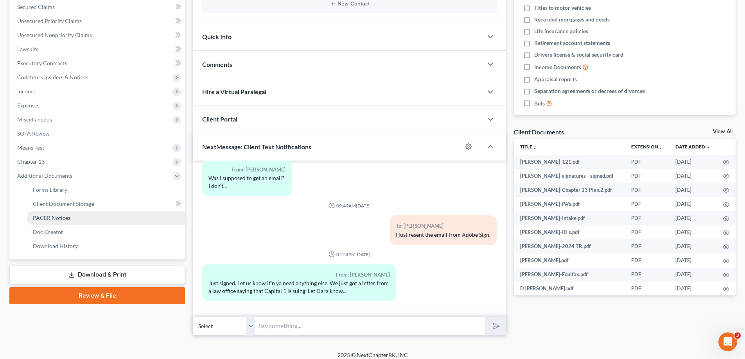
click at [62, 218] on span "PACER Notices" at bounding box center [52, 218] width 38 height 7
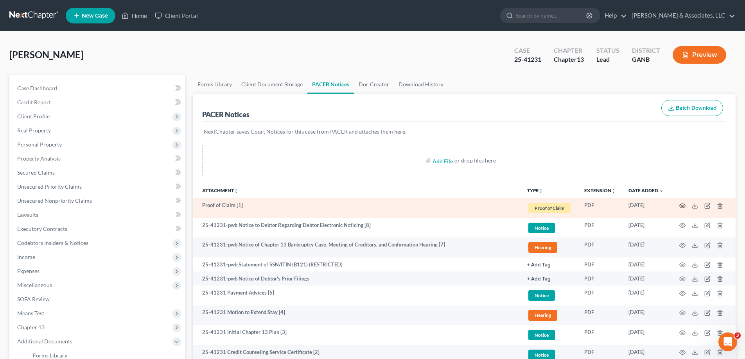
click at [683, 205] on icon "button" at bounding box center [682, 206] width 6 height 6
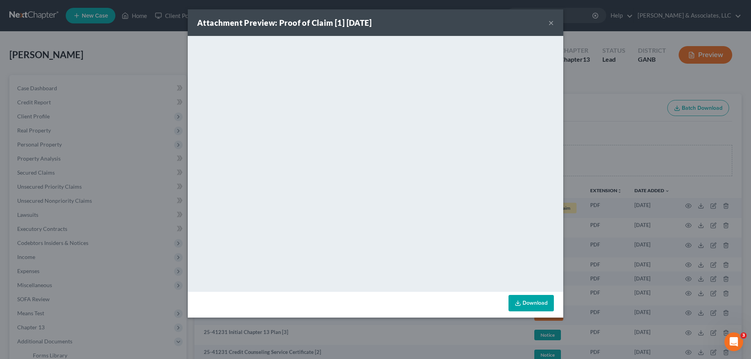
click at [549, 23] on button "×" at bounding box center [550, 22] width 5 height 9
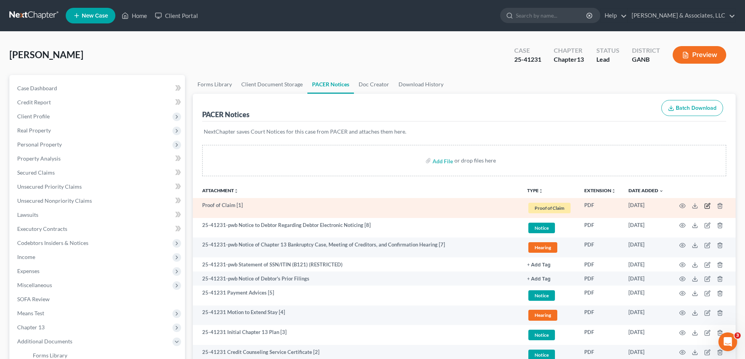
click at [707, 205] on icon "button" at bounding box center [707, 206] width 6 height 6
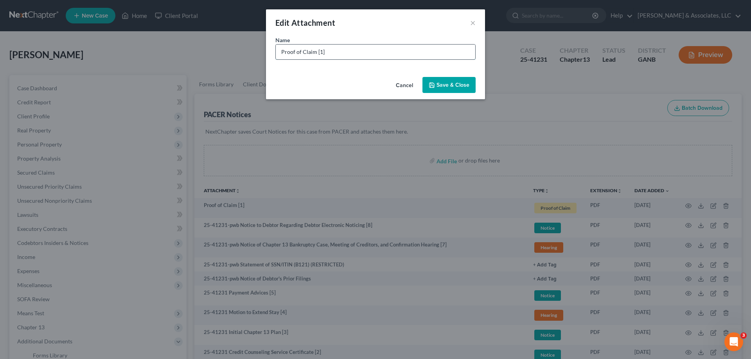
click at [349, 51] on input "Proof of Claim [1]" at bounding box center [375, 52] width 199 height 15
type input "Proof of Claim [1] Resurgent Receivables"
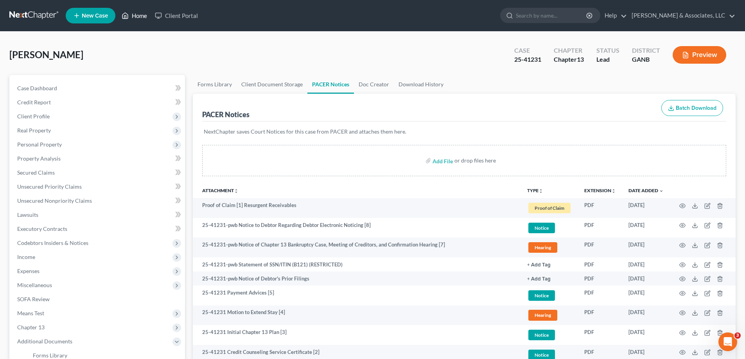
click at [134, 15] on link "Home" at bounding box center [134, 16] width 33 height 14
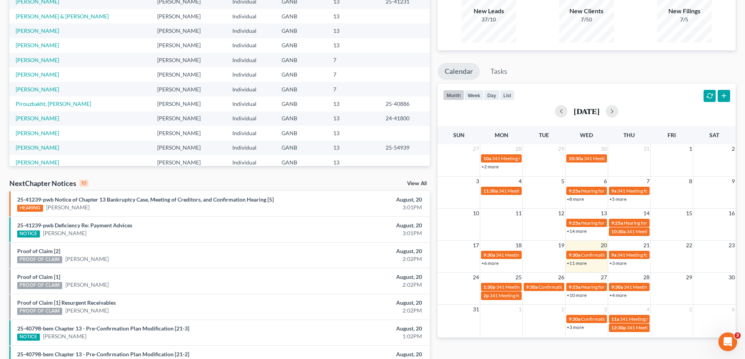
scroll to position [78, 0]
click at [83, 283] on link "[PERSON_NAME]" at bounding box center [86, 285] width 43 height 8
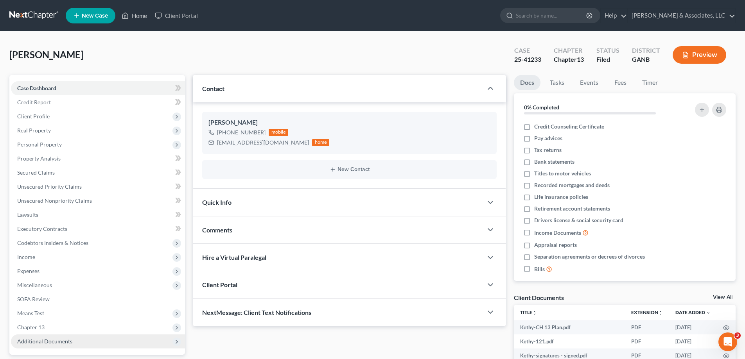
scroll to position [117, 0]
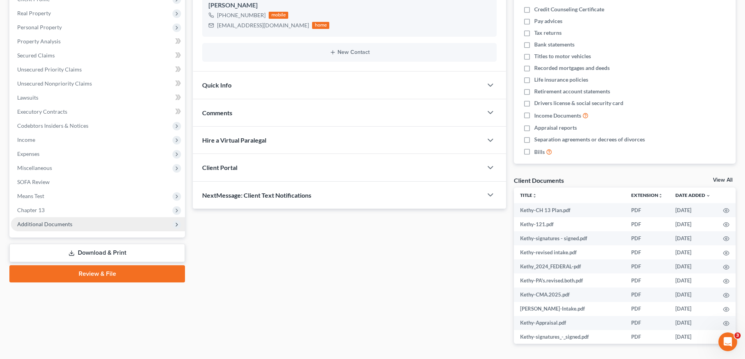
click at [45, 225] on span "Additional Documents" at bounding box center [44, 224] width 55 height 7
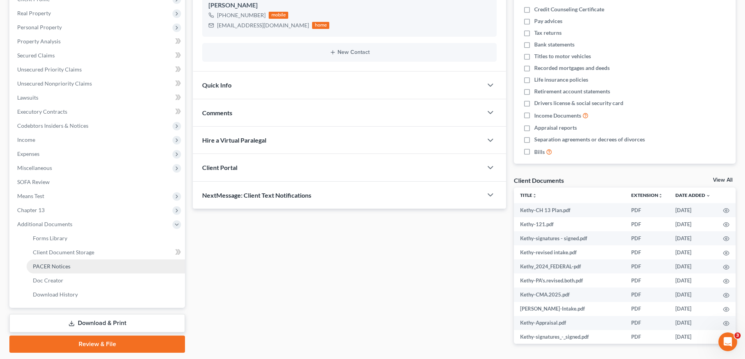
click at [41, 264] on span "PACER Notices" at bounding box center [52, 266] width 38 height 7
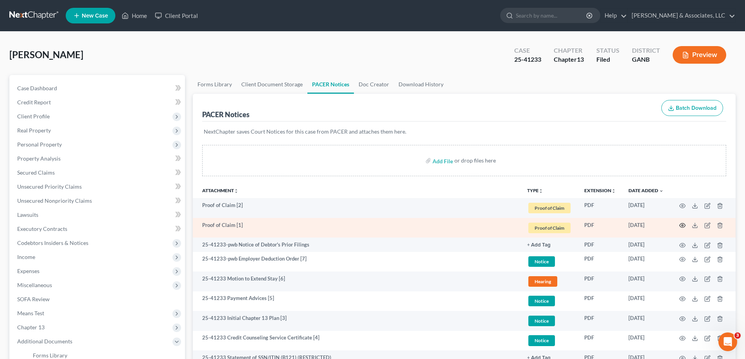
click at [683, 225] on circle "button" at bounding box center [682, 226] width 2 height 2
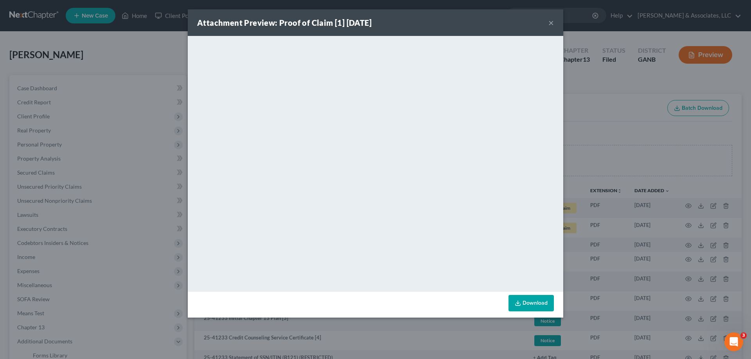
drag, startPoint x: 550, startPoint y: 23, endPoint x: 689, endPoint y: 219, distance: 239.2
click at [551, 25] on button "×" at bounding box center [550, 22] width 5 height 9
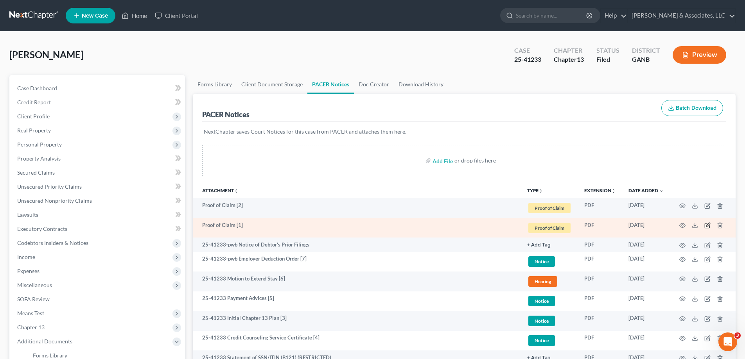
click at [705, 224] on icon "button" at bounding box center [707, 225] width 6 height 6
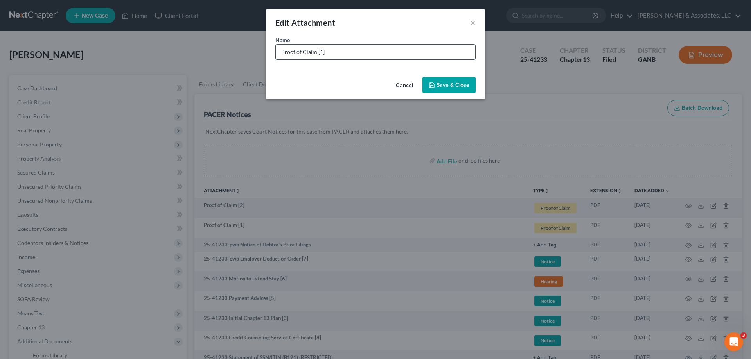
click at [341, 51] on input "Proof of Claim [1]" at bounding box center [375, 52] width 199 height 15
type input "Proof of Claim [1] LVNV"
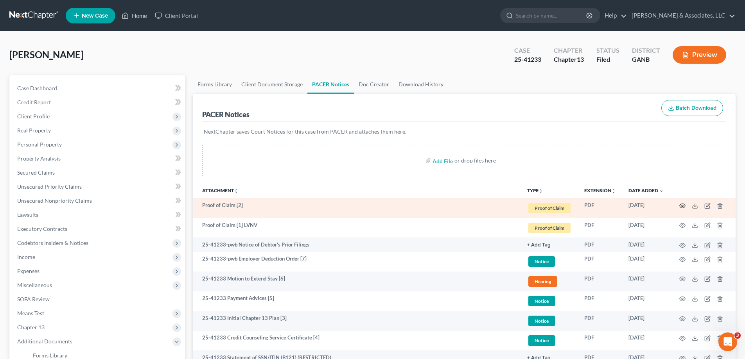
click at [683, 207] on circle "button" at bounding box center [682, 206] width 2 height 2
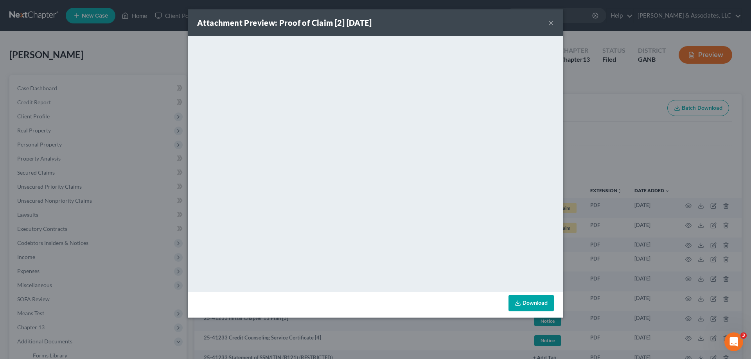
click at [549, 20] on button "×" at bounding box center [550, 22] width 5 height 9
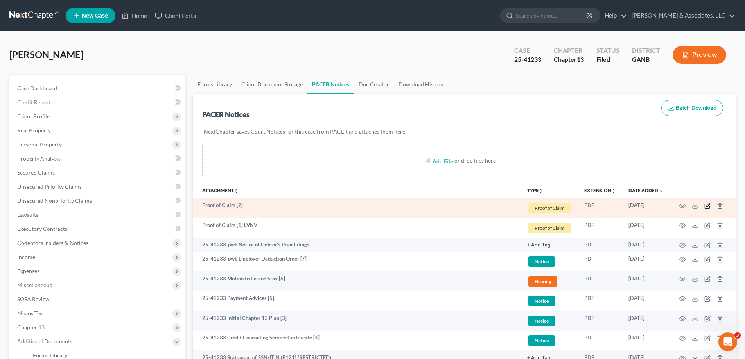
click at [708, 205] on icon "button" at bounding box center [707, 206] width 6 height 6
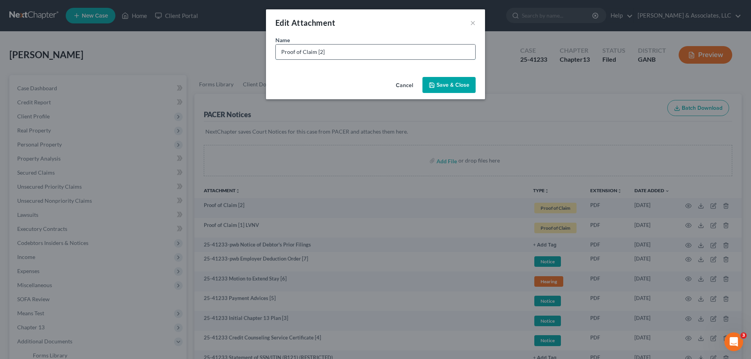
click at [332, 50] on input "Proof of Claim [2]" at bounding box center [375, 52] width 199 height 15
type input "Proof of Claim [2] LVV"
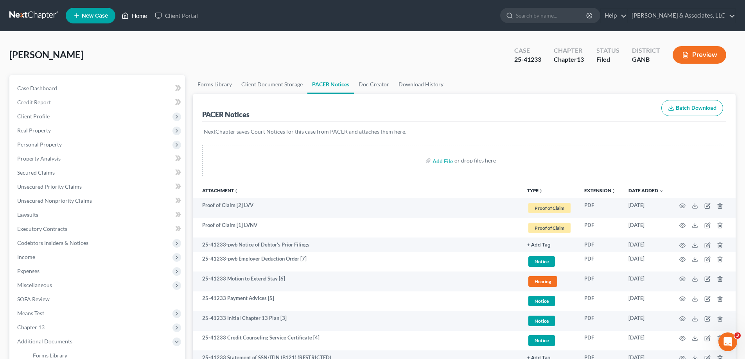
click at [140, 12] on link "Home" at bounding box center [134, 16] width 33 height 14
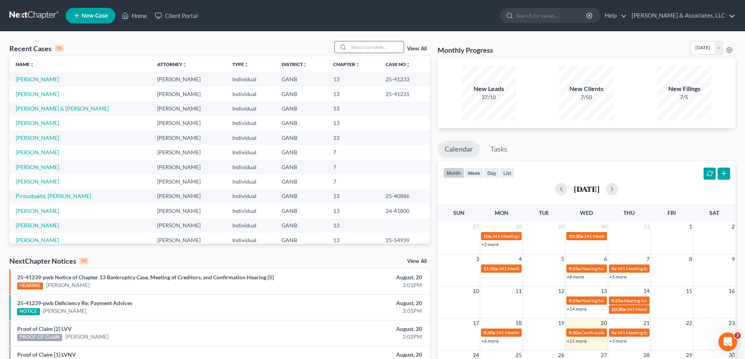
click at [386, 47] on input "search" at bounding box center [376, 46] width 55 height 11
drag, startPoint x: 725, startPoint y: 31, endPoint x: 657, endPoint y: 38, distance: 68.4
click at [725, 31] on main "Recent Cases 15 View All Name unfold_more expand_more expand_less Attorney unfo…" at bounding box center [372, 289] width 745 height 517
click at [35, 124] on link "[PERSON_NAME]" at bounding box center [37, 123] width 43 height 7
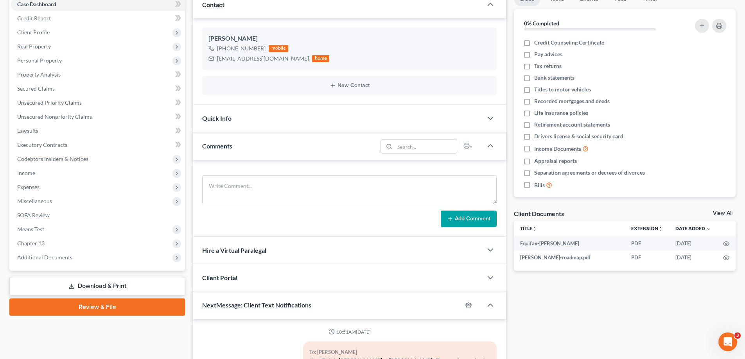
scroll to position [195, 0]
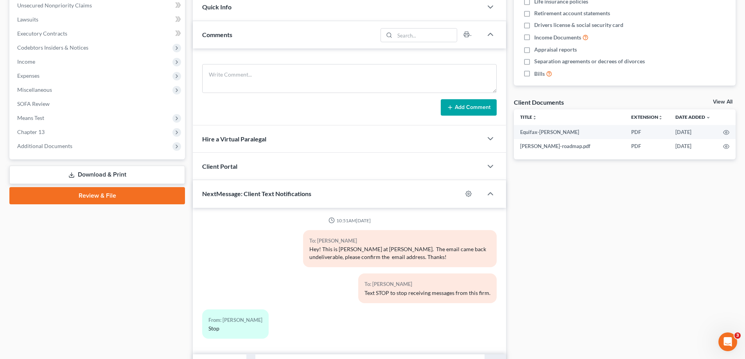
drag, startPoint x: 31, startPoint y: 148, endPoint x: 41, endPoint y: 182, distance: 35.6
click at [31, 148] on span "Additional Documents" at bounding box center [44, 146] width 55 height 7
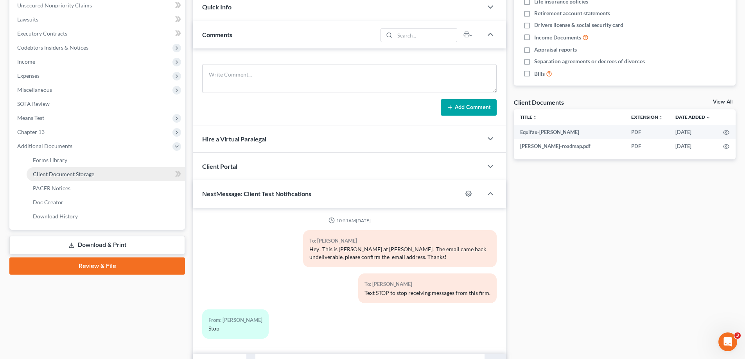
click at [43, 173] on span "Client Document Storage" at bounding box center [63, 174] width 61 height 7
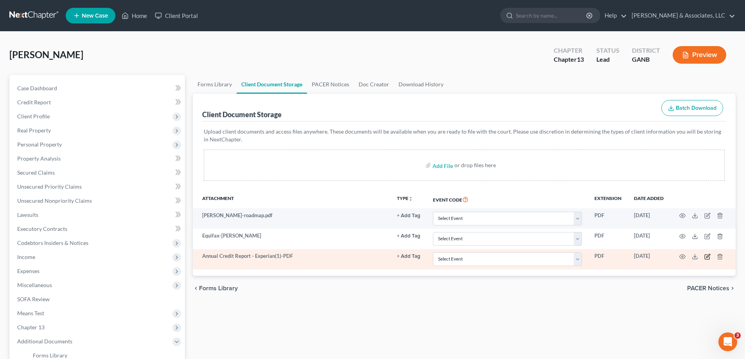
click at [706, 256] on icon "button" at bounding box center [707, 257] width 6 height 6
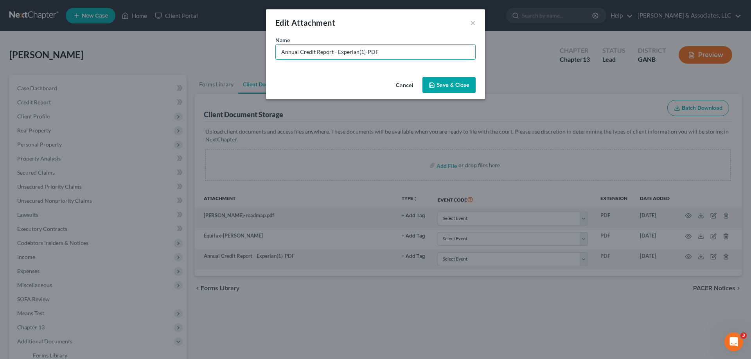
drag, startPoint x: 336, startPoint y: 52, endPoint x: 191, endPoint y: 45, distance: 145.2
click at [191, 45] on div "Edit Attachment × Name * Annual Credit Report - Experian(1)-PDF Cancel Save & C…" at bounding box center [375, 179] width 751 height 359
type input "Experian-Melanie"
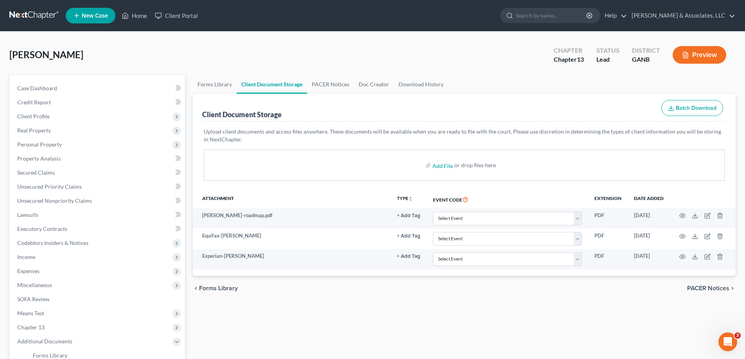
drag, startPoint x: 733, startPoint y: 34, endPoint x: 240, endPoint y: 67, distance: 494.6
click at [733, 34] on div "Worley, Joe Upgraded Chapter Chapter 13 Status Lead District GANB Preview Petit…" at bounding box center [372, 259] width 745 height 454
click at [140, 14] on link "Home" at bounding box center [134, 16] width 33 height 14
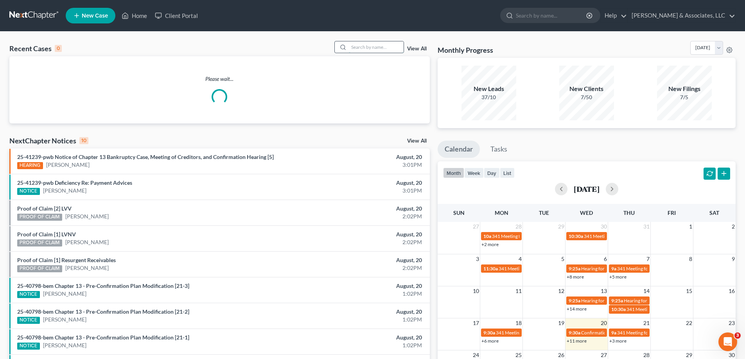
click at [362, 43] on input "search" at bounding box center [376, 46] width 55 height 11
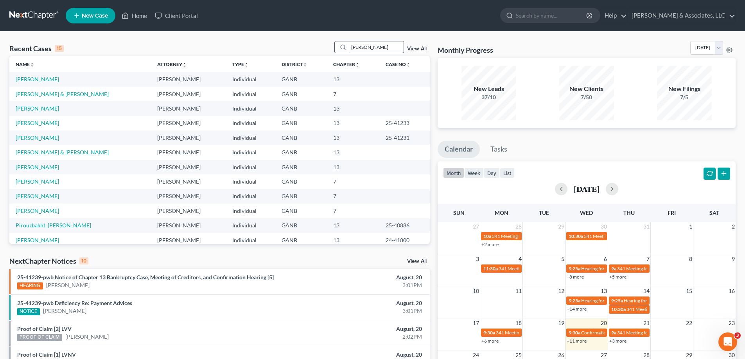
type input "thomas"
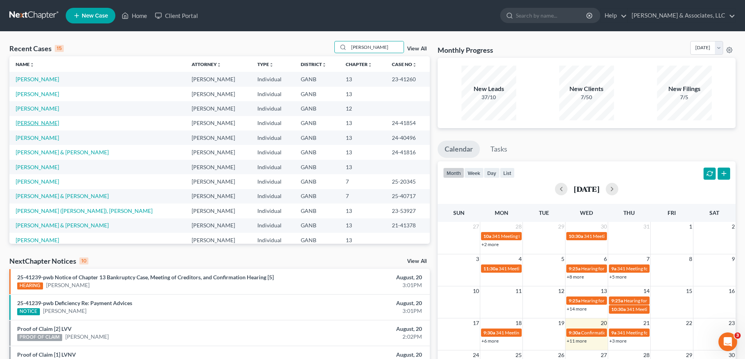
click at [22, 122] on link "Thomas, Terry" at bounding box center [37, 123] width 43 height 7
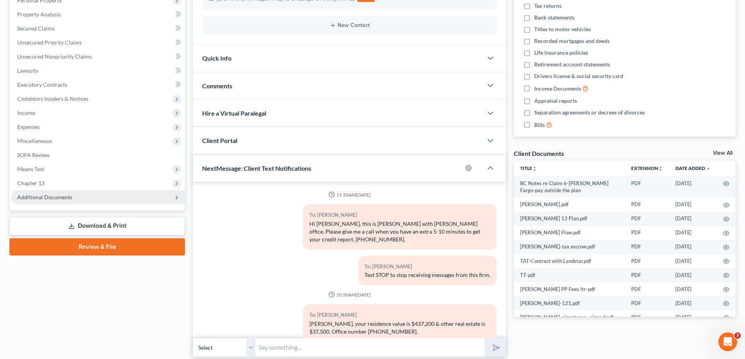
scroll to position [731, 0]
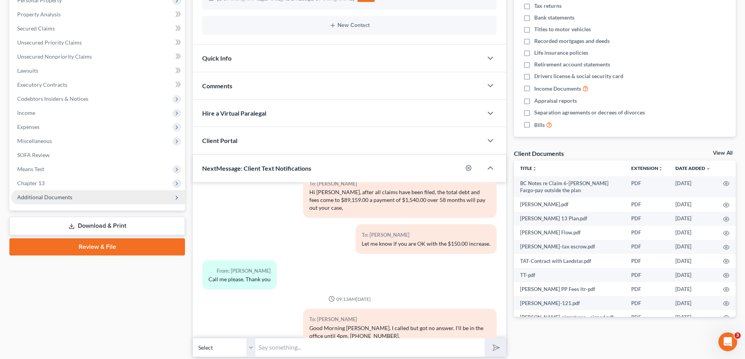
click at [50, 196] on span "Additional Documents" at bounding box center [44, 197] width 55 height 7
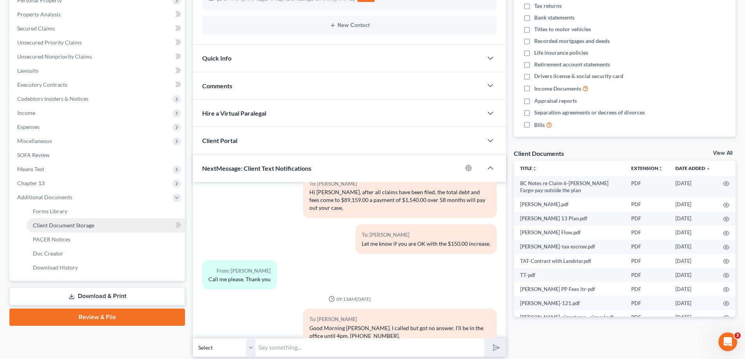
click at [52, 227] on span "Client Document Storage" at bounding box center [63, 225] width 61 height 7
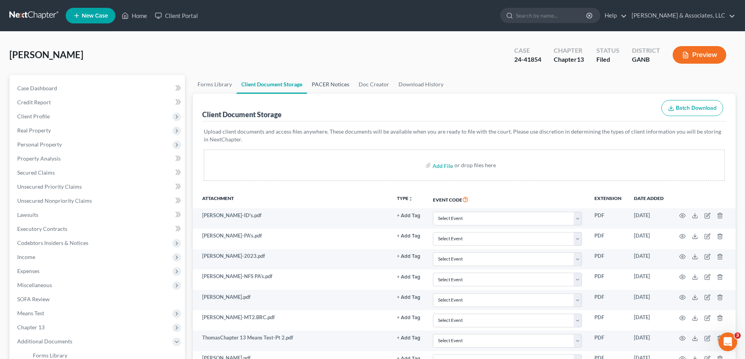
click at [328, 82] on link "PACER Notices" at bounding box center [330, 84] width 47 height 19
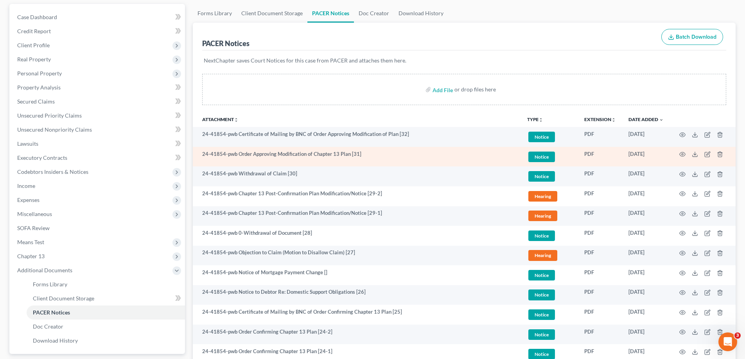
scroll to position [78, 0]
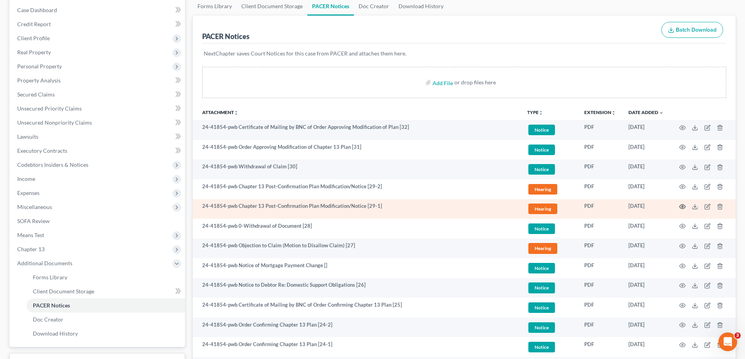
click at [680, 206] on icon "button" at bounding box center [683, 207] width 6 height 4
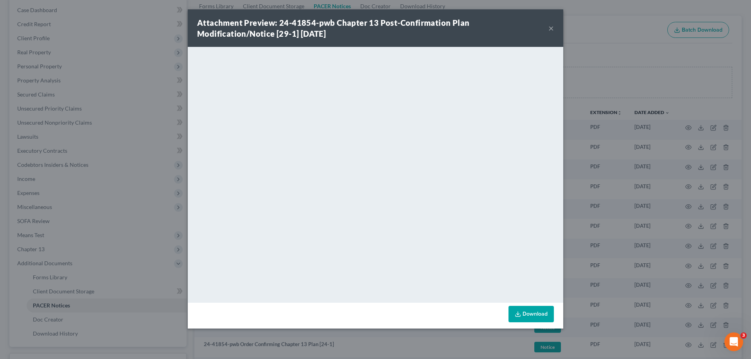
click at [550, 27] on button "×" at bounding box center [550, 27] width 5 height 9
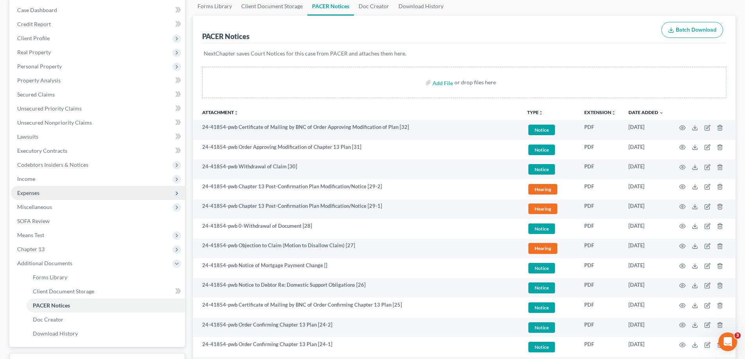
click at [26, 192] on span "Expenses" at bounding box center [28, 193] width 22 height 7
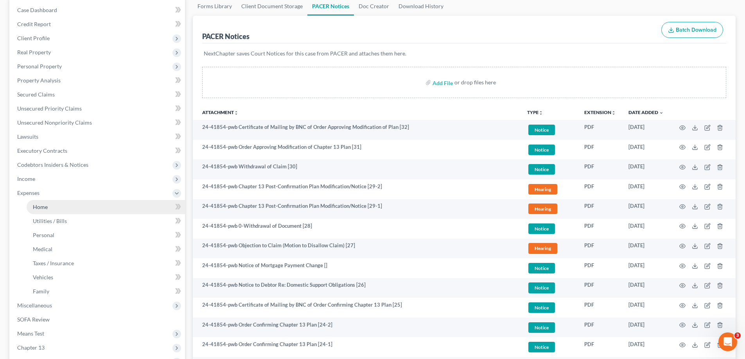
click at [43, 207] on span "Home" at bounding box center [40, 207] width 15 height 7
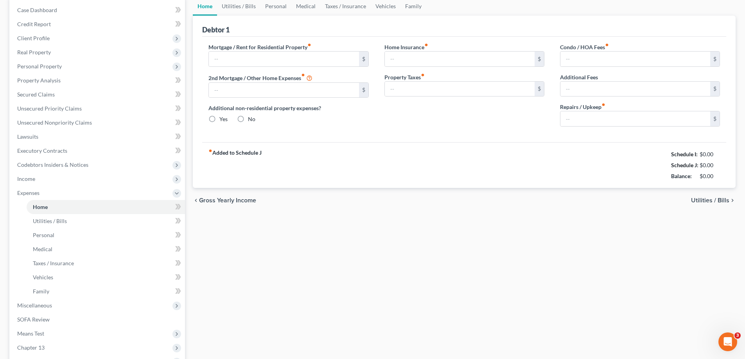
type input "1,840.00"
type input "0.00"
radio input "true"
type input "0.00"
type input "80.00"
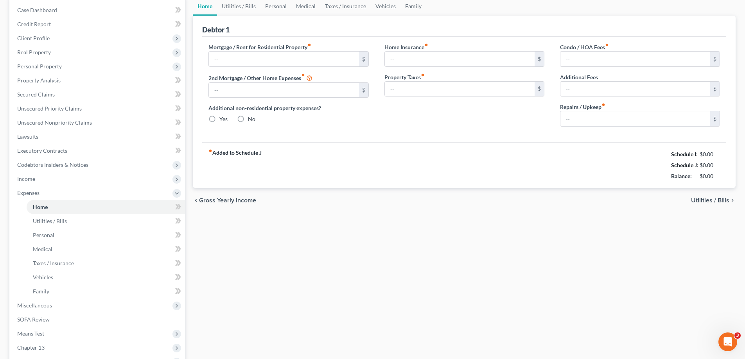
type input "15.00"
type input "0.00"
type input "110.00"
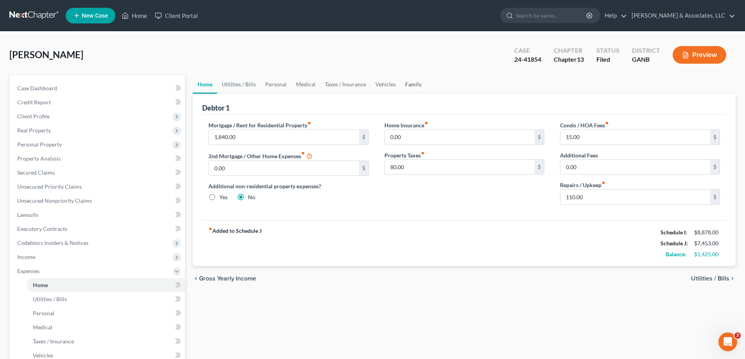
click at [408, 85] on link "Family" at bounding box center [413, 84] width 26 height 19
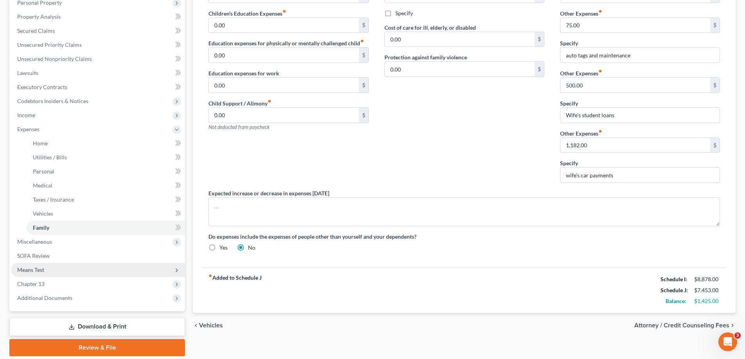
scroll to position [169, 0]
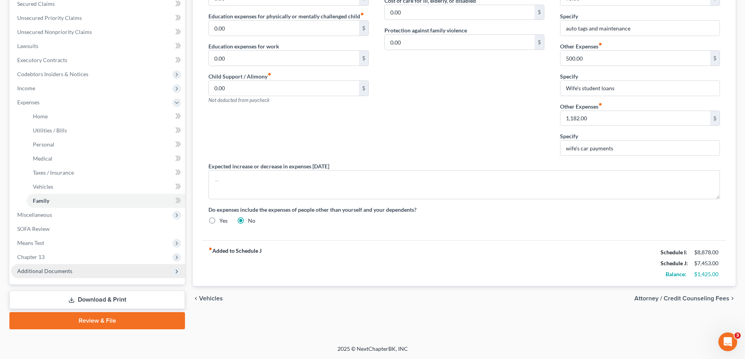
click at [36, 272] on span "Additional Documents" at bounding box center [44, 271] width 55 height 7
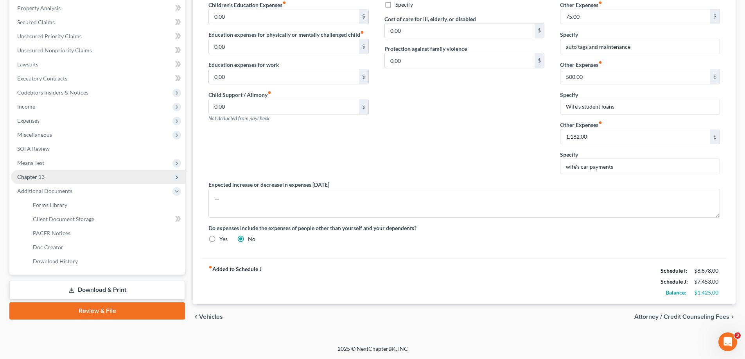
scroll to position [151, 0]
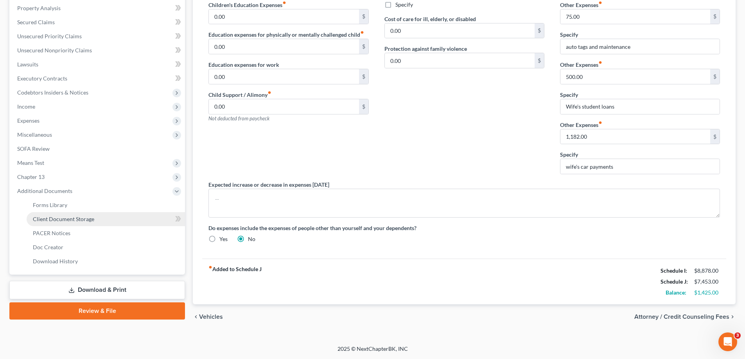
click at [62, 220] on span "Client Document Storage" at bounding box center [63, 219] width 61 height 7
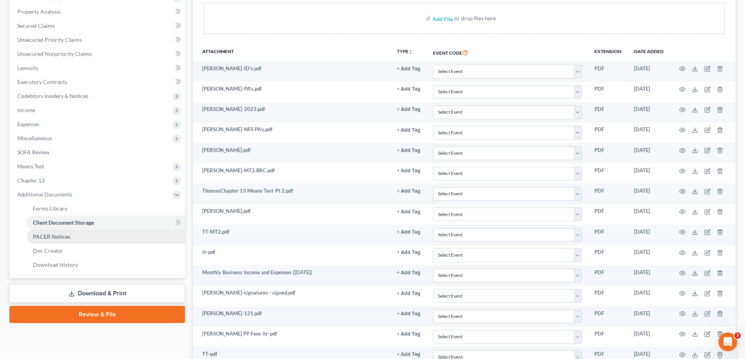
scroll to position [156, 0]
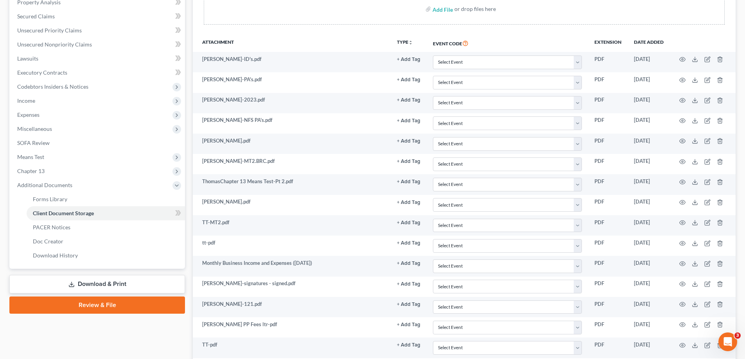
click at [94, 280] on link "Download & Print" at bounding box center [97, 284] width 176 height 18
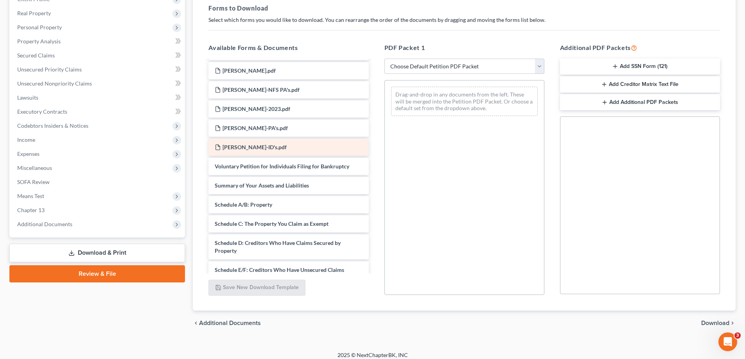
scroll to position [430, 0]
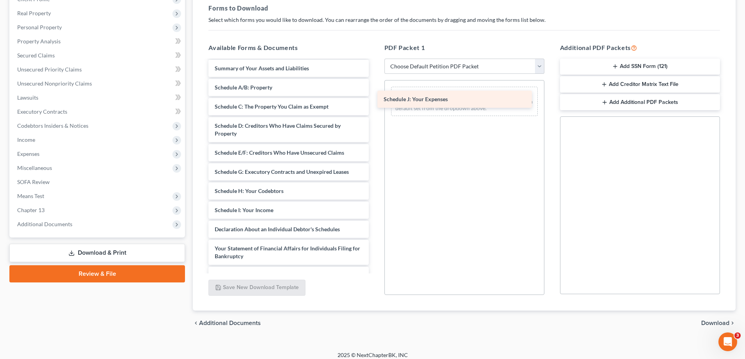
drag, startPoint x: 253, startPoint y: 220, endPoint x: 422, endPoint y: 98, distance: 208.6
click at [375, 98] on div "Schedule J: Your Expenses BC Notes re Claim 6-Wells Fargo-pay outside the plan …" at bounding box center [288, 0] width 172 height 738
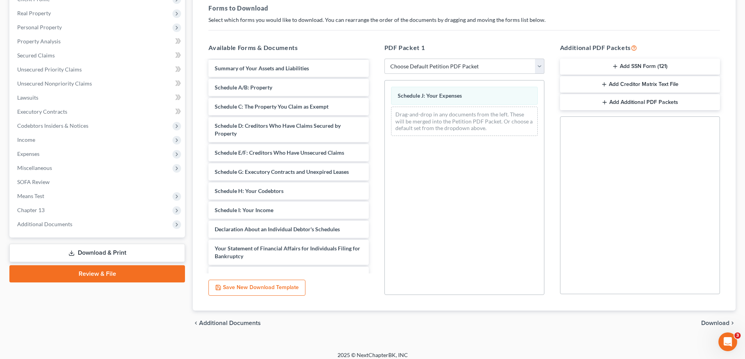
click at [711, 322] on span "Download" at bounding box center [715, 323] width 28 height 6
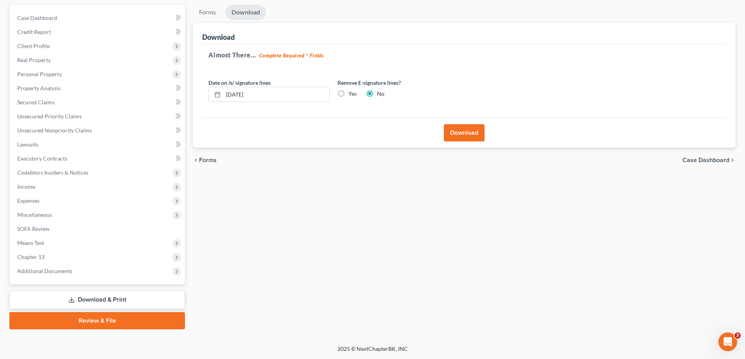
scroll to position [70, 0]
click at [463, 131] on button "Download" at bounding box center [464, 132] width 41 height 17
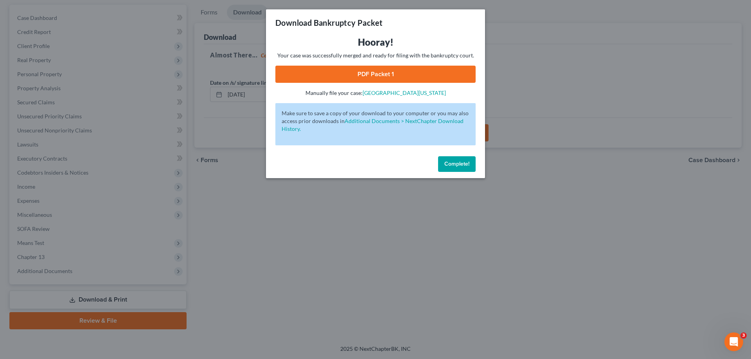
click at [359, 72] on link "PDF Packet 1" at bounding box center [375, 74] width 200 height 17
click at [460, 165] on span "Complete!" at bounding box center [456, 164] width 25 height 7
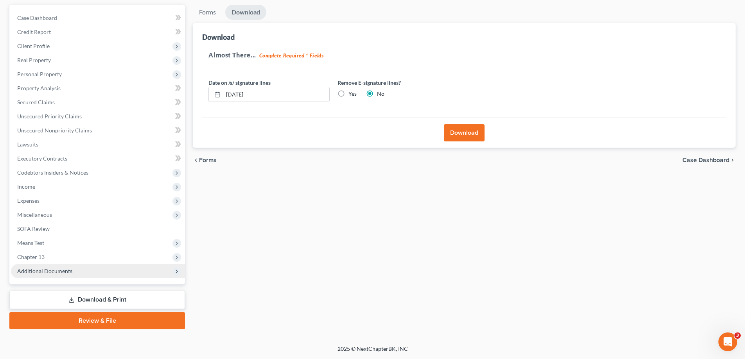
click at [45, 272] on span "Additional Documents" at bounding box center [44, 271] width 55 height 7
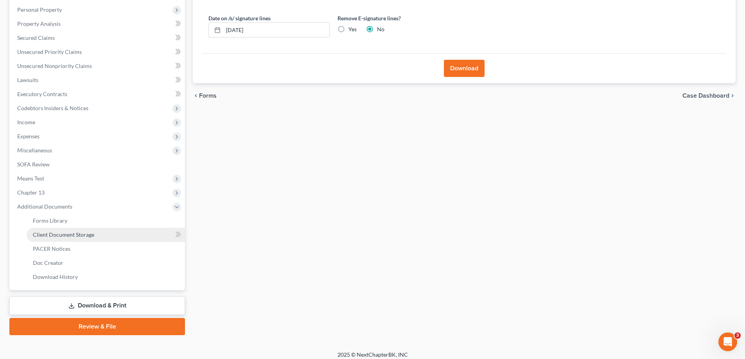
scroll to position [141, 0]
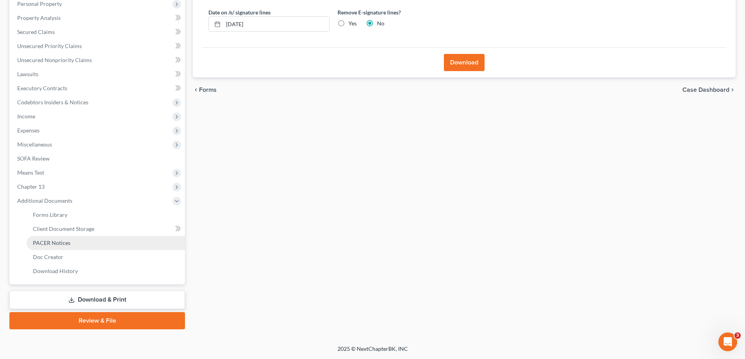
click at [42, 242] on span "PACER Notices" at bounding box center [52, 243] width 38 height 7
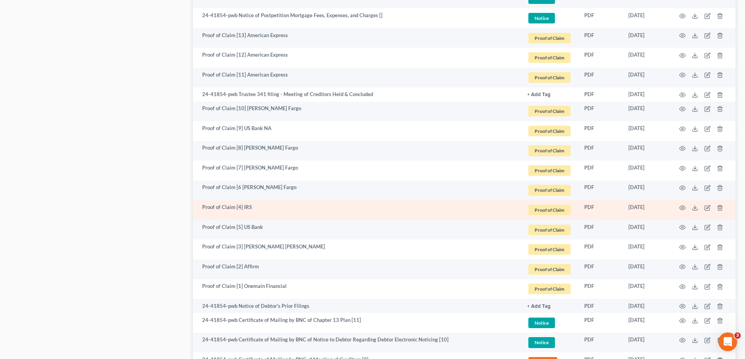
scroll to position [1212, 0]
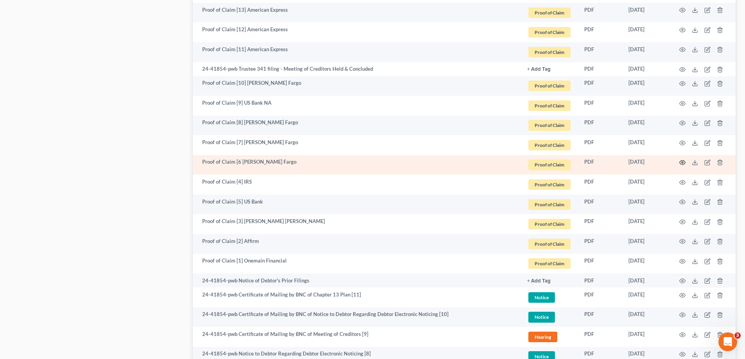
click at [683, 161] on icon "button" at bounding box center [682, 163] width 6 height 6
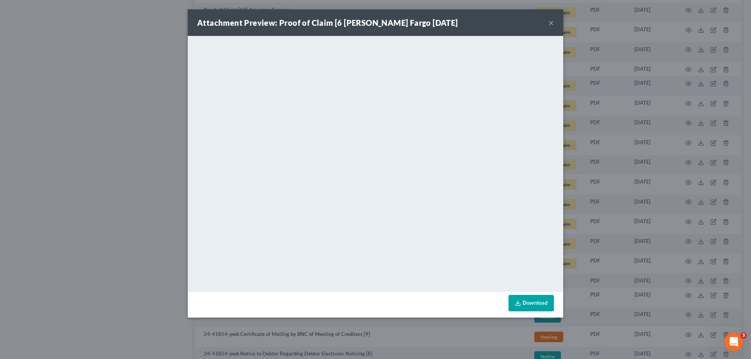
click at [550, 23] on button "×" at bounding box center [550, 22] width 5 height 9
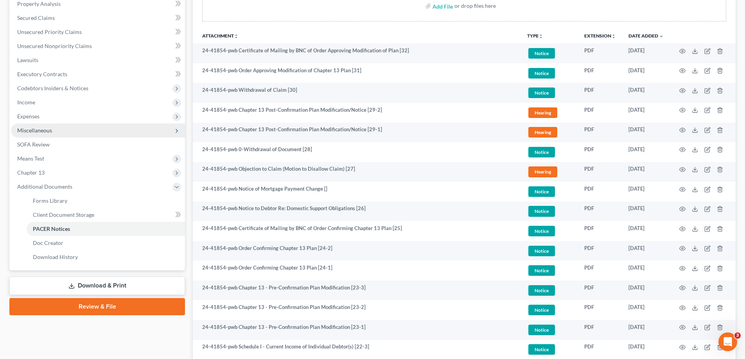
scroll to position [156, 0]
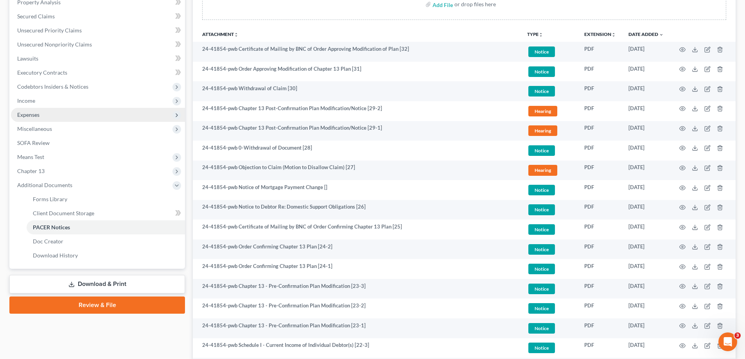
click at [24, 118] on span "Expenses" at bounding box center [28, 114] width 22 height 7
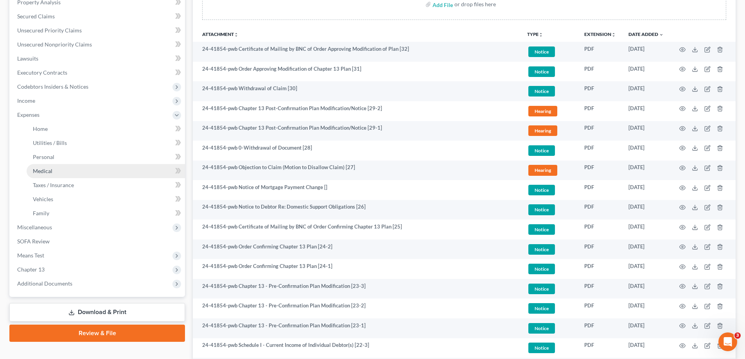
click at [43, 172] on span "Medical" at bounding box center [43, 171] width 20 height 7
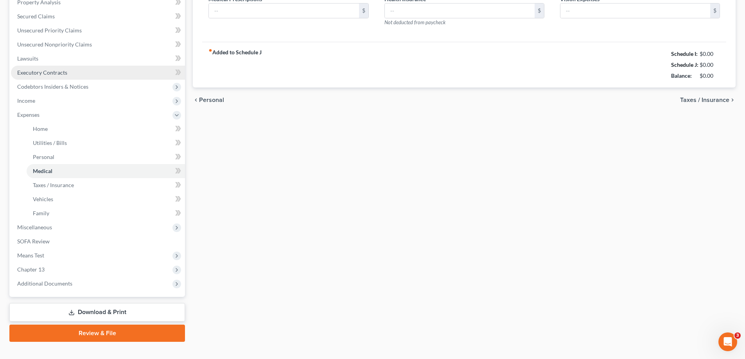
type input "276.00"
type input "0.00"
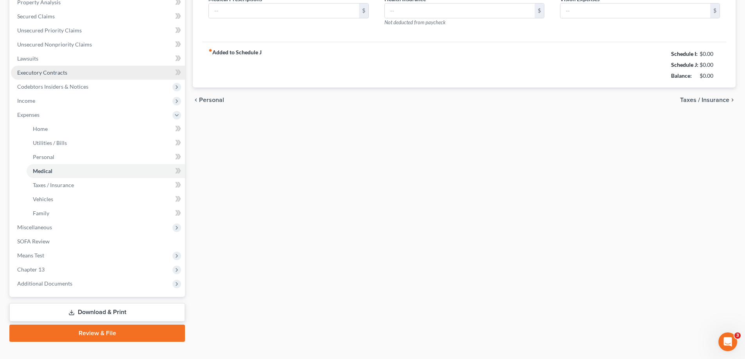
type input "0.00"
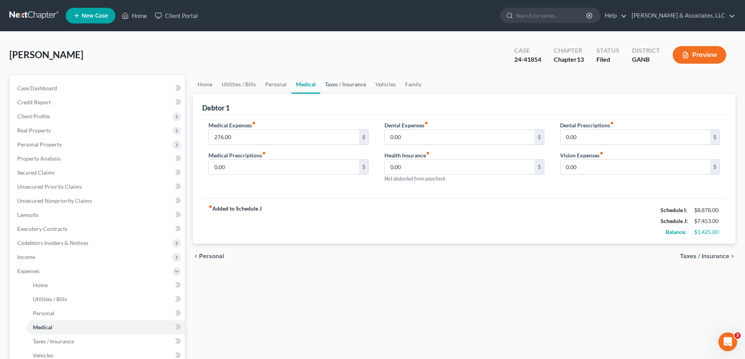
click at [348, 87] on link "Taxes / Insurance" at bounding box center [345, 84] width 50 height 19
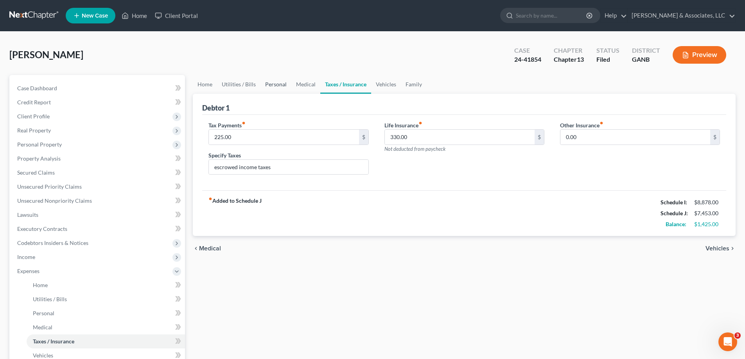
click at [278, 84] on link "Personal" at bounding box center [275, 84] width 31 height 19
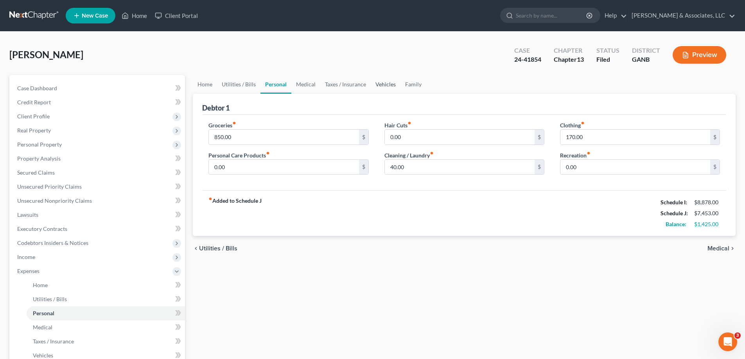
click at [389, 84] on link "Vehicles" at bounding box center [386, 84] width 30 height 19
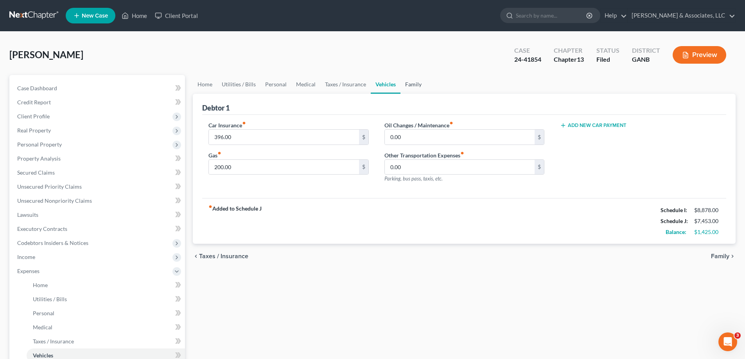
click at [418, 86] on link "Family" at bounding box center [413, 84] width 26 height 19
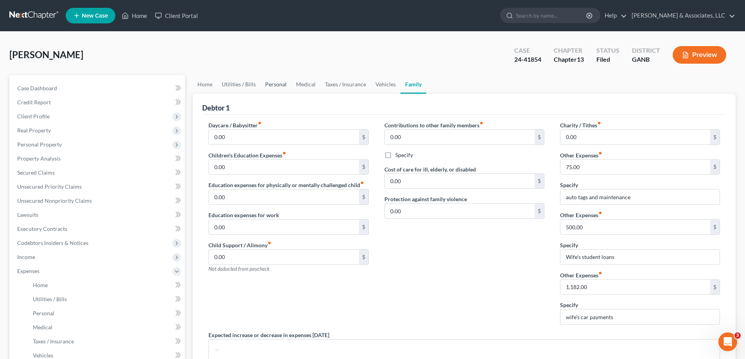
click at [275, 84] on link "Personal" at bounding box center [275, 84] width 31 height 19
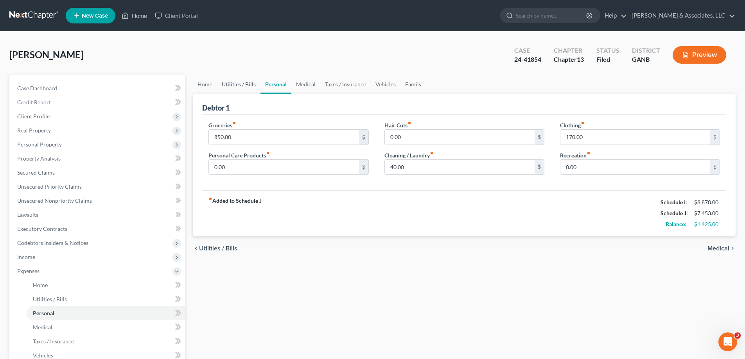
click at [241, 84] on link "Utilities / Bills" at bounding box center [238, 84] width 43 height 19
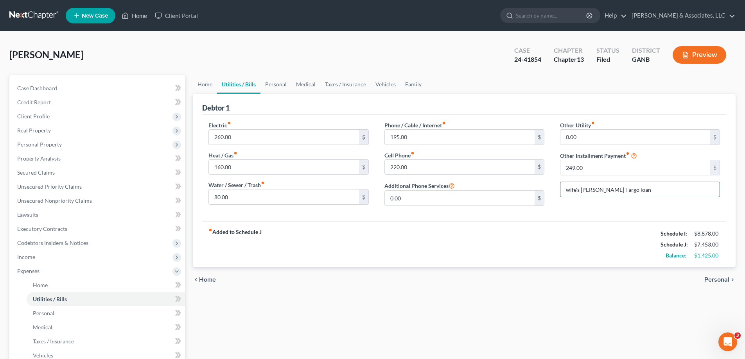
click at [625, 193] on input "wife's Wells Fargo loan" at bounding box center [639, 189] width 159 height 15
type input "Wife's Wells Fargo direct payment"
click at [699, 51] on button "Preview" at bounding box center [699, 55] width 54 height 18
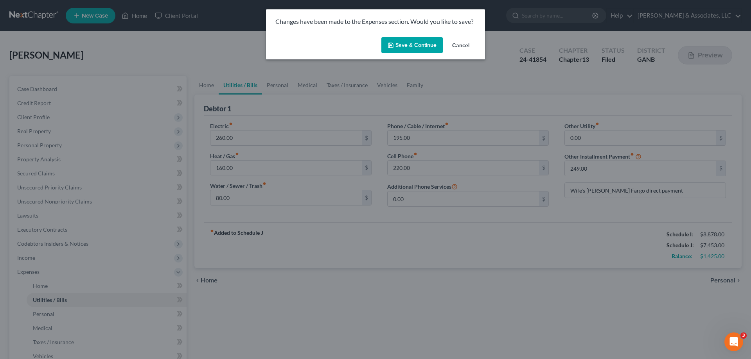
click at [423, 44] on button "Save & Continue" at bounding box center [411, 45] width 61 height 16
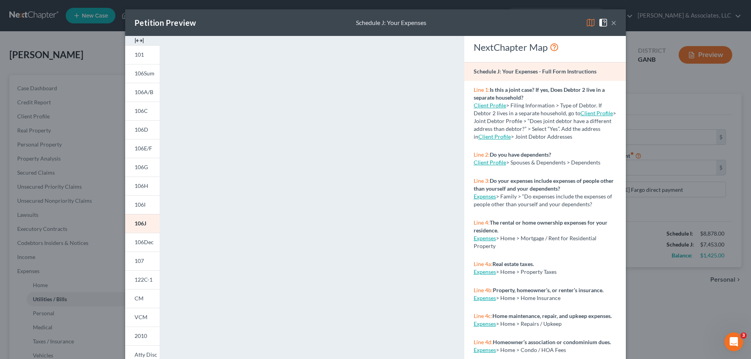
click at [611, 22] on button "×" at bounding box center [613, 22] width 5 height 9
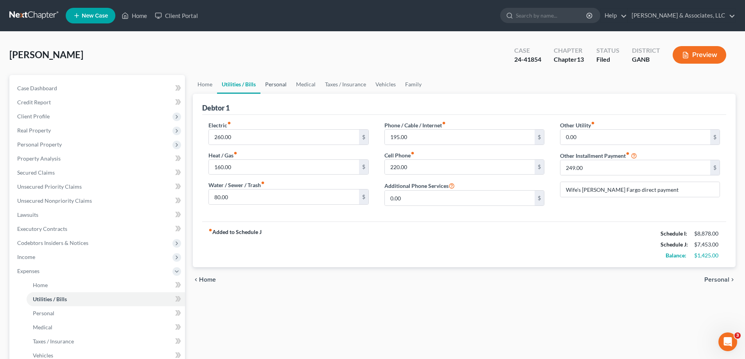
click at [276, 83] on link "Personal" at bounding box center [275, 84] width 31 height 19
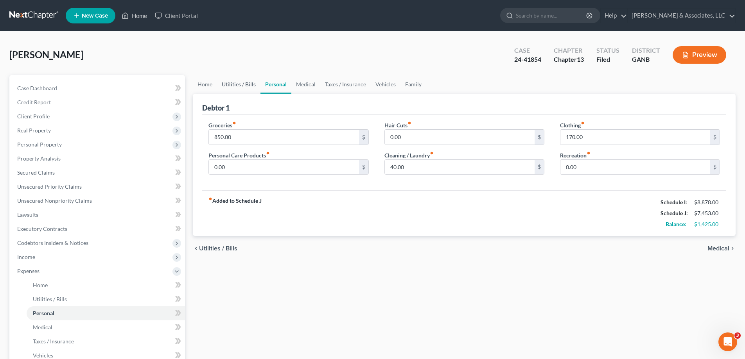
click at [241, 83] on link "Utilities / Bills" at bounding box center [238, 84] width 43 height 19
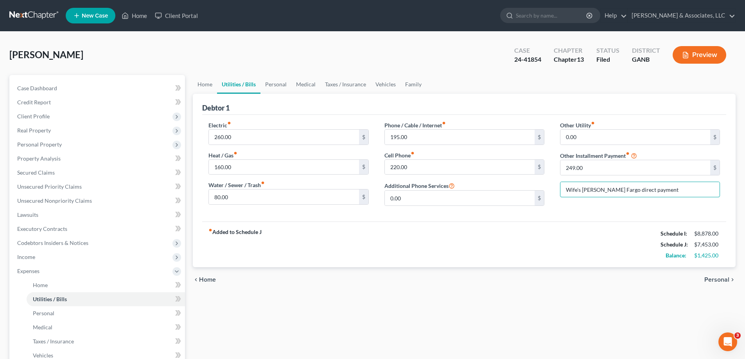
drag, startPoint x: 650, startPoint y: 189, endPoint x: 530, endPoint y: 190, distance: 120.0
click at [530, 190] on div "Electric fiber_manual_record 260.00 $ Heat / Gas fiber_manual_record 160.00 $ W…" at bounding box center [464, 166] width 527 height 91
click at [413, 84] on link "Family" at bounding box center [413, 84] width 26 height 19
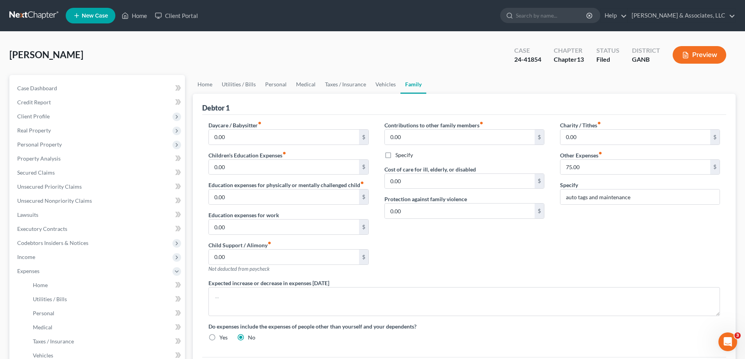
click at [409, 81] on link "Family" at bounding box center [413, 84] width 26 height 19
click at [580, 225] on div "Charity / Tithes fiber_manual_record 0.00 $ Other Expenses fiber_manual_record …" at bounding box center [640, 200] width 176 height 158
click at [380, 84] on link "Vehicles" at bounding box center [386, 84] width 30 height 19
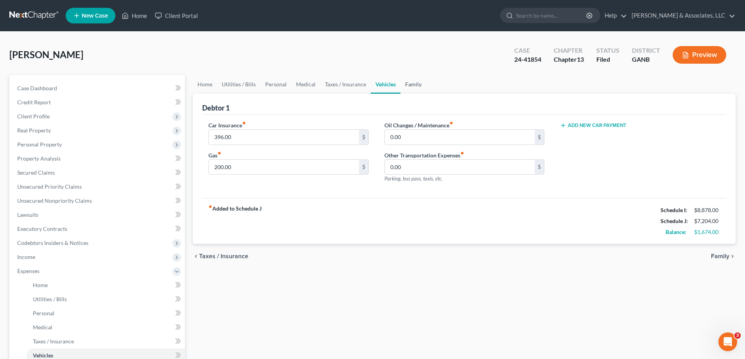
click at [417, 86] on link "Family" at bounding box center [413, 84] width 26 height 19
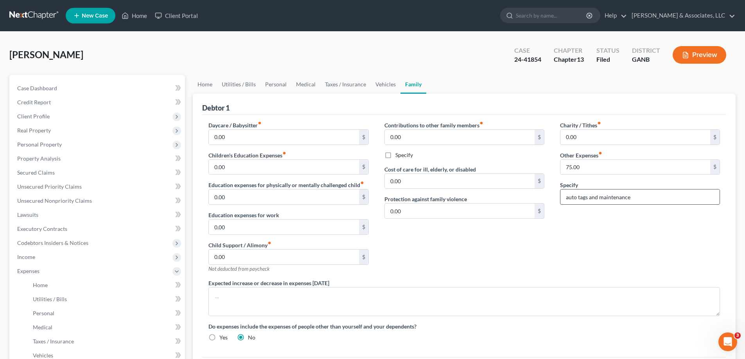
click at [644, 199] on input "auto tags and maintenance" at bounding box center [639, 197] width 159 height 15
click at [335, 84] on link "Taxes / Insurance" at bounding box center [345, 84] width 50 height 19
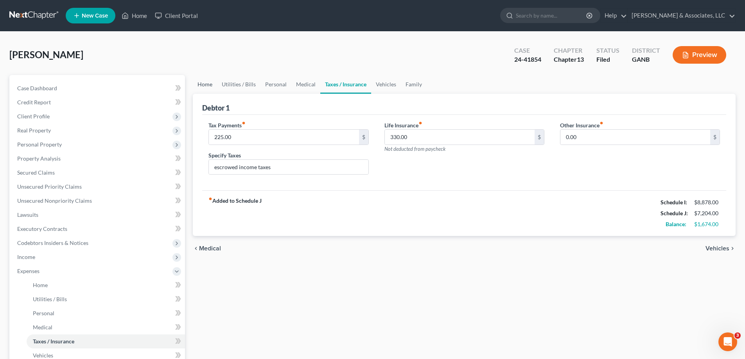
click at [207, 84] on link "Home" at bounding box center [205, 84] width 24 height 19
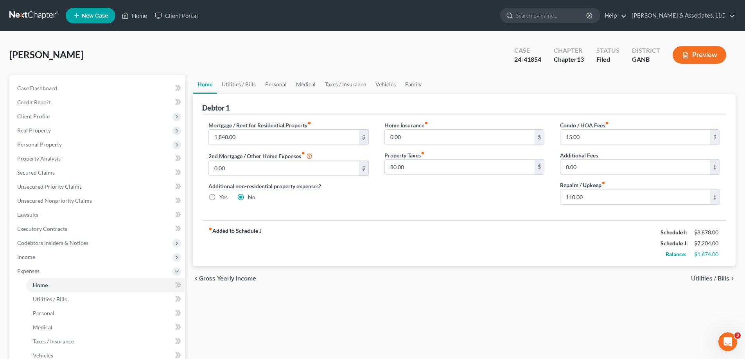
click at [697, 54] on button "Preview" at bounding box center [699, 55] width 54 height 18
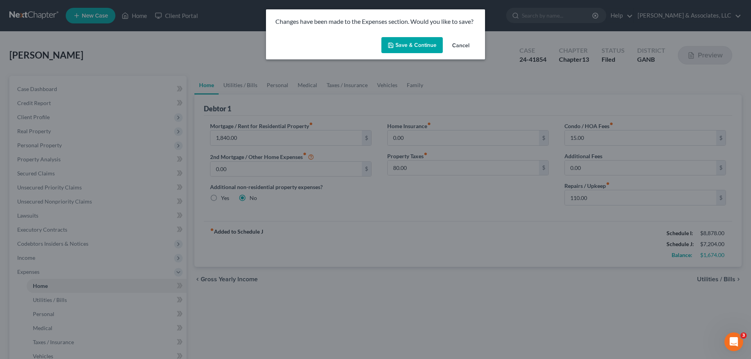
click at [428, 42] on button "Save & Continue" at bounding box center [411, 45] width 61 height 16
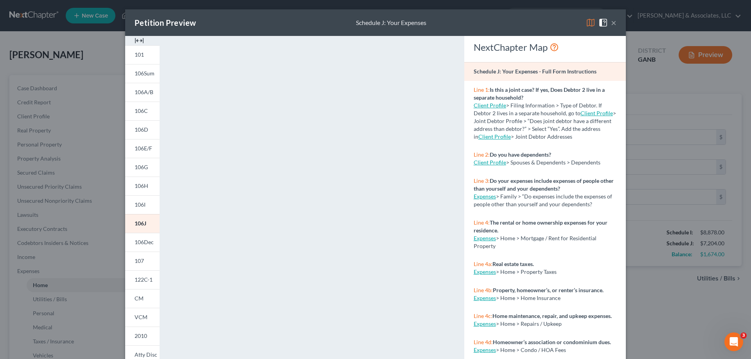
click at [611, 20] on button "×" at bounding box center [613, 22] width 5 height 9
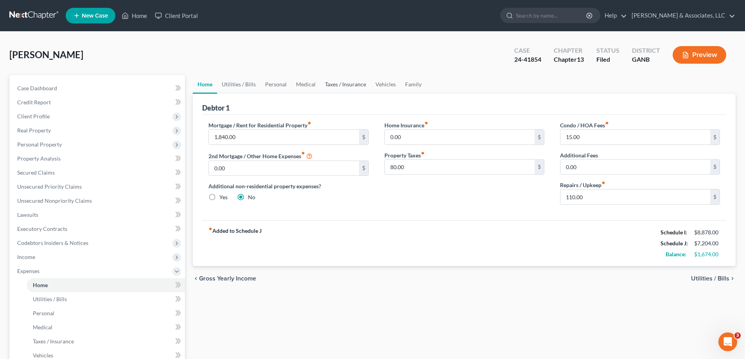
click at [341, 86] on link "Taxes / Insurance" at bounding box center [345, 84] width 50 height 19
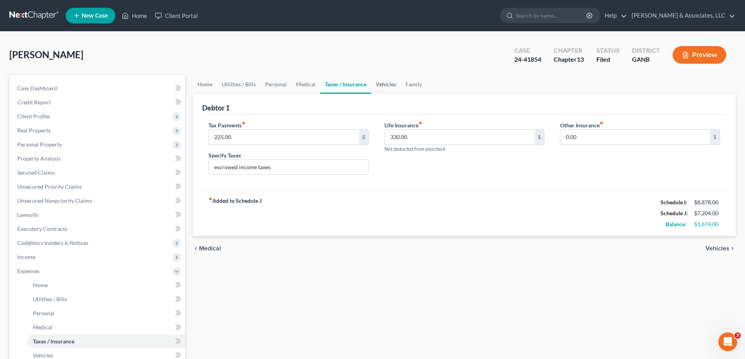
click at [385, 85] on link "Vehicles" at bounding box center [386, 84] width 30 height 19
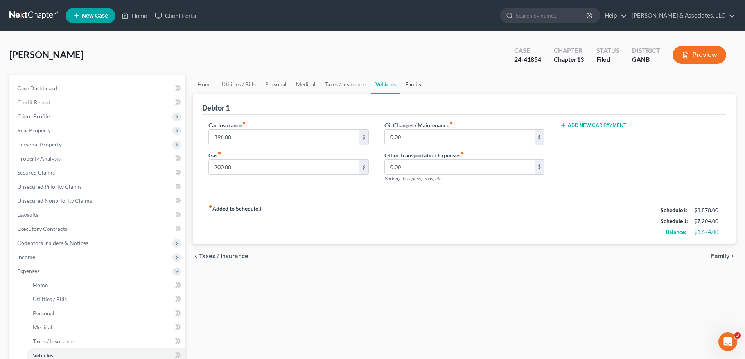
click at [419, 85] on link "Family" at bounding box center [413, 84] width 26 height 19
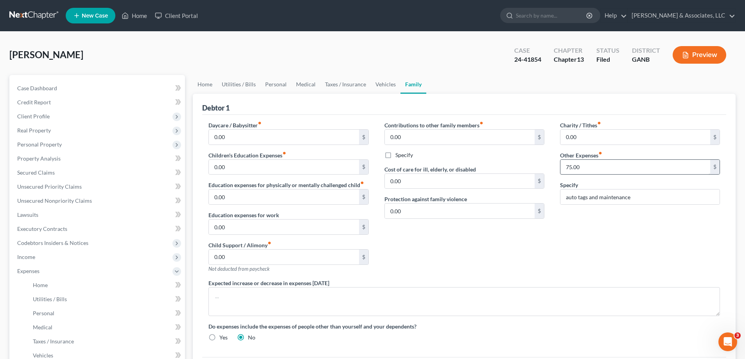
drag, startPoint x: 621, startPoint y: 226, endPoint x: 698, endPoint y: 167, distance: 97.5
click at [622, 227] on div "Charity / Tithes fiber_manual_record 0.00 $ Other Expenses fiber_manual_record …" at bounding box center [640, 200] width 176 height 158
click at [638, 219] on div "Charity / Tithes fiber_manual_record 0.00 $ Other Expenses fiber_manual_record …" at bounding box center [640, 200] width 176 height 158
drag, startPoint x: 249, startPoint y: 215, endPoint x: 240, endPoint y: 223, distance: 12.8
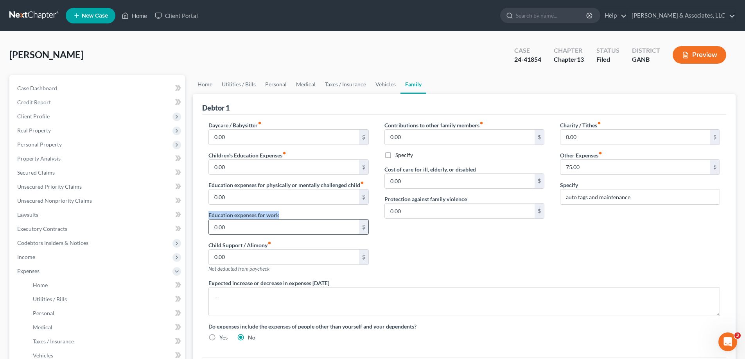
click at [230, 223] on div "Education expenses for work 0.00 $" at bounding box center [288, 223] width 160 height 24
click at [499, 236] on div "Contributions to other family members fiber_manual_record 0.00 $ Specify Cost o…" at bounding box center [465, 200] width 176 height 158
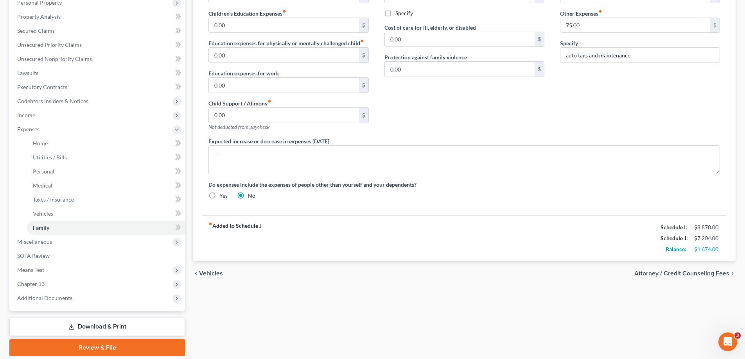
scroll to position [156, 0]
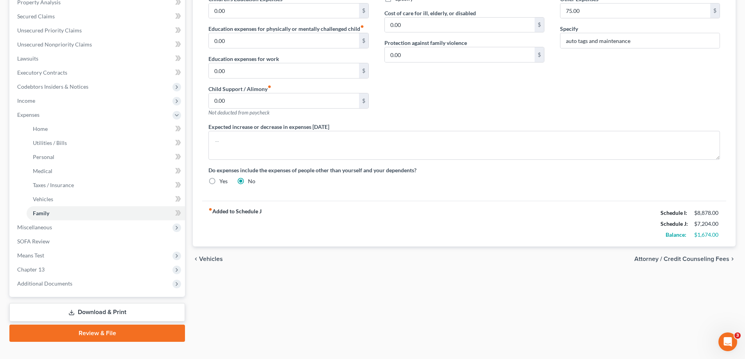
click at [235, 213] on strong "fiber_manual_record Added to Schedule J" at bounding box center [234, 224] width 53 height 33
click at [256, 211] on strong "fiber_manual_record Added to Schedule J" at bounding box center [234, 224] width 53 height 33
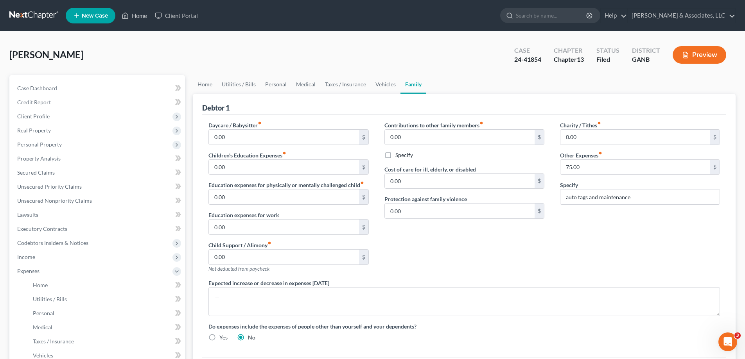
click at [631, 212] on div "Charity / Tithes fiber_manual_record 0.00 $ Other Expenses fiber_manual_record …" at bounding box center [640, 200] width 176 height 158
click at [670, 201] on input "auto tags and maintenance" at bounding box center [639, 197] width 159 height 15
click at [672, 226] on div "Charity / Tithes fiber_manual_record 0.00 $ Other Expenses fiber_manual_record …" at bounding box center [640, 200] width 176 height 158
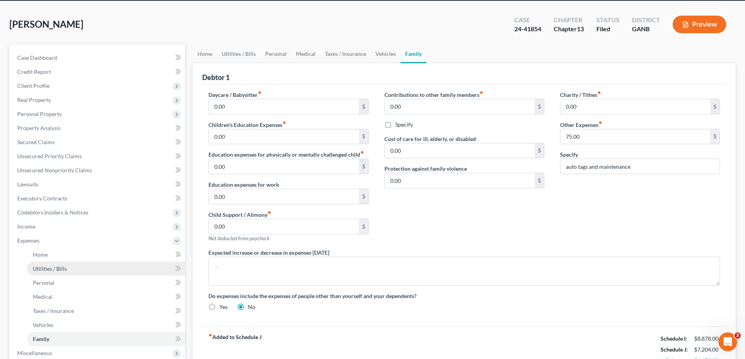
scroll to position [78, 0]
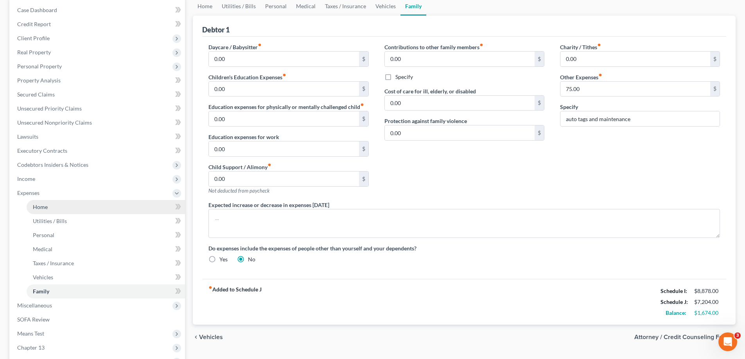
click at [47, 206] on span "Home" at bounding box center [40, 207] width 15 height 7
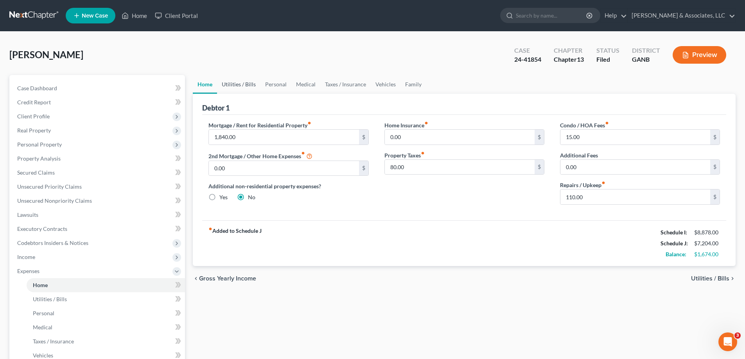
click at [243, 84] on link "Utilities / Bills" at bounding box center [238, 84] width 43 height 19
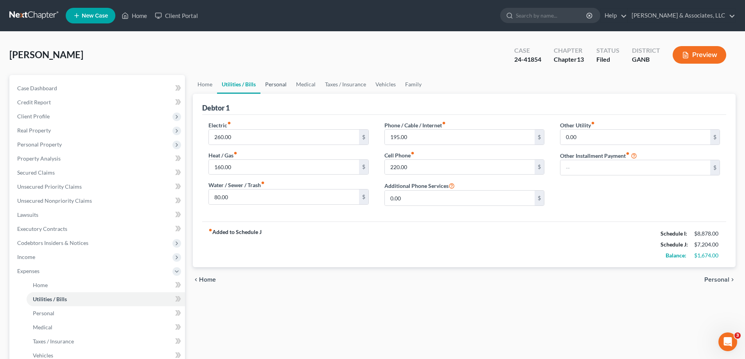
click at [281, 84] on link "Personal" at bounding box center [275, 84] width 31 height 19
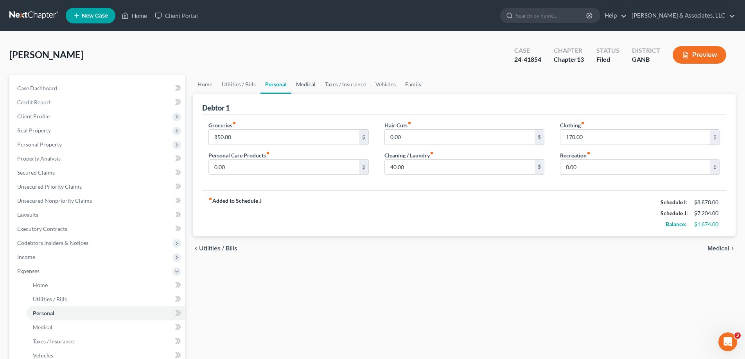
click at [309, 85] on link "Medical" at bounding box center [305, 84] width 29 height 19
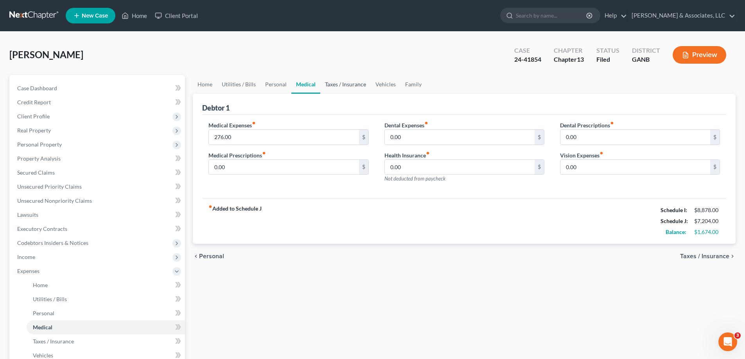
click at [354, 84] on link "Taxes / Insurance" at bounding box center [345, 84] width 50 height 19
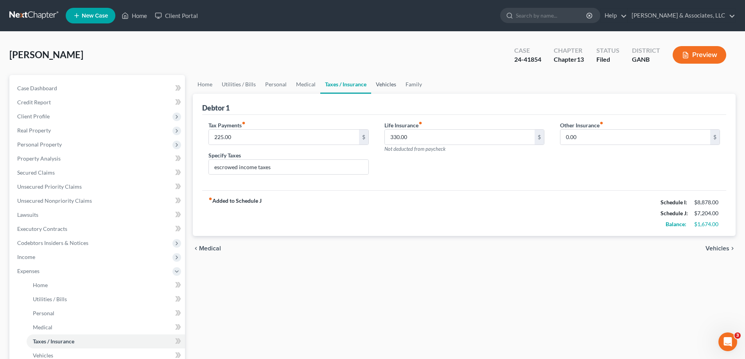
click at [385, 83] on link "Vehicles" at bounding box center [386, 84] width 30 height 19
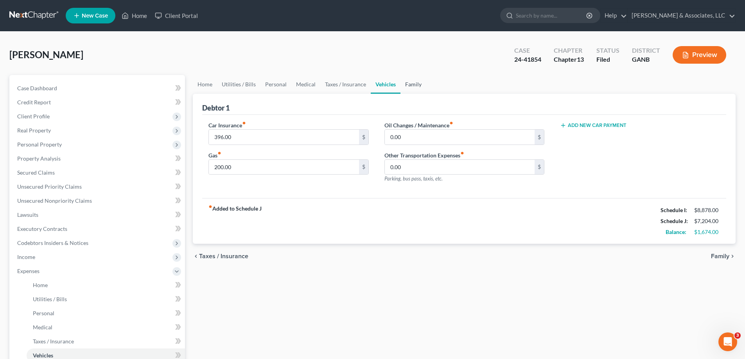
click at [418, 84] on link "Family" at bounding box center [413, 84] width 26 height 19
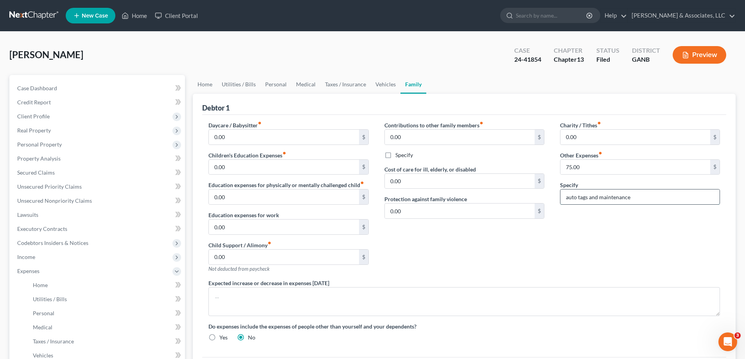
click at [655, 198] on input "auto tags and maintenance" at bounding box center [639, 197] width 159 height 15
click at [628, 219] on div "Charity / Tithes fiber_manual_record 0.00 $ Other Expenses fiber_manual_record …" at bounding box center [640, 200] width 176 height 158
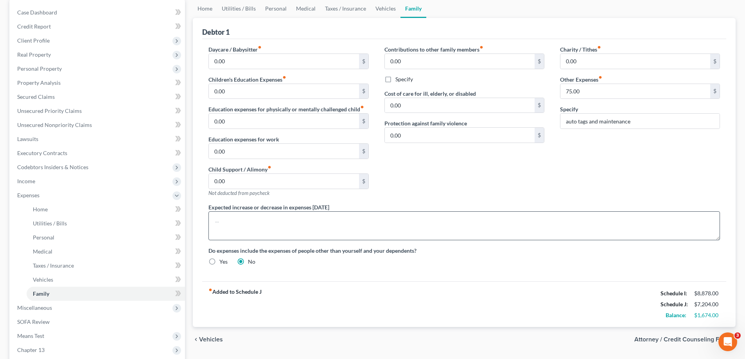
scroll to position [78, 0]
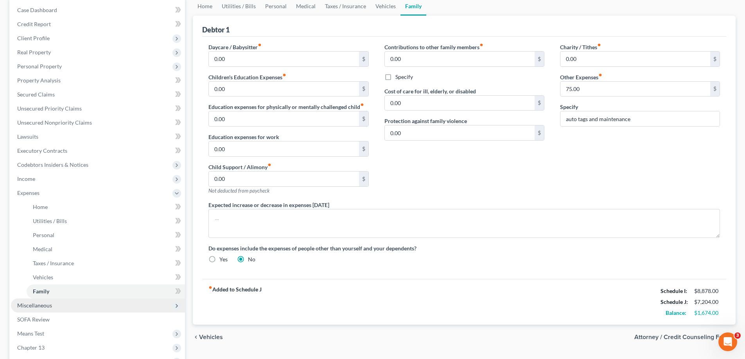
click at [45, 302] on span "Miscellaneous" at bounding box center [34, 305] width 35 height 7
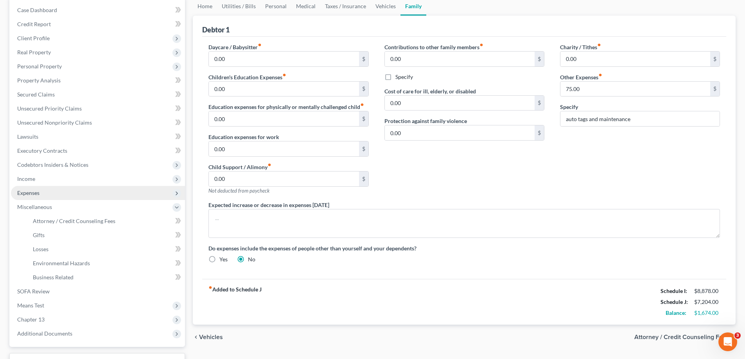
drag, startPoint x: 35, startPoint y: 195, endPoint x: 118, endPoint y: 196, distance: 83.3
click at [35, 195] on span "Expenses" at bounding box center [28, 193] width 22 height 7
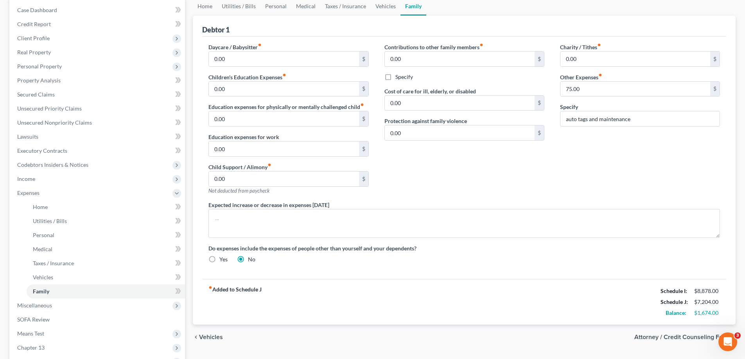
click at [581, 156] on div "Charity / Tithes fiber_manual_record 0.00 $ Other Expenses fiber_manual_record …" at bounding box center [640, 122] width 176 height 158
click at [601, 75] on icon "fiber_manual_record" at bounding box center [600, 75] width 4 height 4
click at [601, 76] on icon "fiber_manual_record" at bounding box center [600, 75] width 4 height 4
click at [715, 87] on div "$" at bounding box center [714, 89] width 9 height 15
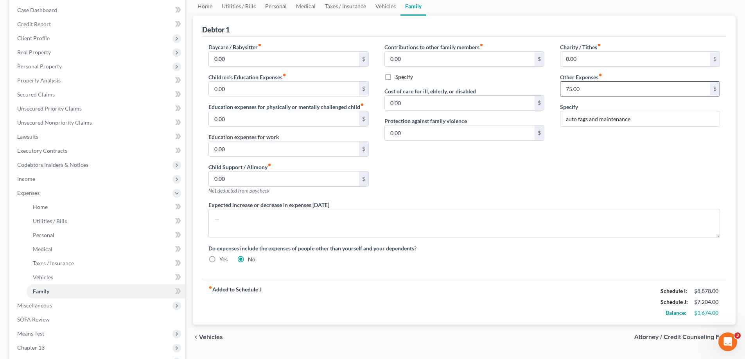
click at [715, 87] on div "$" at bounding box center [714, 89] width 9 height 15
click at [640, 117] on input "auto tags and maintenance" at bounding box center [639, 118] width 159 height 15
click at [678, 145] on div "Charity / Tithes fiber_manual_record 0.00 $ Other Expenses fiber_manual_record …" at bounding box center [640, 122] width 176 height 158
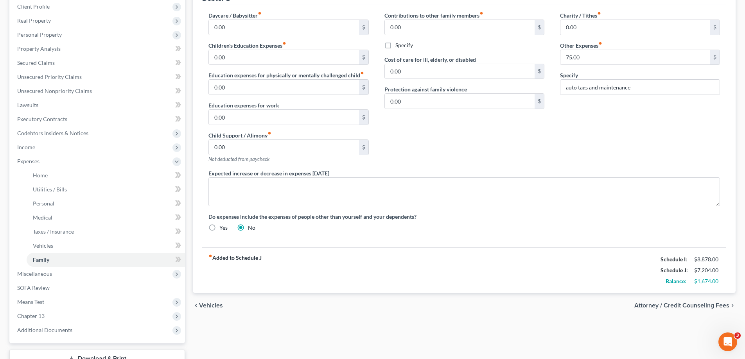
scroll to position [117, 0]
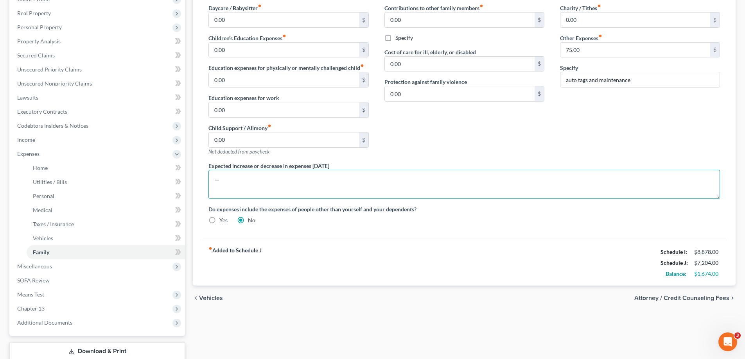
click at [244, 185] on textarea at bounding box center [463, 184] width 511 height 29
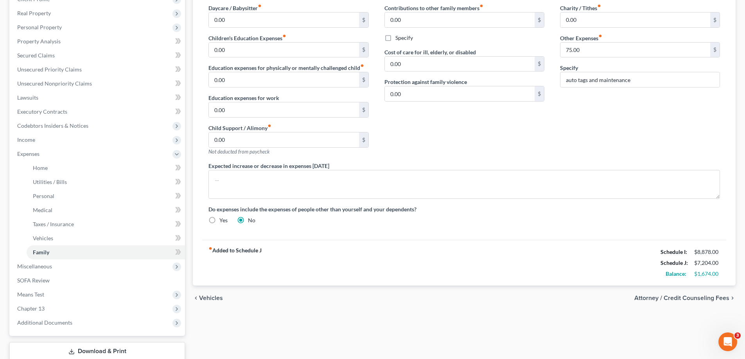
drag, startPoint x: 450, startPoint y: 237, endPoint x: 527, endPoint y: 238, distance: 77.0
click at [451, 237] on div "Daycare / Babysitter fiber_manual_record 0.00 $ Children's Education Expenses f…" at bounding box center [464, 119] width 524 height 242
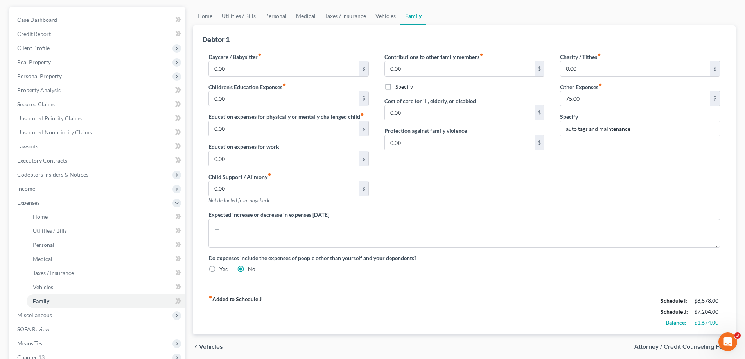
scroll to position [0, 0]
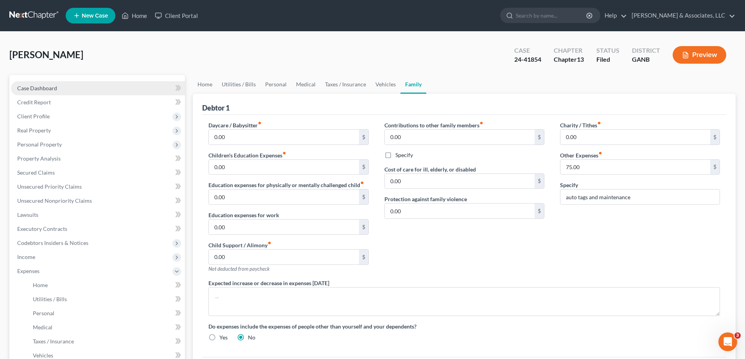
click at [30, 89] on span "Case Dashboard" at bounding box center [37, 88] width 40 height 7
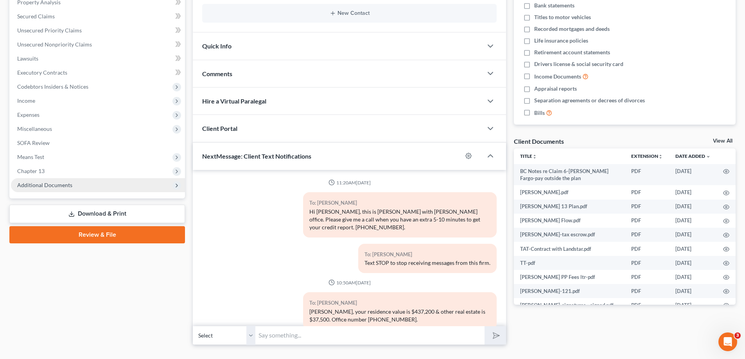
scroll to position [731, 0]
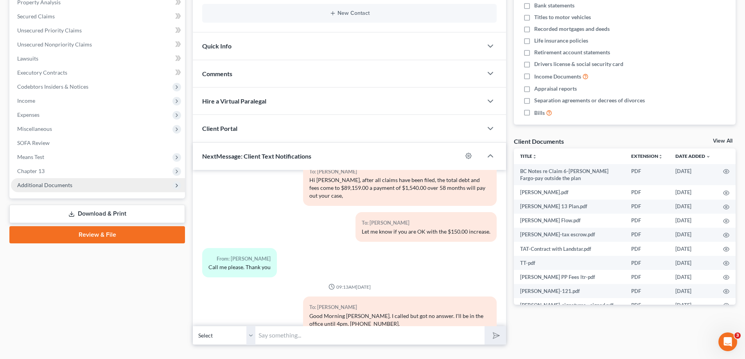
click at [42, 188] on span "Additional Documents" at bounding box center [44, 185] width 55 height 7
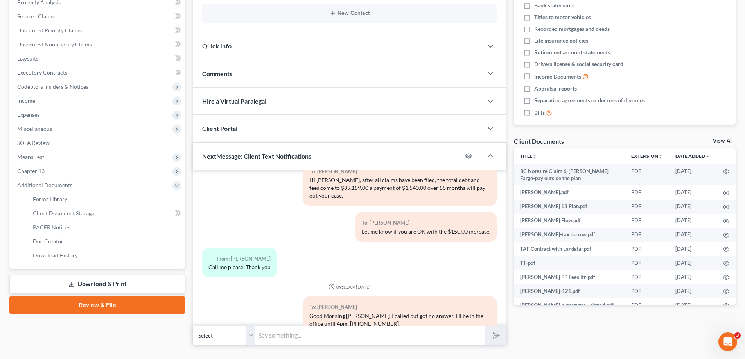
click at [88, 281] on link "Download & Print" at bounding box center [97, 284] width 176 height 18
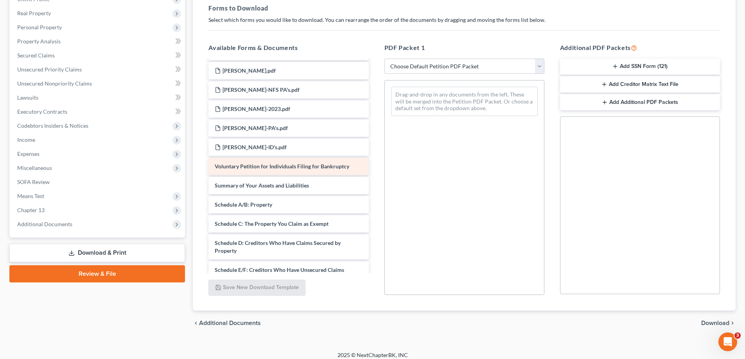
scroll to position [391, 0]
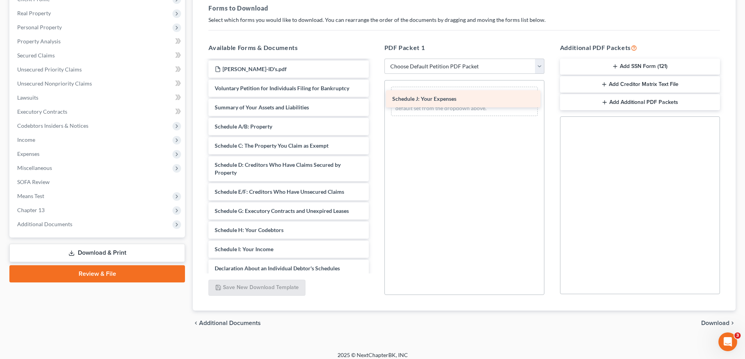
drag, startPoint x: 239, startPoint y: 262, endPoint x: 416, endPoint y: 100, distance: 240.2
click at [375, 100] on div "Schedule J: Your Expenses BC Notes re Claim 6-Wells Fargo-pay outside the plan …" at bounding box center [288, 39] width 172 height 738
